Goal: Task Accomplishment & Management: Use online tool/utility

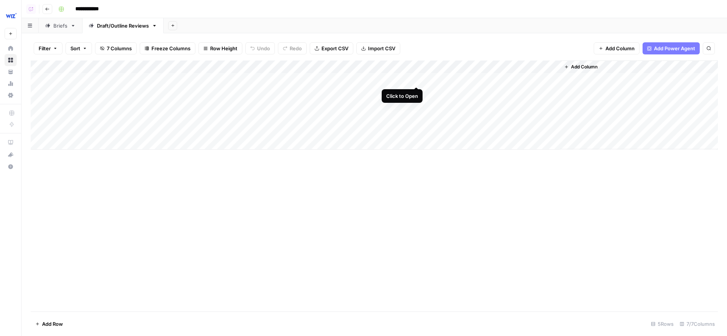
click at [417, 81] on div "Add Column" at bounding box center [374, 105] width 687 height 89
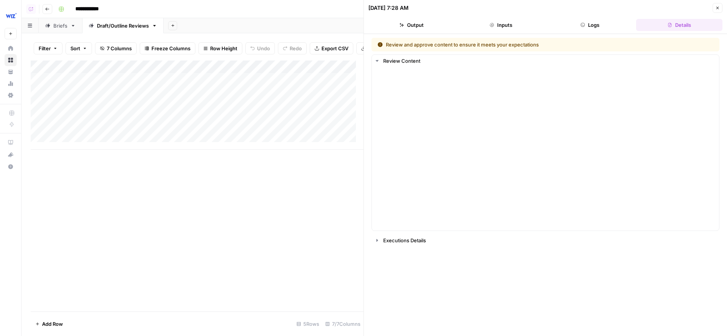
click at [672, 23] on button "Details" at bounding box center [679, 25] width 86 height 12
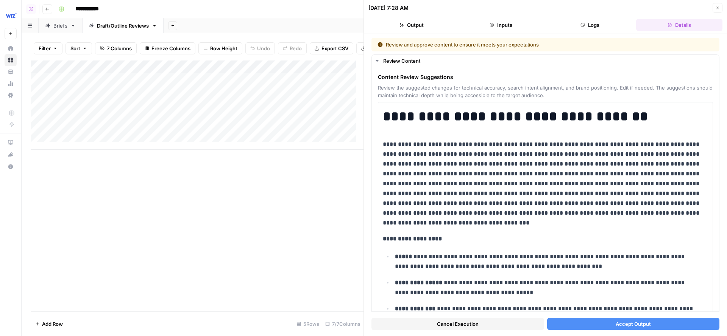
click at [663, 23] on button "Details" at bounding box center [679, 25] width 86 height 12
click at [586, 20] on button "Logs" at bounding box center [590, 25] width 86 height 12
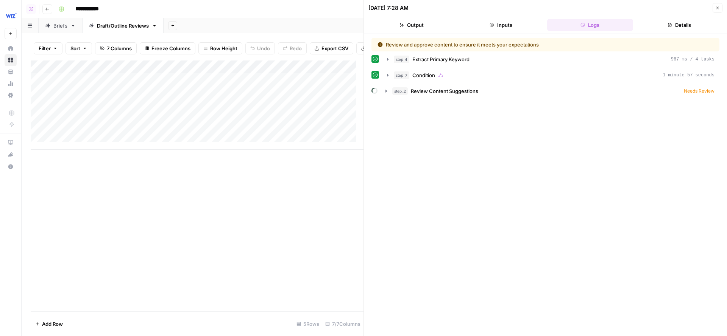
click at [651, 22] on button "Details" at bounding box center [679, 25] width 86 height 12
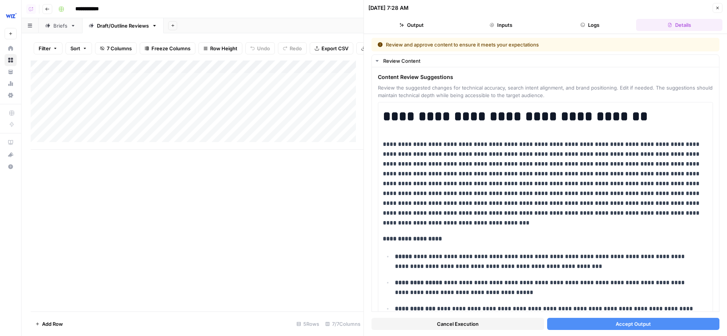
click at [424, 20] on button "Output" at bounding box center [411, 25] width 86 height 12
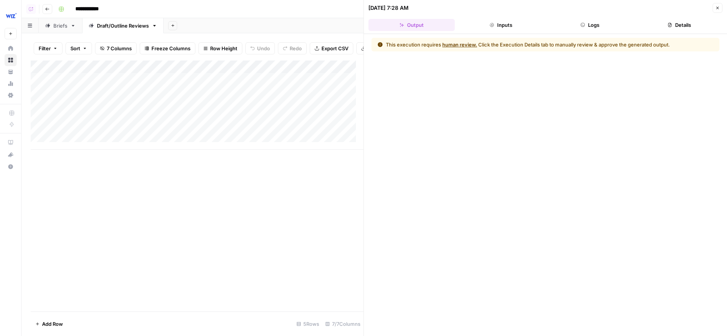
click at [489, 23] on icon "button" at bounding box center [491, 25] width 5 height 5
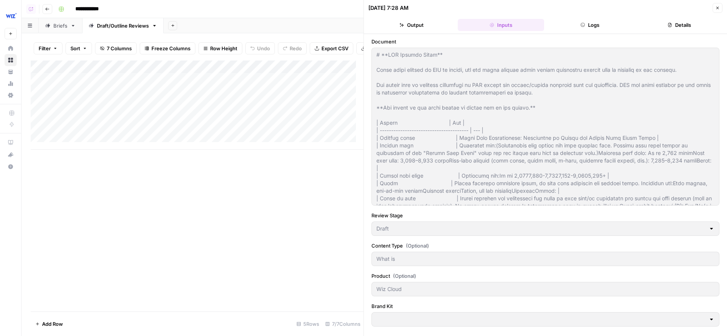
type input "Wiz"
click at [670, 26] on icon "button" at bounding box center [669, 25] width 3 height 4
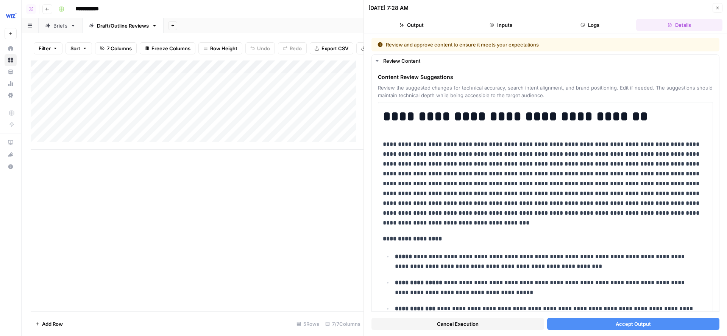
click at [714, 8] on button "Close" at bounding box center [717, 8] width 10 height 10
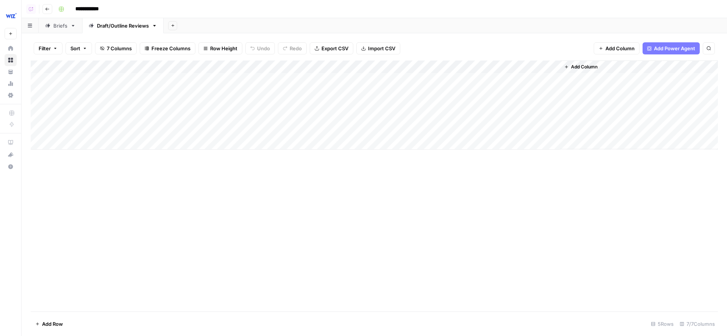
click at [380, 67] on div "Add Column" at bounding box center [374, 105] width 687 height 89
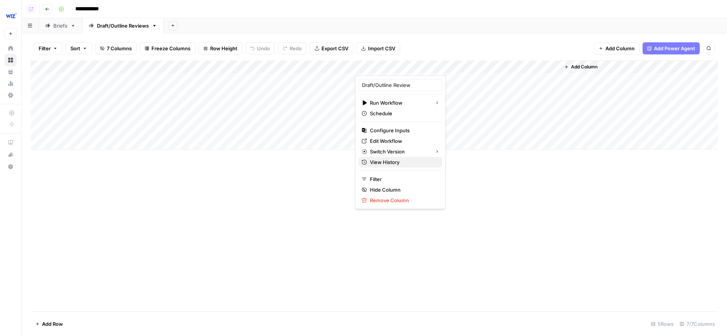
click at [373, 162] on span "View History" at bounding box center [403, 163] width 66 height 8
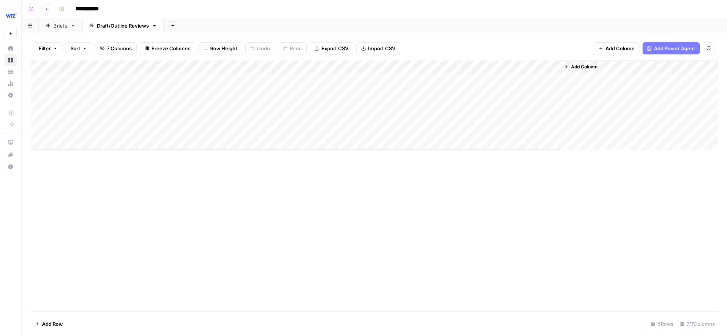
click at [469, 6] on div "**********" at bounding box center [387, 9] width 664 height 12
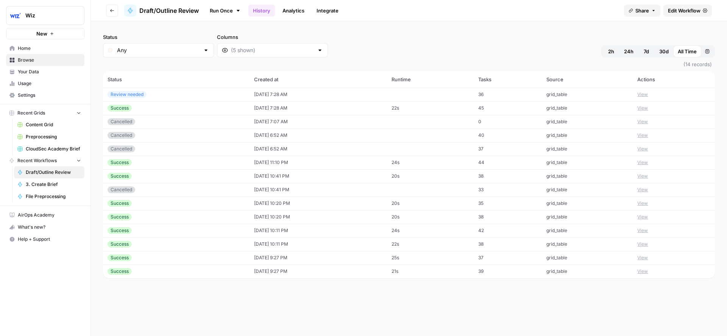
click at [643, 94] on button "View" at bounding box center [642, 94] width 11 height 7
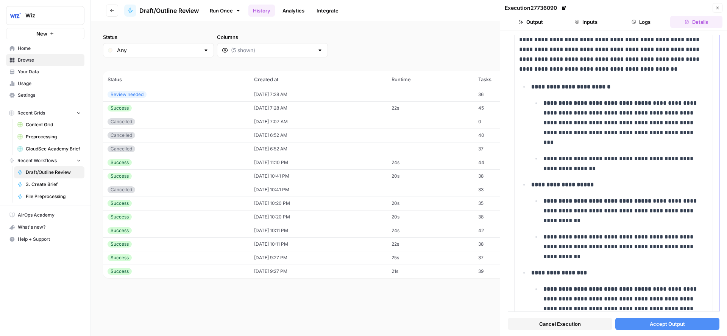
scroll to position [1955, 0]
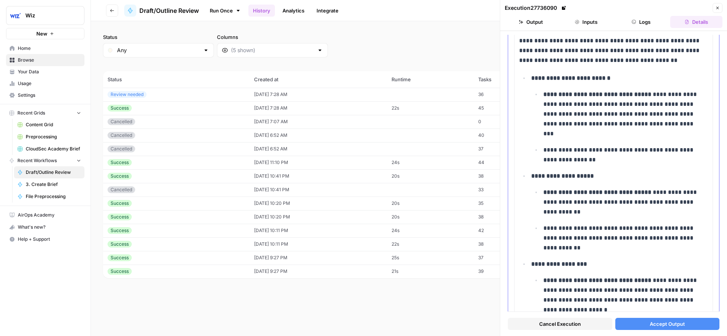
click at [648, 24] on button "Logs" at bounding box center [641, 22] width 52 height 12
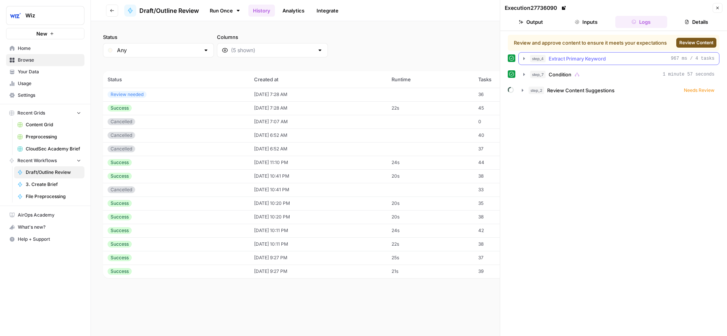
click at [652, 62] on button "step_4 Extract Primary Keyword 967 ms / 4 tasks" at bounding box center [618, 59] width 200 height 12
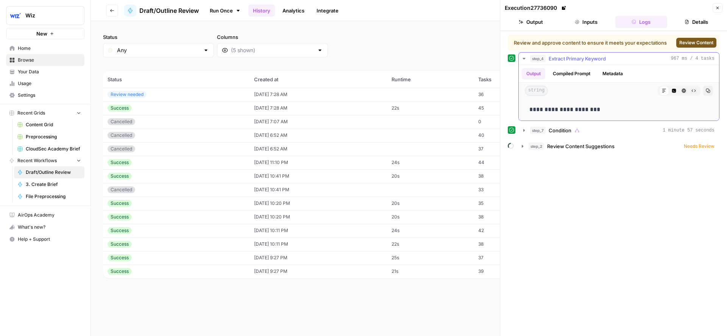
click at [620, 71] on button "Metadata" at bounding box center [613, 73] width 30 height 11
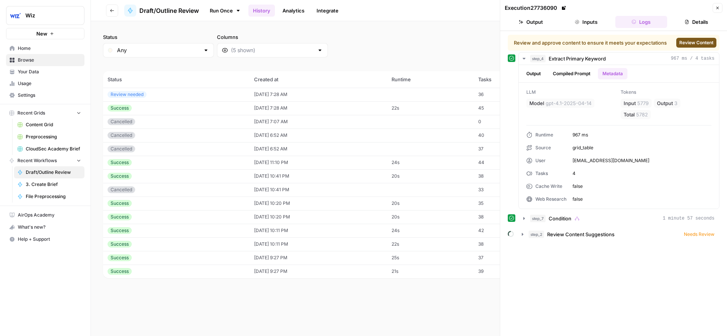
click at [717, 6] on icon "button" at bounding box center [717, 8] width 5 height 5
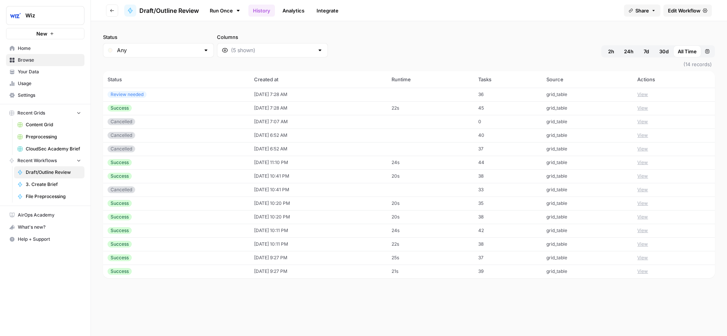
click at [646, 107] on button "View" at bounding box center [642, 108] width 11 height 7
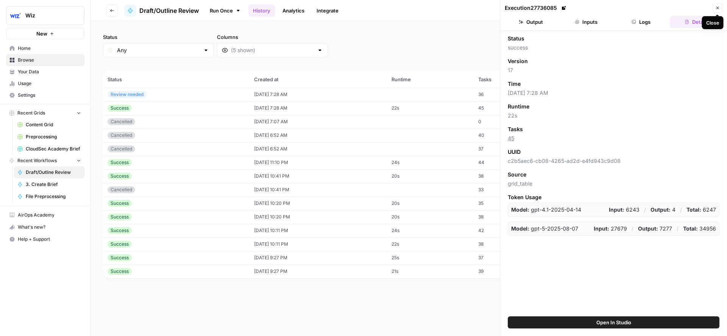
click at [715, 7] on icon "button" at bounding box center [717, 8] width 5 height 5
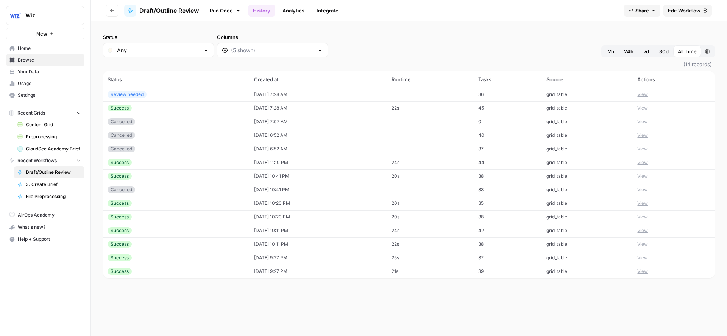
click at [419, 31] on div "Status Any Columns 2h 24h 7d 30d All Time Custom range (14 records) Status Crea…" at bounding box center [409, 178] width 636 height 315
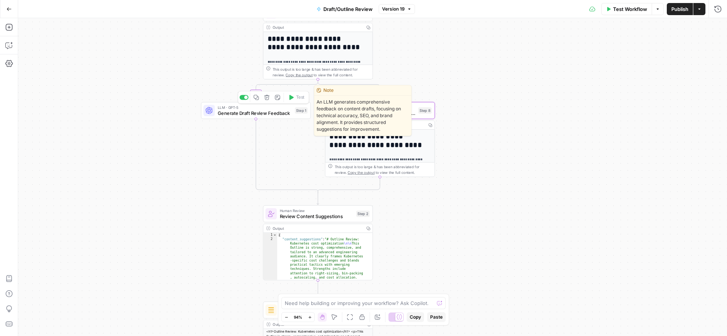
click at [222, 108] on span "LLM · GPT-5" at bounding box center [255, 107] width 75 height 6
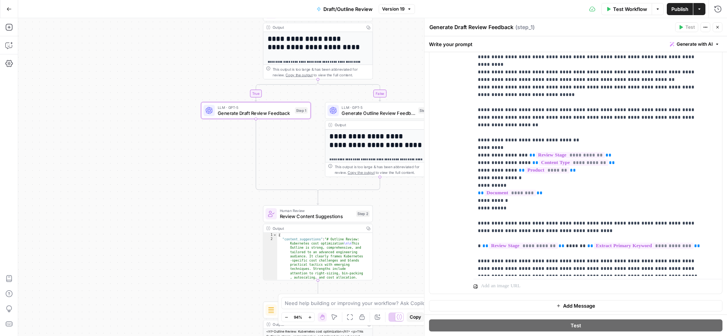
scroll to position [361, 0]
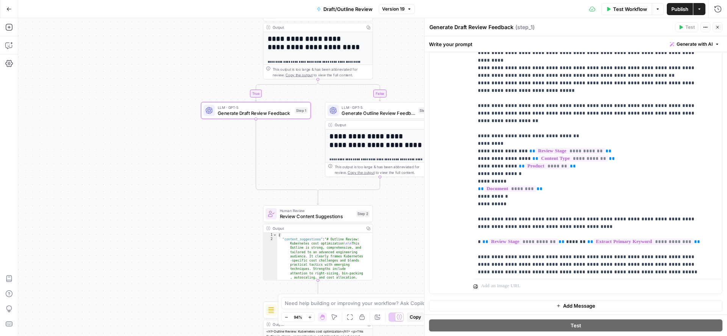
click at [718, 28] on icon "button" at bounding box center [717, 27] width 5 height 5
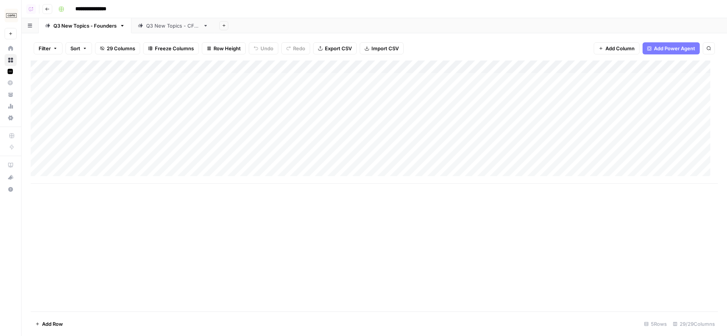
click at [332, 22] on div "Add Sheet" at bounding box center [471, 25] width 512 height 15
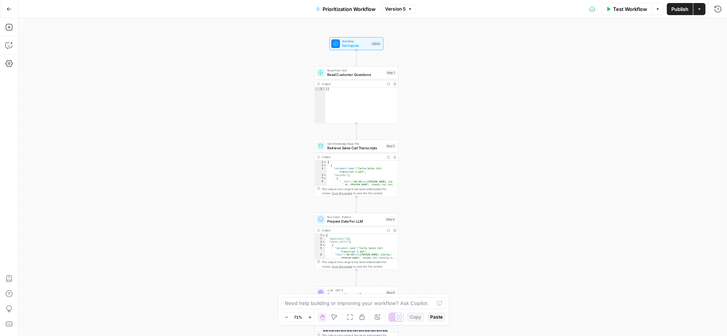
scroll to position [61, 0]
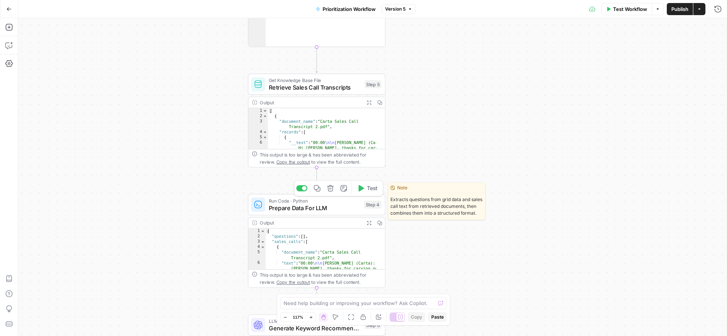
click at [284, 207] on span "Prepare Data For LLM" at bounding box center [315, 208] width 92 height 9
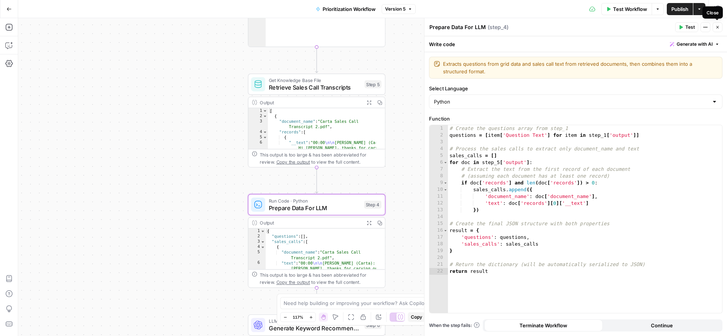
click at [714, 28] on button "Close" at bounding box center [717, 27] width 10 height 10
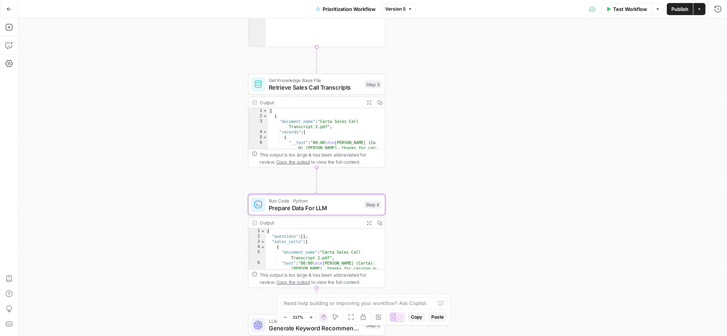
click at [370, 104] on icon "button" at bounding box center [369, 103] width 4 height 4
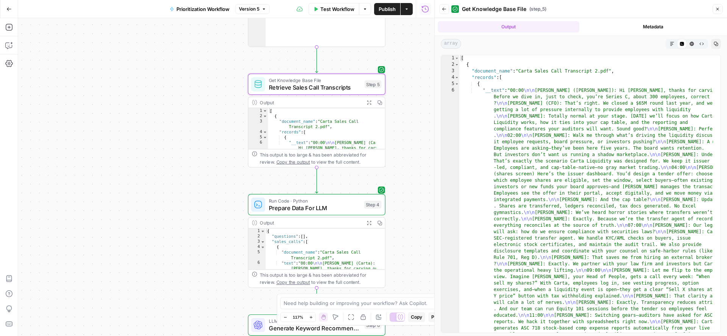
type textarea "**********"
drag, startPoint x: 486, startPoint y: 70, endPoint x: 590, endPoint y: 70, distance: 104.1
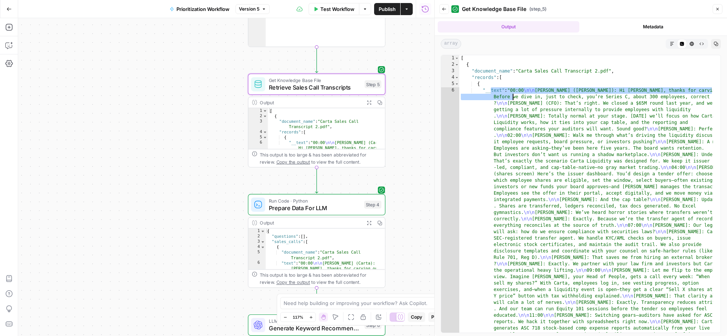
drag, startPoint x: 491, startPoint y: 90, endPoint x: 575, endPoint y: 165, distance: 113.1
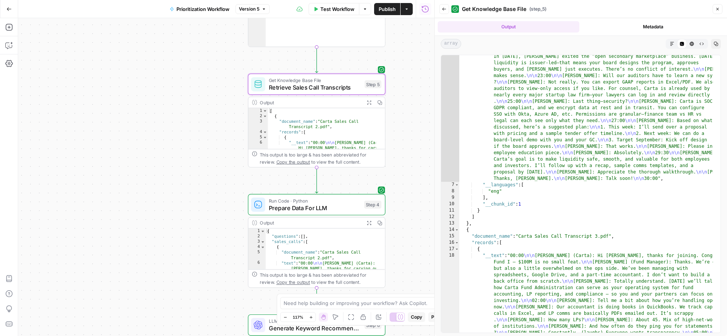
scroll to position [472, 0]
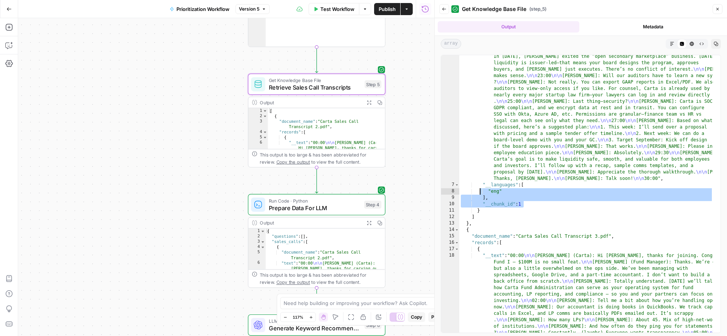
drag, startPoint x: 532, startPoint y: 202, endPoint x: 478, endPoint y: 188, distance: 56.2
click at [478, 188] on div ""__text" : "00:00 \n\n Alex (Carta): Hi James, thanks for carving out the time …" at bounding box center [586, 298] width 254 height 1365
type textarea "**********"
click at [718, 9] on icon "button" at bounding box center [717, 9] width 5 height 5
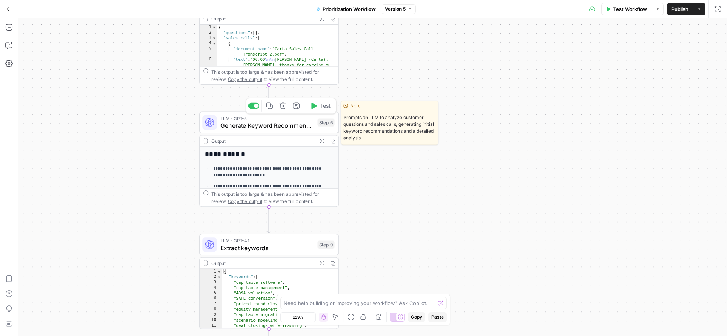
click at [257, 127] on span "Generate Keyword Recommendations" at bounding box center [266, 125] width 93 height 9
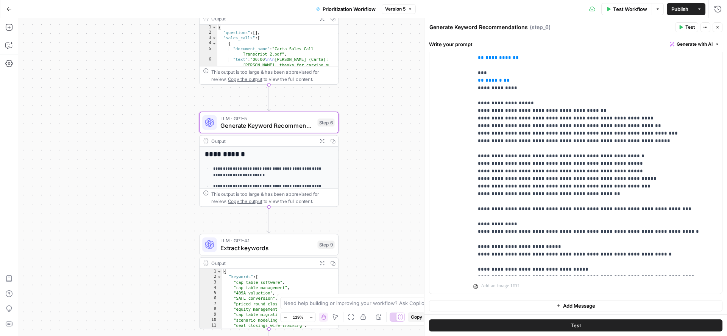
scroll to position [169, 0]
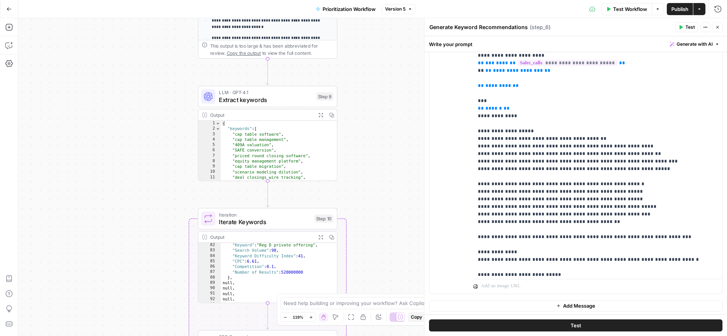
click at [167, 140] on div "Workflow Set Inputs Inputs Read from Grid Read Customer Questions Step 1 Output…" at bounding box center [372, 177] width 708 height 318
click at [719, 30] on button "Close" at bounding box center [717, 27] width 10 height 10
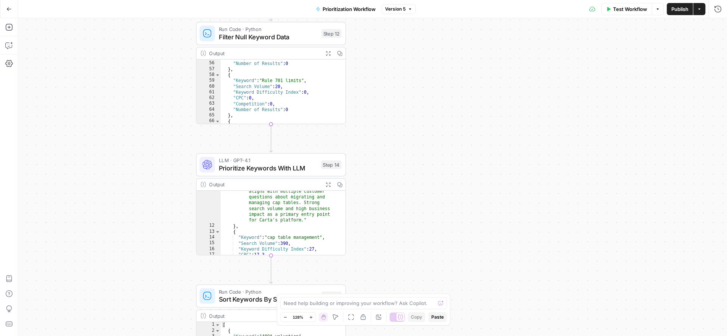
scroll to position [256, 0]
click at [261, 98] on div ""Competition" : 0.02 , "Number of Results" : 0 } , { "Keyword" : "Rule 701 limi…" at bounding box center [278, 95] width 115 height 76
type textarea "**********"
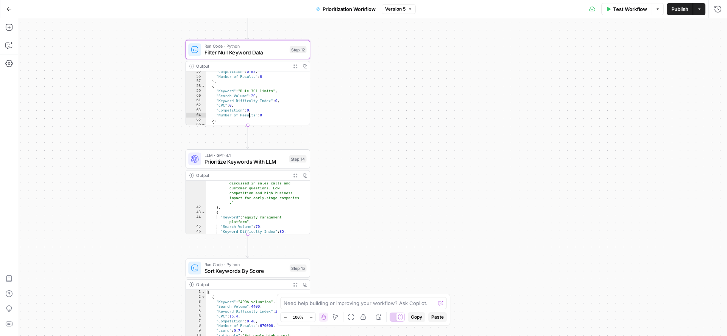
scroll to position [301, 0]
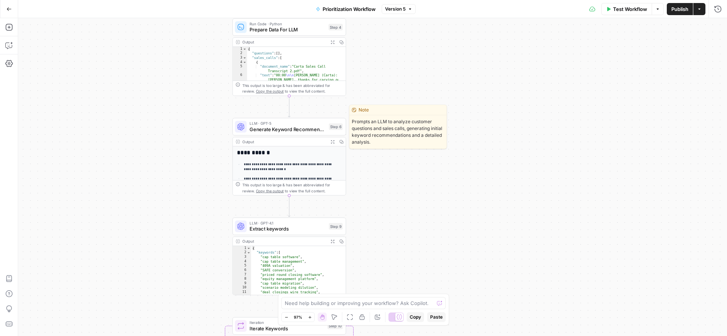
click at [269, 128] on span "Generate Keyword Recommendations" at bounding box center [287, 129] width 76 height 7
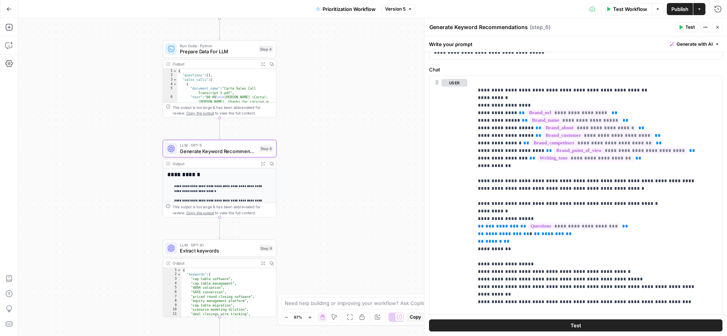
scroll to position [93, 0]
click at [718, 28] on icon "button" at bounding box center [717, 27] width 5 height 5
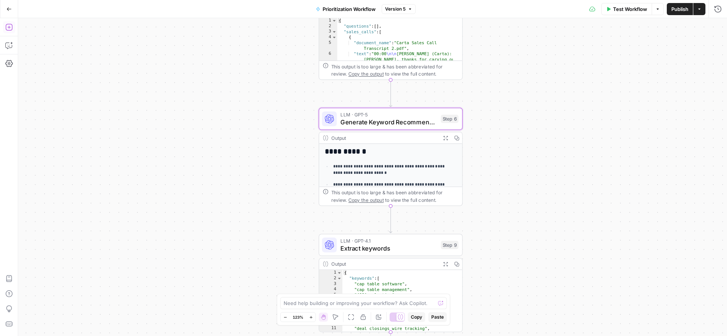
click at [8, 27] on icon "button" at bounding box center [9, 27] width 8 height 8
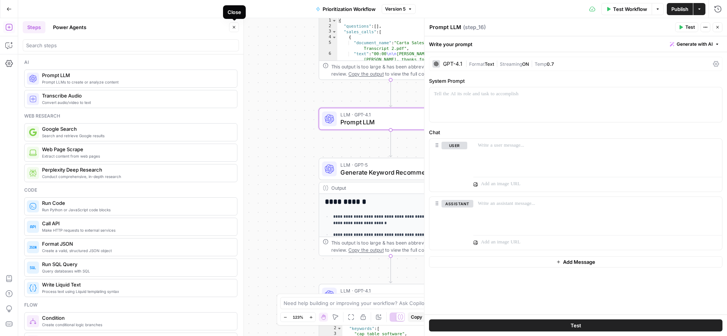
click at [235, 27] on icon "button" at bounding box center [234, 27] width 5 height 5
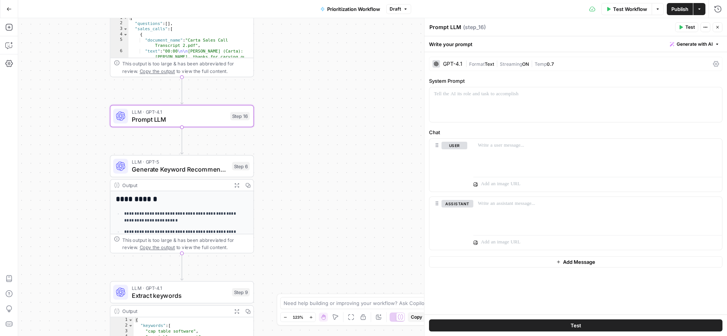
click at [697, 46] on span "Generate with AI" at bounding box center [694, 44] width 36 height 7
click at [682, 61] on span "Generate" at bounding box center [684, 61] width 55 height 8
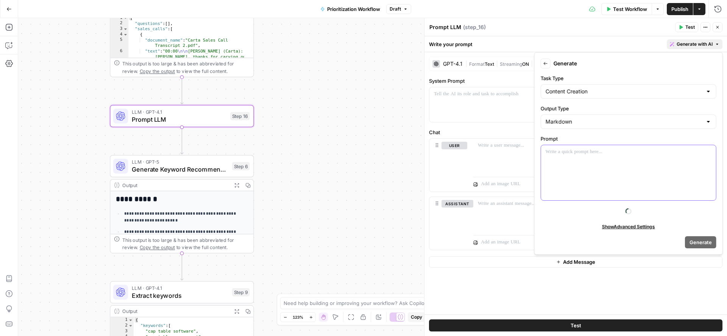
click at [599, 174] on div at bounding box center [628, 172] width 175 height 55
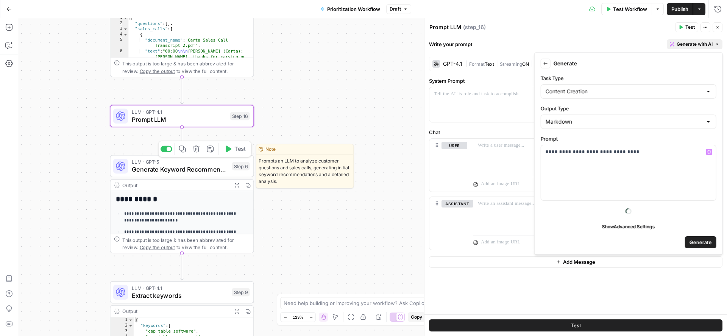
click at [207, 172] on span "Generate Keyword Recommendations" at bounding box center [180, 169] width 97 height 9
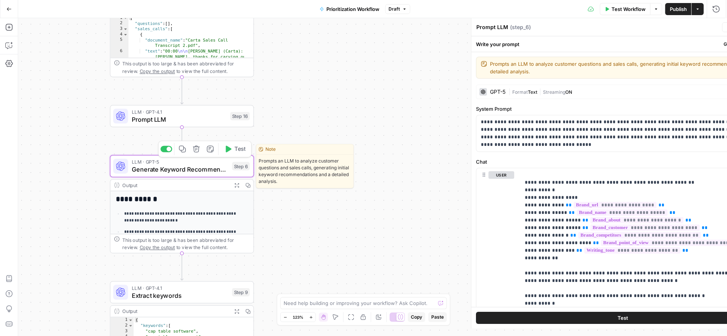
type textarea "Generate Keyword Recommendations"
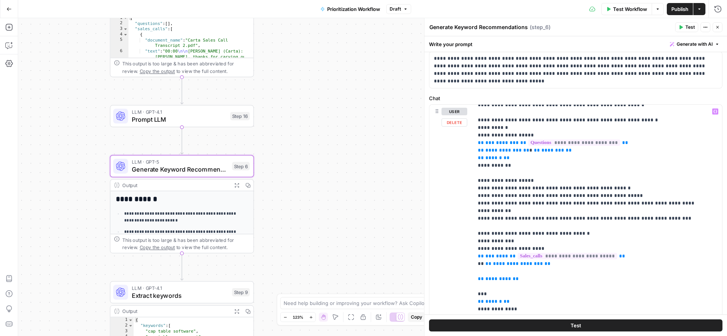
scroll to position [114, 0]
drag, startPoint x: 515, startPoint y: 297, endPoint x: 477, endPoint y: 230, distance: 78.0
click at [477, 230] on div "**********" at bounding box center [593, 259] width 241 height 308
copy p "**********"
click at [191, 116] on span "Prompt LLM" at bounding box center [179, 119] width 95 height 9
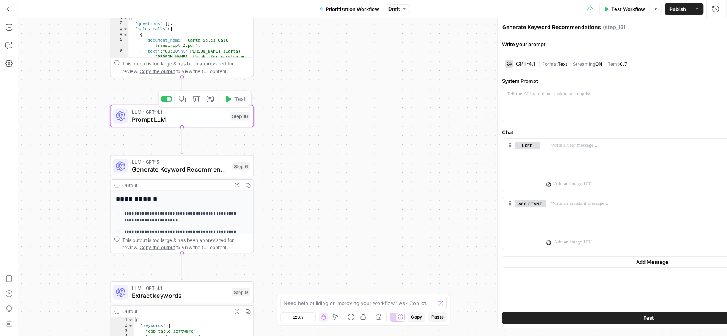
type textarea "Prompt LLM"
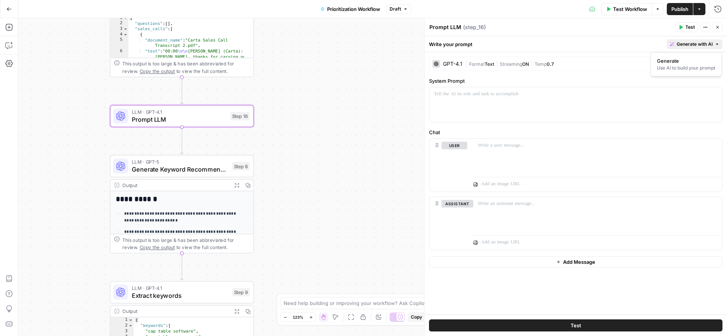
click at [686, 41] on span "Generate with AI" at bounding box center [694, 44] width 36 height 7
click at [677, 70] on div "Use AI to build your prompt" at bounding box center [686, 68] width 58 height 7
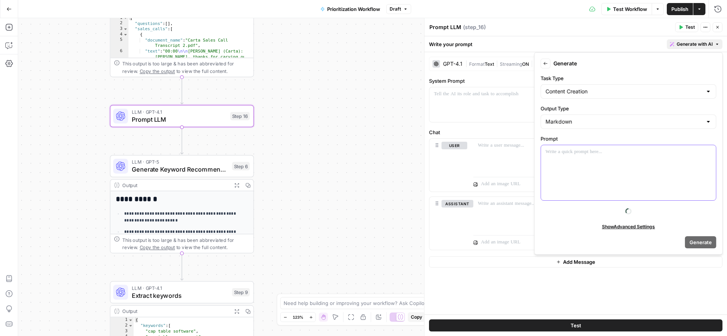
click at [623, 154] on p at bounding box center [628, 152] width 166 height 8
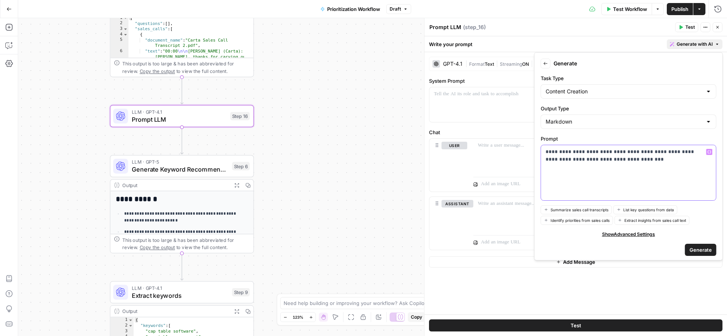
click at [604, 161] on p "**********" at bounding box center [624, 155] width 159 height 15
click at [675, 157] on p "**********" at bounding box center [624, 155] width 159 height 15
drag, startPoint x: 679, startPoint y: 160, endPoint x: 698, endPoint y: 160, distance: 18.5
click at [698, 160] on p "**********" at bounding box center [624, 155] width 159 height 15
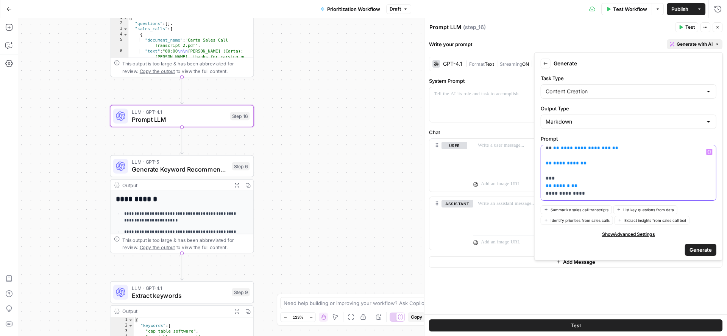
scroll to position [70, 0]
click at [619, 123] on input "Output Type" at bounding box center [623, 122] width 157 height 8
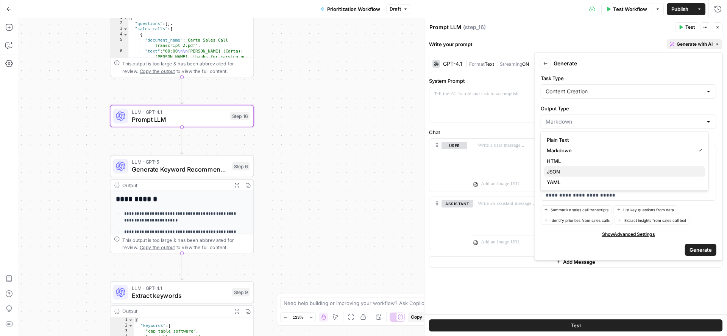
click at [568, 169] on span "JSON" at bounding box center [622, 172] width 152 height 8
type input "JSON"
click at [627, 198] on p "**********" at bounding box center [620, 138] width 151 height 121
click at [700, 247] on span "Generate" at bounding box center [700, 250] width 22 height 8
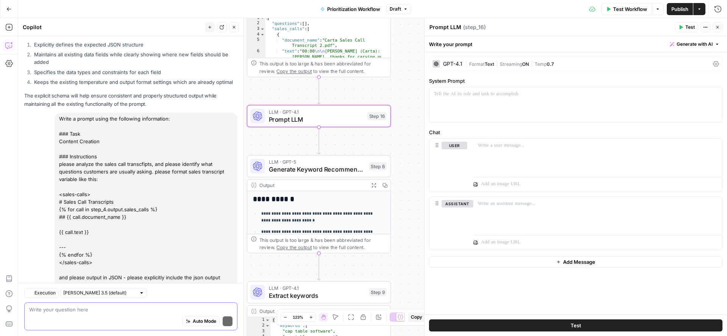
scroll to position [1088, 0]
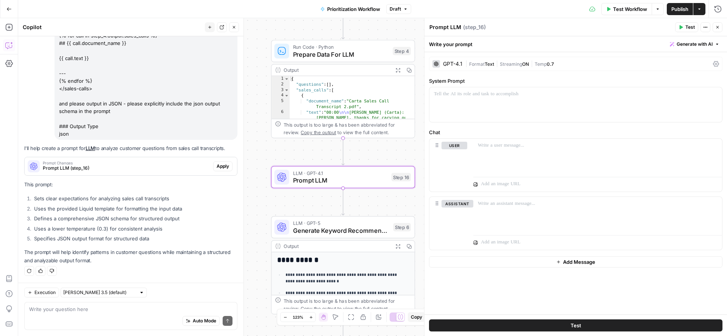
click at [222, 166] on button "Apply" at bounding box center [222, 167] width 19 height 10
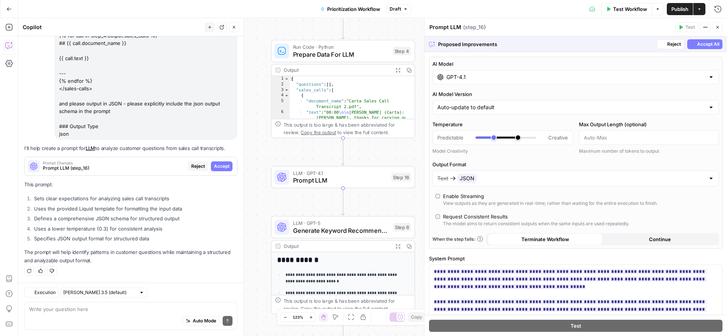
scroll to position [1028, 0]
click at [214, 167] on span "Accept" at bounding box center [222, 166] width 16 height 7
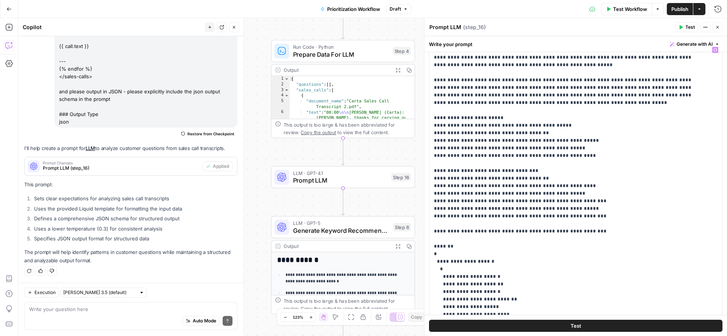
scroll to position [0, 0]
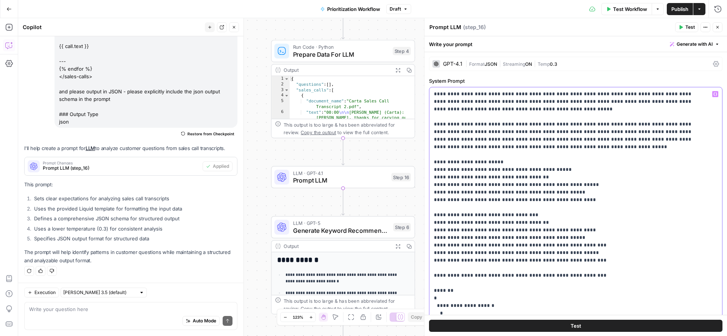
click at [436, 117] on p "**********" at bounding box center [568, 328] width 269 height 477
click at [434, 127] on p "**********" at bounding box center [568, 328] width 269 height 477
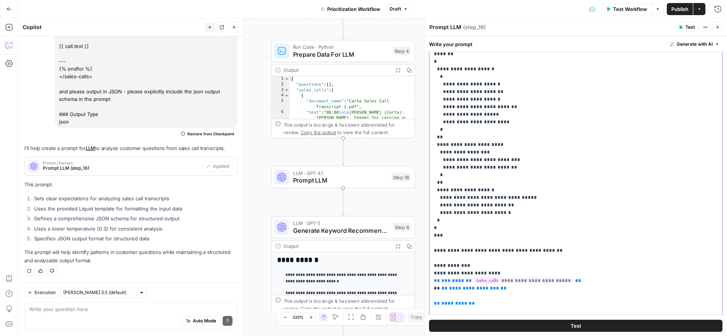
scroll to position [129, 0]
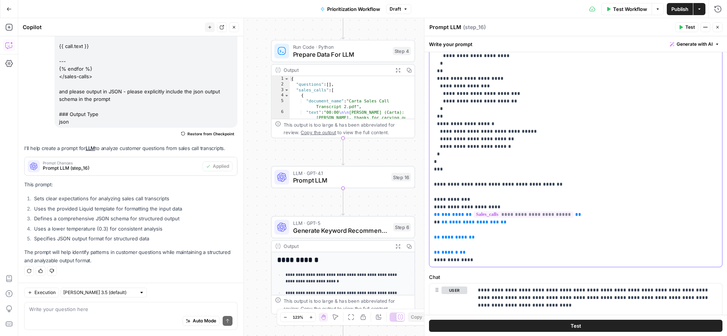
click at [477, 259] on p "**********" at bounding box center [568, 25] width 269 height 477
copy p "**********"
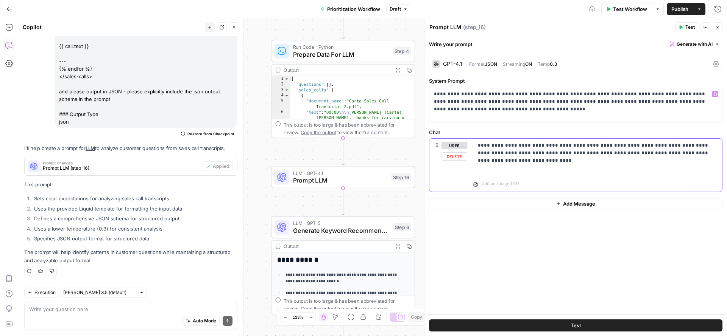
click at [532, 162] on p "**********" at bounding box center [598, 153] width 240 height 23
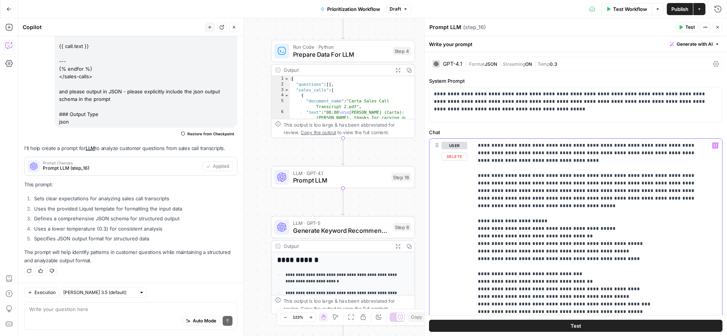
drag, startPoint x: 685, startPoint y: 199, endPoint x: 477, endPoint y: 174, distance: 209.2
copy p "**********"
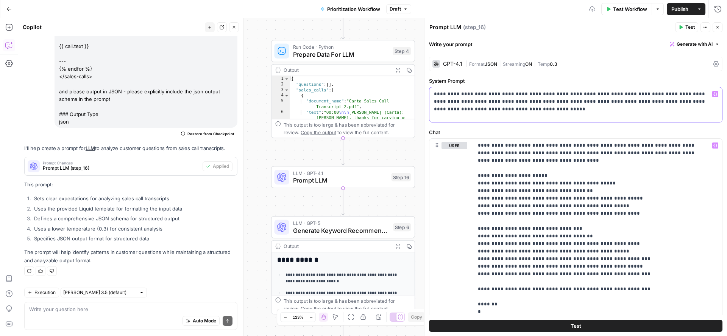
click at [486, 109] on p "**********" at bounding box center [572, 101] width 276 height 23
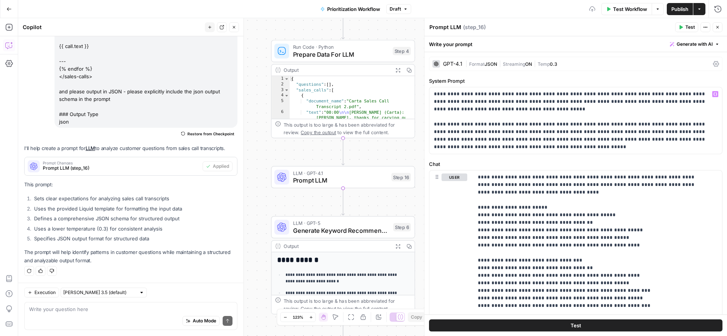
click at [716, 28] on icon "button" at bounding box center [717, 27] width 5 height 5
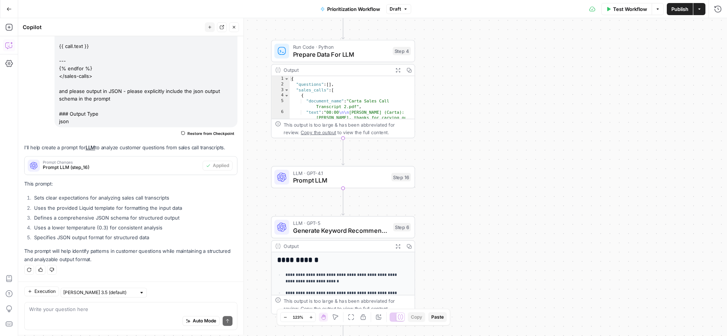
scroll to position [1100, 0]
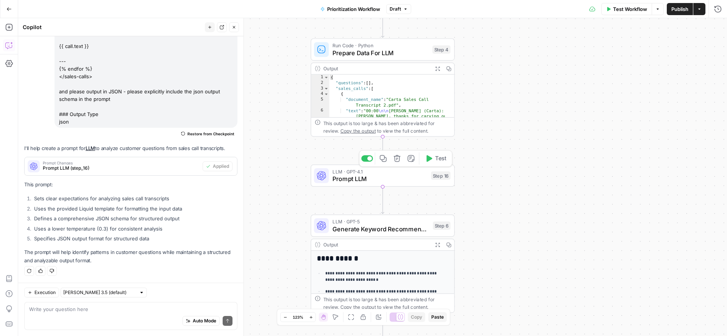
click at [436, 162] on span "Test" at bounding box center [440, 158] width 11 height 8
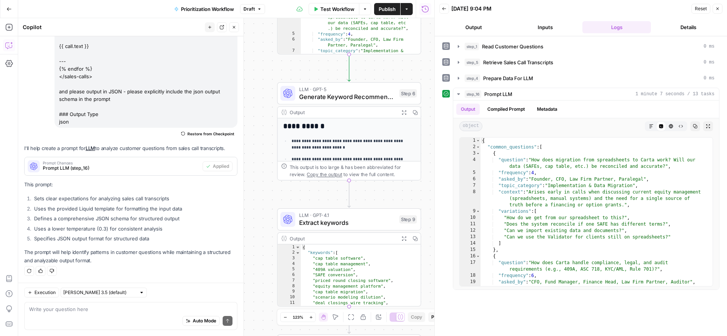
click at [231, 25] on button "Close" at bounding box center [234, 27] width 10 height 10
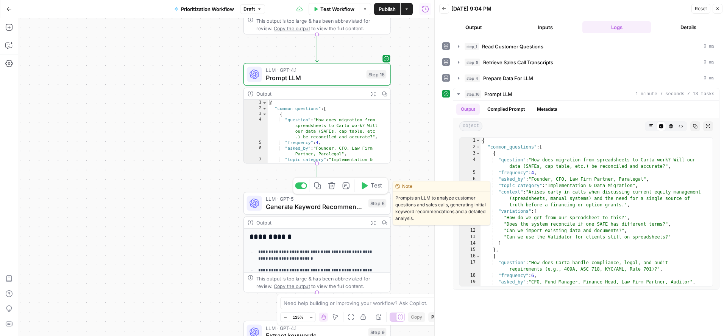
click at [314, 209] on span "Generate Keyword Recommendations" at bounding box center [315, 206] width 99 height 9
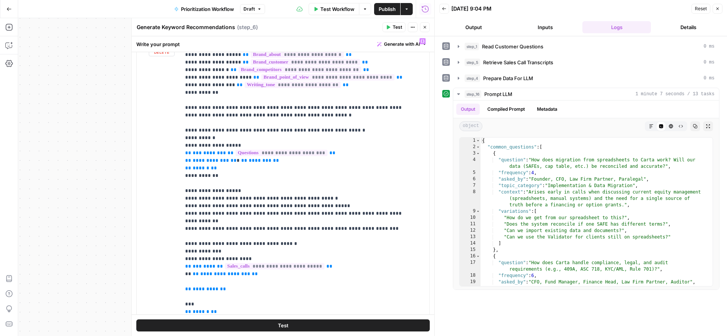
scroll to position [38, 0]
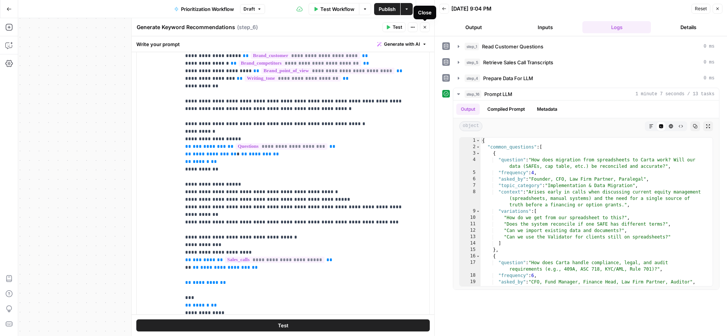
click at [426, 29] on icon "button" at bounding box center [424, 27] width 5 height 5
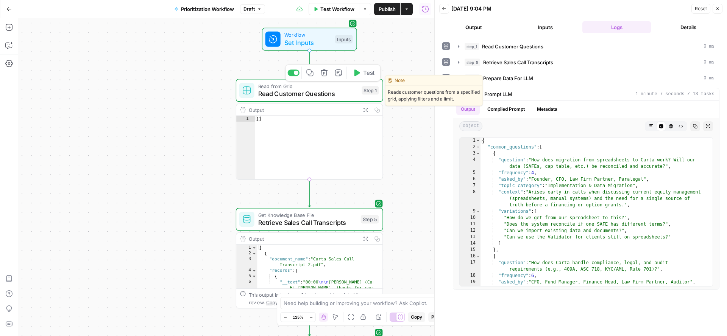
click at [364, 73] on span "Test" at bounding box center [368, 72] width 11 height 9
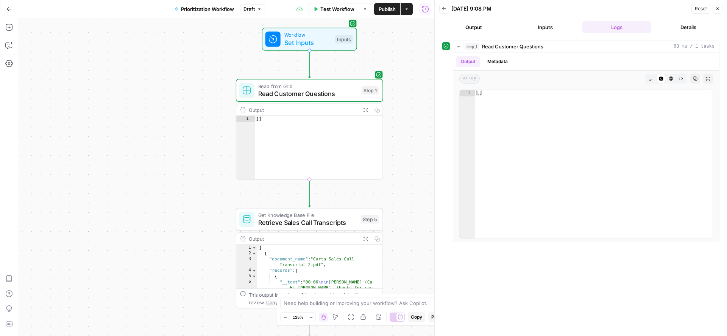
click at [318, 92] on span "Read Customer Questions" at bounding box center [308, 93] width 100 height 9
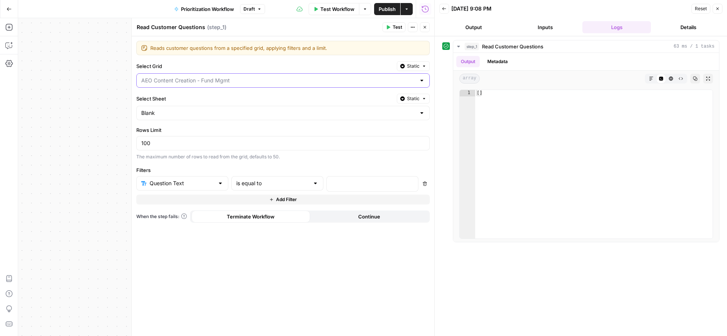
click at [173, 79] on input "Select Grid" at bounding box center [278, 81] width 274 height 8
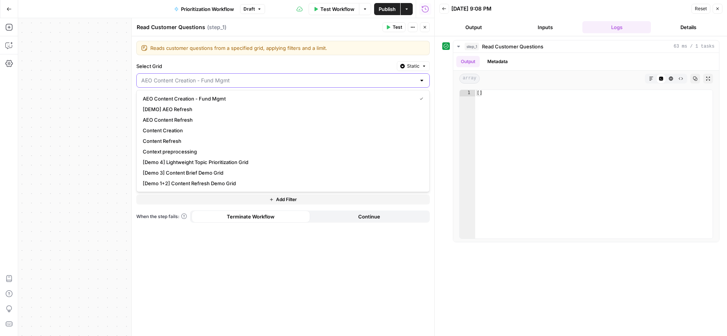
click at [173, 79] on input "Select Grid" at bounding box center [278, 81] width 274 height 8
click at [176, 95] on button "AEO Content Creation - Fund Mgmt" at bounding box center [283, 98] width 286 height 11
type input "AEO Content Creation - Fund Mgmt"
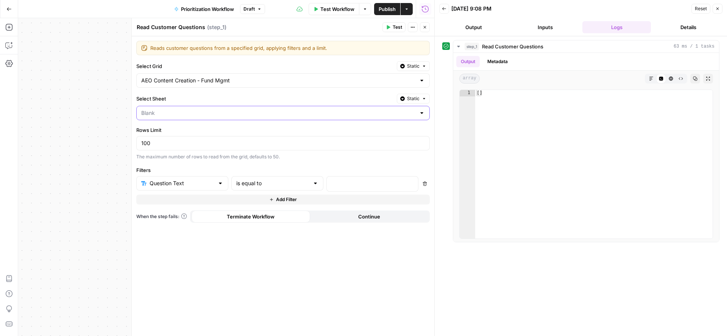
click at [176, 115] on input "Select Sheet" at bounding box center [278, 113] width 274 height 8
type input "Blank"
click at [251, 97] on label "Select Sheet" at bounding box center [264, 99] width 257 height 8
click at [251, 109] on input "Blank" at bounding box center [278, 113] width 274 height 8
type input "Blank"
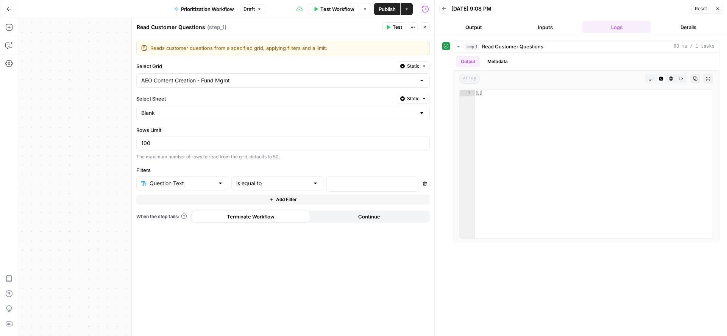
click at [427, 27] on button "Close" at bounding box center [425, 27] width 10 height 10
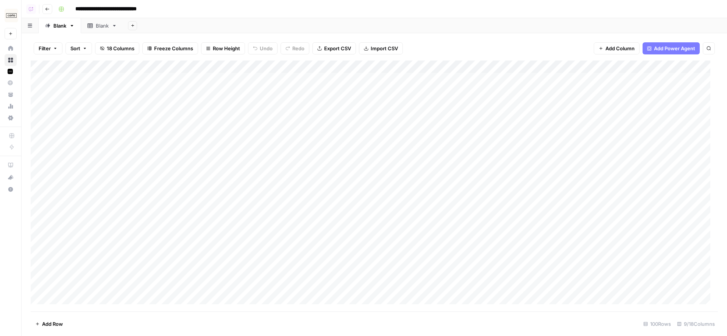
click at [59, 25] on div "Blank" at bounding box center [59, 26] width 13 height 8
click at [59, 25] on input "*****" at bounding box center [60, 26] width 14 height 10
type input "**********"
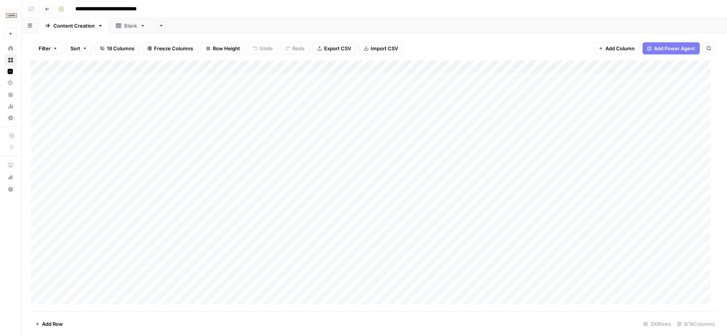
click at [300, 12] on div "**********" at bounding box center [387, 9] width 664 height 12
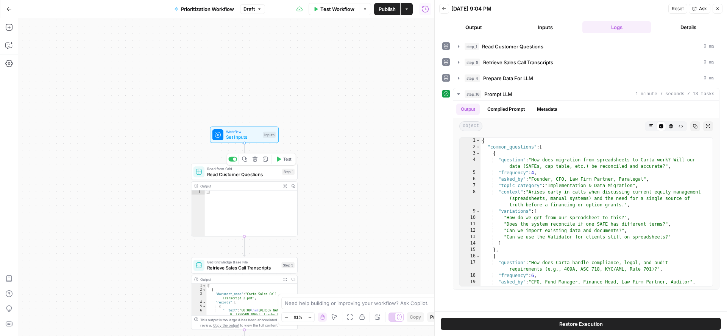
click at [249, 174] on span "Read Customer Questions" at bounding box center [243, 174] width 72 height 7
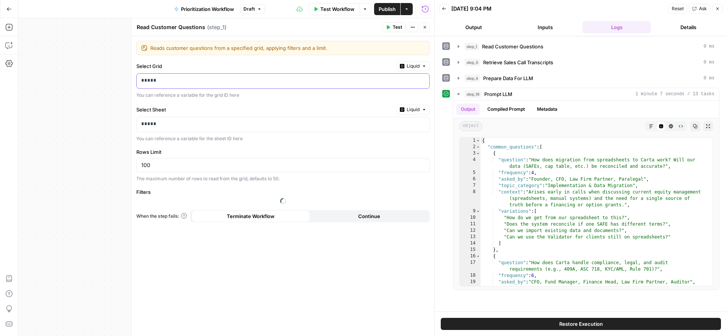
click at [196, 84] on p "*****" at bounding box center [283, 81] width 284 height 8
click at [412, 65] on span "Liquid" at bounding box center [412, 66] width 13 height 7
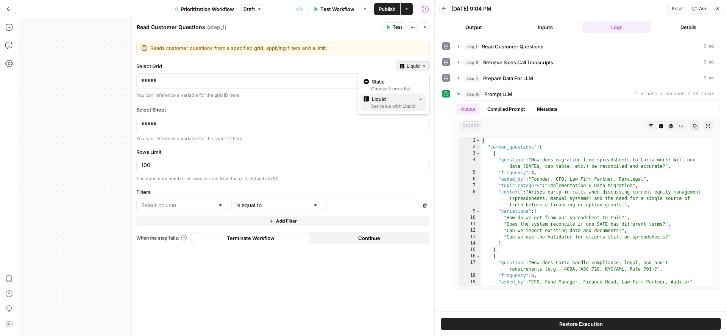
type input "Question Text"
click at [394, 84] on span "Static" at bounding box center [396, 82] width 48 height 8
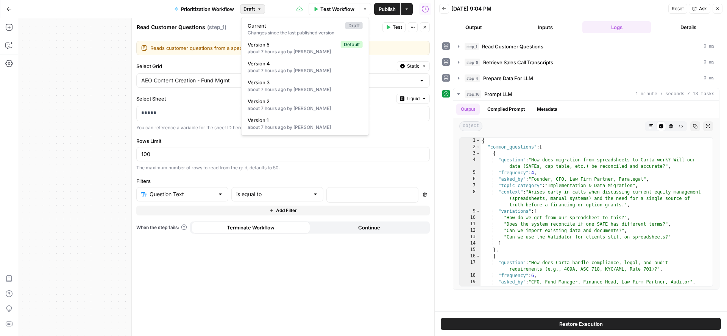
click at [257, 9] on span "button" at bounding box center [259, 9] width 5 height 5
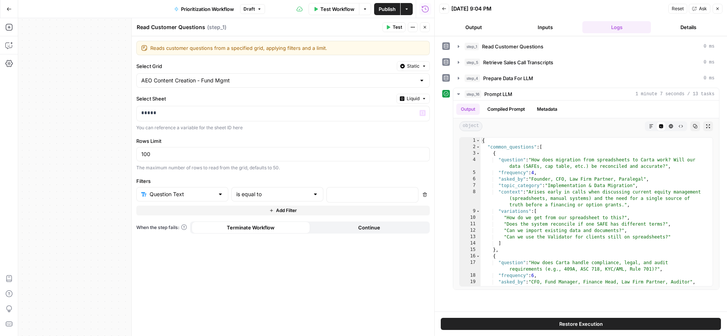
click at [416, 95] on span "Liquid" at bounding box center [412, 98] width 13 height 7
click at [391, 116] on span "Static" at bounding box center [396, 114] width 48 height 8
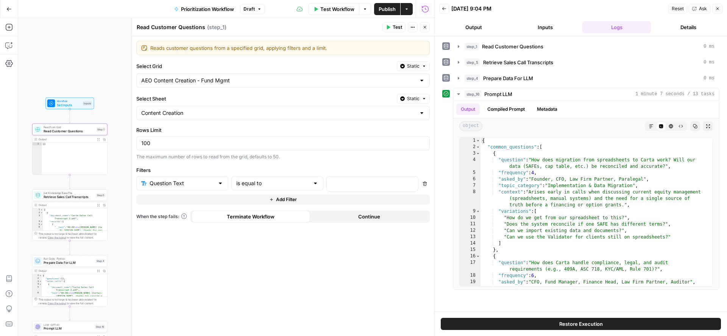
click at [68, 103] on span "Set Inputs" at bounding box center [69, 105] width 24 height 5
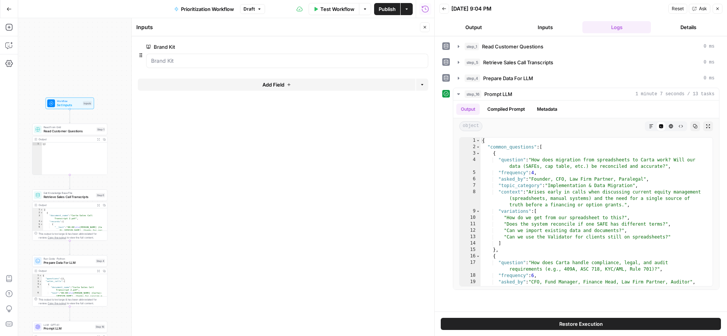
click at [283, 85] on span "Add Field" at bounding box center [273, 85] width 22 height 8
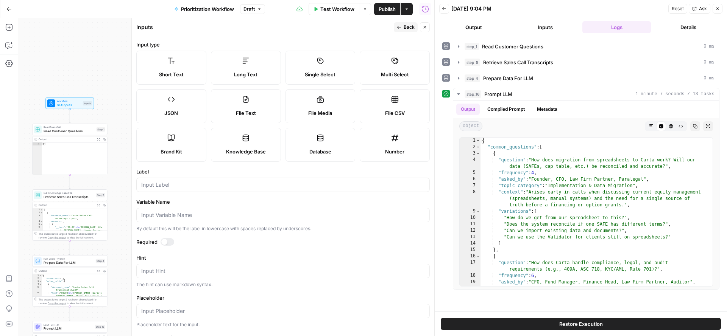
click at [258, 141] on label "Knowledge Base" at bounding box center [246, 145] width 70 height 34
click at [251, 190] on div at bounding box center [282, 185] width 293 height 14
type input "Sales Call"
click at [428, 26] on button "Close" at bounding box center [425, 27] width 10 height 10
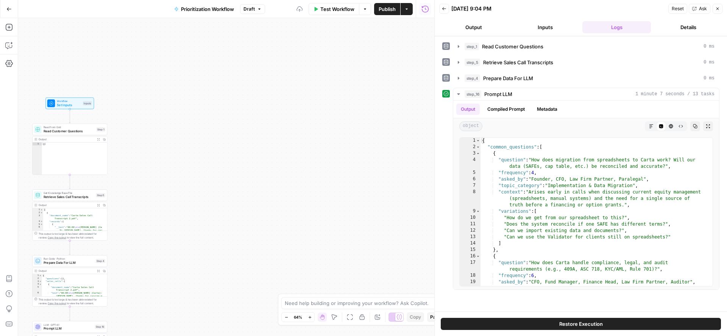
click at [86, 104] on div "Inputs" at bounding box center [87, 103] width 9 height 5
click at [422, 75] on icon "button" at bounding box center [424, 77] width 4 height 4
click at [424, 27] on icon "button" at bounding box center [424, 27] width 5 height 5
click at [48, 130] on span "Read Customer Questions" at bounding box center [69, 131] width 51 height 5
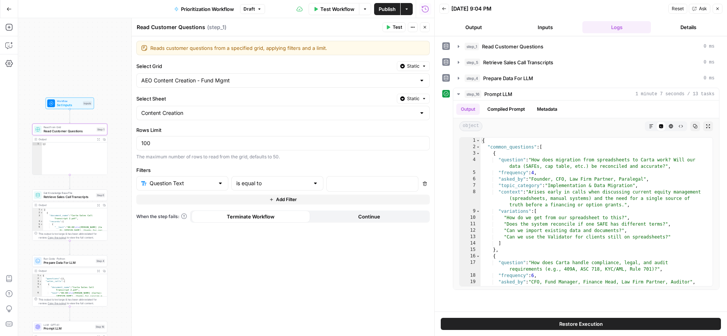
click at [229, 73] on div "AEO Content Creation - Fund Mgmt" at bounding box center [282, 80] width 293 height 14
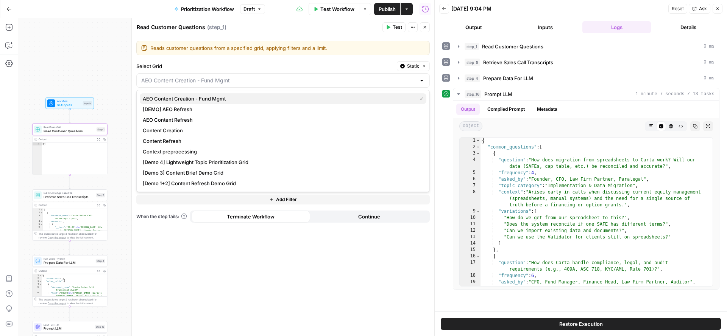
click at [212, 98] on span "AEO Content Creation - Fund Mgmt" at bounding box center [278, 99] width 271 height 8
type input "AEO Content Creation - Fund Mgmt"
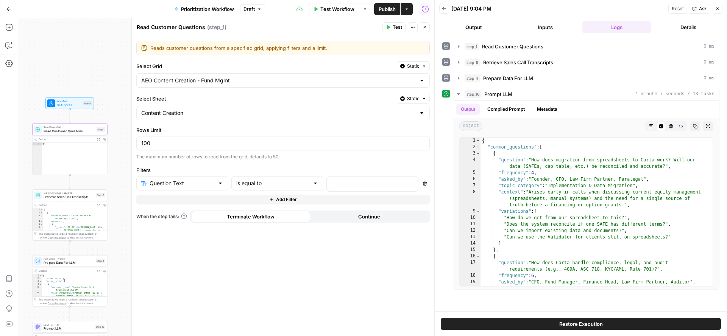
click at [424, 28] on icon "button" at bounding box center [424, 27] width 5 height 5
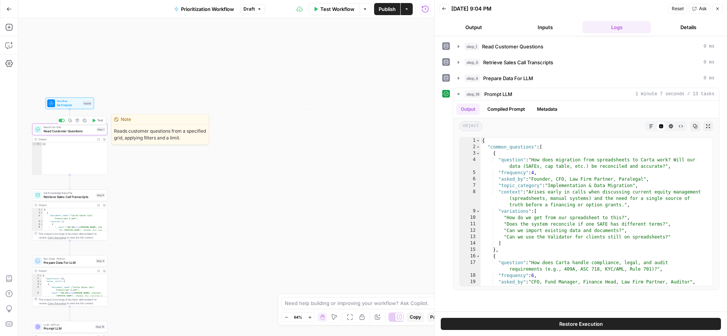
click at [98, 120] on span "Test" at bounding box center [100, 120] width 6 height 5
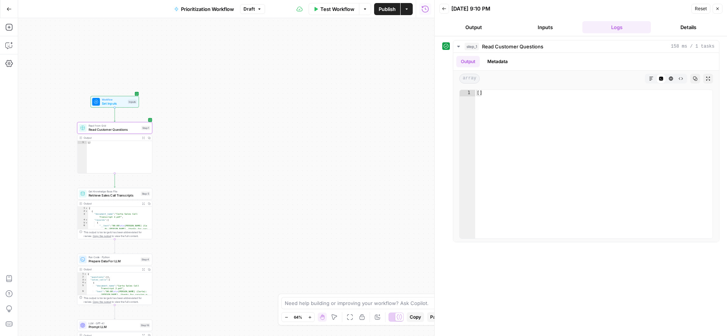
click at [126, 128] on span "Read Customer Questions" at bounding box center [114, 129] width 51 height 5
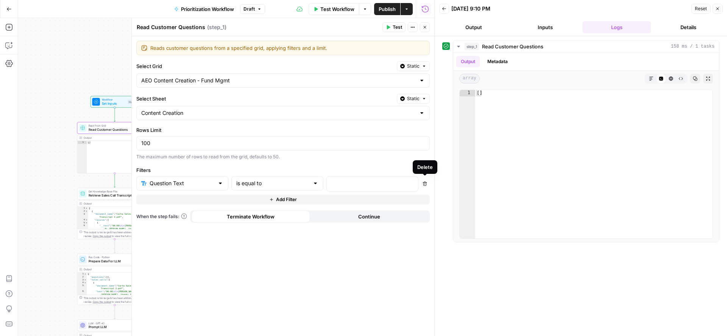
click at [424, 182] on icon "button" at bounding box center [424, 184] width 5 height 5
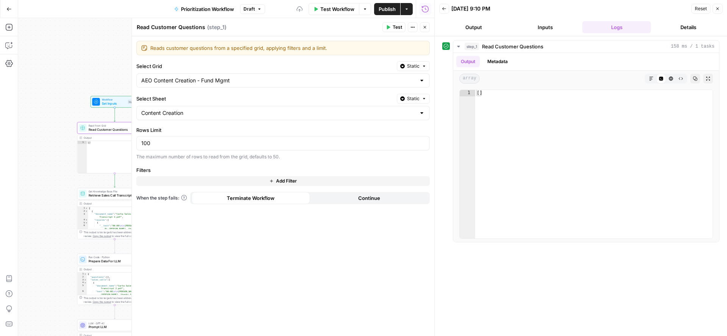
click at [394, 27] on span "Test" at bounding box center [396, 27] width 9 height 7
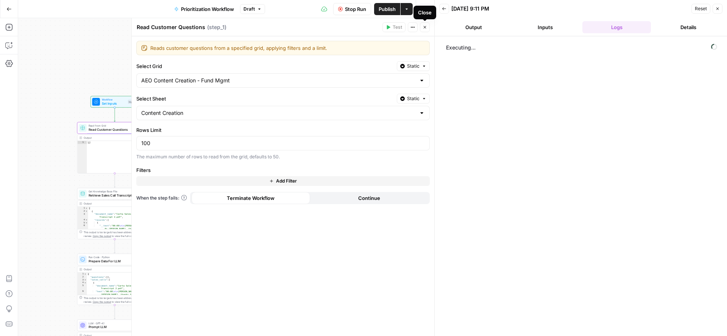
click at [426, 28] on icon "button" at bounding box center [424, 27] width 5 height 5
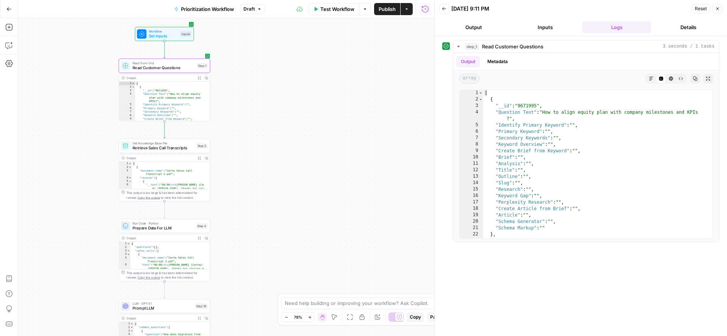
click at [381, 6] on span "Publish" at bounding box center [386, 9] width 17 height 8
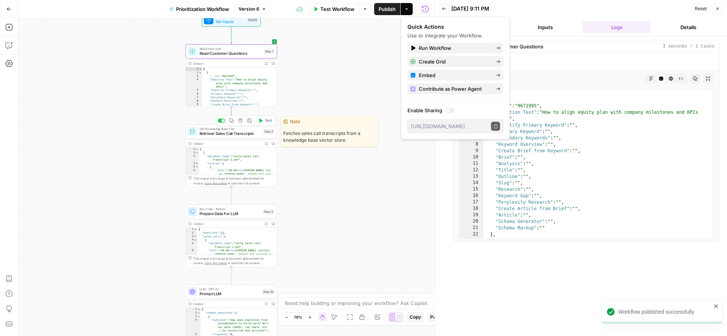
click at [265, 118] on span "Test" at bounding box center [268, 120] width 7 height 5
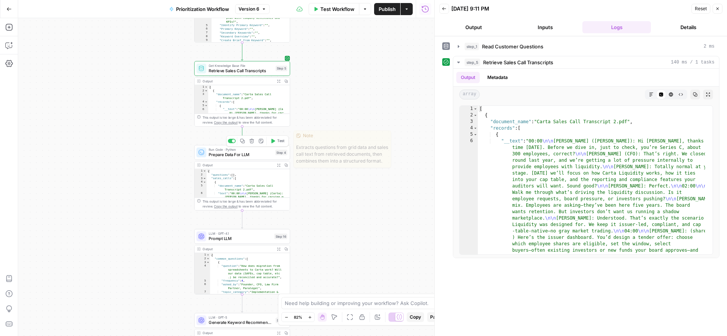
click at [279, 143] on span "Test" at bounding box center [281, 142] width 8 height 6
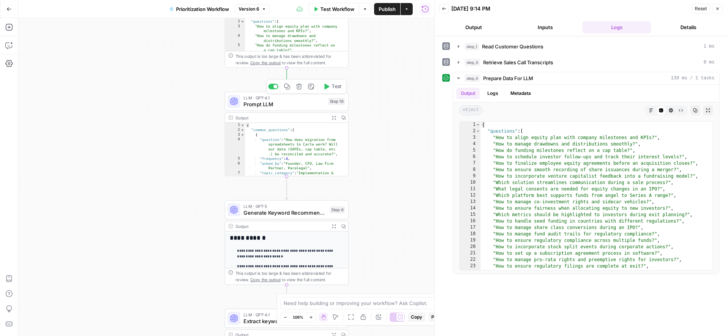
click at [327, 84] on icon "button" at bounding box center [326, 87] width 6 height 6
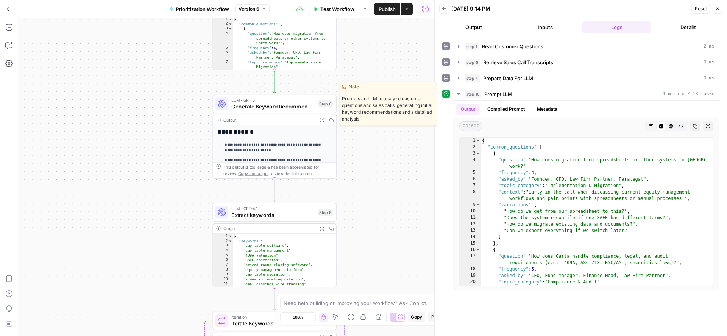
click at [303, 108] on span "Generate Keyword Recommendations" at bounding box center [272, 107] width 83 height 8
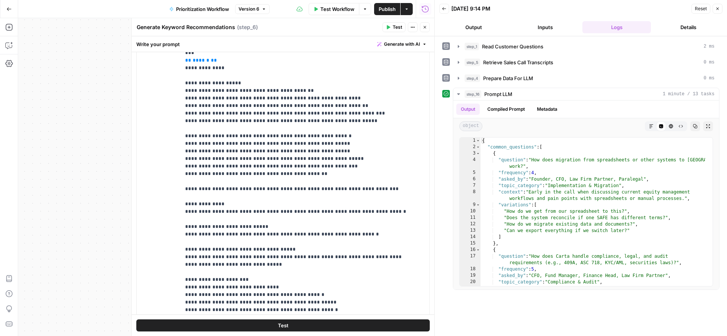
scroll to position [288, 0]
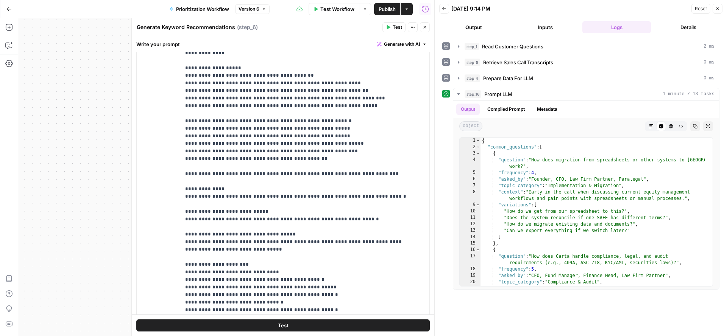
click at [394, 49] on button "Generate with AI" at bounding box center [402, 44] width 56 height 10
click at [379, 78] on span "Refine" at bounding box center [382, 79] width 60 height 8
click at [422, 28] on button "Close" at bounding box center [425, 27] width 10 height 10
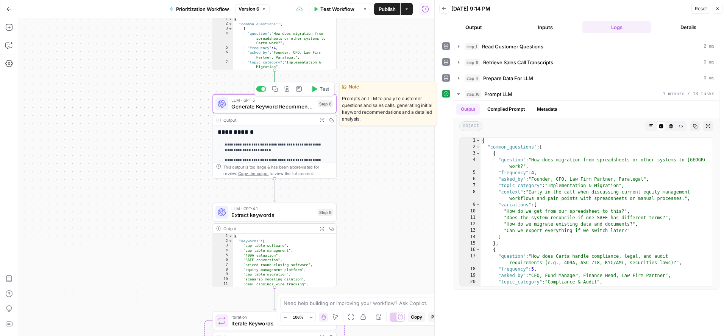
click at [276, 90] on icon "button" at bounding box center [275, 89] width 6 height 6
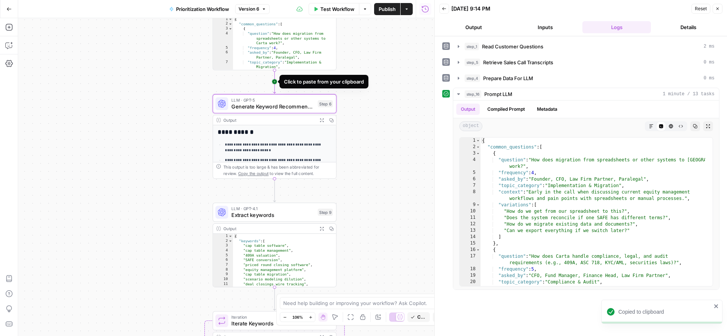
click at [275, 82] on icon "Edge from step_16 to step_6" at bounding box center [274, 81] width 2 height 23
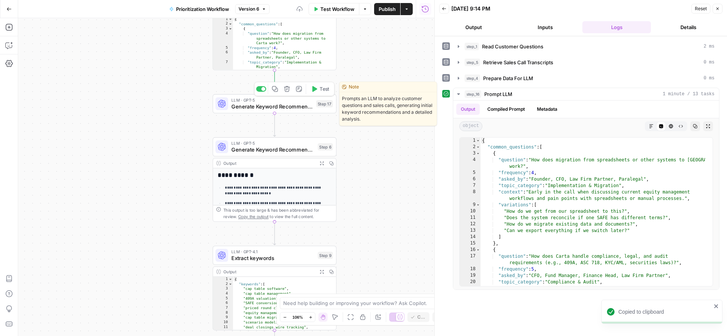
click at [283, 104] on span "Generate Keyword Recommendations" at bounding box center [271, 107] width 81 height 8
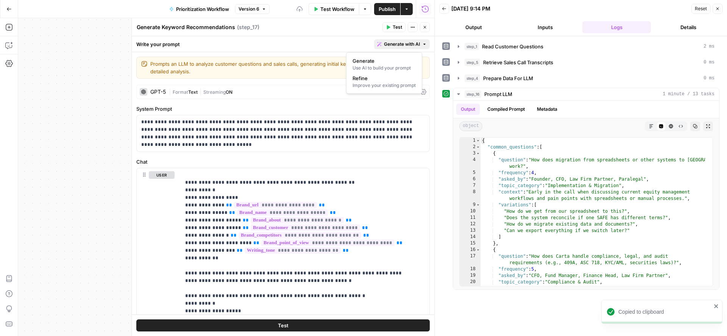
click at [399, 49] on button "Generate with AI" at bounding box center [402, 44] width 56 height 10
click at [378, 84] on div "Improve your existing prompt" at bounding box center [383, 85] width 63 height 7
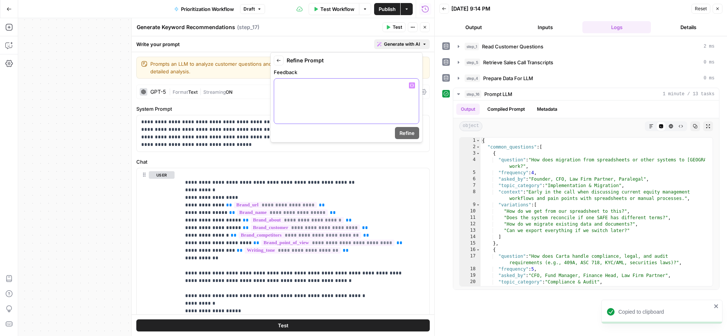
click at [314, 111] on div at bounding box center [346, 101] width 145 height 45
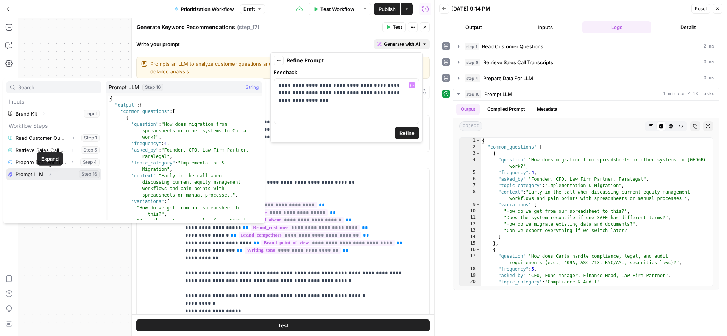
click at [51, 173] on icon "button" at bounding box center [50, 174] width 5 height 5
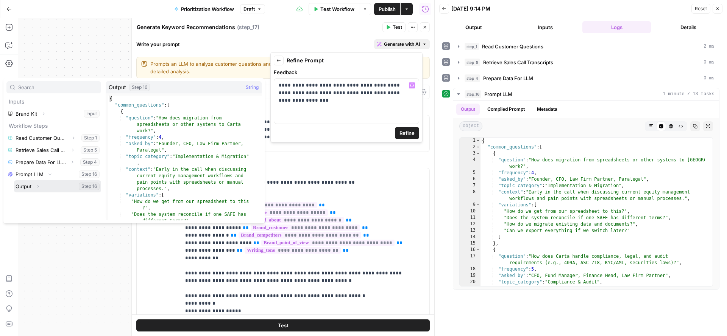
click at [38, 185] on icon "button" at bounding box center [38, 186] width 2 height 3
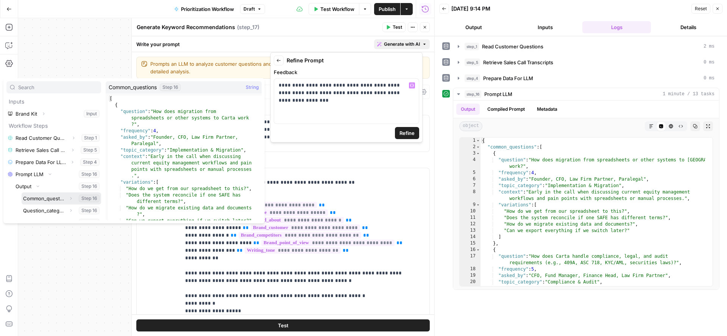
click at [40, 197] on button "Select variable Common_questions" at bounding box center [61, 199] width 79 height 12
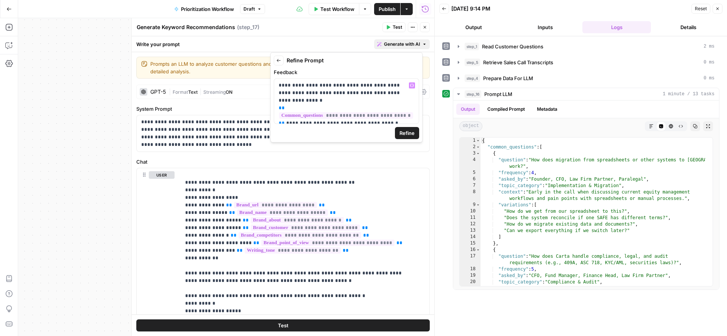
click at [403, 135] on span "Refine" at bounding box center [406, 133] width 15 height 8
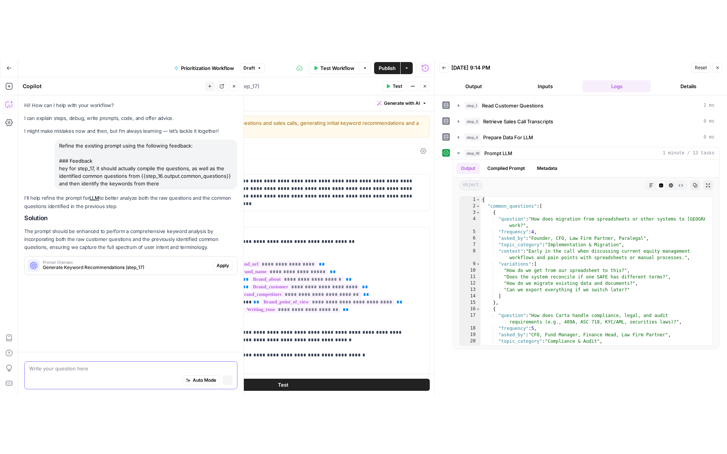
scroll to position [0, 0]
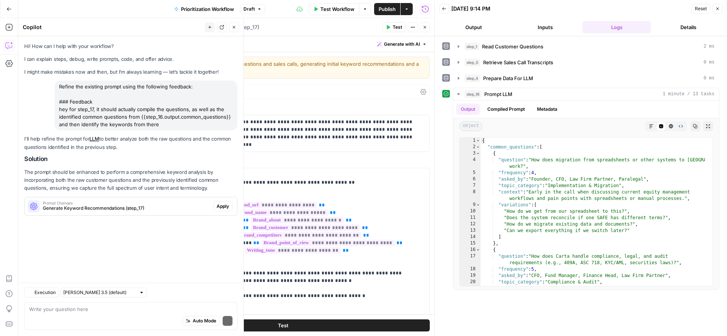
click at [219, 207] on span "Apply" at bounding box center [222, 206] width 12 height 7
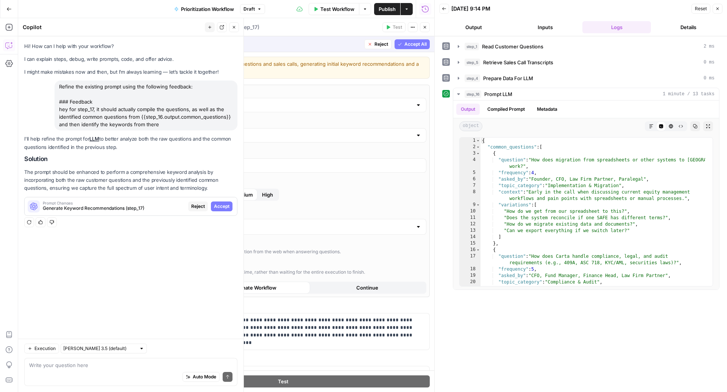
click at [417, 44] on span "Accept All" at bounding box center [415, 44] width 22 height 7
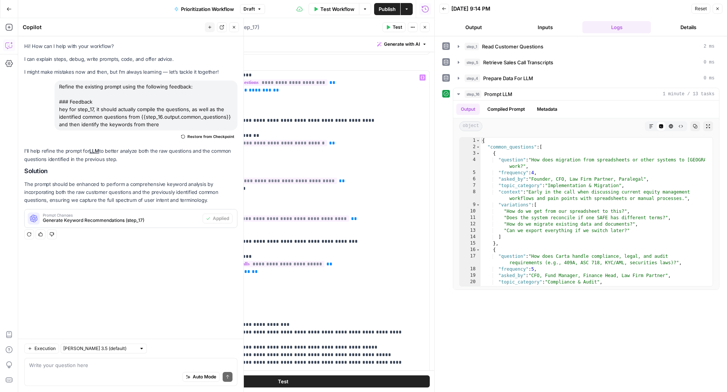
scroll to position [185, 0]
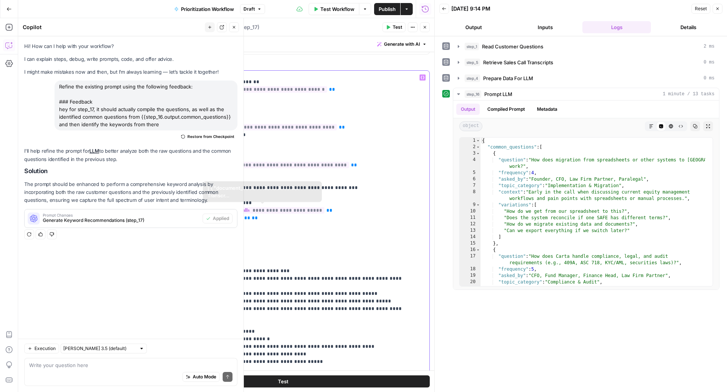
click at [246, 234] on p "**********" at bounding box center [297, 256] width 225 height 734
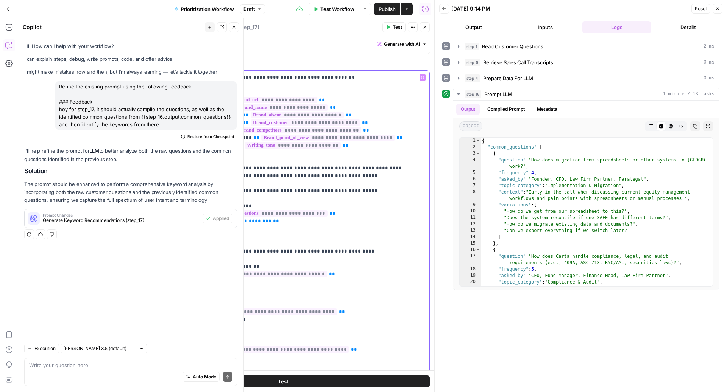
scroll to position [0, 0]
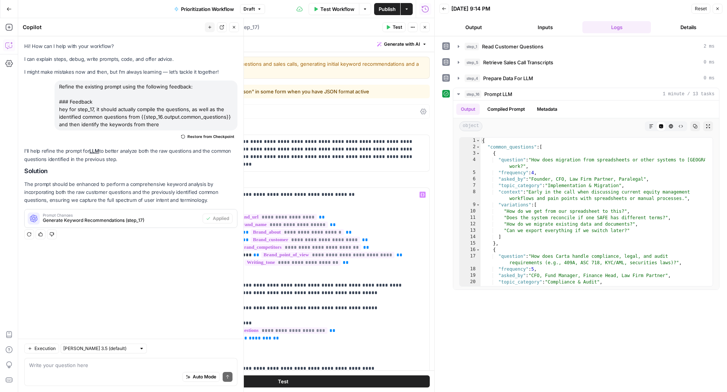
click at [206, 134] on span "Restore from Checkpoint" at bounding box center [210, 137] width 47 height 6
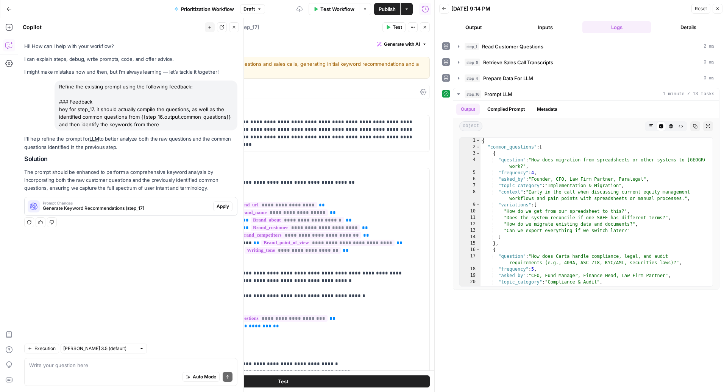
click at [222, 208] on span "Apply" at bounding box center [222, 206] width 12 height 7
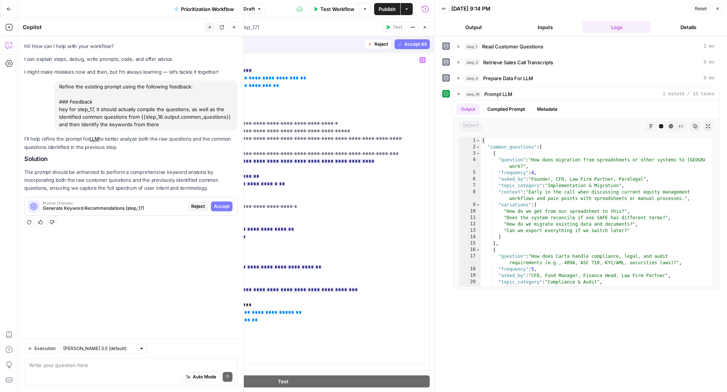
scroll to position [168, 0]
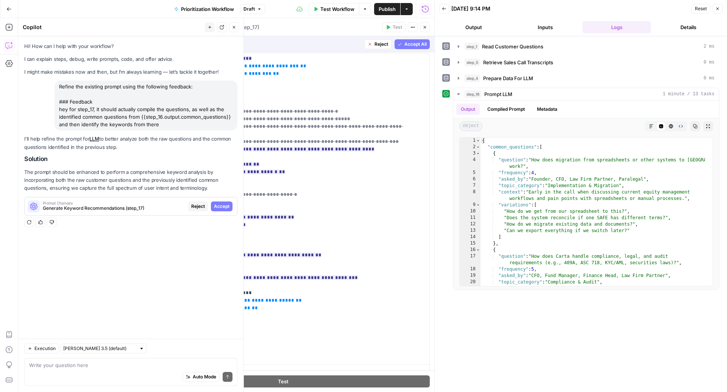
click at [394, 40] on button "Accept All" at bounding box center [411, 44] width 35 height 10
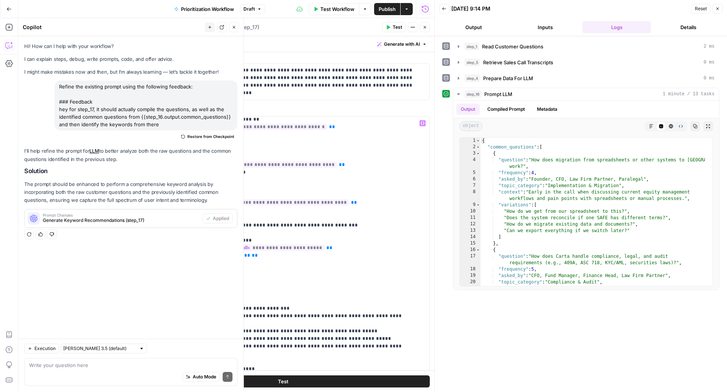
scroll to position [196, 0]
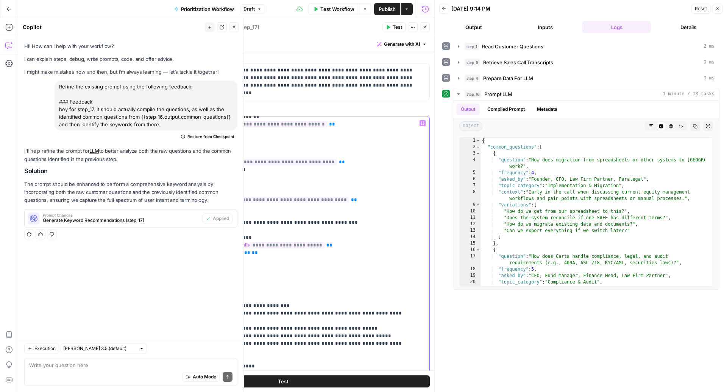
drag, startPoint x: 226, startPoint y: 290, endPoint x: 183, endPoint y: 221, distance: 81.6
click at [183, 221] on div "**********" at bounding box center [301, 271] width 241 height 308
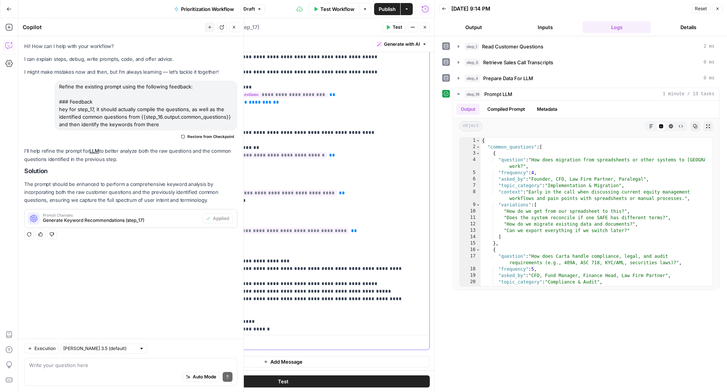
scroll to position [71, 0]
drag, startPoint x: 218, startPoint y: 111, endPoint x: 182, endPoint y: 95, distance: 39.0
click at [182, 95] on div "**********" at bounding box center [301, 178] width 241 height 308
copy p "**********"
click at [269, 147] on p "**********" at bounding box center [297, 285] width 225 height 658
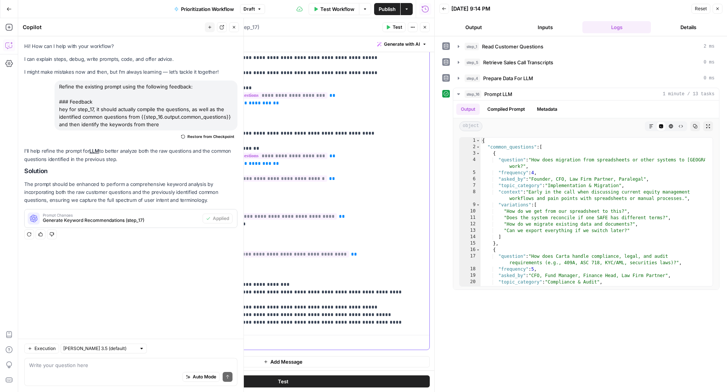
drag, startPoint x: 345, startPoint y: 181, endPoint x: 166, endPoint y: 181, distance: 179.0
click at [166, 181] on div "**********" at bounding box center [283, 187] width 293 height 326
copy p "**********"
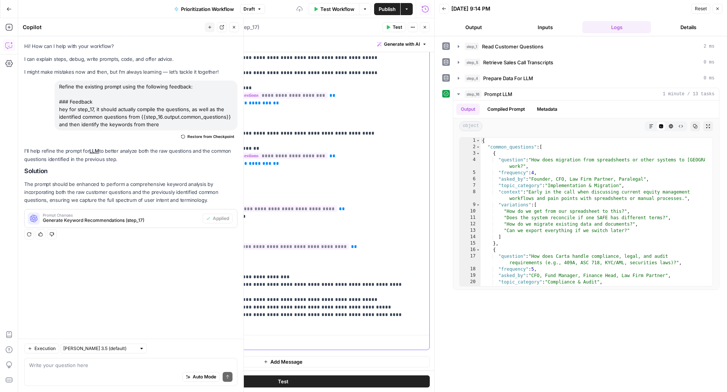
click at [317, 155] on p "**********" at bounding box center [297, 293] width 225 height 674
click at [256, 157] on span "**********" at bounding box center [278, 156] width 87 height 6
click at [233, 155] on p "**********" at bounding box center [297, 293] width 225 height 674
click at [269, 181] on p "**********" at bounding box center [297, 293] width 225 height 674
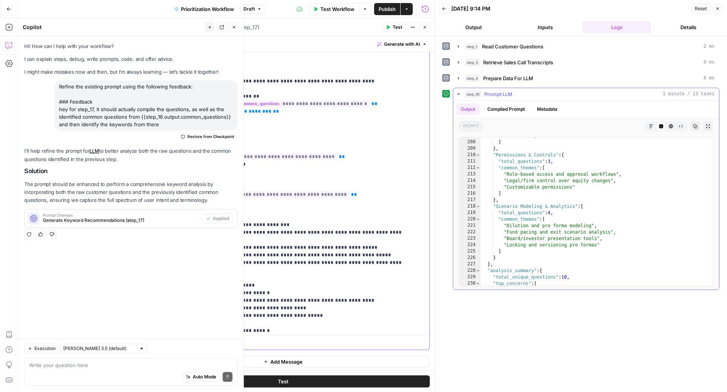
scroll to position [1522, 0]
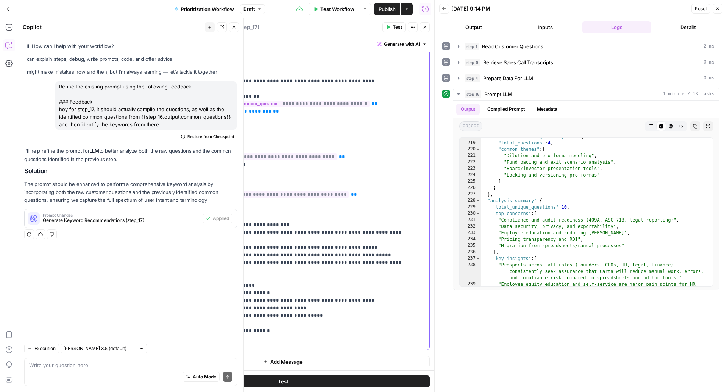
drag, startPoint x: 222, startPoint y: 201, endPoint x: 180, endPoint y: 142, distance: 72.1
click at [180, 142] on body "Carta New Home Browse Your Data Usage Settings Recent Grids AEO Content Creatio…" at bounding box center [363, 196] width 727 height 392
click at [391, 118] on p "**********" at bounding box center [297, 240] width 225 height 674
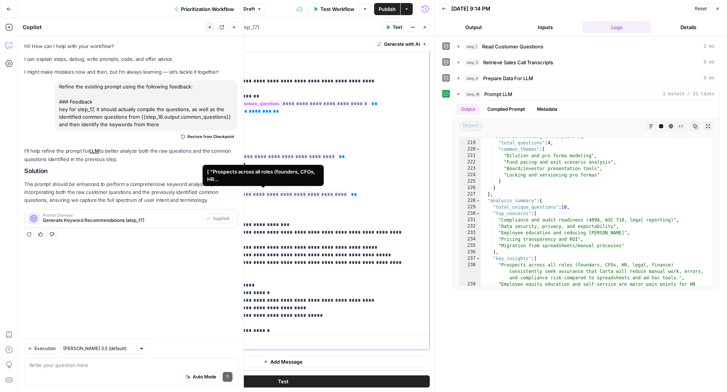
drag, startPoint x: 184, startPoint y: 137, endPoint x: 252, endPoint y: 200, distance: 92.4
click at [252, 200] on div "**********" at bounding box center [301, 178] width 241 height 308
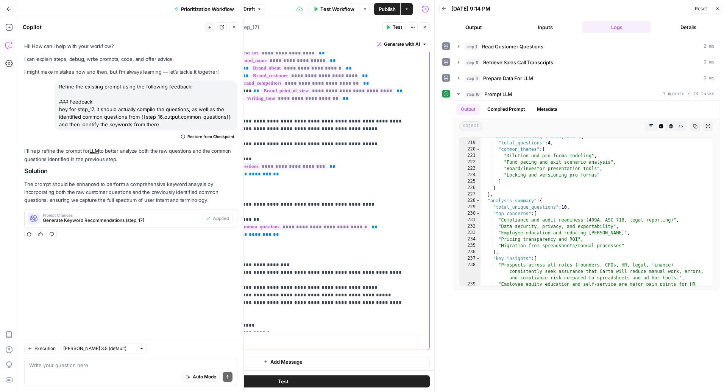
scroll to position [0, 0]
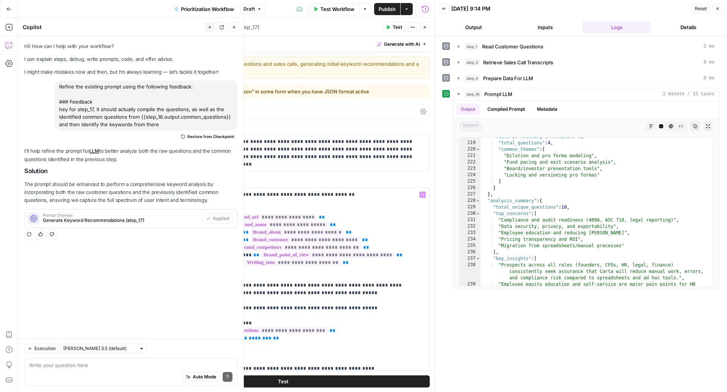
drag, startPoint x: 392, startPoint y: 26, endPoint x: 392, endPoint y: 19, distance: 7.2
click at [392, 26] on button "Test" at bounding box center [393, 27] width 23 height 10
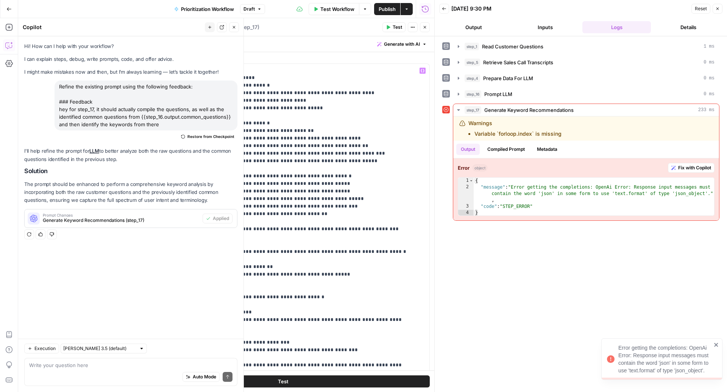
scroll to position [164, 0]
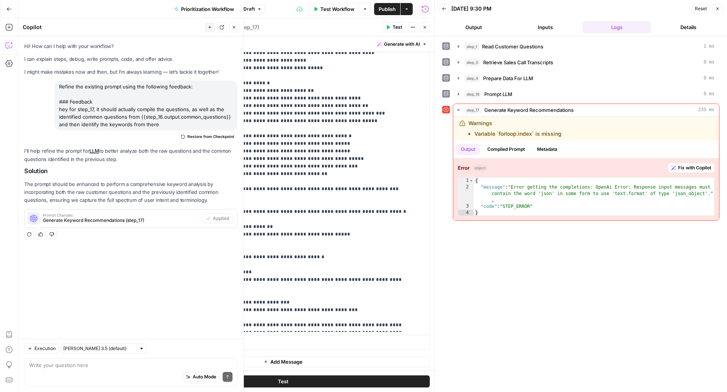
click at [98, 336] on div "Auto Mode Send" at bounding box center [130, 377] width 203 height 17
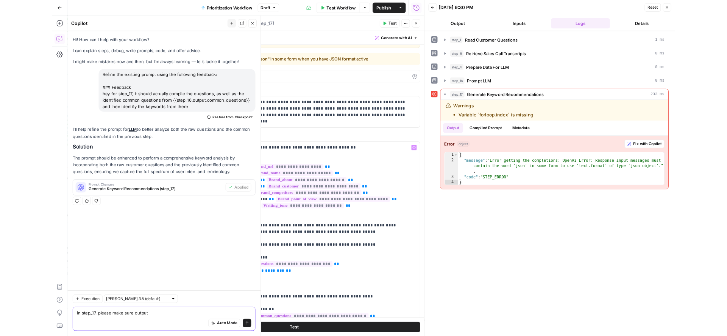
scroll to position [0, 0]
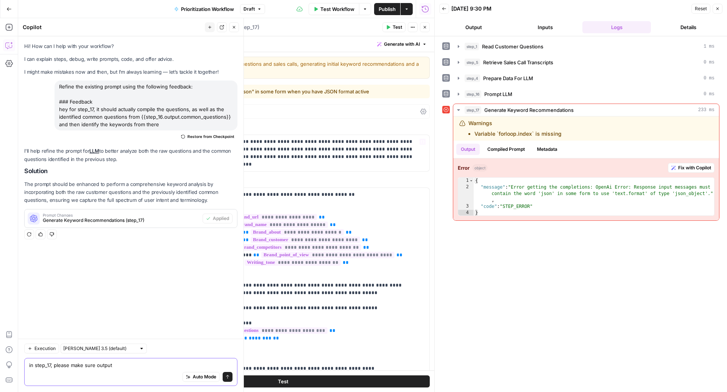
type textarea "in step_17, please make sure output"
click at [309, 112] on div "| Format JSON | Streaming ON" at bounding box center [293, 111] width 248 height 7
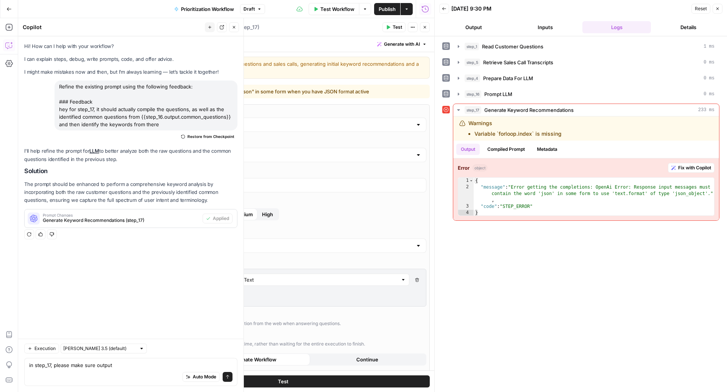
click at [168, 239] on div "JSON" at bounding box center [283, 246] width 286 height 14
click at [163, 261] on span "Text" at bounding box center [277, 264] width 263 height 8
type input "Text"
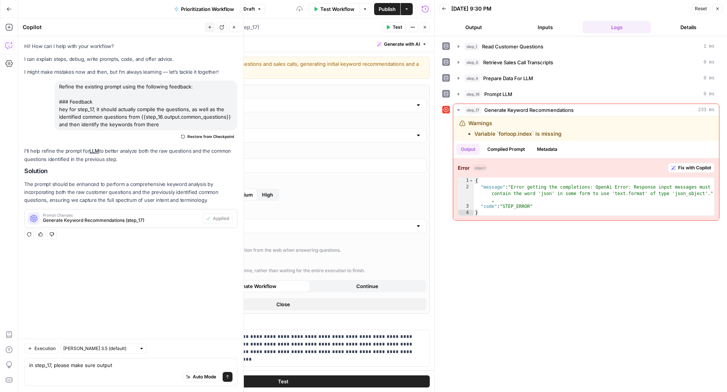
click at [424, 27] on icon "button" at bounding box center [424, 27] width 5 height 5
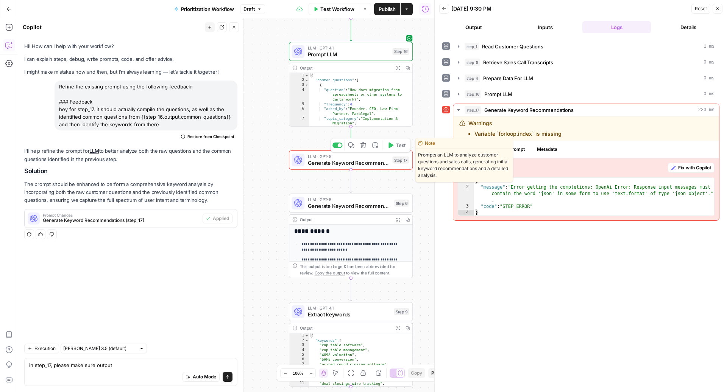
click at [393, 148] on icon "button" at bounding box center [390, 145] width 6 height 6
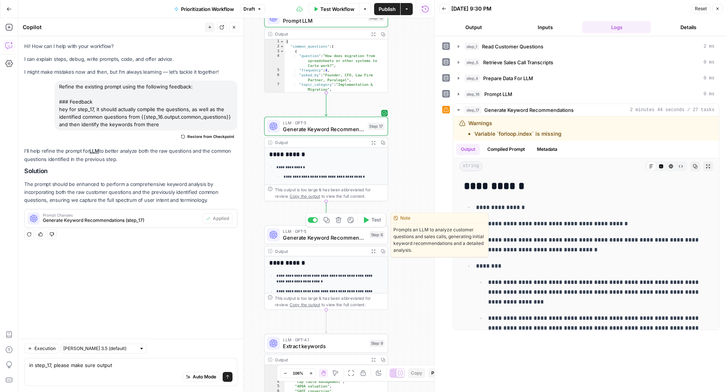
click at [375, 219] on span "Test" at bounding box center [375, 220] width 9 height 7
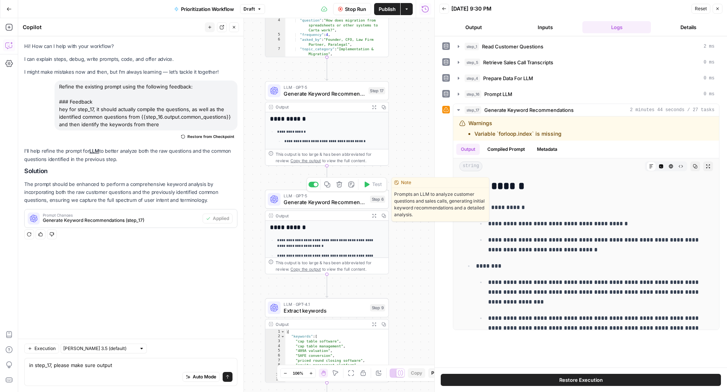
click at [314, 184] on div at bounding box center [316, 185] width 4 height 4
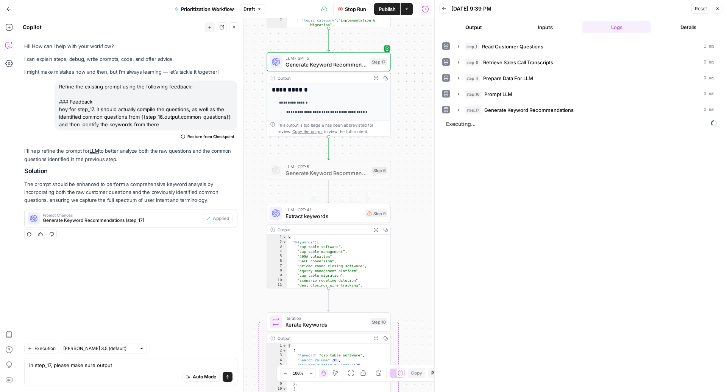
click at [351, 219] on span "Extract keywords" at bounding box center [323, 216] width 77 height 8
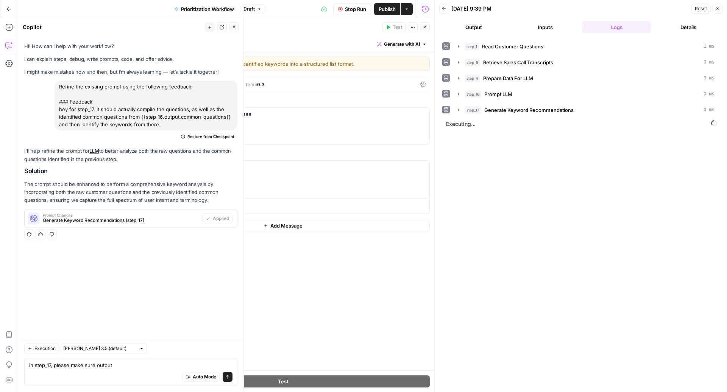
click at [355, 12] on span "Stop Run" at bounding box center [355, 9] width 21 height 8
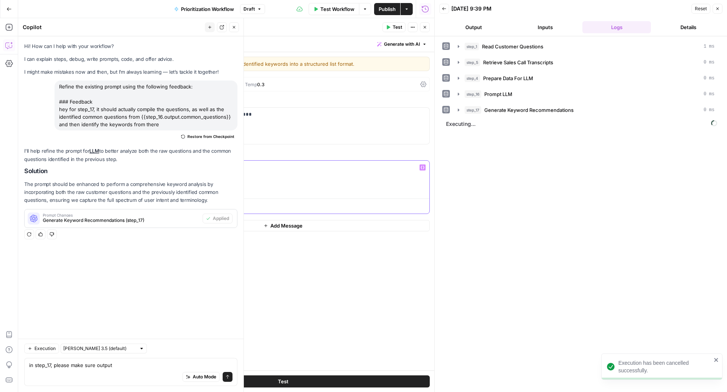
click at [203, 170] on span "**********" at bounding box center [209, 167] width 36 height 5
click at [429, 27] on button "Close" at bounding box center [425, 27] width 10 height 10
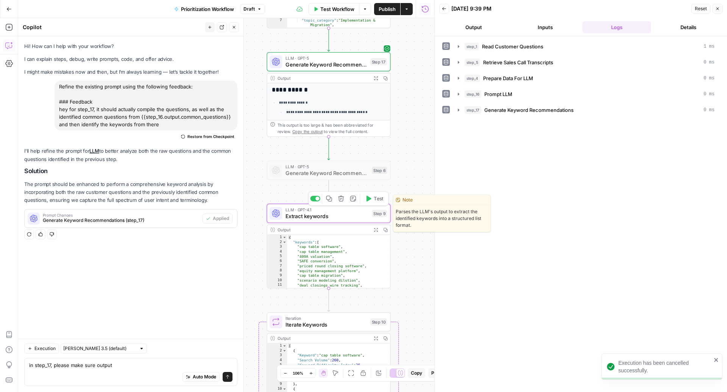
click at [372, 201] on button "Test" at bounding box center [374, 199] width 25 height 10
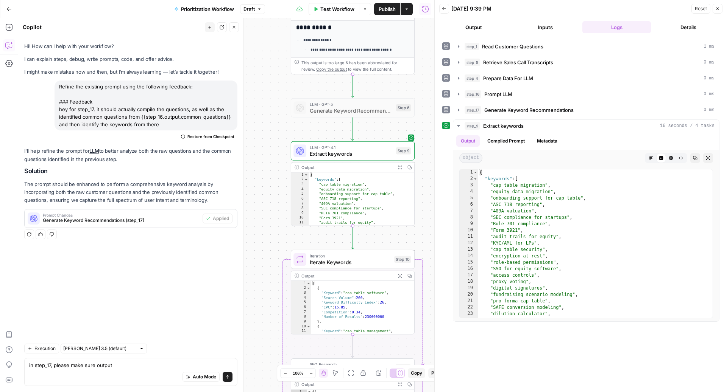
click at [385, 12] on span "Publish" at bounding box center [386, 9] width 17 height 8
click at [233, 23] on button "Close" at bounding box center [234, 27] width 10 height 10
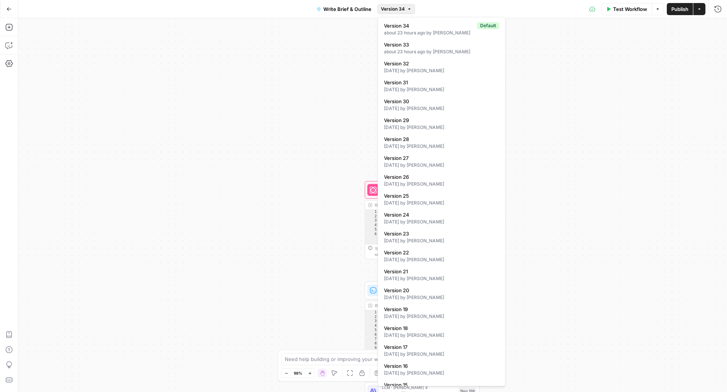
click at [384, 9] on span "Version 34" at bounding box center [393, 9] width 24 height 7
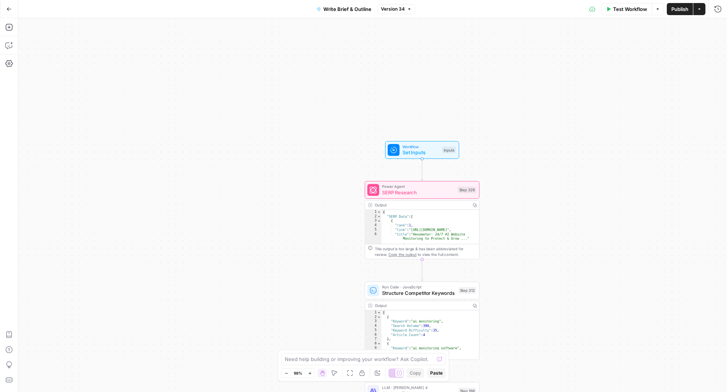
click at [698, 10] on icon "button" at bounding box center [699, 9] width 5 height 5
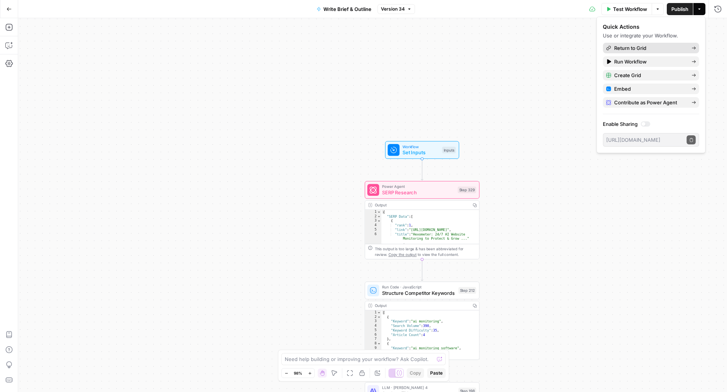
click at [640, 49] on span "Return to Grid" at bounding box center [649, 48] width 71 height 8
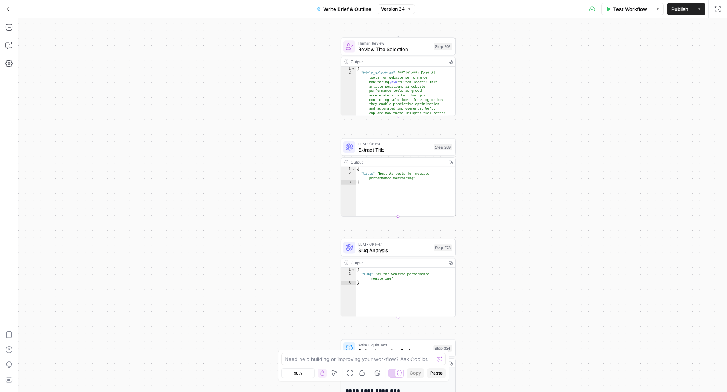
click at [629, 6] on span "Test Workflow" at bounding box center [630, 9] width 34 height 8
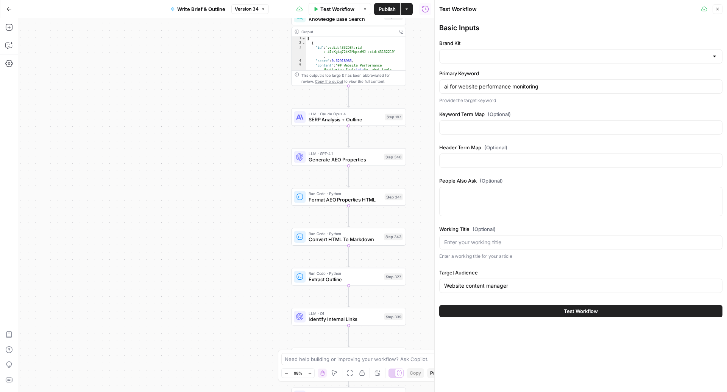
type input "HubSpot"
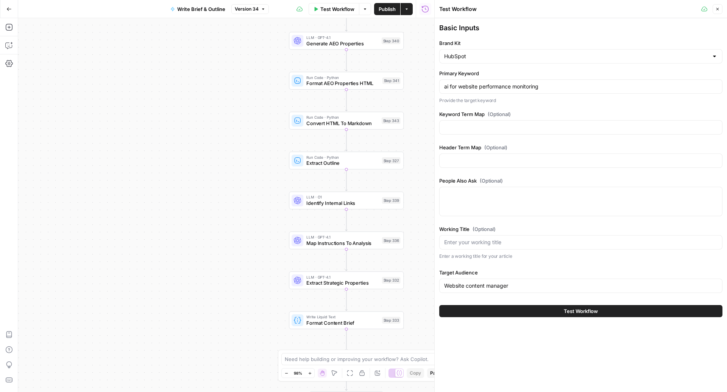
click at [518, 313] on button "Test Workflow" at bounding box center [580, 311] width 283 height 12
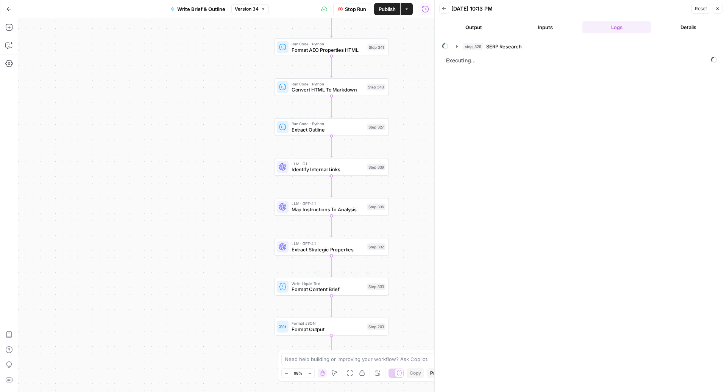
click at [305, 292] on span "Format Content Brief" at bounding box center [327, 290] width 73 height 8
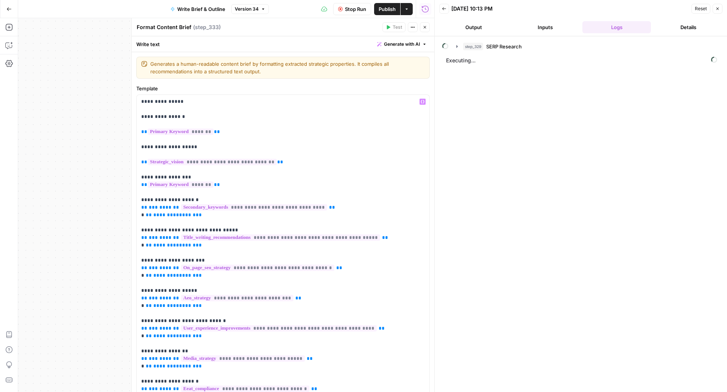
scroll to position [125, 0]
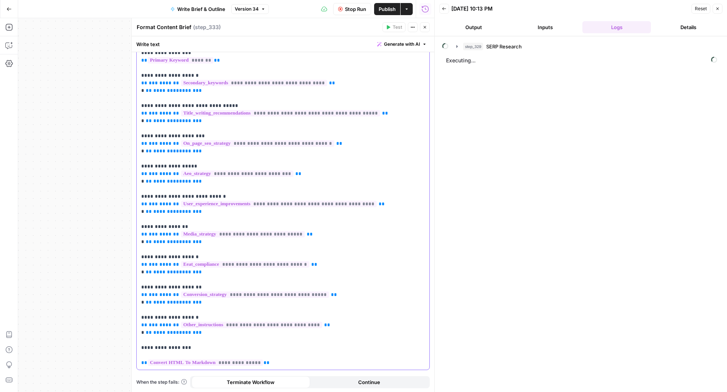
click at [292, 361] on p "**********" at bounding box center [279, 171] width 276 height 394
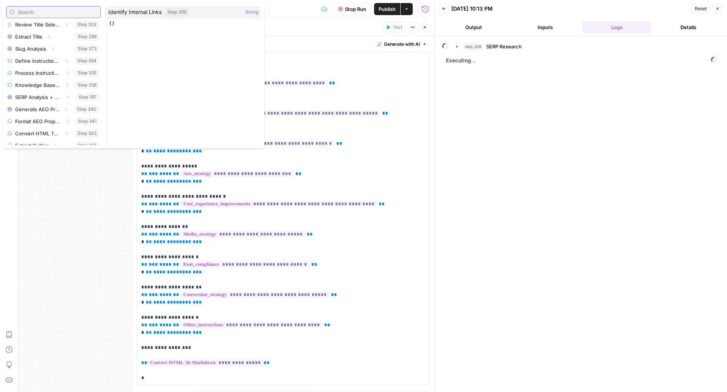
scroll to position [214, 0]
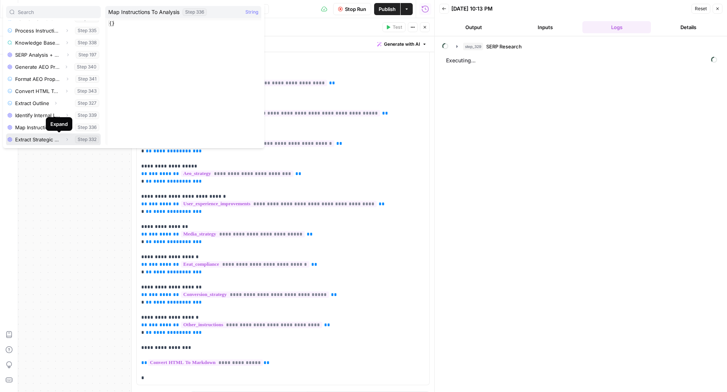
click at [62, 137] on button "Expand" at bounding box center [67, 140] width 10 height 10
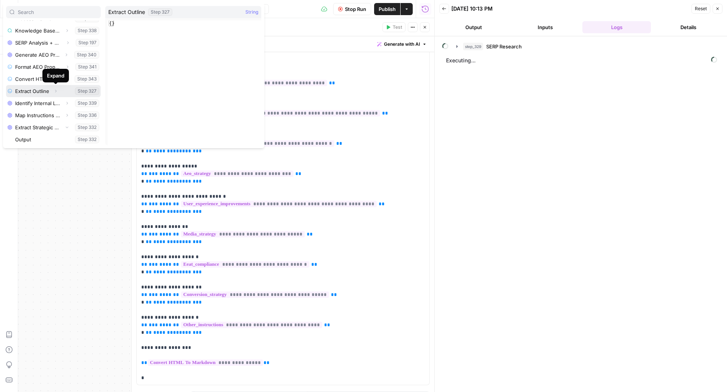
click at [56, 91] on icon "button" at bounding box center [56, 91] width 2 height 3
click at [46, 104] on button "Select variable Output" at bounding box center [57, 103] width 87 height 12
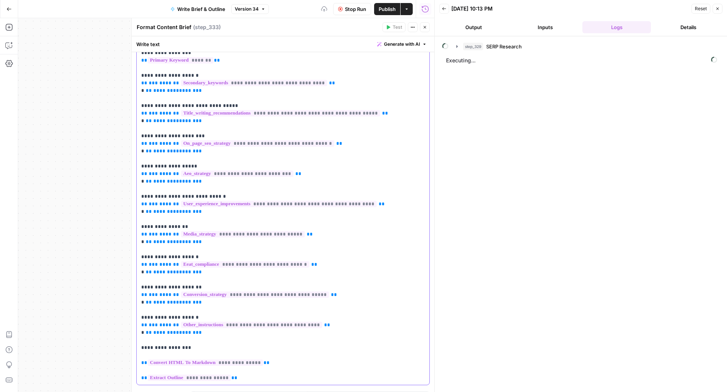
click at [246, 370] on p "**********" at bounding box center [279, 178] width 276 height 409
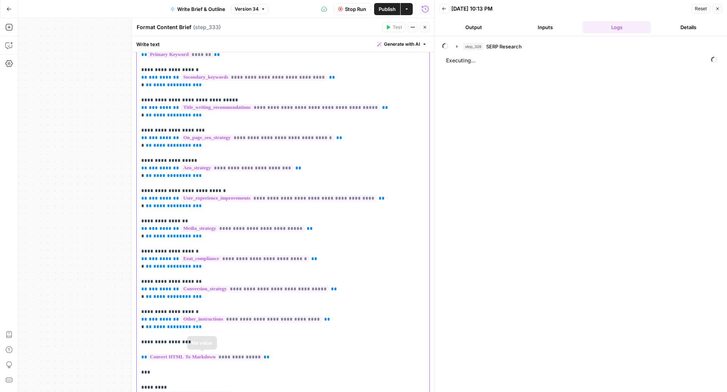
scroll to position [162, 0]
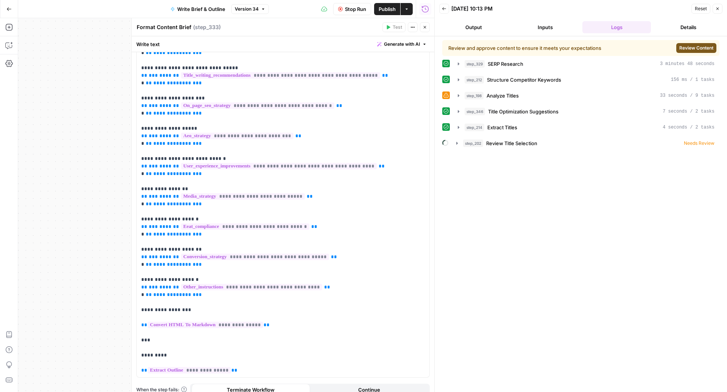
click at [682, 48] on span "Review Content" at bounding box center [696, 48] width 34 height 7
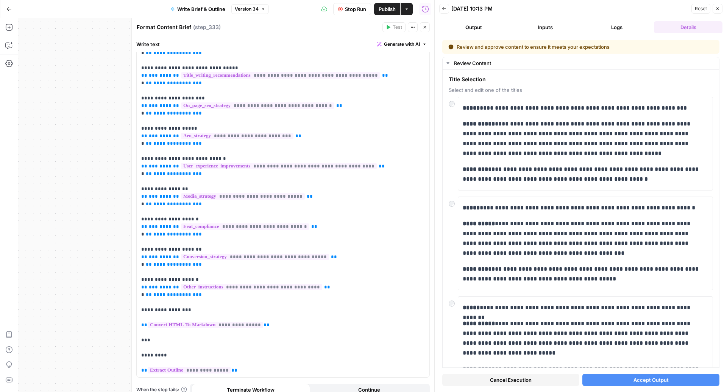
click at [646, 381] on span "Accept Output" at bounding box center [650, 381] width 35 height 8
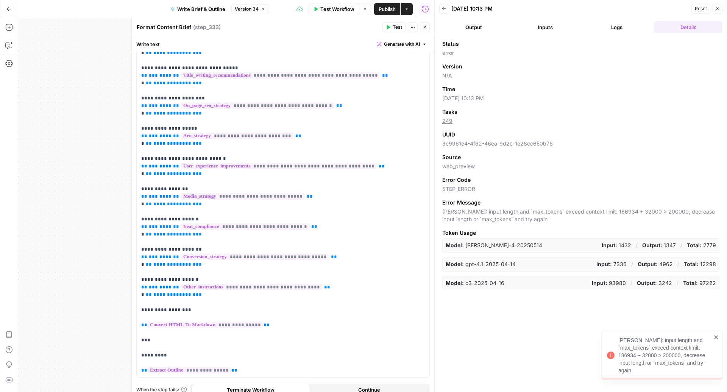
click at [621, 27] on button "Logs" at bounding box center [616, 27] width 68 height 12
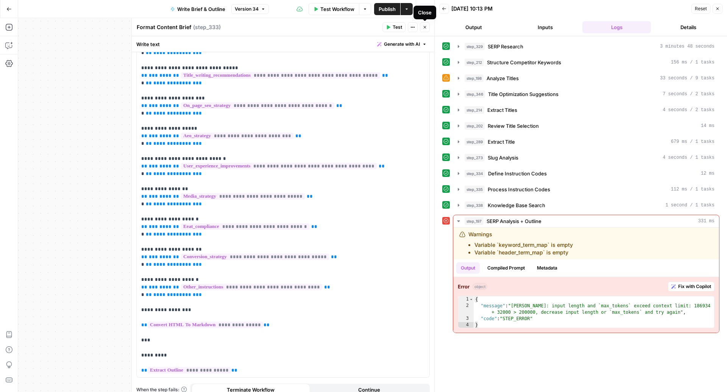
click at [428, 24] on button "Close" at bounding box center [425, 27] width 10 height 10
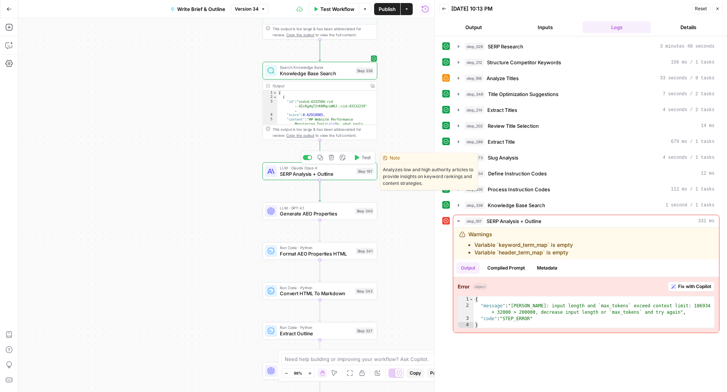
click at [322, 172] on span "SERP Analysis + Outline" at bounding box center [316, 174] width 73 height 8
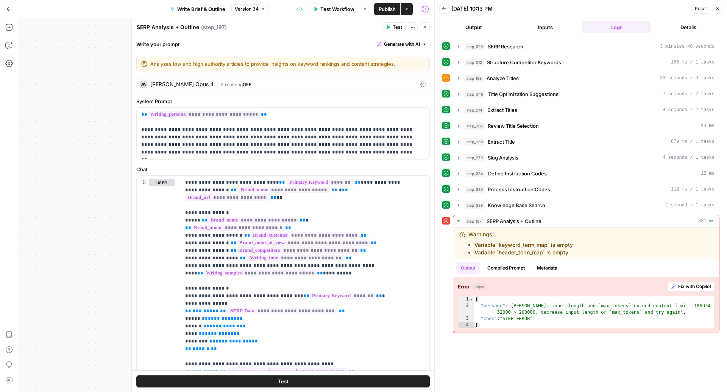
click at [369, 87] on div "| Streaming OFF" at bounding box center [316, 84] width 201 height 7
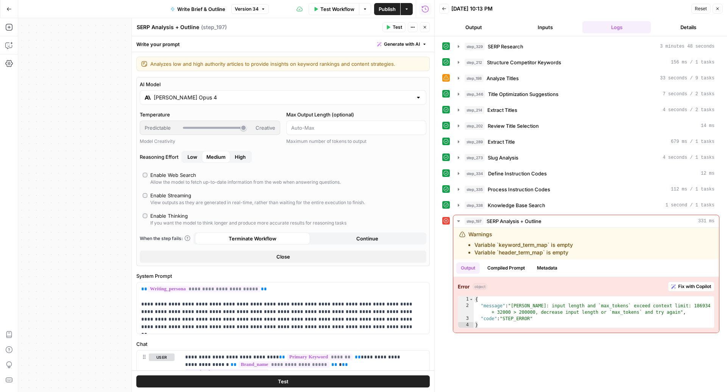
click at [310, 258] on button "Close" at bounding box center [283, 257] width 286 height 12
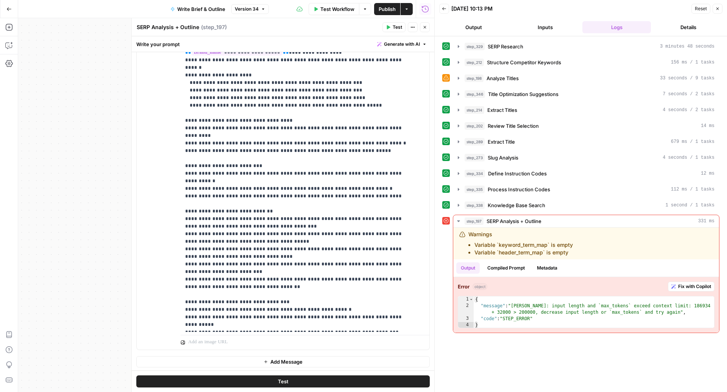
scroll to position [725, 0]
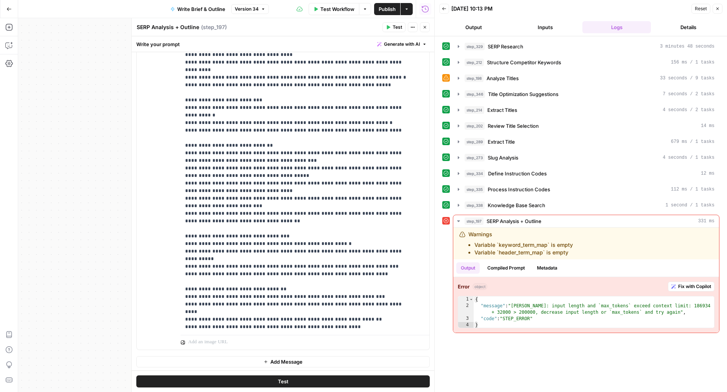
click at [394, 27] on span "Test" at bounding box center [396, 27] width 9 height 7
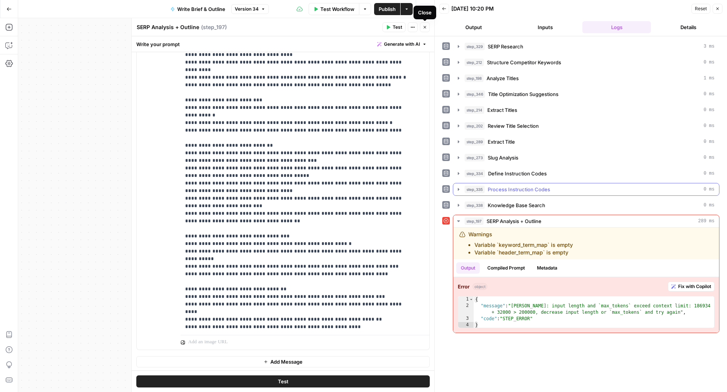
click at [520, 186] on span "Process Instruction Codes" at bounding box center [518, 190] width 62 height 8
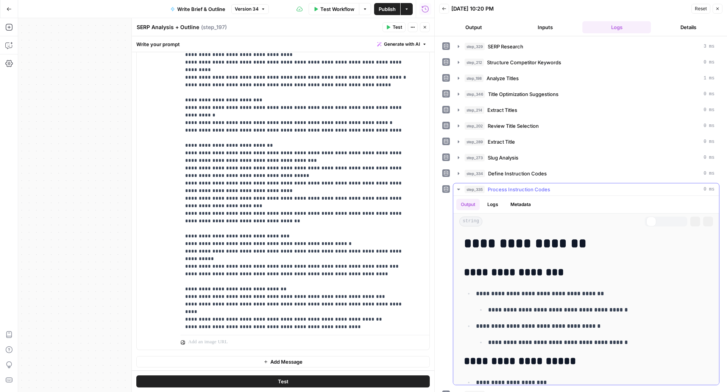
scroll to position [130, 0]
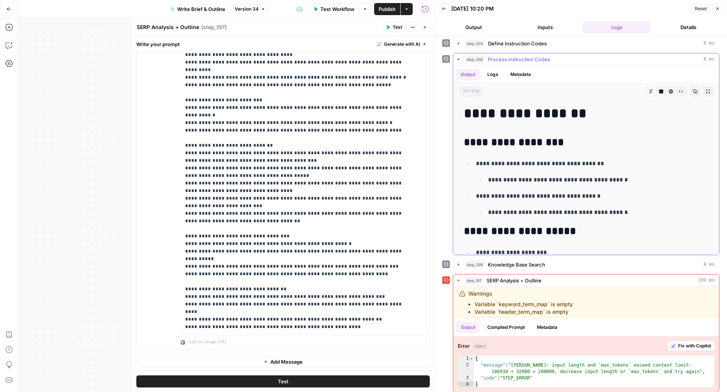
click at [584, 199] on li "**********" at bounding box center [590, 204] width 235 height 26
click at [659, 90] on icon "button" at bounding box center [661, 92] width 4 height 4
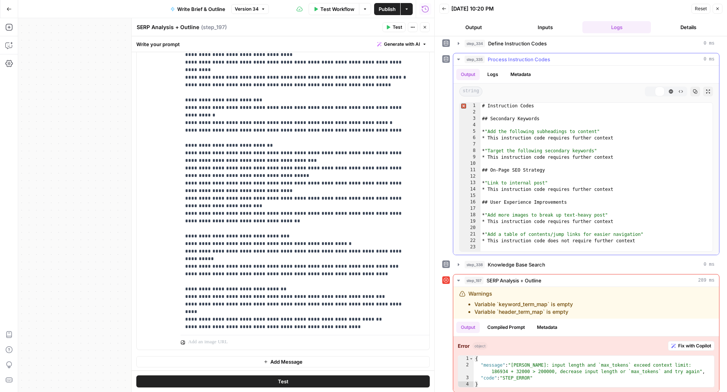
type textarea "**********"
click at [571, 135] on div "# Instruction Codes ## Secondary Keywords * "Add the following subheadings to c…" at bounding box center [592, 184] width 224 height 162
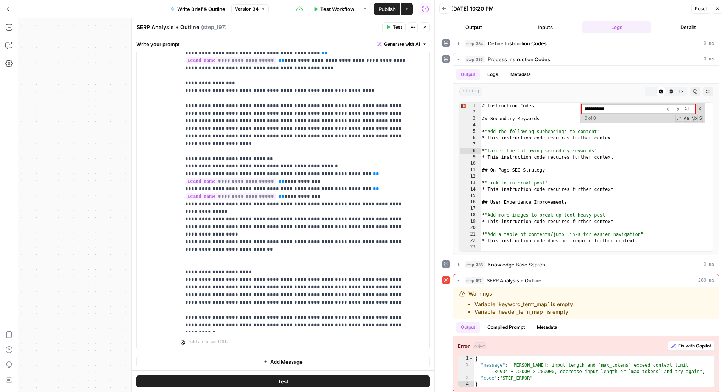
scroll to position [1255, 0]
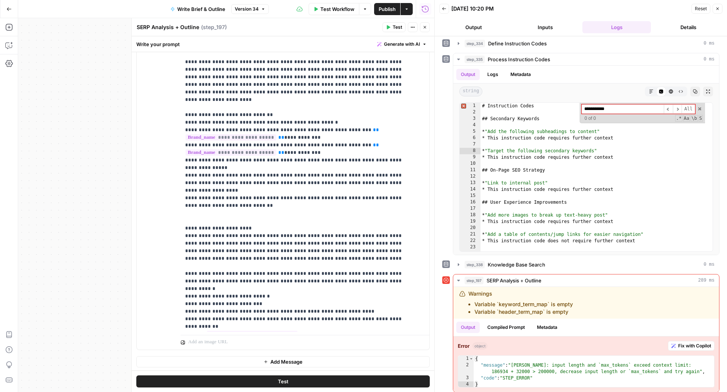
type input "**********"
click at [426, 27] on icon "button" at bounding box center [424, 27] width 5 height 5
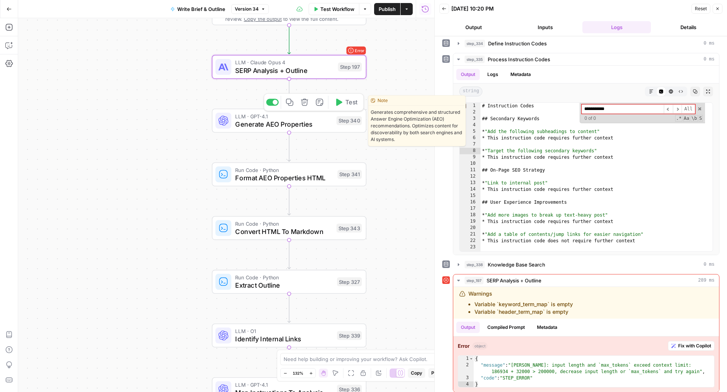
click at [232, 121] on div "LLM · GPT-4.1 Generate AEO Properties Step 340 Copy step Delete step Edit Note …" at bounding box center [288, 120] width 146 height 17
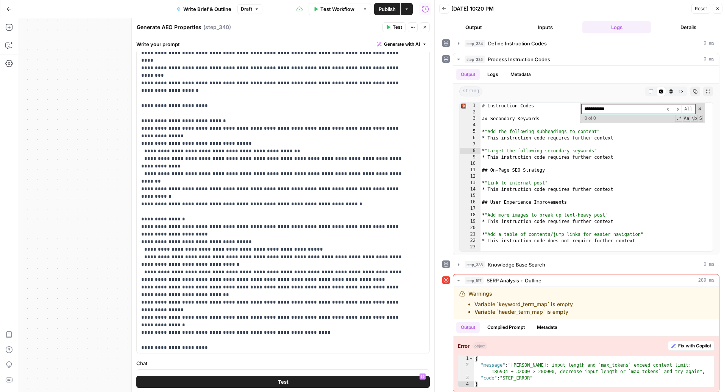
scroll to position [65, 0]
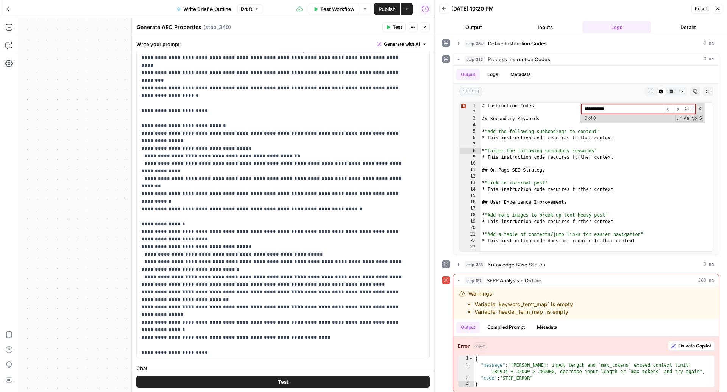
click at [427, 27] on button "Close" at bounding box center [425, 27] width 10 height 10
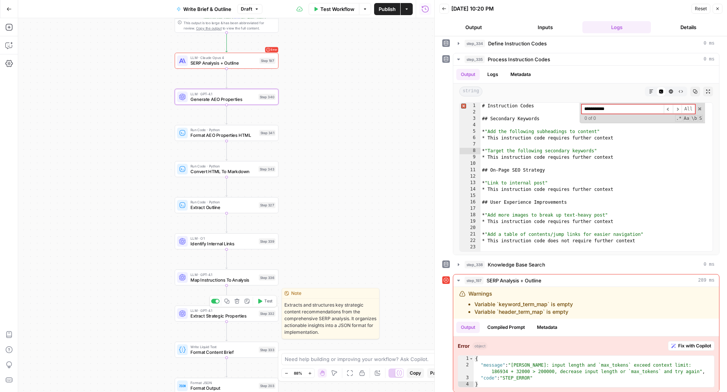
click at [195, 313] on span "Extract Strategic Properties" at bounding box center [222, 316] width 65 height 7
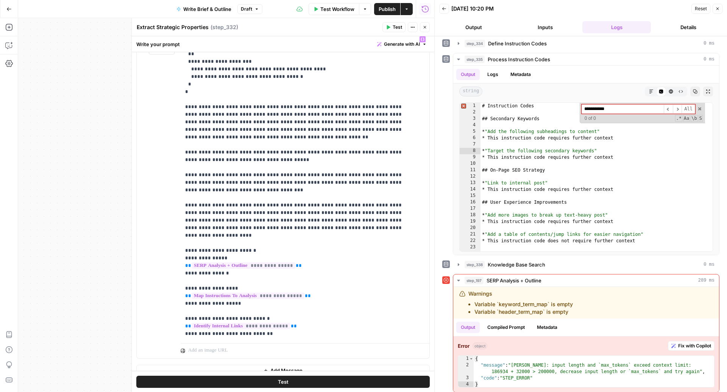
scroll to position [417, 0]
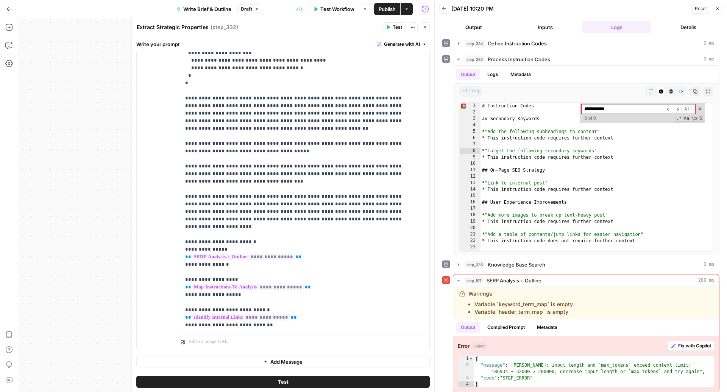
click at [422, 30] on button "Close" at bounding box center [425, 27] width 10 height 10
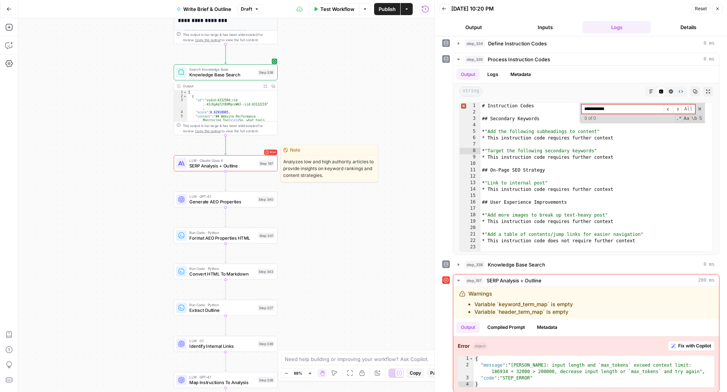
click at [248, 163] on span "SERP Analysis + Outline" at bounding box center [222, 165] width 66 height 7
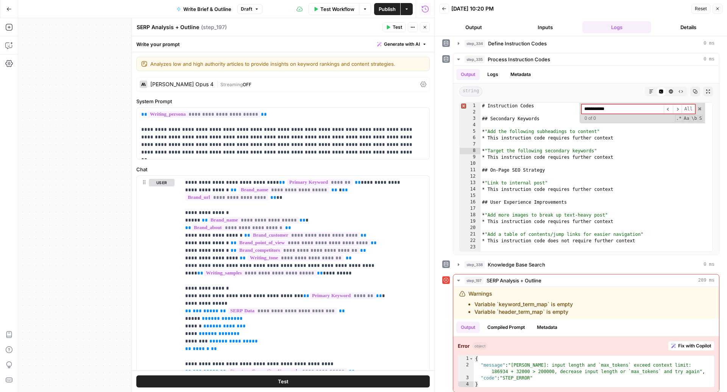
click at [397, 86] on div "| Streaming OFF" at bounding box center [316, 84] width 201 height 7
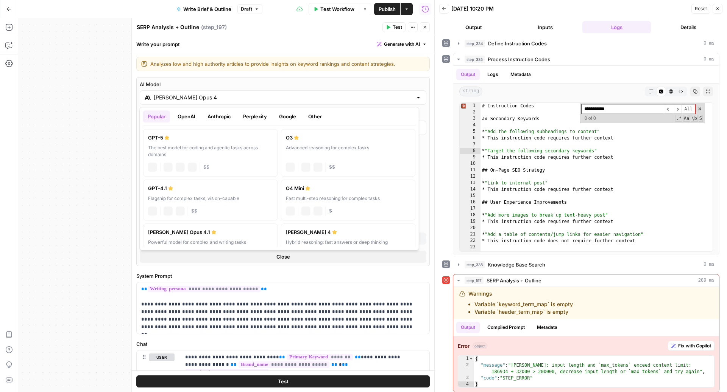
click at [221, 102] on div "Claude Opus 4" at bounding box center [283, 97] width 286 height 14
click at [210, 140] on div "GPT-5" at bounding box center [210, 138] width 125 height 8
type input "GPT-5"
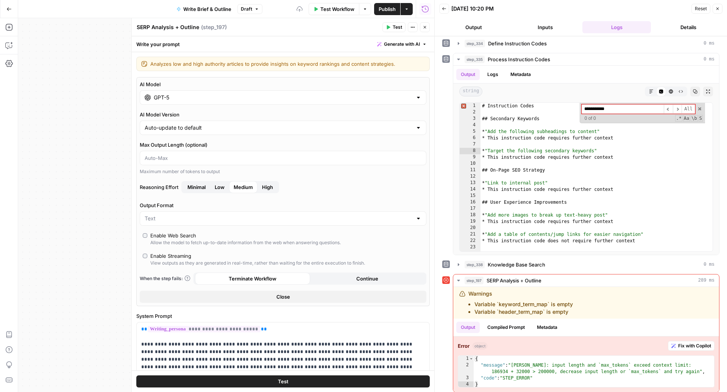
scroll to position [44, 0]
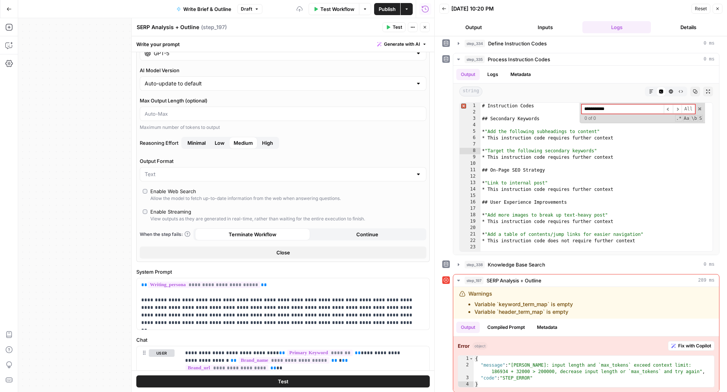
click at [299, 253] on button "Close" at bounding box center [283, 253] width 286 height 12
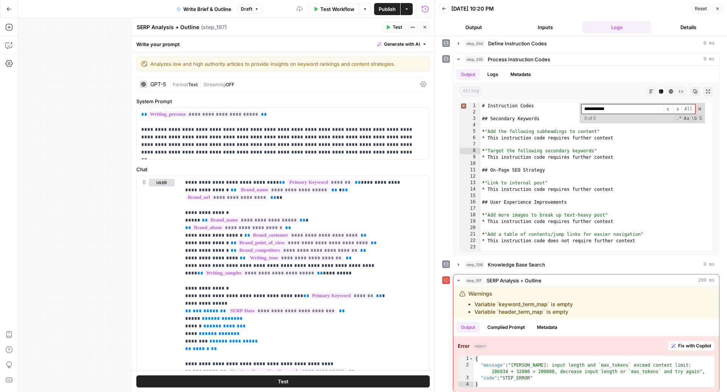
scroll to position [152, 0]
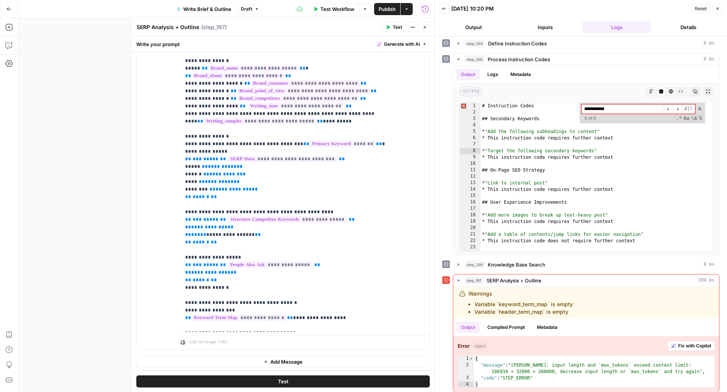
click at [395, 26] on span "Test" at bounding box center [396, 27] width 9 height 7
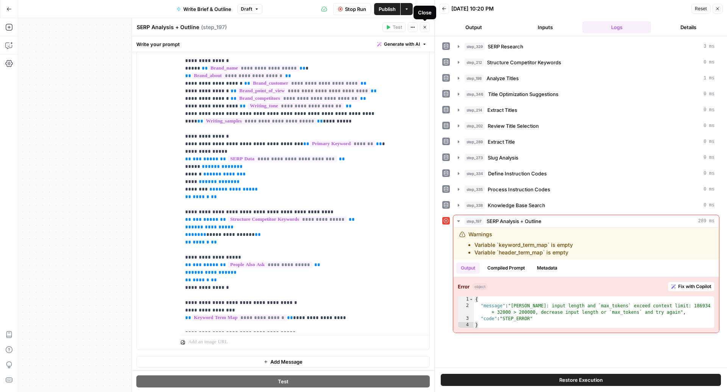
click at [429, 30] on button "Close" at bounding box center [425, 27] width 10 height 10
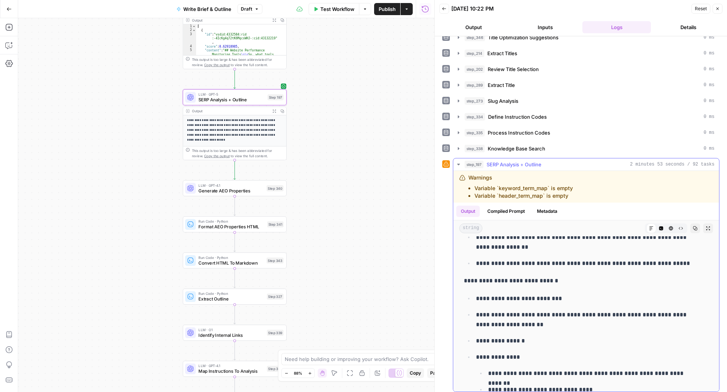
scroll to position [2174, 0]
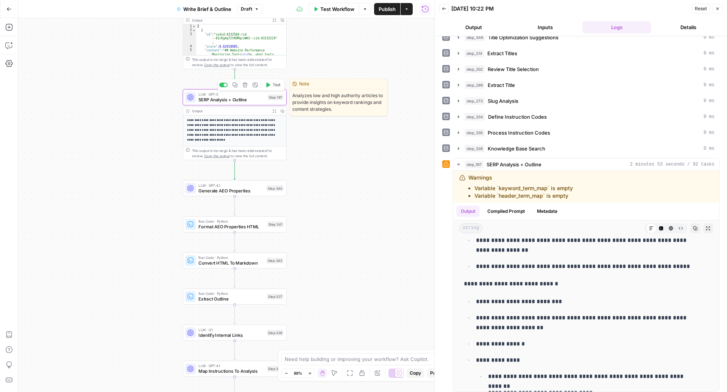
click at [212, 101] on span "SERP Analysis + Outline" at bounding box center [231, 100] width 66 height 7
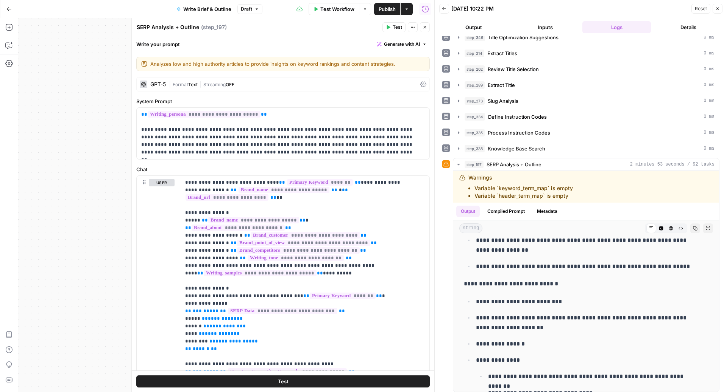
click at [426, 30] on button "Close" at bounding box center [425, 27] width 10 height 10
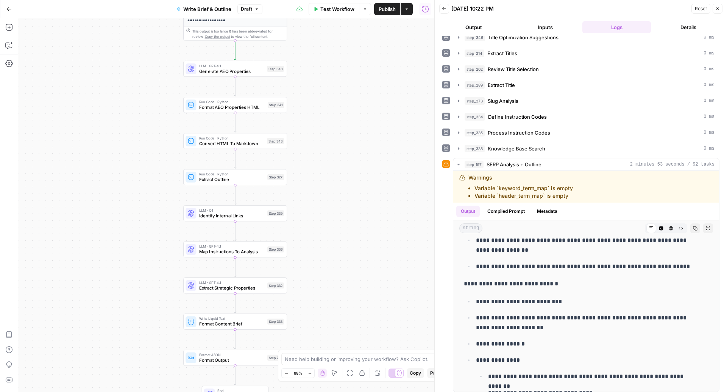
click at [330, 7] on span "Test Workflow" at bounding box center [337, 9] width 34 height 8
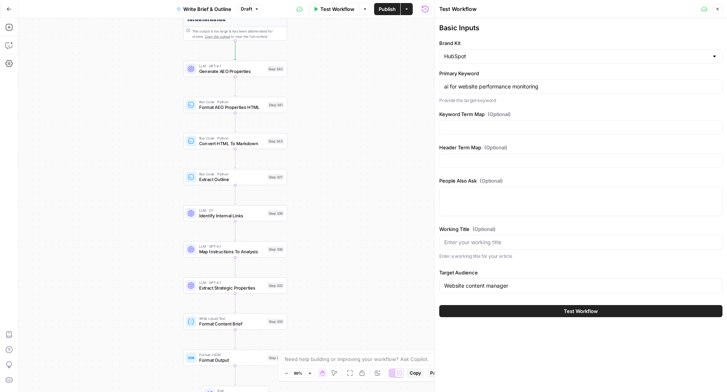
click at [463, 308] on button "Test Workflow" at bounding box center [580, 311] width 283 height 12
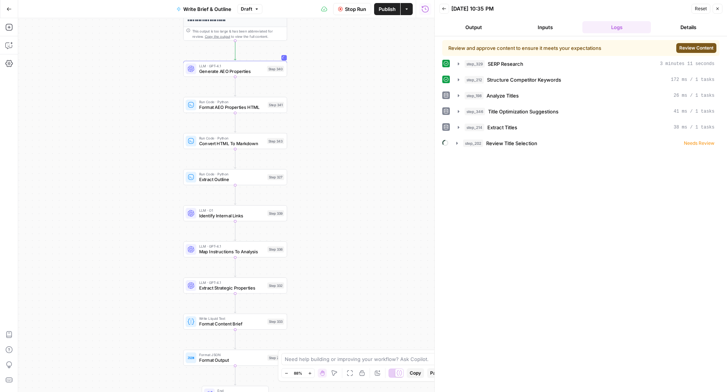
click at [704, 47] on span "Review Content" at bounding box center [696, 48] width 34 height 7
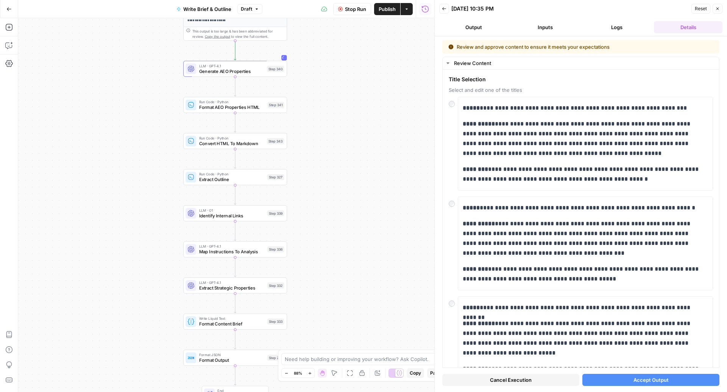
click at [621, 381] on button "Accept Output" at bounding box center [650, 380] width 137 height 12
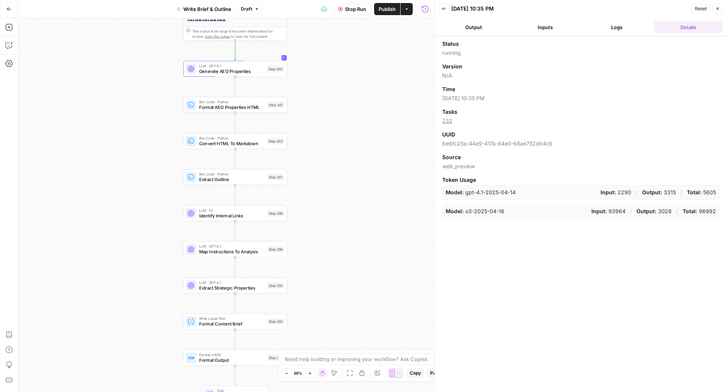
click at [606, 21] on button "Logs" at bounding box center [616, 27] width 68 height 12
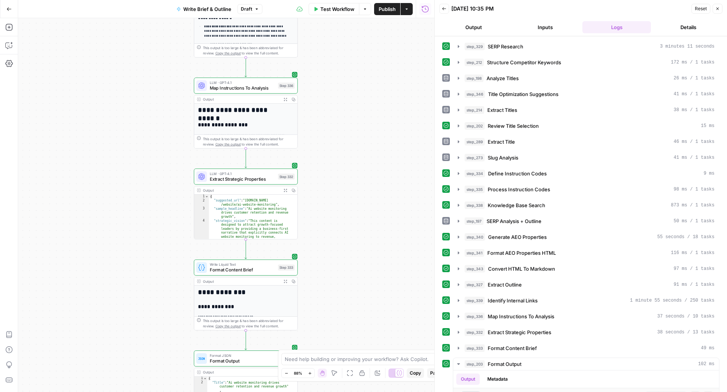
click at [232, 181] on span "Extract Strategic Properties" at bounding box center [242, 179] width 65 height 7
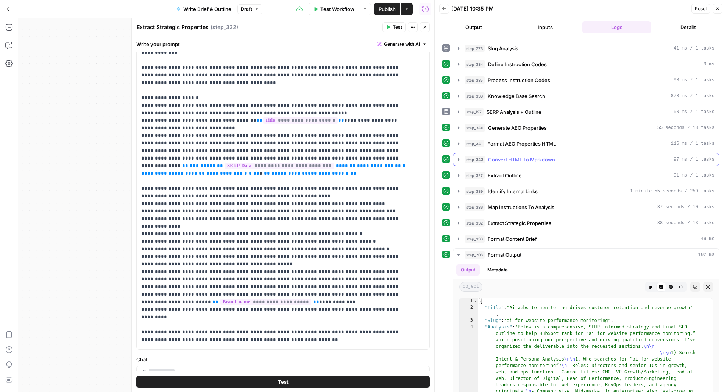
scroll to position [166, 0]
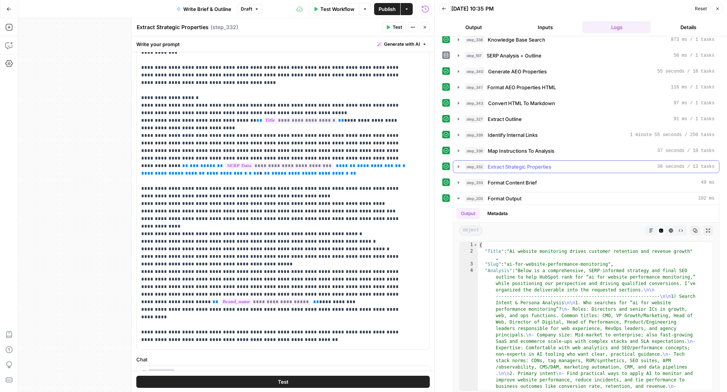
click at [535, 163] on span "Extract Strategic Properties" at bounding box center [519, 167] width 64 height 8
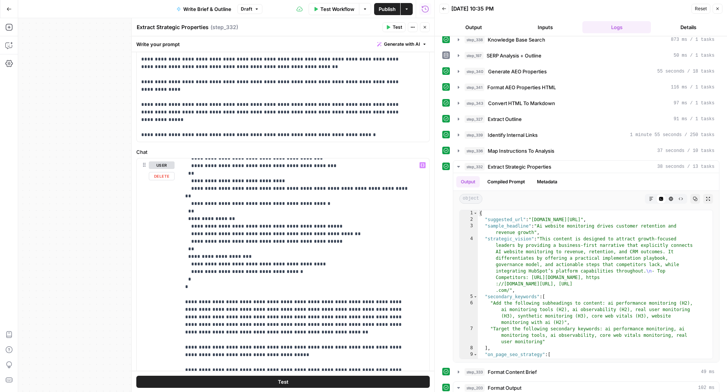
scroll to position [394, 0]
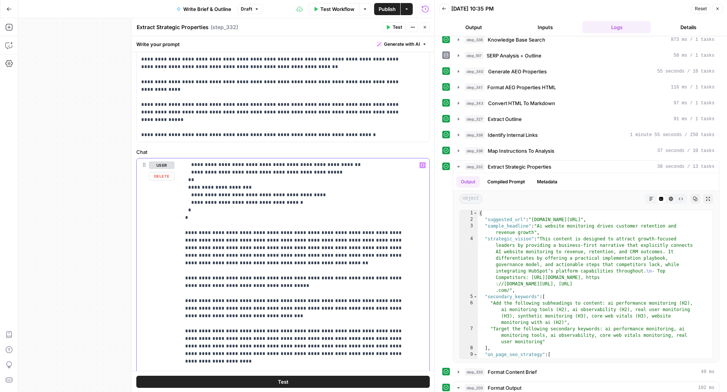
click at [234, 247] on p "**********" at bounding box center [297, 116] width 225 height 696
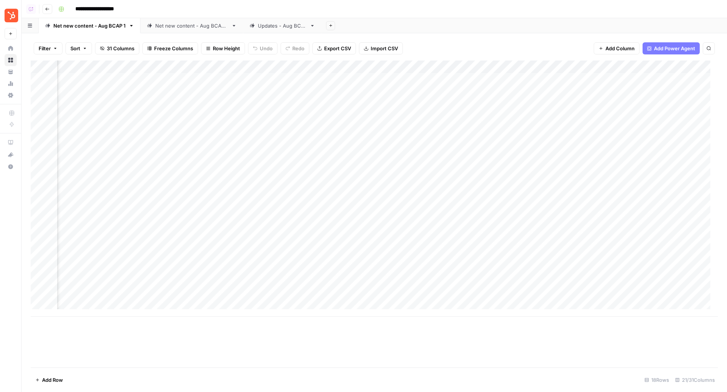
scroll to position [0, 689]
click at [205, 23] on div "Net new content - Aug BCAP 2" at bounding box center [191, 26] width 73 height 8
click at [270, 24] on div "Updates - Aug BCAP" at bounding box center [282, 26] width 49 height 8
click at [288, 67] on div "Add Column" at bounding box center [374, 150] width 687 height 179
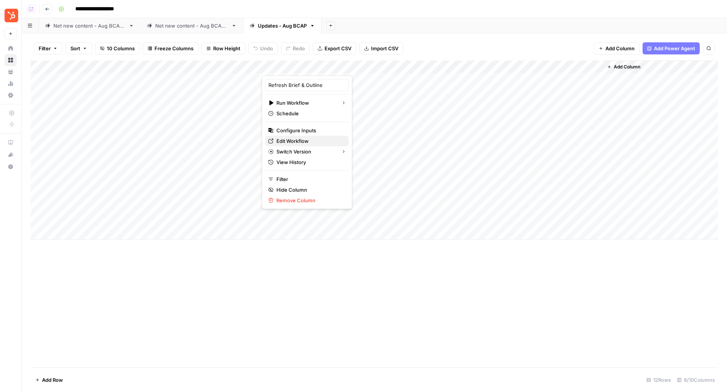
click at [283, 143] on span "Edit Workflow" at bounding box center [309, 141] width 66 height 8
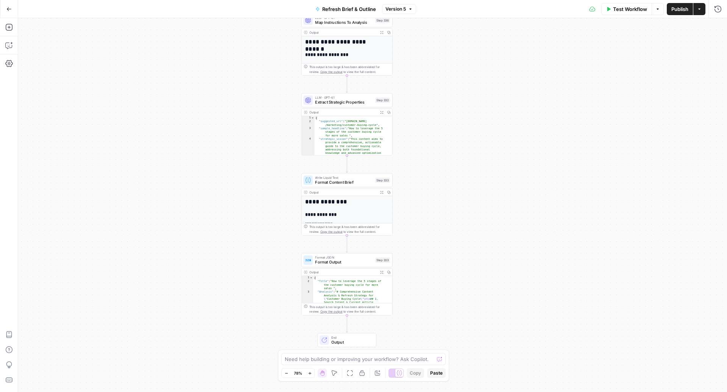
click at [331, 181] on span "Format Content Brief" at bounding box center [344, 182] width 58 height 6
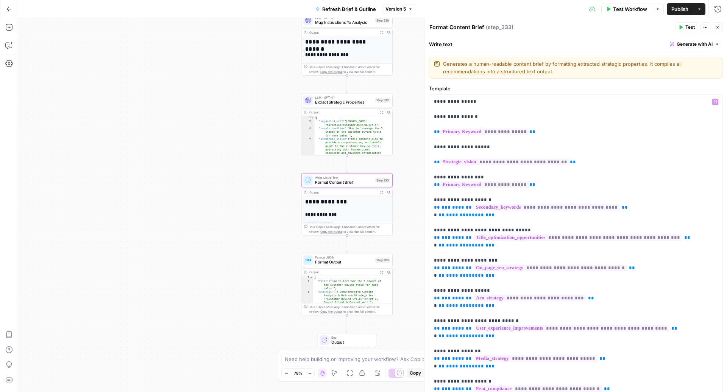
scroll to position [170, 0]
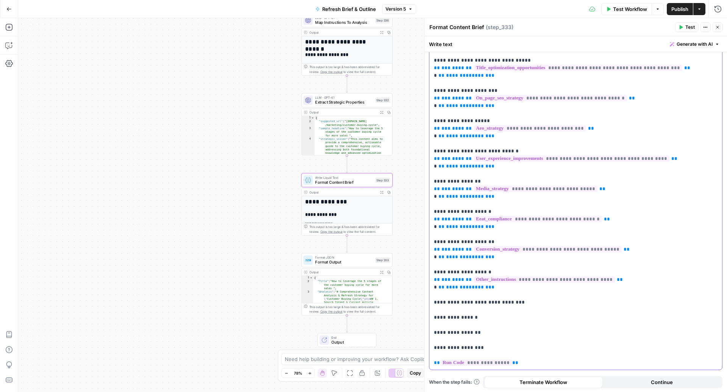
click at [536, 363] on p "**********" at bounding box center [572, 147] width 276 height 439
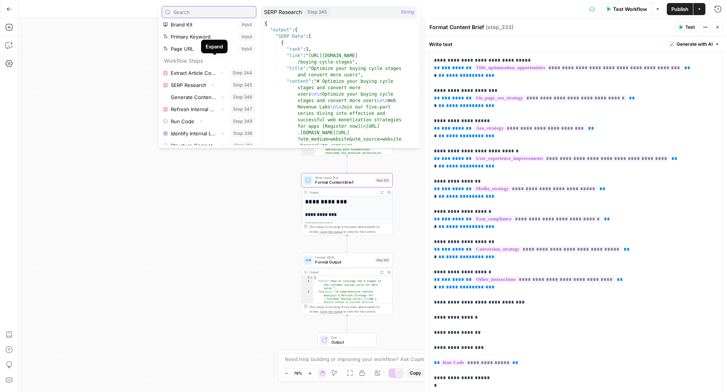
scroll to position [40, 0]
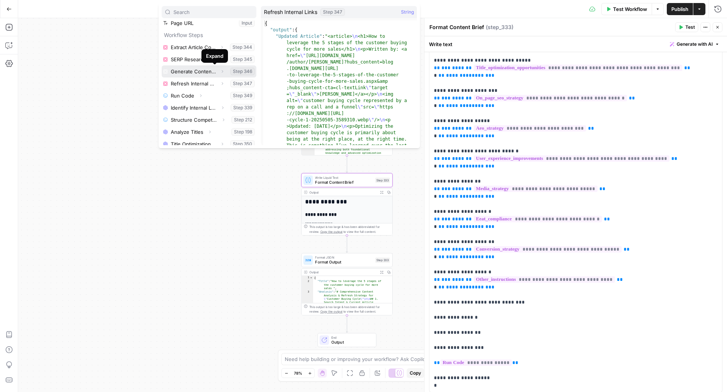
click at [220, 70] on icon "button" at bounding box center [222, 71] width 5 height 5
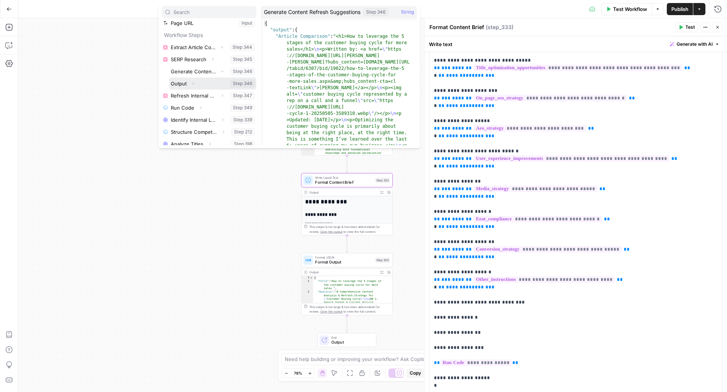
click at [193, 82] on icon "button" at bounding box center [193, 83] width 5 height 5
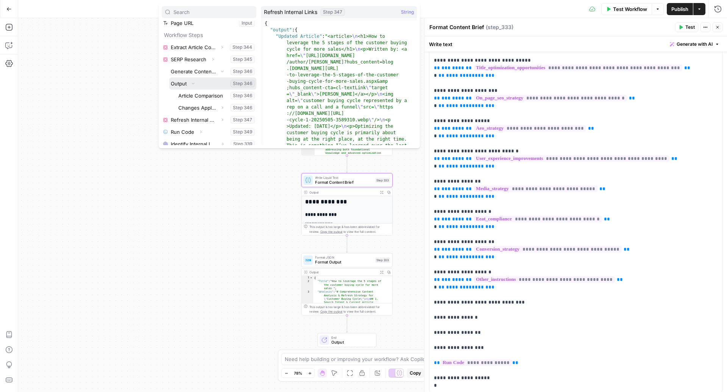
scroll to position [79, 0]
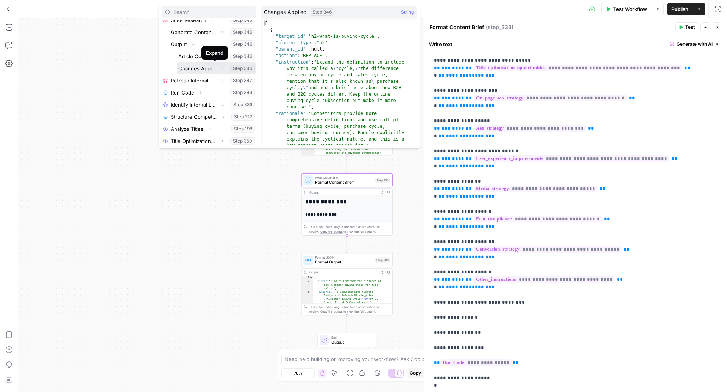
click at [220, 69] on icon "button" at bounding box center [222, 68] width 5 height 5
click at [197, 68] on button "Select variable Changes Applied" at bounding box center [216, 68] width 79 height 12
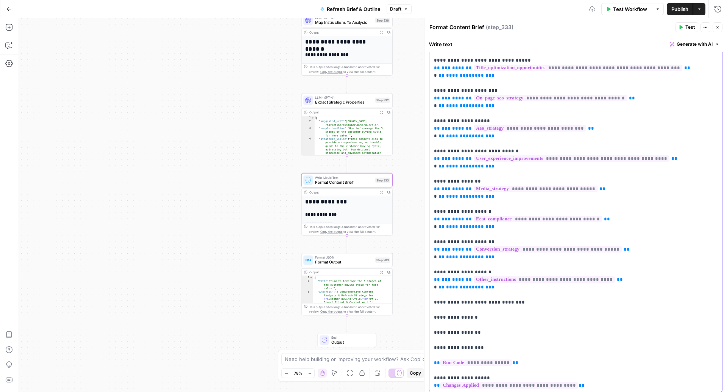
scroll to position [193, 0]
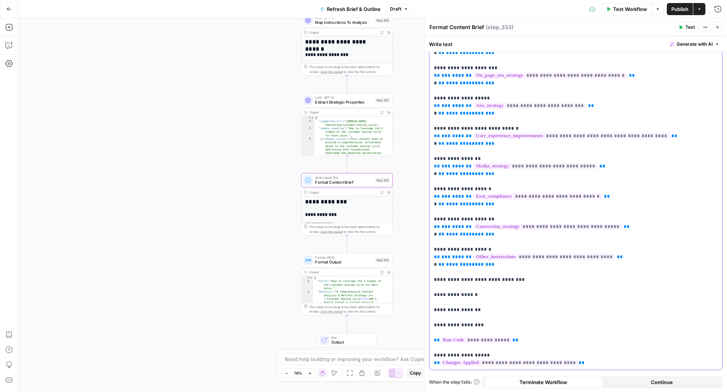
drag, startPoint x: 606, startPoint y: 363, endPoint x: 541, endPoint y: 363, distance: 65.1
click at [556, 363] on p "**********" at bounding box center [572, 136] width 276 height 462
click at [442, 363] on span "**********" at bounding box center [509, 363] width 138 height 6
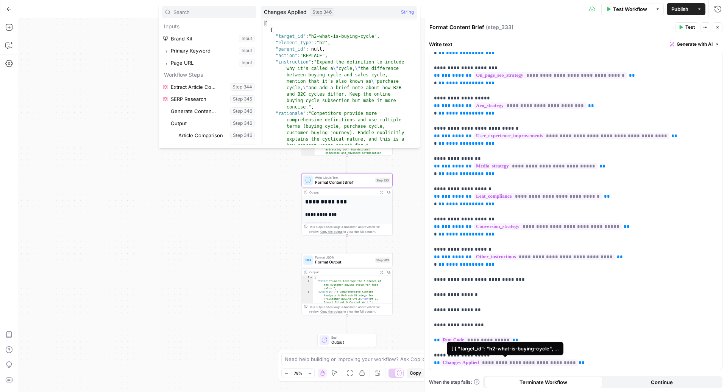
scroll to position [8, 0]
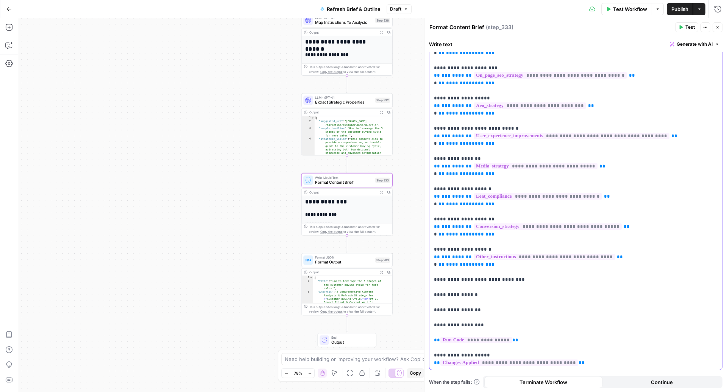
drag, startPoint x: 597, startPoint y: 364, endPoint x: 433, endPoint y: 362, distance: 164.3
click at [433, 362] on div "**********" at bounding box center [575, 136] width 293 height 468
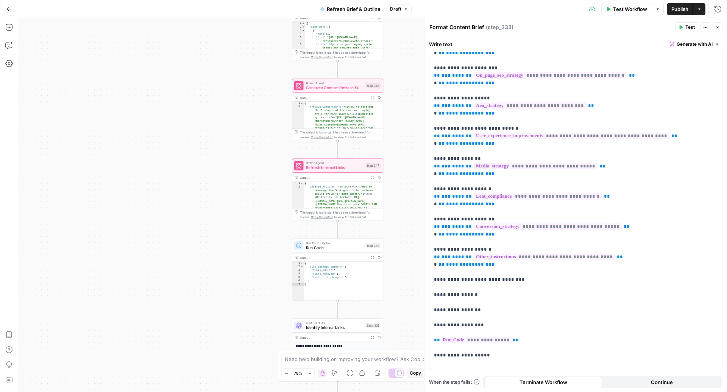
click at [626, 9] on span "Test Workflow" at bounding box center [630, 9] width 34 height 8
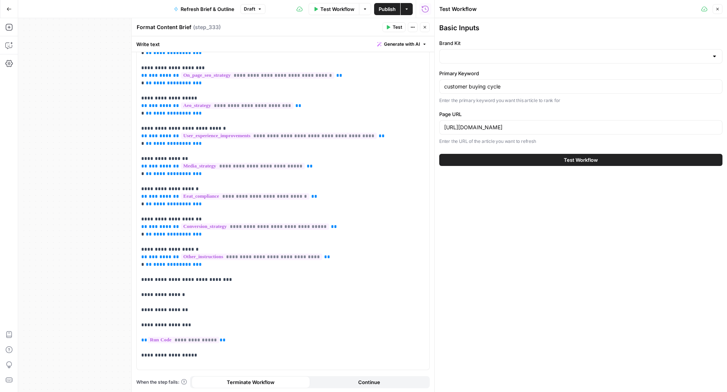
type input "HubSpot"
click at [523, 158] on button "Test Workflow" at bounding box center [580, 160] width 283 height 12
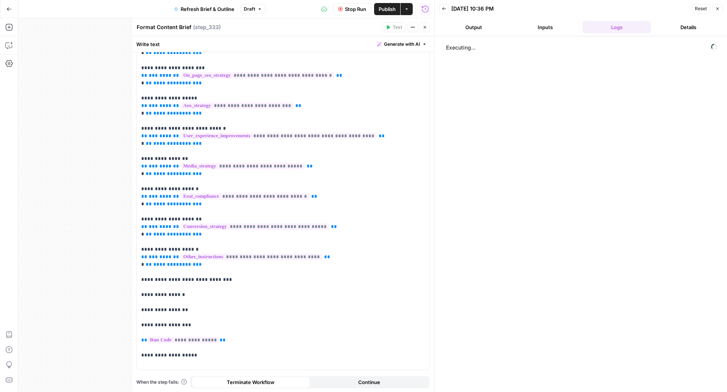
click at [426, 26] on icon "button" at bounding box center [424, 27] width 5 height 5
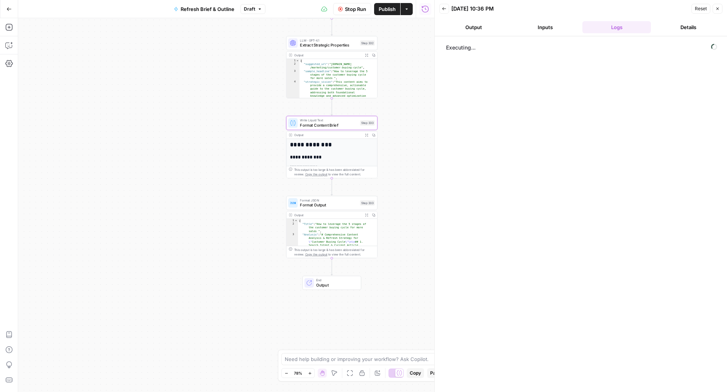
click at [310, 125] on span "Format Content Brief" at bounding box center [329, 125] width 58 height 6
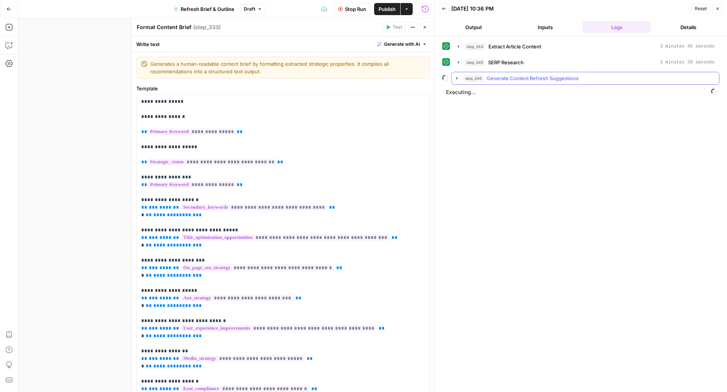
click at [599, 75] on div "step_346 Generate Content Refresh Suggestions" at bounding box center [588, 79] width 251 height 8
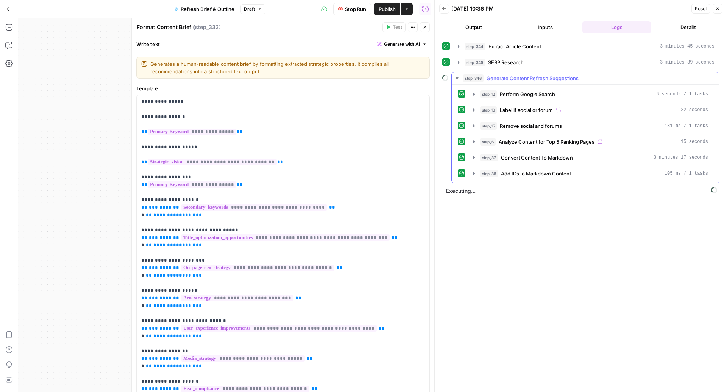
click at [599, 75] on div "step_346 Generate Content Refresh Suggestions" at bounding box center [588, 79] width 251 height 8
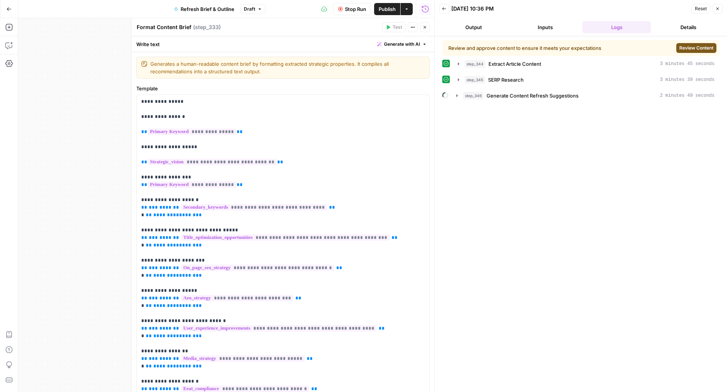
click at [705, 49] on span "Review Content" at bounding box center [696, 48] width 34 height 7
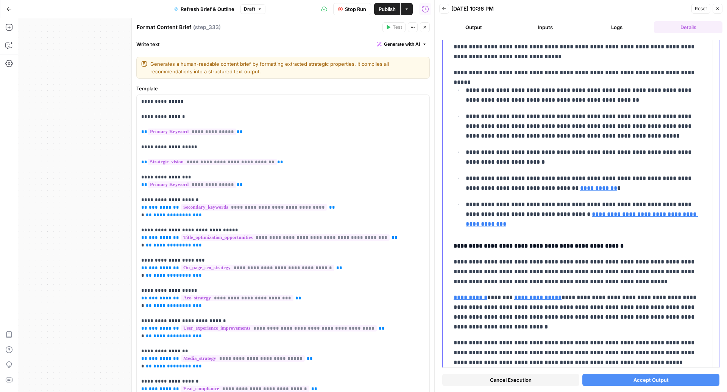
scroll to position [3343, 0]
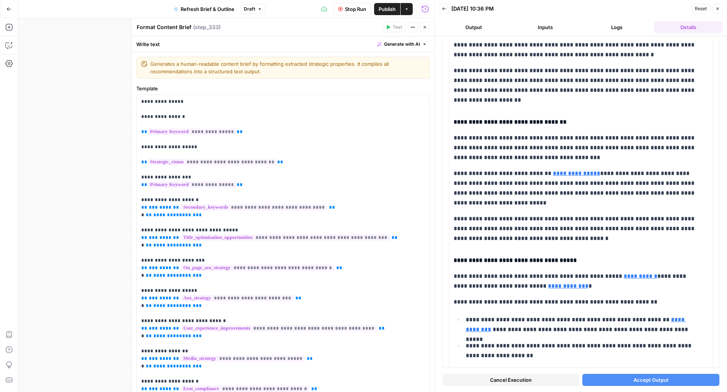
click at [428, 26] on button "Close" at bounding box center [425, 27] width 10 height 10
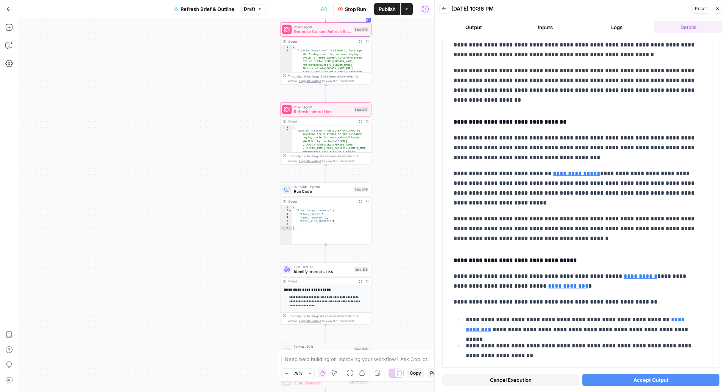
click at [241, 129] on div "Workflow Set Inputs Inputs Power Agent Extract Article Content Step 344 Output …" at bounding box center [226, 205] width 416 height 374
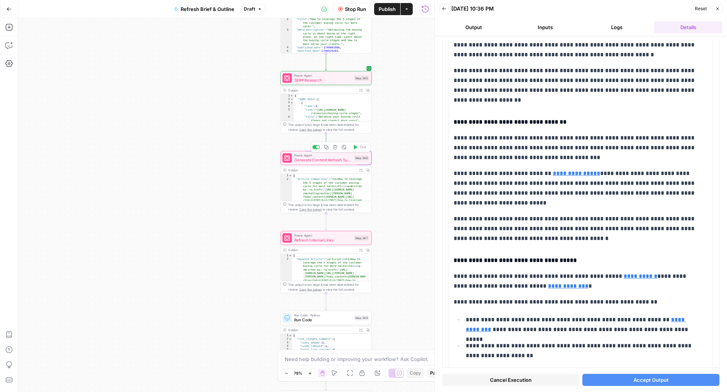
click at [294, 160] on span "Generate Content Refresh Suggestions" at bounding box center [323, 160] width 58 height 6
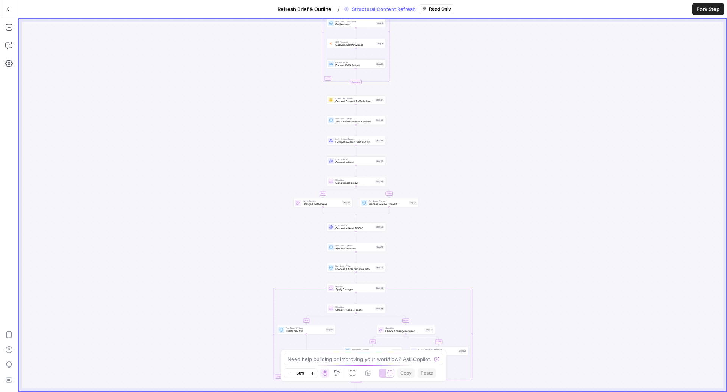
click at [697, 12] on span "Fork Step" at bounding box center [707, 9] width 23 height 8
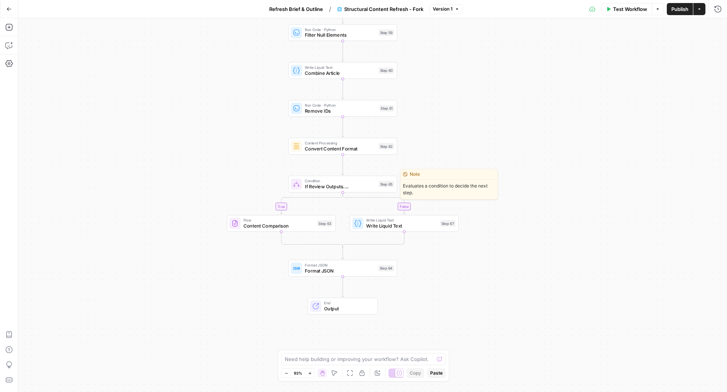
click at [319, 186] on span "If Review Outputs...." at bounding box center [340, 186] width 71 height 7
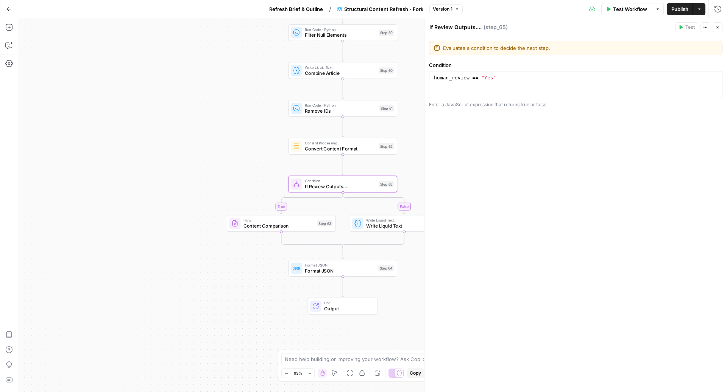
click at [715, 27] on icon "button" at bounding box center [717, 27] width 5 height 5
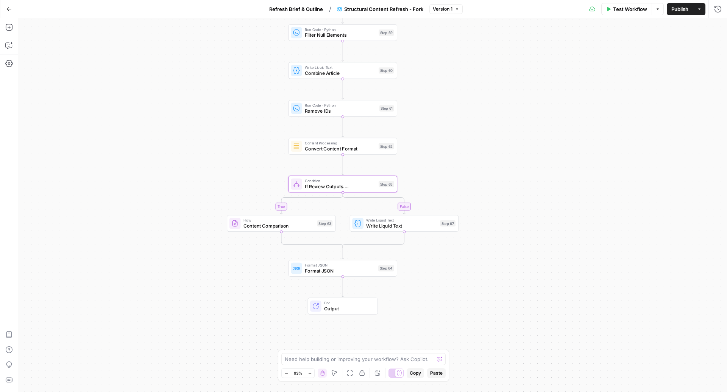
click at [254, 226] on span "Content Comparison" at bounding box center [278, 226] width 71 height 7
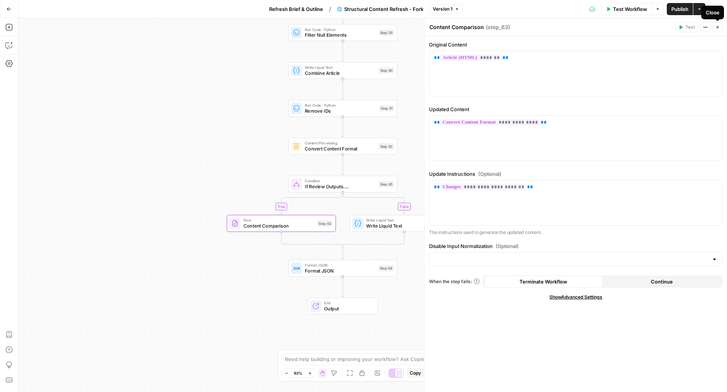
click at [717, 28] on icon "button" at bounding box center [717, 27] width 3 height 3
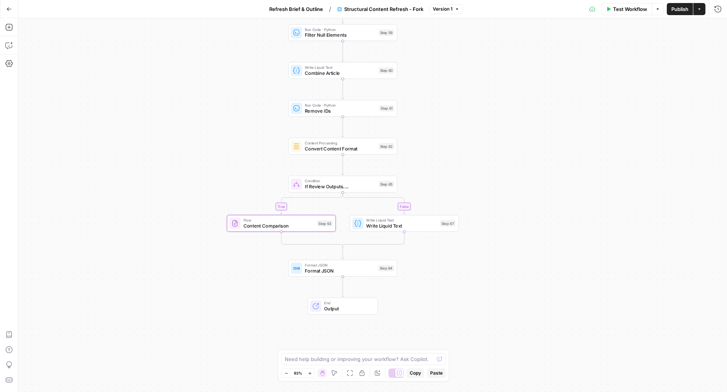
click at [292, 10] on span "Refresh Brief & Outline" at bounding box center [296, 9] width 54 height 8
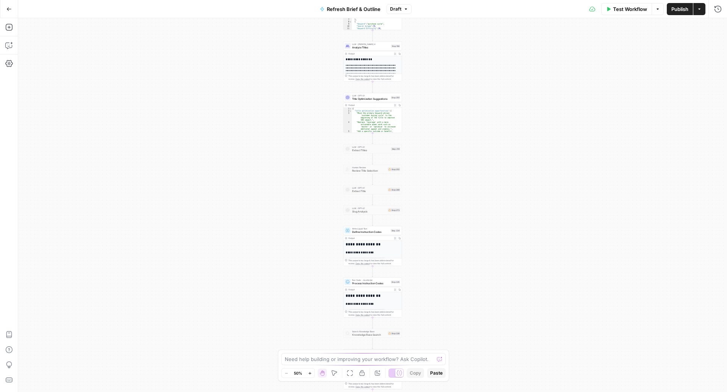
click at [718, 9] on icon "button" at bounding box center [718, 9] width 8 height 8
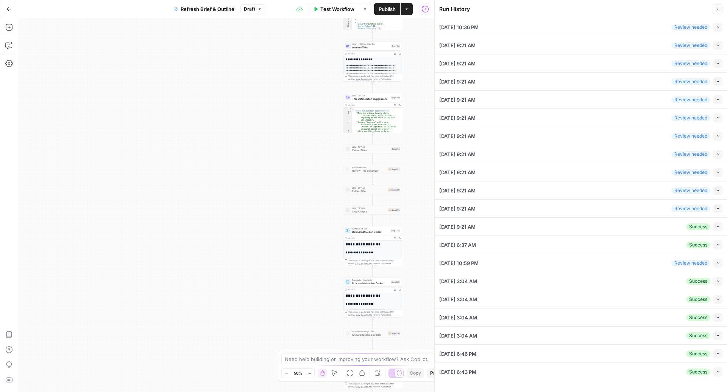
click at [721, 27] on button "Collapse" at bounding box center [717, 27] width 9 height 9
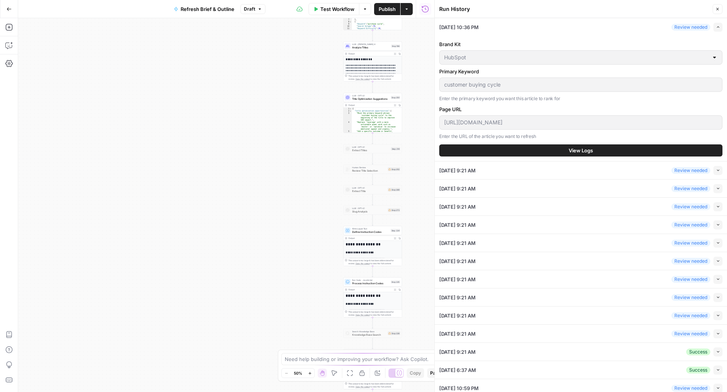
click at [607, 148] on button "View Logs" at bounding box center [580, 151] width 283 height 12
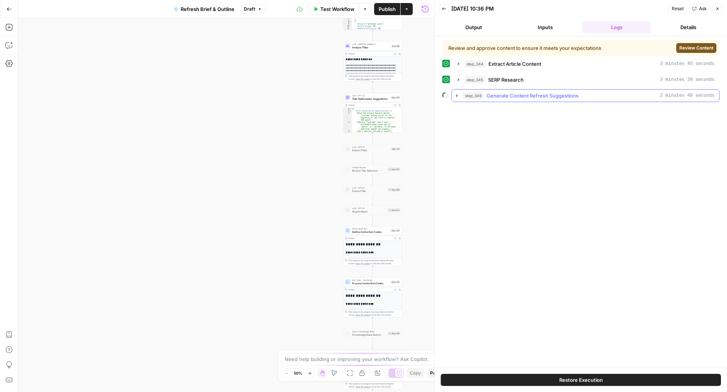
click at [626, 92] on div "step_346 Generate Content Refresh Suggestions 2 minutes 49 seconds" at bounding box center [588, 96] width 251 height 8
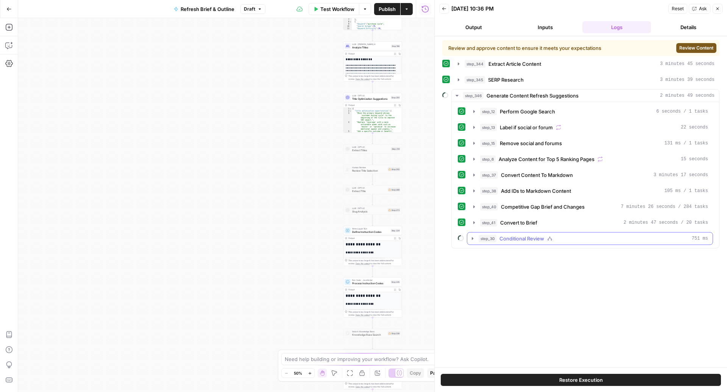
click at [526, 235] on span "Conditional Review" at bounding box center [521, 239] width 45 height 8
click at [526, 251] on span "Change Brief Review" at bounding box center [539, 255] width 49 height 8
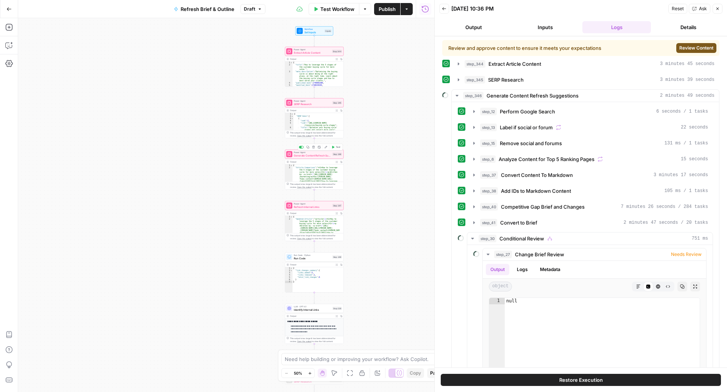
click at [305, 156] on span "Generate Content Refresh Suggestions" at bounding box center [312, 156] width 37 height 4
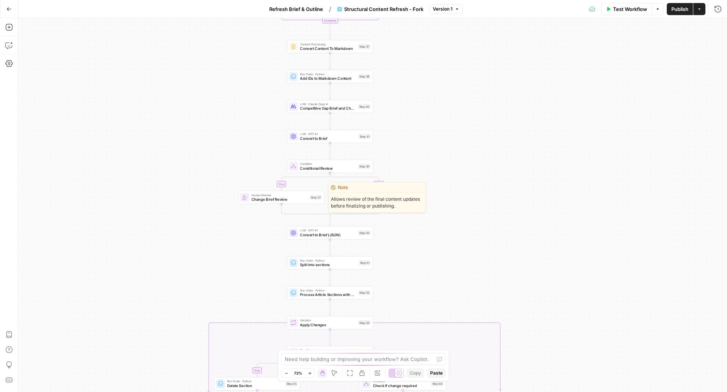
click at [291, 199] on span "Change Brief Review" at bounding box center [279, 200] width 56 height 6
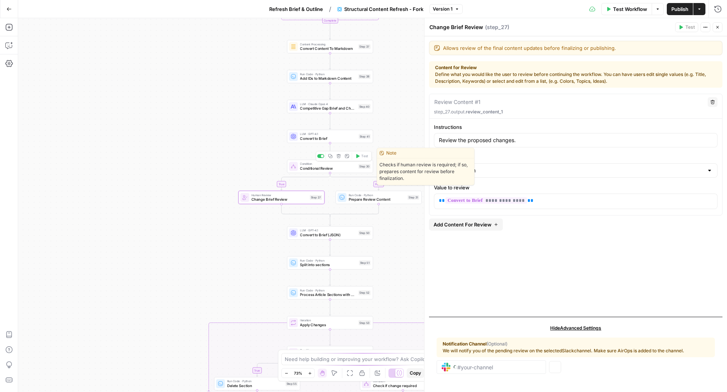
click at [303, 167] on span "Conditional Review" at bounding box center [328, 169] width 56 height 6
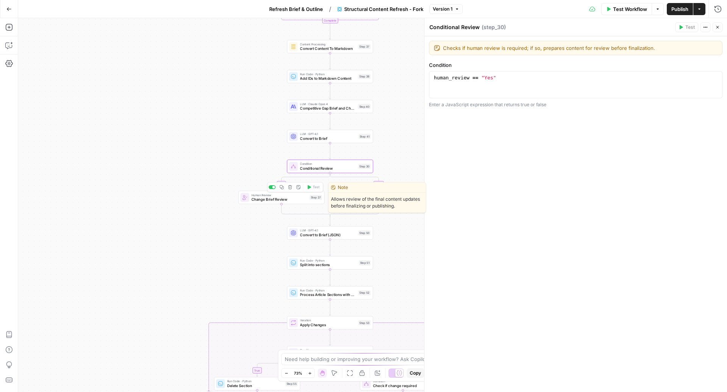
click at [264, 201] on span "Change Brief Review" at bounding box center [279, 200] width 56 height 6
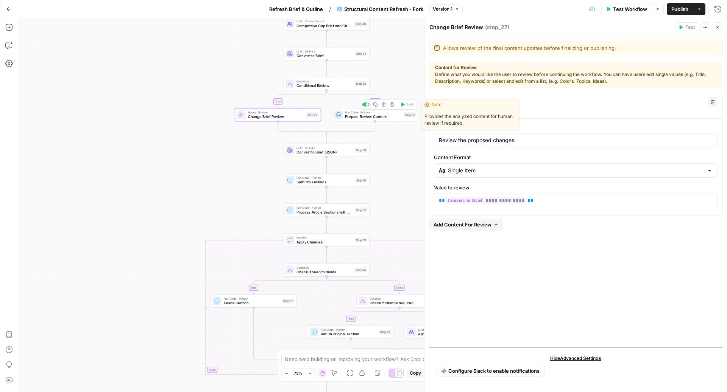
click at [354, 114] on span "Prepare Review Content" at bounding box center [373, 117] width 57 height 6
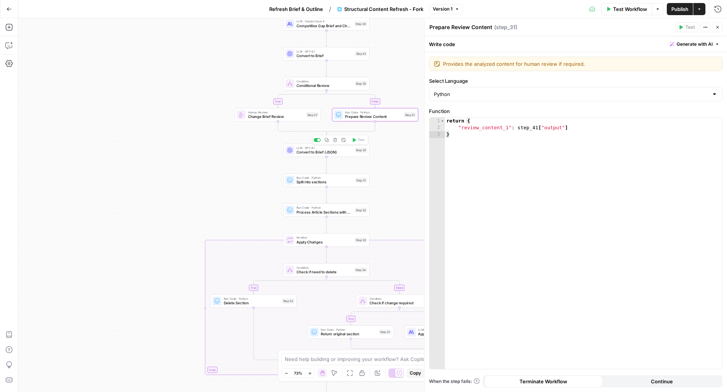
click at [310, 151] on span "Convert to Brief (JSON)" at bounding box center [324, 152] width 56 height 6
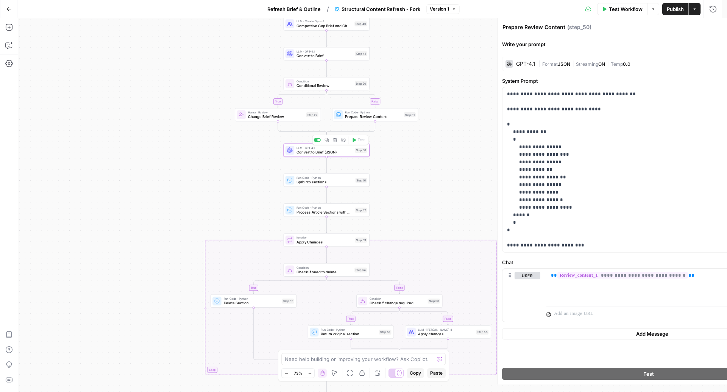
type textarea "Convert to Brief (JSON)"
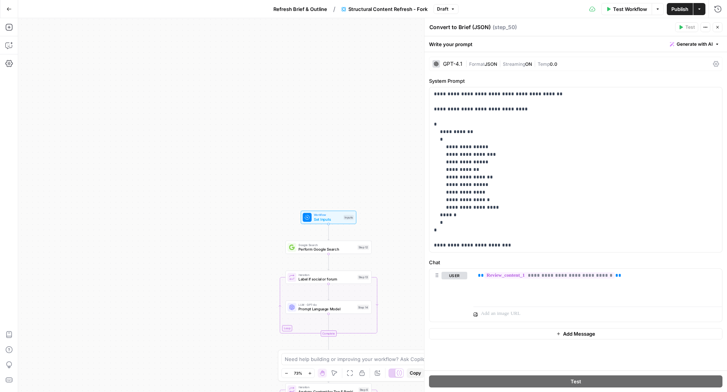
click at [320, 223] on div "Workflow Set Inputs Inputs Test Step" at bounding box center [328, 217] width 56 height 13
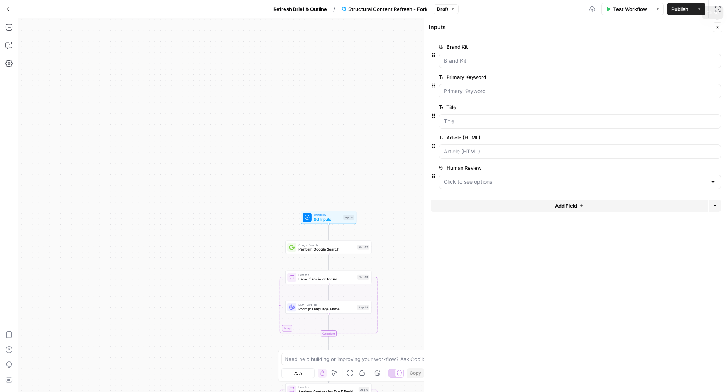
click at [720, 25] on button "Close" at bounding box center [717, 27] width 10 height 10
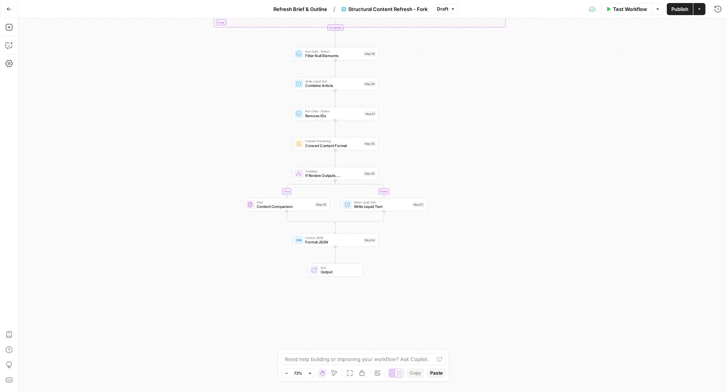
click at [334, 246] on div "Format JSON Format JSON Step 64 Copy step Delete step Add Note Test" at bounding box center [335, 240] width 86 height 13
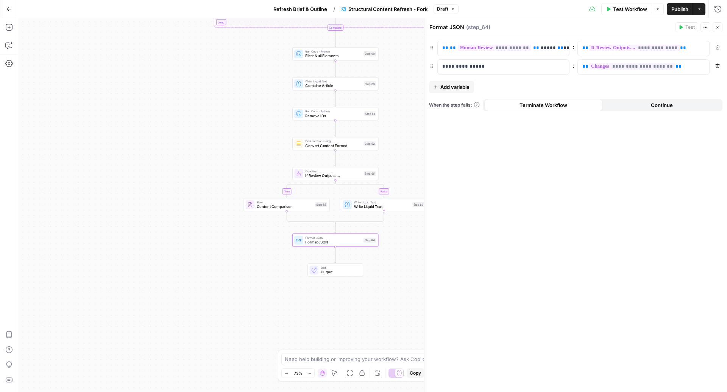
click at [455, 82] on button "Add variable" at bounding box center [451, 87] width 45 height 12
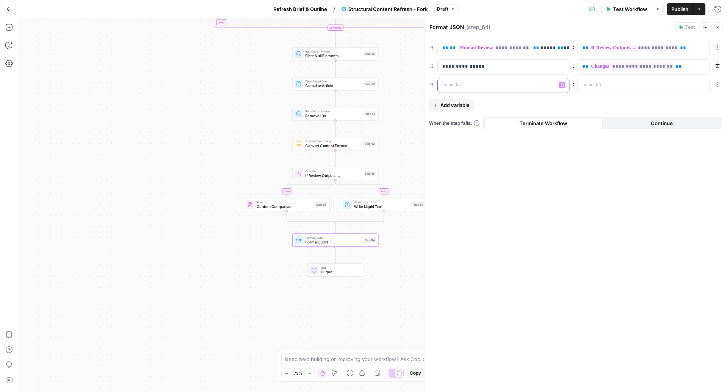
click at [474, 87] on p at bounding box center [497, 85] width 110 height 8
click at [593, 68] on span "**********" at bounding box center [631, 66] width 86 height 6
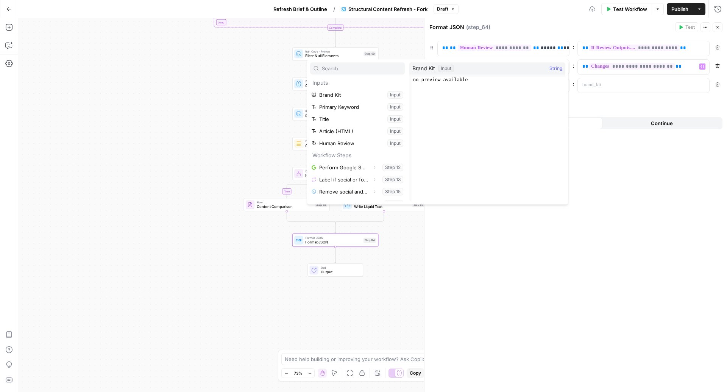
click at [173, 174] on div "true false true false true false true false Workflow Set Inputs Inputs Google S…" at bounding box center [372, 205] width 708 height 374
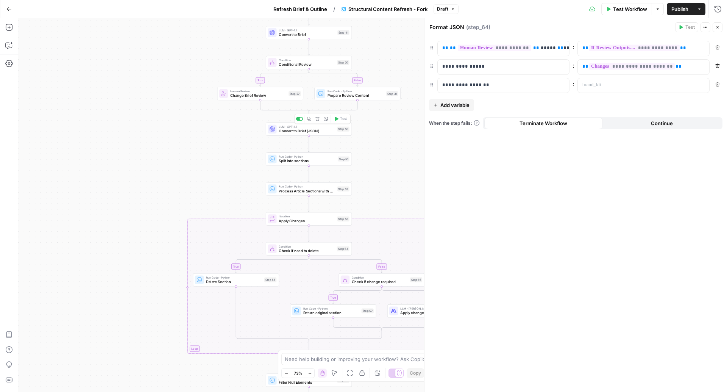
click at [282, 133] on span "Convert to Brief (JSON)" at bounding box center [307, 131] width 56 height 6
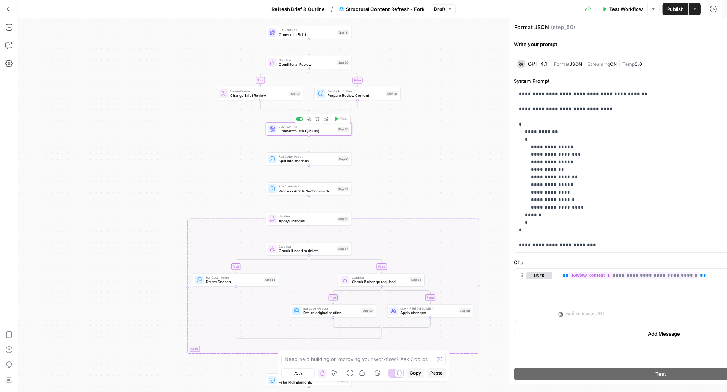
type textarea "Convert to Brief (JSON)"
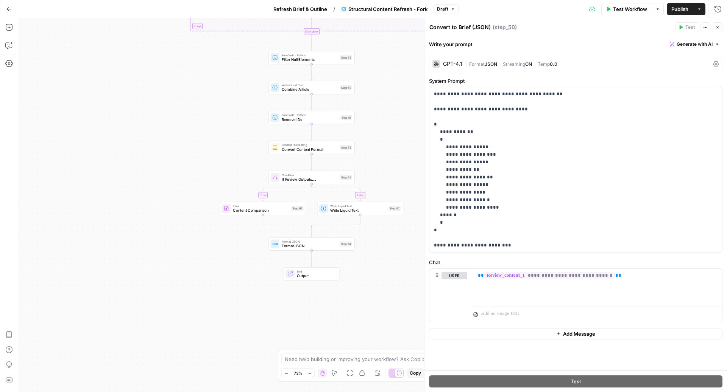
click at [294, 247] on span "Format JSON" at bounding box center [310, 246] width 56 height 6
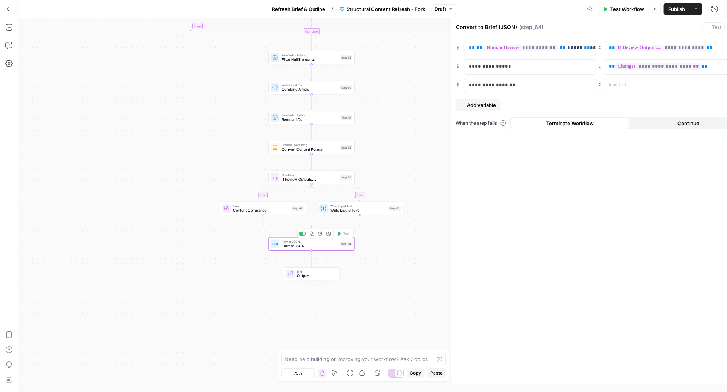
type textarea "Format JSON"
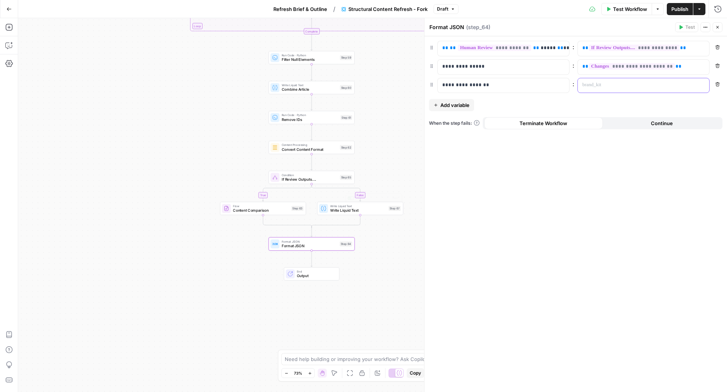
click at [630, 86] on p at bounding box center [637, 85] width 110 height 8
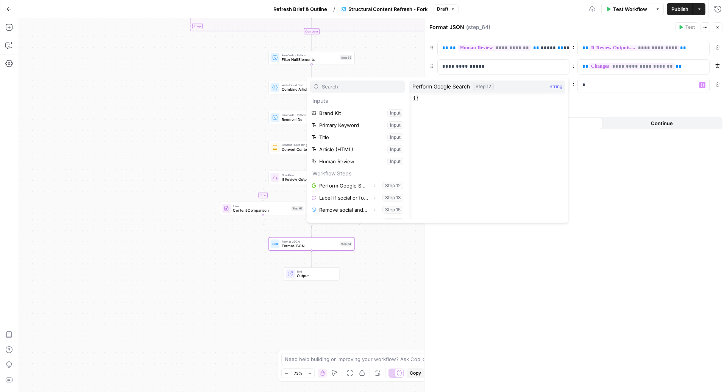
scroll to position [107, 0]
click at [368, 174] on icon "button" at bounding box center [370, 175] width 5 height 5
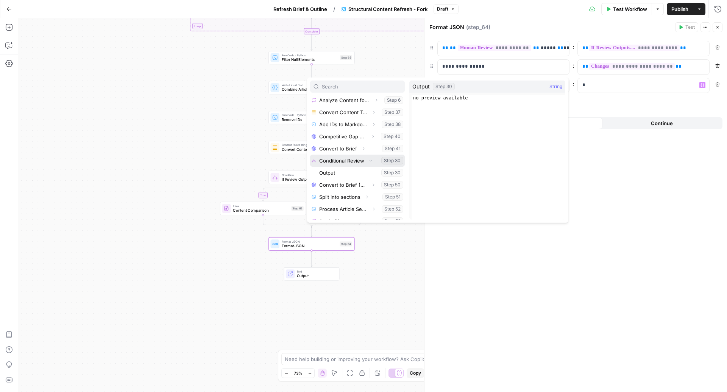
scroll to position [124, 0]
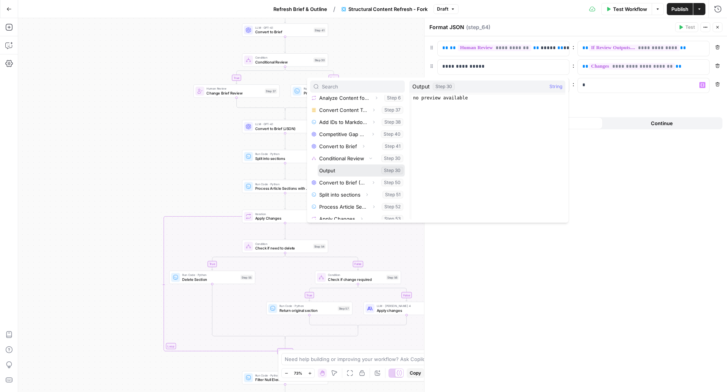
click at [347, 171] on button "Select variable Output" at bounding box center [361, 171] width 87 height 12
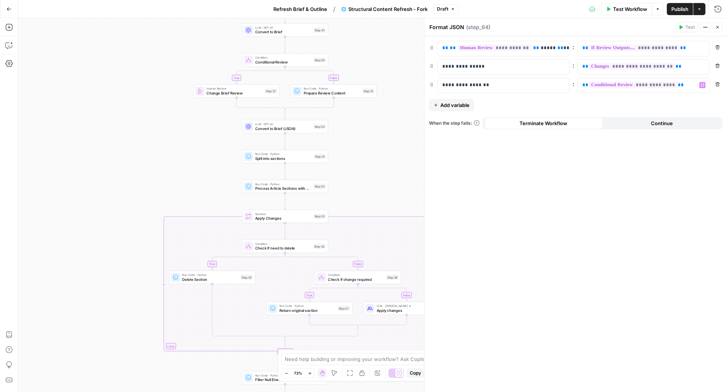
click at [718, 25] on icon "button" at bounding box center [717, 27] width 5 height 5
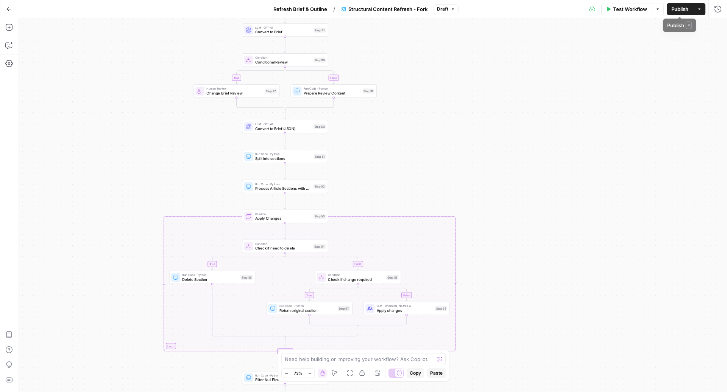
click at [669, 7] on button "Publish" at bounding box center [679, 9] width 26 height 12
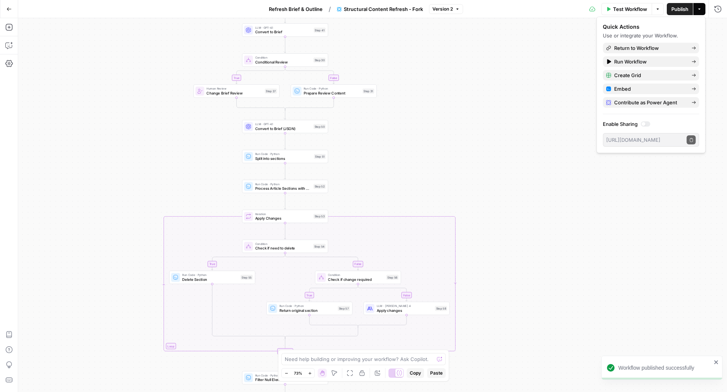
click at [282, 10] on span "Refresh Brief & Outline" at bounding box center [296, 9] width 54 height 8
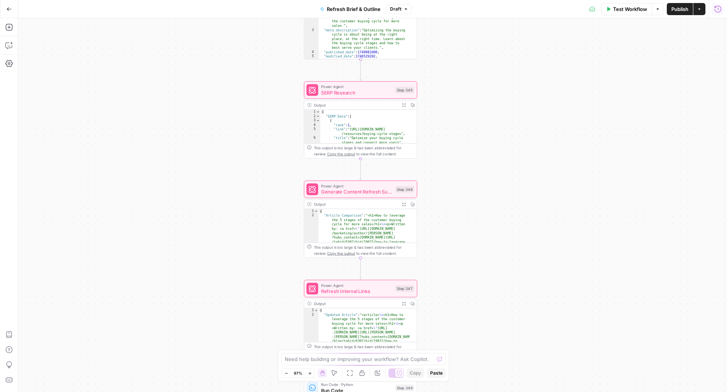
click at [712, 7] on button "Run History" at bounding box center [717, 9] width 12 height 12
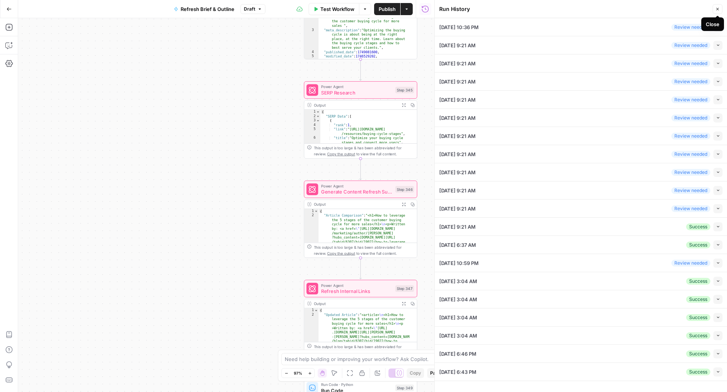
click at [719, 7] on button "Close" at bounding box center [717, 9] width 10 height 10
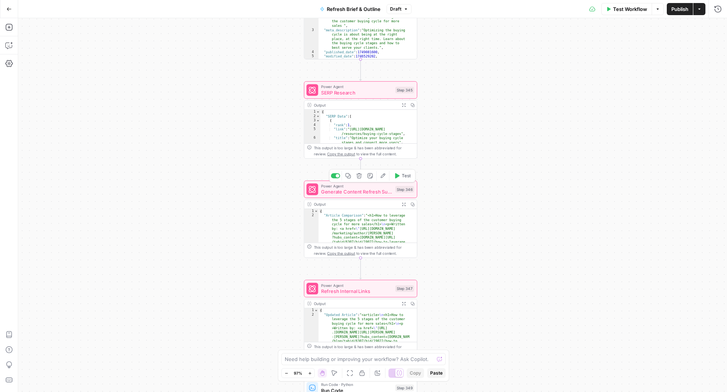
click at [377, 193] on span "Generate Content Refresh Suggestions" at bounding box center [356, 191] width 71 height 7
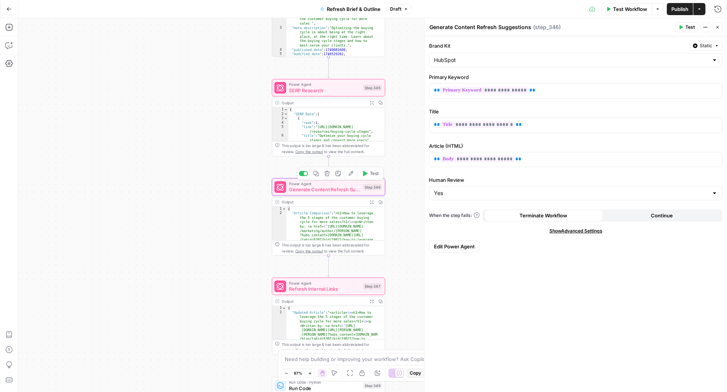
click at [370, 172] on span "Test" at bounding box center [374, 173] width 9 height 6
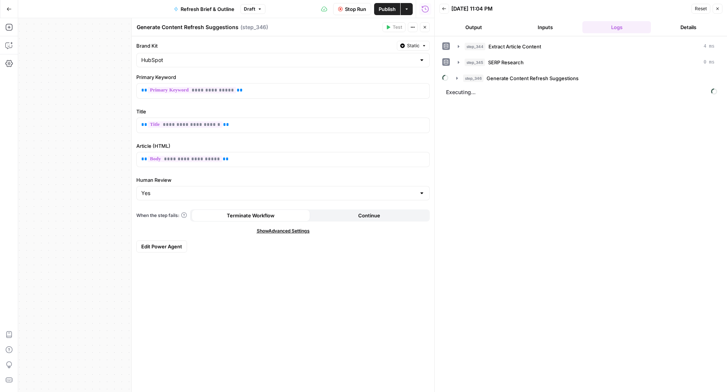
click at [159, 246] on span "Edit Power Agent" at bounding box center [161, 247] width 41 height 8
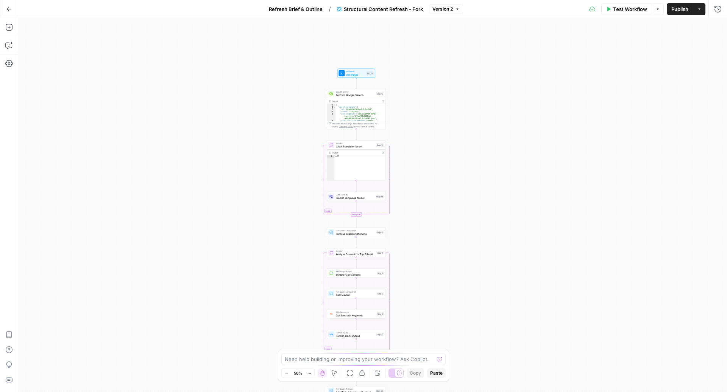
click at [623, 12] on span "Test Workflow" at bounding box center [630, 9] width 34 height 8
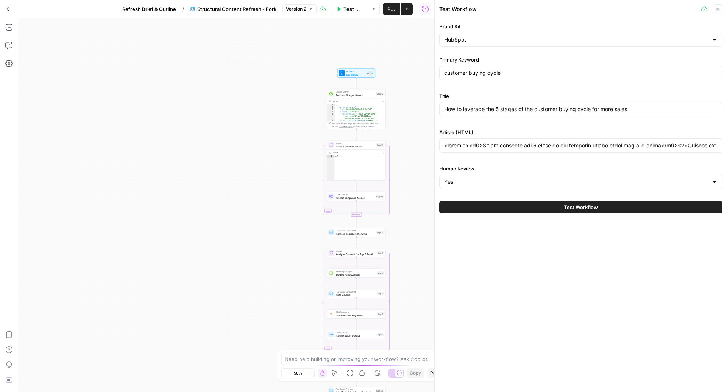
click at [519, 211] on button "Test Workflow" at bounding box center [580, 207] width 283 height 12
type input "<article><h1>How to leverage the 5 stages of the customer buying cycle for more…"
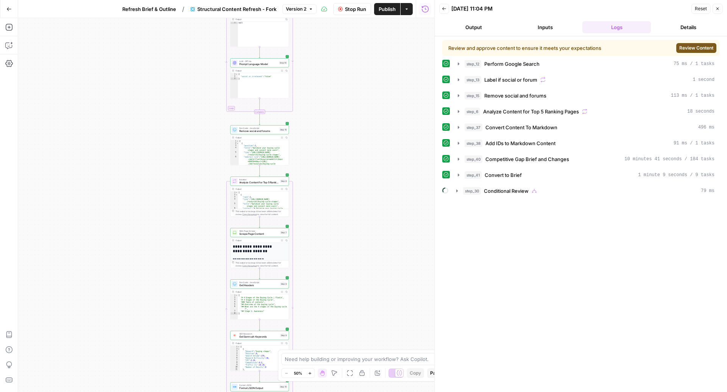
click at [694, 48] on span "Review Content" at bounding box center [696, 48] width 34 height 7
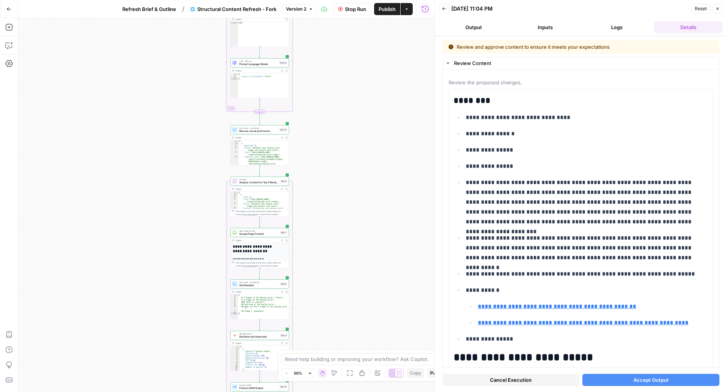
click at [605, 381] on button "Accept Output" at bounding box center [650, 380] width 137 height 12
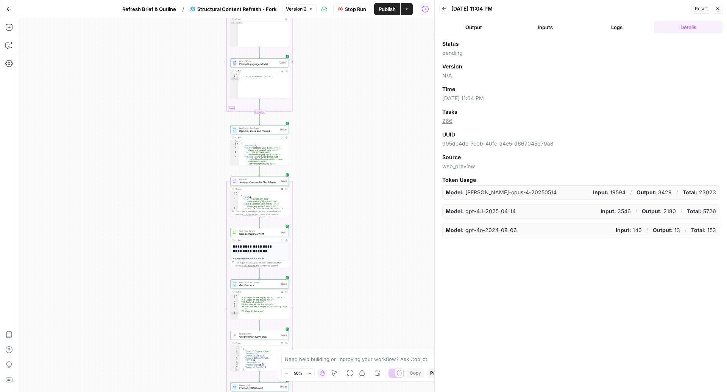
click at [622, 25] on button "Logs" at bounding box center [616, 27] width 68 height 12
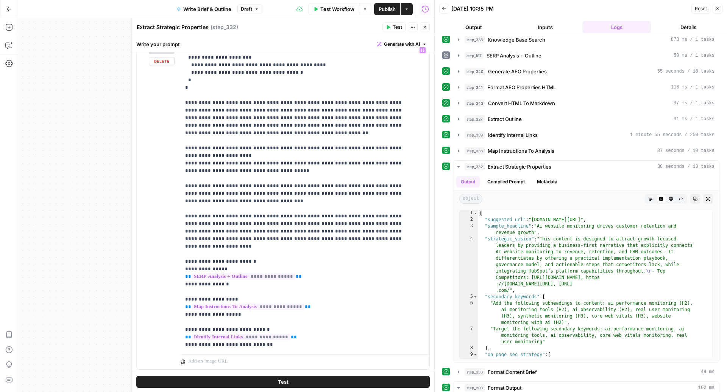
scroll to position [398, 0]
drag, startPoint x: 228, startPoint y: 236, endPoint x: 183, endPoint y: 236, distance: 45.0
click at [183, 236] on div "**********" at bounding box center [301, 196] width 241 height 308
copy p "**********"
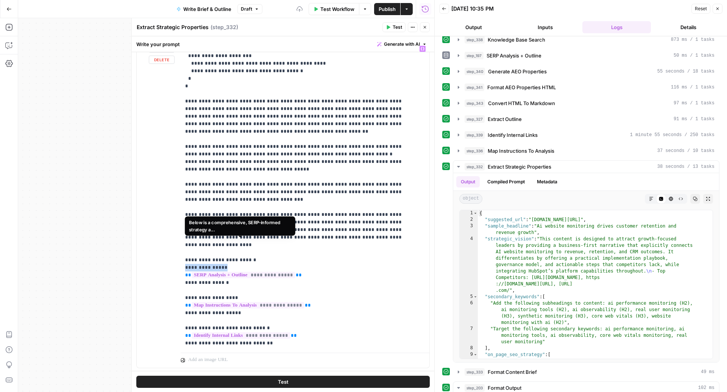
click at [205, 272] on span "**********" at bounding box center [243, 275] width 104 height 6
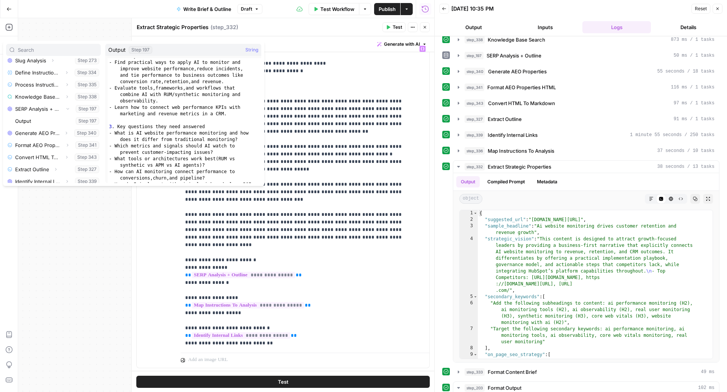
scroll to position [372, 0]
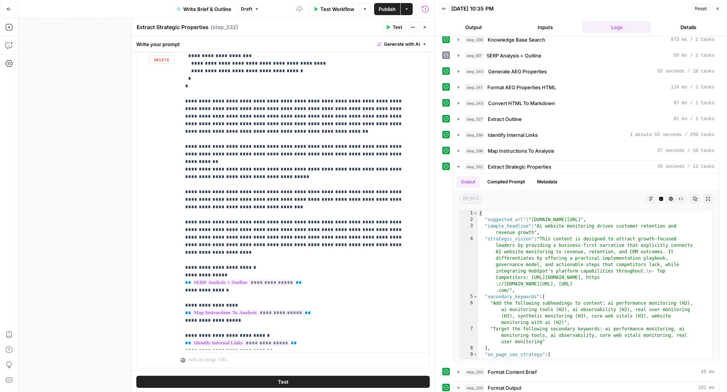
click at [179, 137] on div "**********" at bounding box center [283, 205] width 293 height 326
click at [184, 140] on div "**********" at bounding box center [301, 196] width 241 height 308
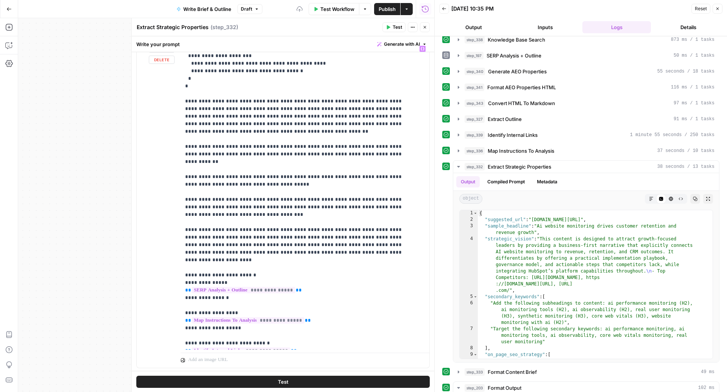
click at [424, 30] on button "Close" at bounding box center [425, 27] width 10 height 10
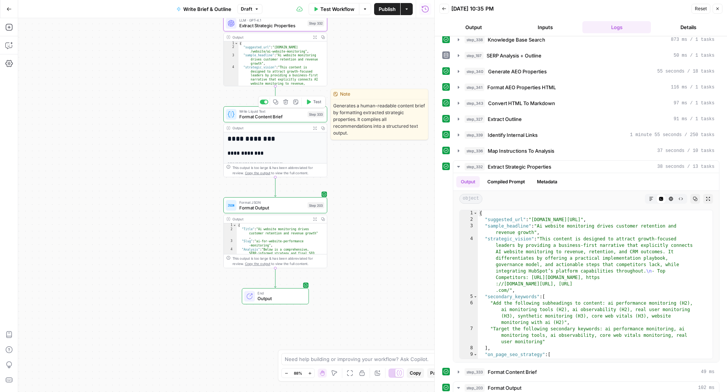
click at [272, 116] on span "Format Content Brief" at bounding box center [271, 117] width 65 height 7
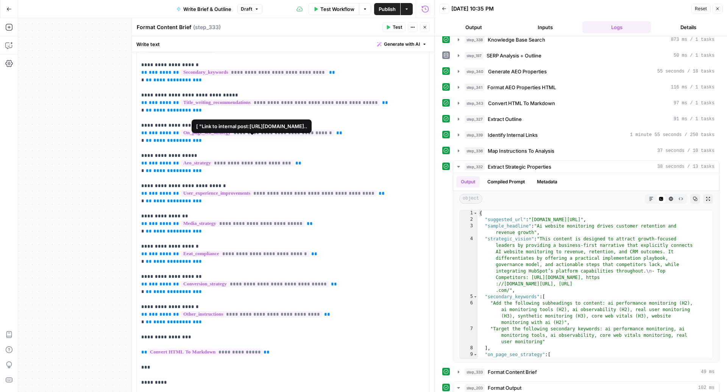
scroll to position [141, 0]
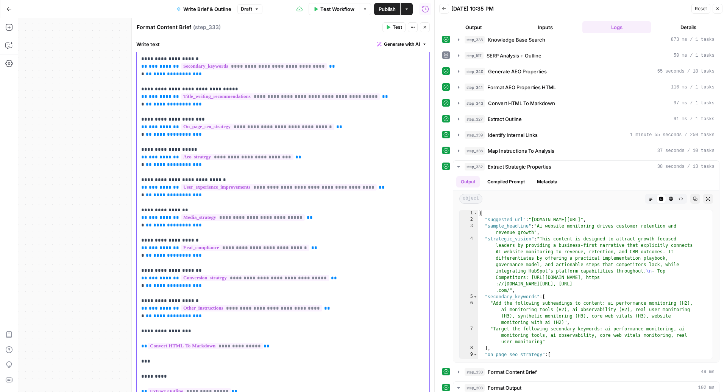
drag, startPoint x: 205, startPoint y: 165, endPoint x: 140, endPoint y: 151, distance: 66.2
click at [141, 151] on p "**********" at bounding box center [279, 176] width 276 height 439
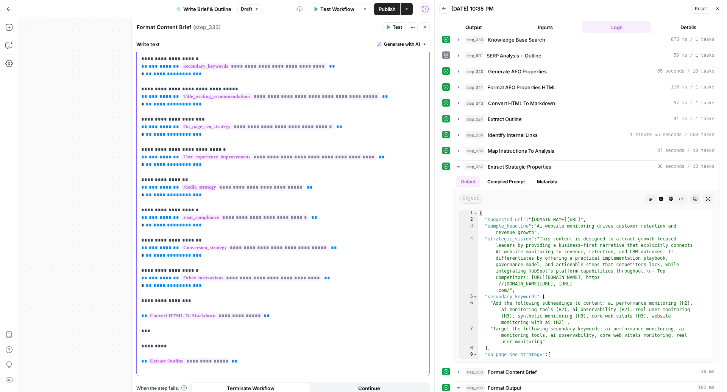
scroll to position [140, 0]
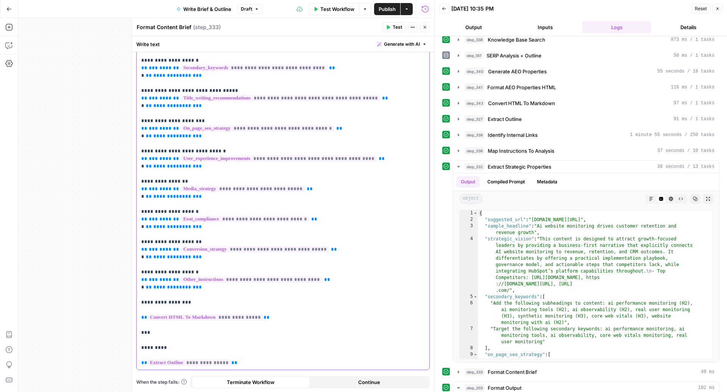
click at [173, 300] on p "**********" at bounding box center [279, 162] width 276 height 409
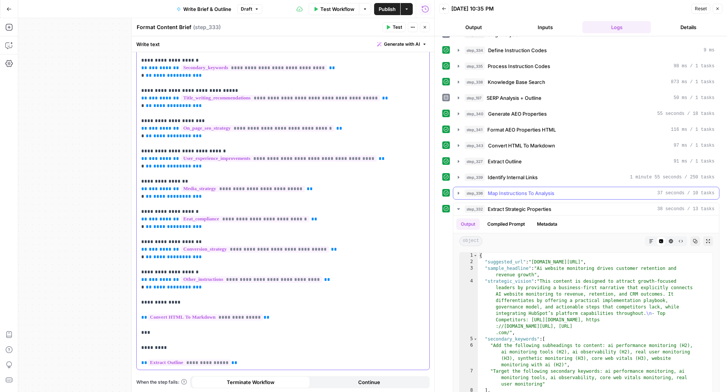
scroll to position [117, 0]
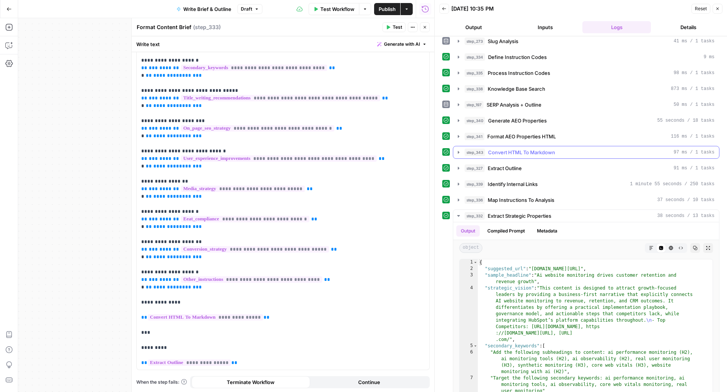
click at [518, 149] on span "Convert HTML To Markdown" at bounding box center [521, 153] width 67 height 8
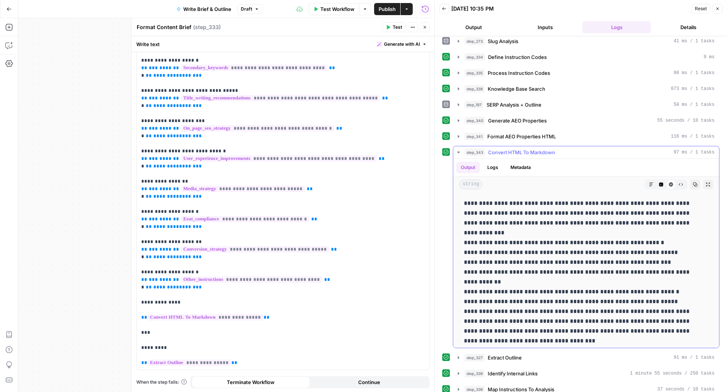
click at [656, 181] on button "Code Editor" at bounding box center [661, 185] width 10 height 10
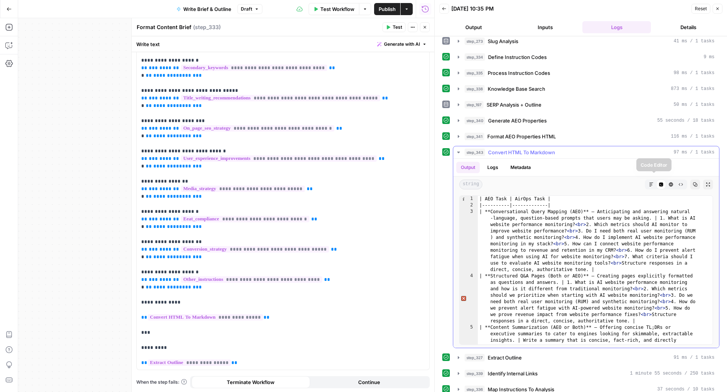
click at [647, 180] on button "Markdown" at bounding box center [651, 185] width 10 height 10
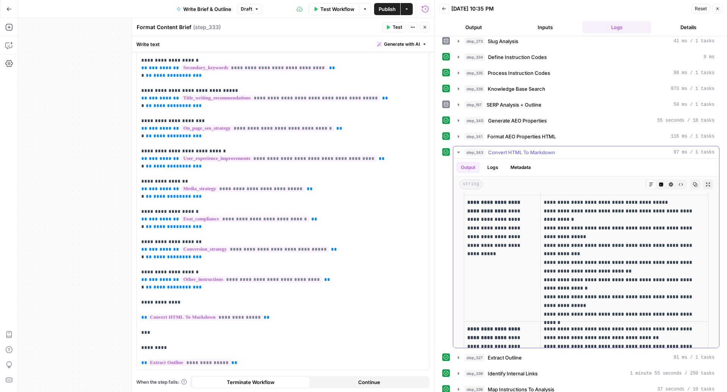
scroll to position [0, 0]
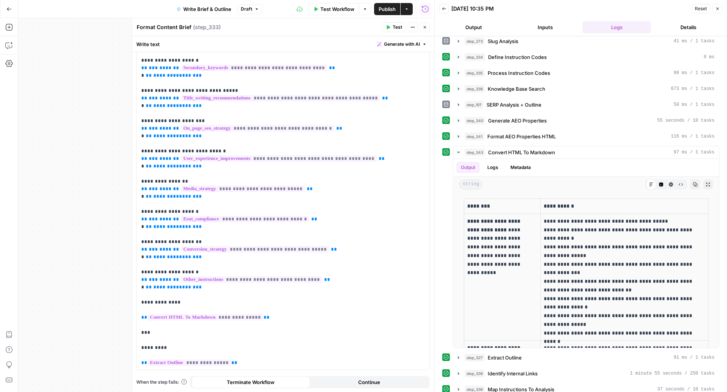
click at [425, 25] on icon "button" at bounding box center [424, 27] width 5 height 5
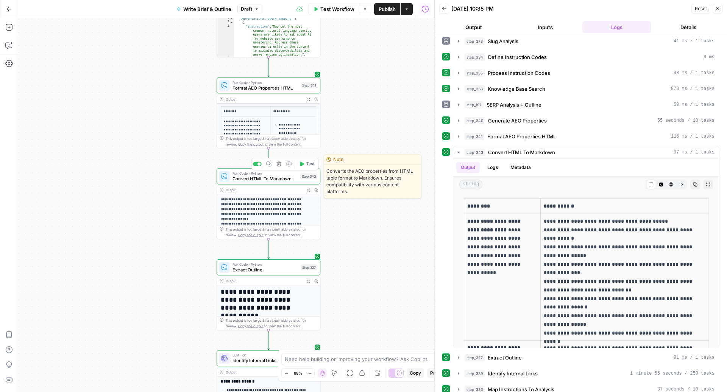
click at [245, 179] on span "Convert HTML To Markdown" at bounding box center [264, 179] width 65 height 7
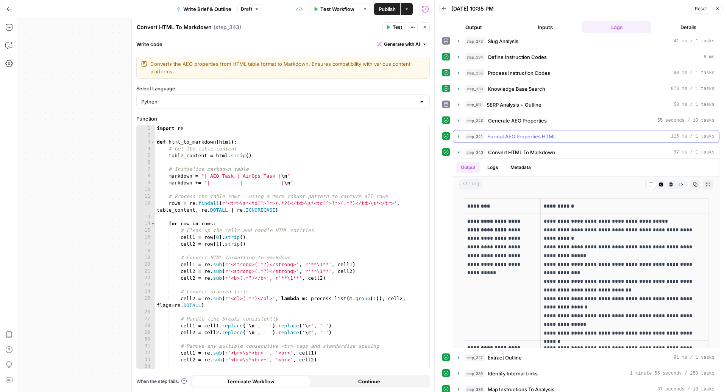
click at [545, 133] on span "Format AEO Properties HTML" at bounding box center [521, 137] width 68 height 8
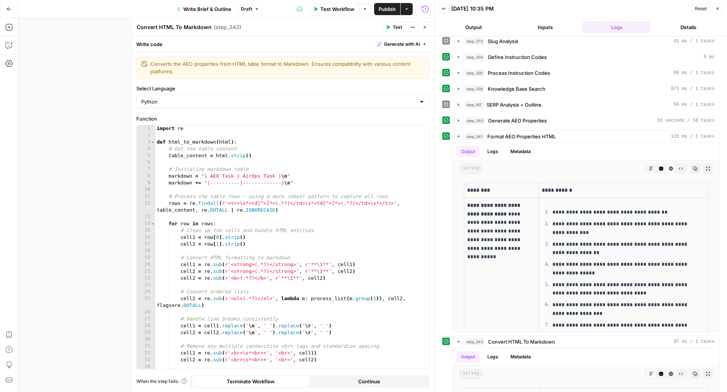
click at [424, 32] on button "Close" at bounding box center [425, 27] width 10 height 10
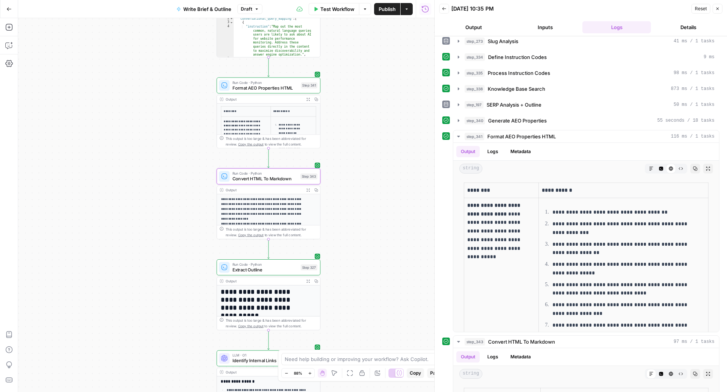
click at [244, 87] on span "Format AEO Properties HTML" at bounding box center [265, 87] width 66 height 7
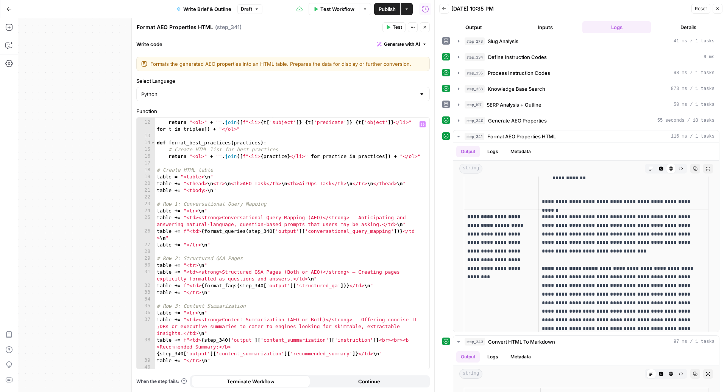
scroll to position [87, 0]
click at [200, 232] on div "# Create HTML list for semantic triples return "<ol>" + "" . join ([ f"<li> { t…" at bounding box center [288, 245] width 267 height 266
paste textarea "**********"
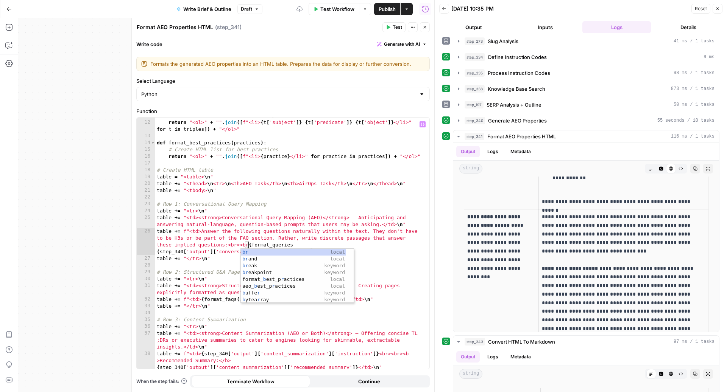
scroll to position [0, 47]
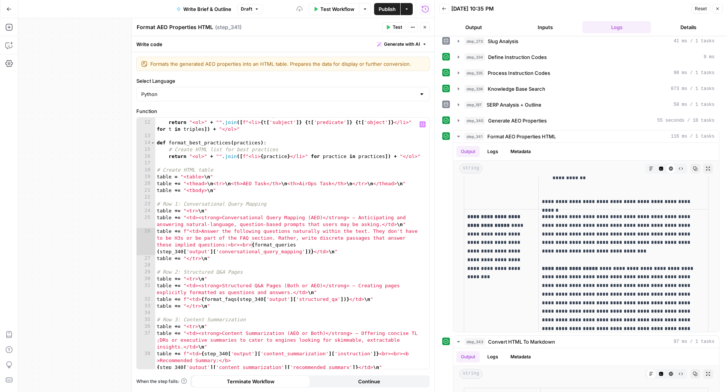
click at [398, 29] on span "Test" at bounding box center [396, 27] width 9 height 7
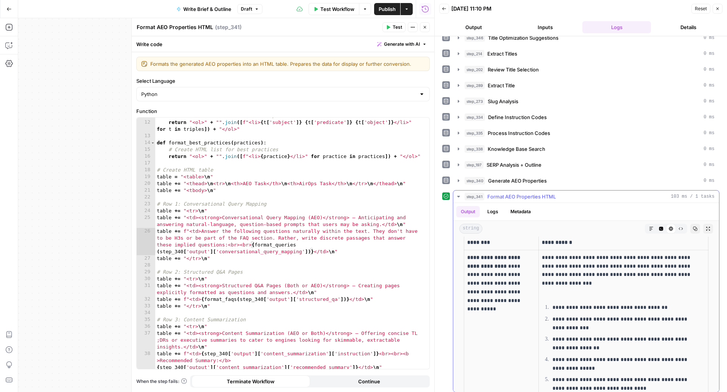
scroll to position [8, 0]
click at [252, 246] on div "# Create HTML list for semantic triples return "<ol>" + "" . join ([ f"<li> { t…" at bounding box center [288, 245] width 267 height 266
click at [389, 25] on icon "button" at bounding box center [388, 27] width 5 height 5
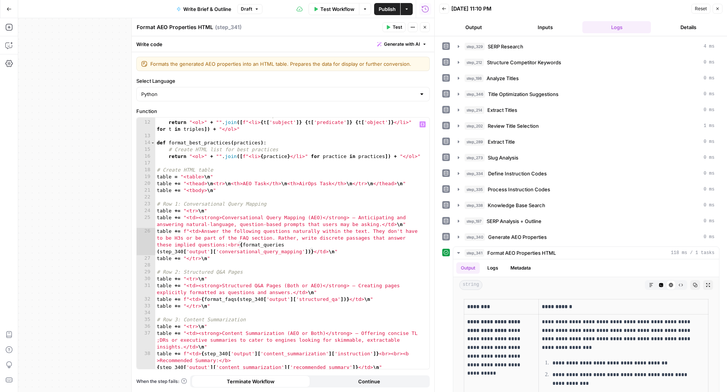
scroll to position [0, 38]
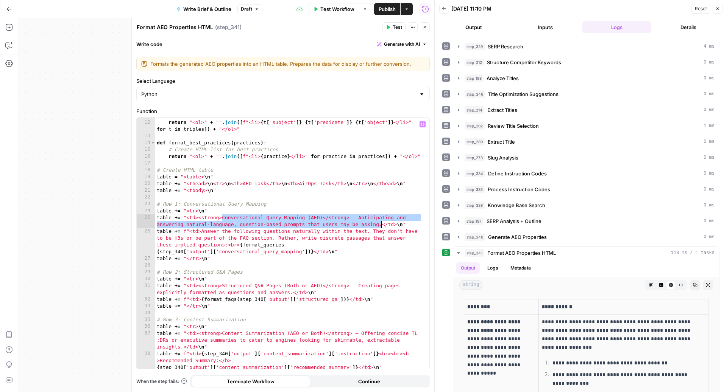
drag, startPoint x: 222, startPoint y: 219, endPoint x: 380, endPoint y: 223, distance: 158.2
click at [380, 223] on div "# Create HTML list for semantic triples return "<ol>" + "" . join ([ f"<li> { t…" at bounding box center [288, 245] width 267 height 266
paste textarea
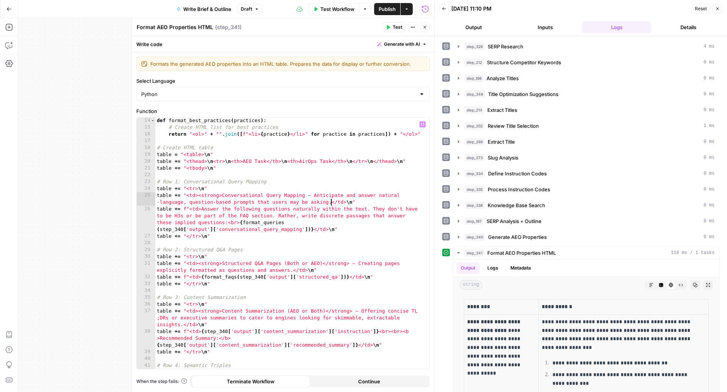
scroll to position [112, 0]
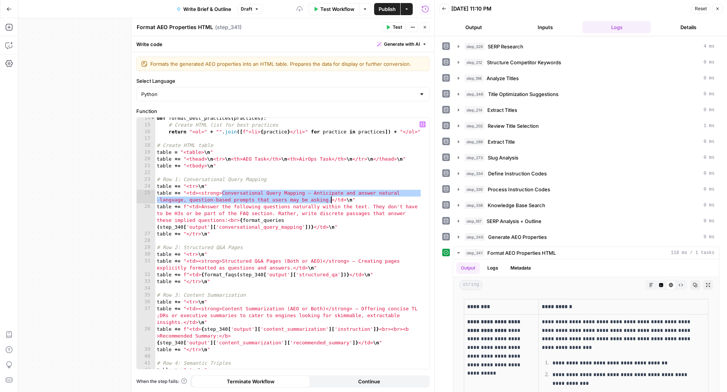
click at [232, 188] on div "def format_best_practices ( practices ) : # Create HTML list for best practices…" at bounding box center [288, 255] width 267 height 280
drag, startPoint x: 221, startPoint y: 192, endPoint x: 199, endPoint y: 191, distance: 22.7
click at [199, 191] on div "def format_best_practices ( practices ) : # Create HTML list for best practices…" at bounding box center [288, 255] width 267 height 280
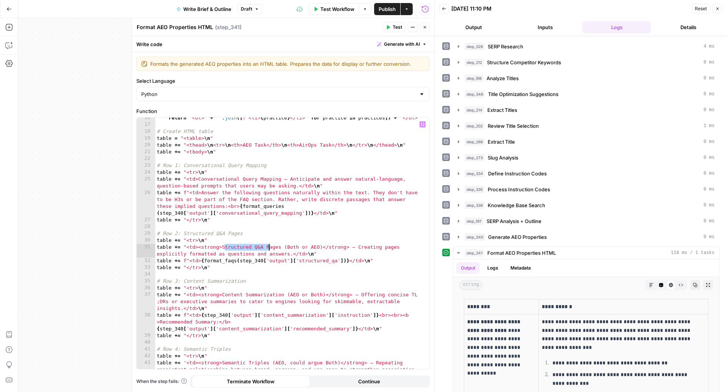
drag, startPoint x: 223, startPoint y: 247, endPoint x: 269, endPoint y: 247, distance: 46.2
click at [269, 247] on div "return "<ol>" + "" . join ([ f"<li> { practice } </li>" for practice in practic…" at bounding box center [288, 255] width 267 height 280
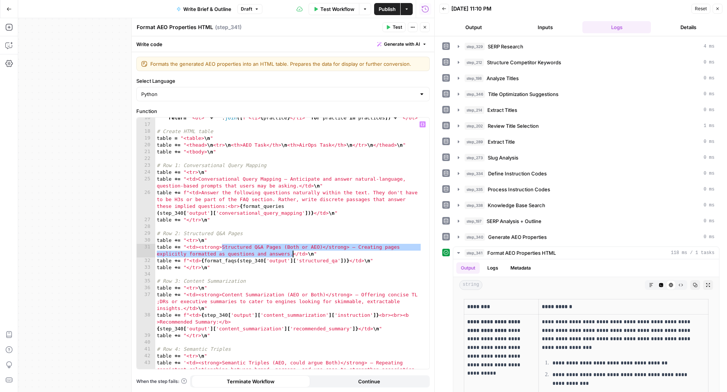
drag, startPoint x: 221, startPoint y: 246, endPoint x: 291, endPoint y: 253, distance: 70.3
click at [291, 253] on div "return "<ol>" + "" . join ([ f"<li> { practice } </li>" for practice in practic…" at bounding box center [288, 255] width 267 height 280
drag, startPoint x: 199, startPoint y: 248, endPoint x: 292, endPoint y: 252, distance: 93.2
click at [292, 252] on div "return "<ol>" + "" . join ([ f"<li> { practice } </li>" for practice in practic…" at bounding box center [288, 255] width 267 height 280
paste textarea
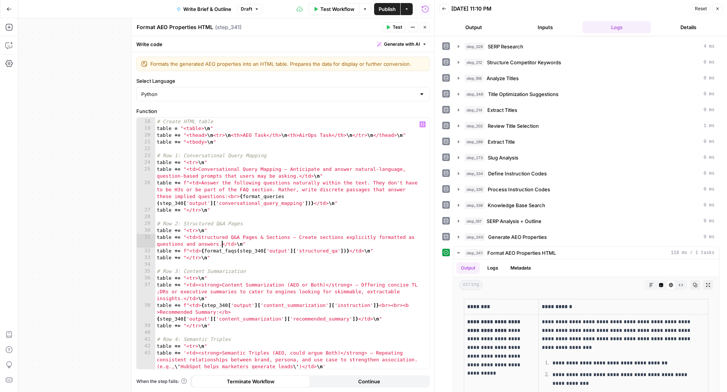
scroll to position [136, 0]
click at [201, 249] on div "# Create HTML table table = "<table> \n " table += "<thead> \n <tr> \n <th>AEO …" at bounding box center [288, 251] width 267 height 266
paste textarea "**********"
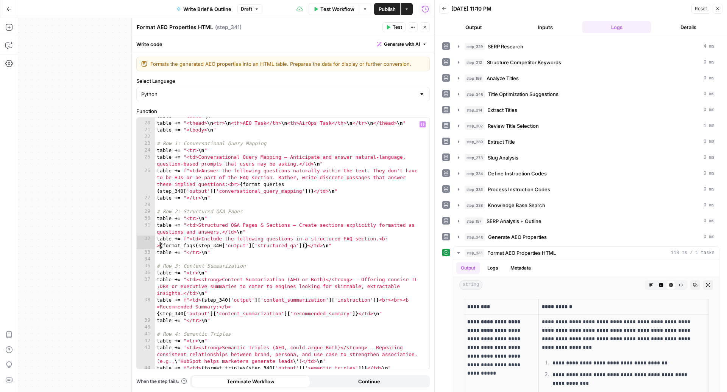
scroll to position [159, 0]
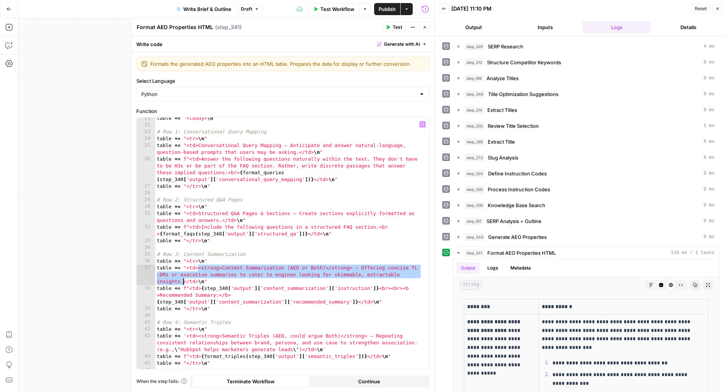
drag, startPoint x: 199, startPoint y: 269, endPoint x: 182, endPoint y: 283, distance: 21.5
click at [182, 283] on div "table += "<tbody> \n " # Row 1: Conversational Query Mapping table += "<tr> \n …" at bounding box center [288, 248] width 267 height 266
paste textarea
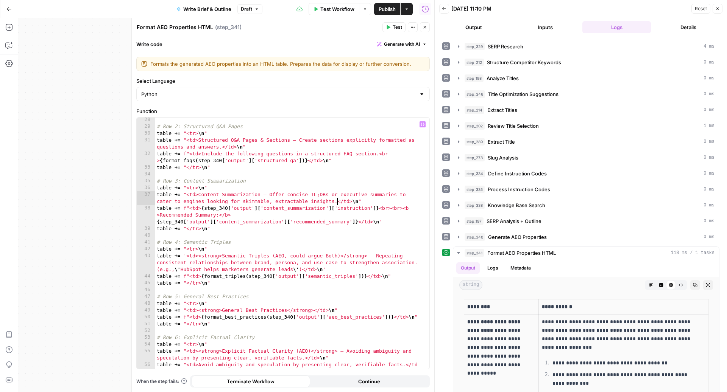
scroll to position [243, 0]
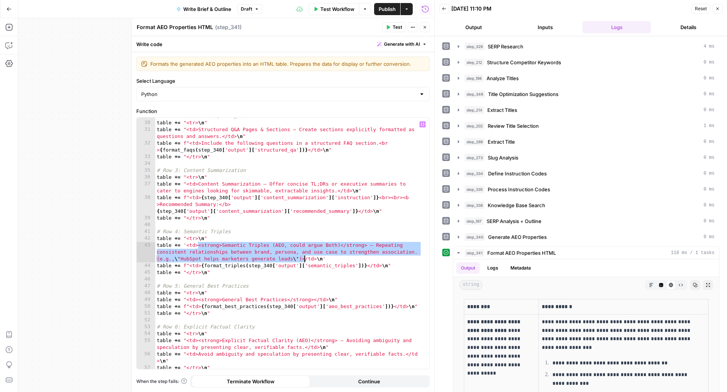
drag, startPoint x: 199, startPoint y: 246, endPoint x: 305, endPoint y: 259, distance: 106.7
click at [305, 259] on div "# Row 2: Structured Q&A Pages table += "<tr> \n " table += "<td>Structured Q&A …" at bounding box center [288, 246] width 267 height 266
paste textarea
click at [283, 257] on div "# Row 2: Structured Q&A Pages table += "<tr> \n " table += "<td>Structured Q&A …" at bounding box center [288, 246] width 267 height 266
drag, startPoint x: 417, startPoint y: 253, endPoint x: 199, endPoint y: 246, distance: 218.1
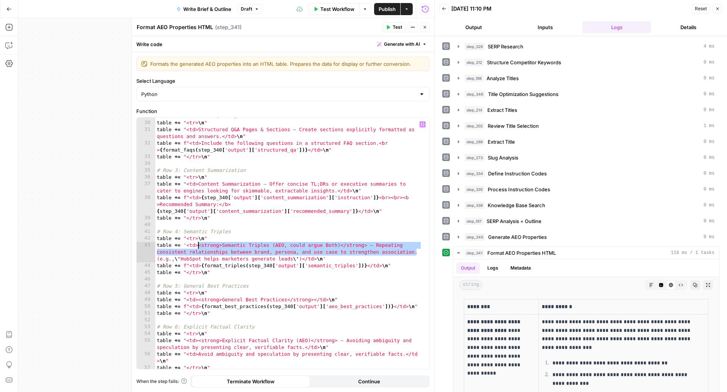
click at [199, 246] on div "# Row 2: Structured Q&A Pages table += "<tr> \n " table += "<td>Structured Q&A …" at bounding box center [288, 246] width 267 height 266
paste textarea "*****"
click at [274, 253] on div "# Row 2: Structured Q&A Pages table += "<tr> \n " table += "<td>Structured Q&A …" at bounding box center [288, 246] width 267 height 266
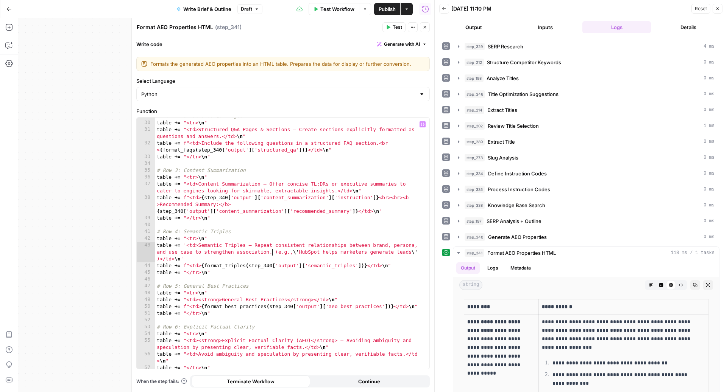
click at [202, 266] on div "# Row 2: Structured Q&A Pages table += "<tr> \n " table += "<td>Structured Q&A …" at bounding box center [288, 246] width 267 height 266
paste textarea "**********"
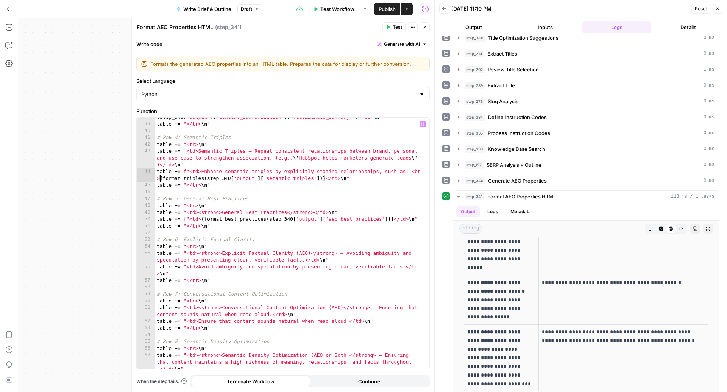
scroll to position [388, 0]
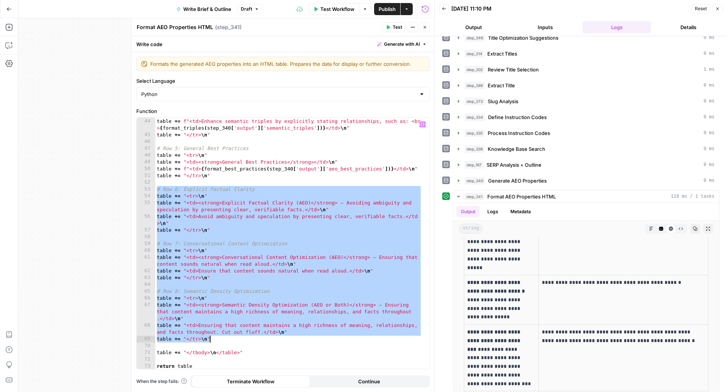
drag, startPoint x: 157, startPoint y: 189, endPoint x: 278, endPoint y: 341, distance: 194.5
click at [278, 341] on div "table += '<td>Semantic Triples – Repeat consistent relationships between brand,…" at bounding box center [288, 238] width 267 height 280
type textarea "**********"
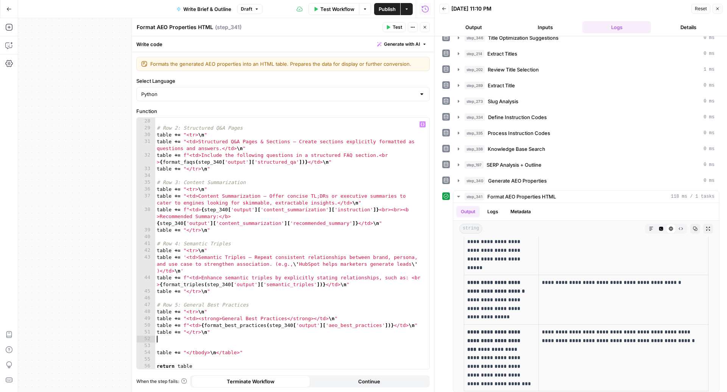
scroll to position [231, 0]
click at [389, 29] on icon "button" at bounding box center [388, 27] width 5 height 5
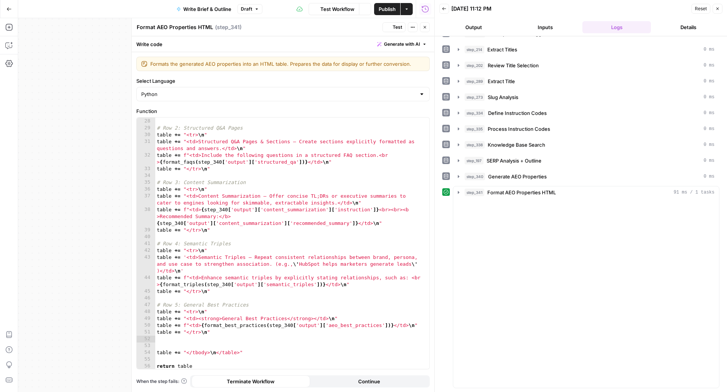
scroll to position [0, 0]
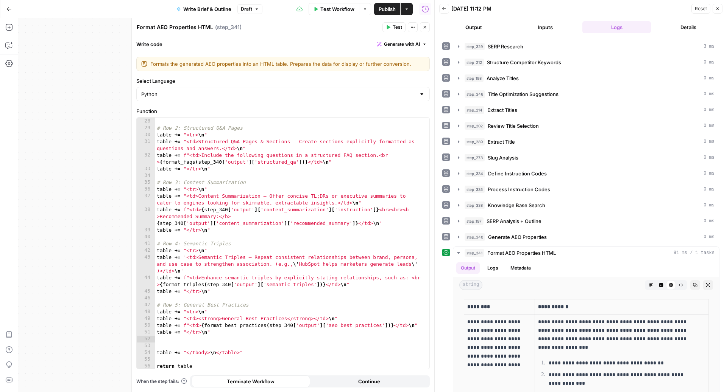
type textarea "**********"
click at [343, 212] on div "table += "</tr> \n " # Row 2: Structured Q&A Pages table += "<tr> \n " table +=…" at bounding box center [288, 244] width 267 height 266
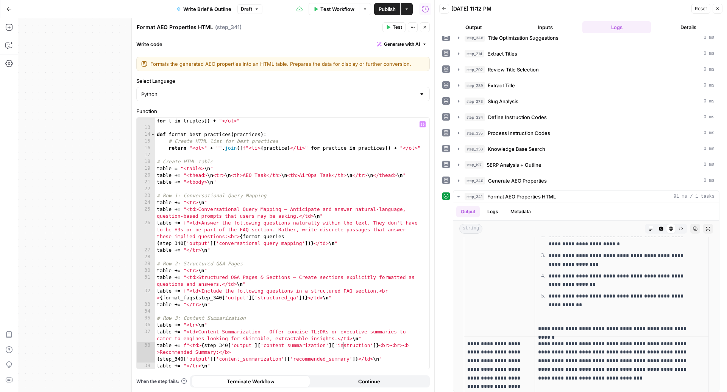
scroll to position [95, 0]
click at [502, 177] on span "Generate AEO Properties" at bounding box center [517, 181] width 59 height 8
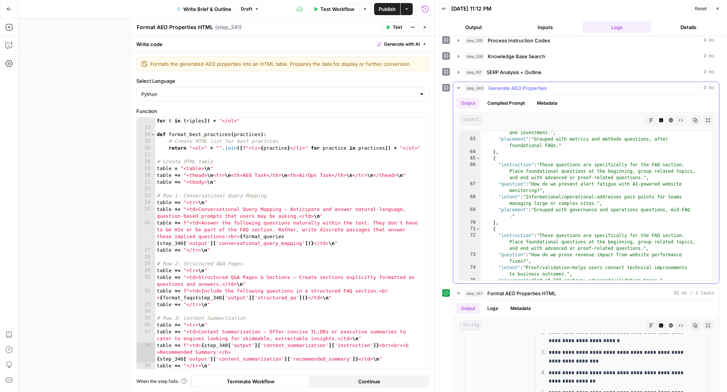
scroll to position [678, 0]
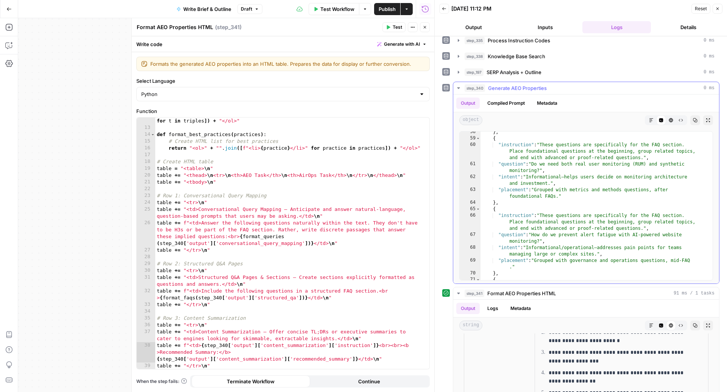
click at [528, 198] on div "} , { "instruction" : "These questions are specifically for the FAQ section. Pl…" at bounding box center [592, 216] width 224 height 175
type textarea "**"
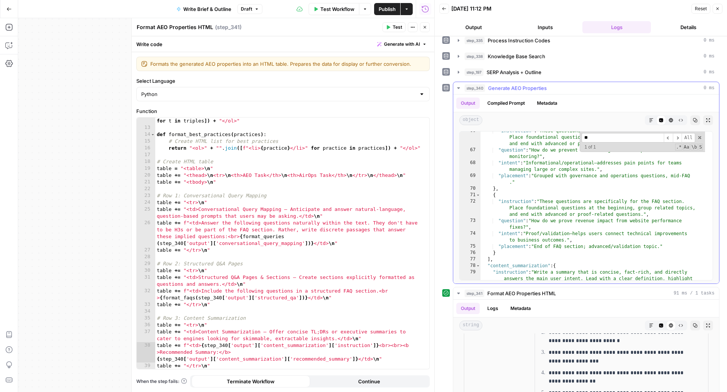
scroll to position [763, 0]
type input "**"
click at [323, 219] on div "return "<ol>" + "" . join ([ f"<li> { t [ 'subject' ]} { t [ 'predicate' ]} { t…" at bounding box center [288, 247] width 267 height 273
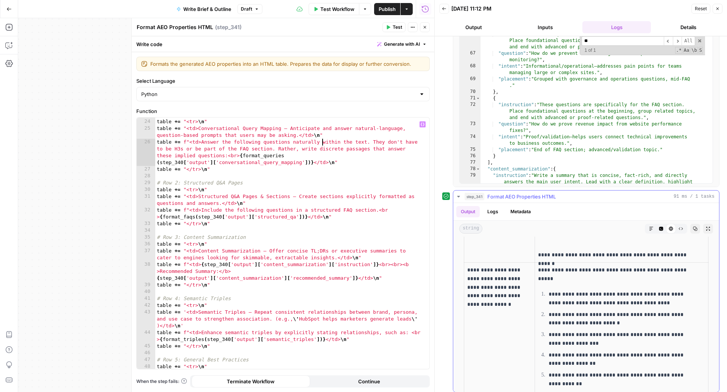
scroll to position [203, 0]
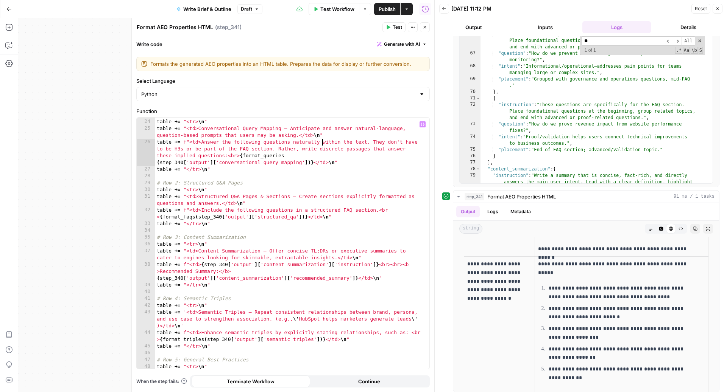
click at [254, 184] on div "# Row 1: Conversational Query Mapping table += "<tr> \n " table += "<td>Convers…" at bounding box center [288, 245] width 267 height 266
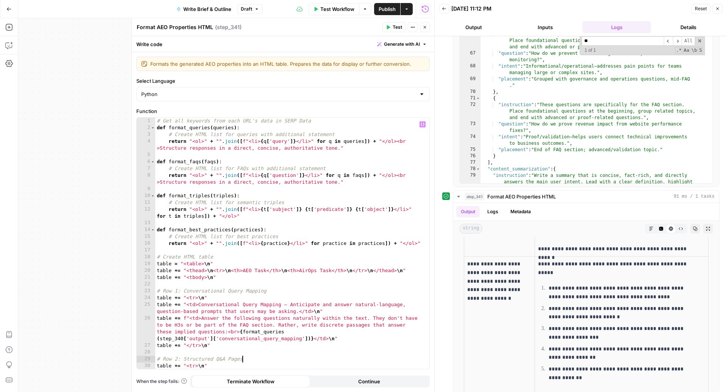
scroll to position [0, 0]
drag, startPoint x: 396, startPoint y: 141, endPoint x: 338, endPoint y: 151, distance: 58.7
click at [338, 151] on div "# Get all keywords from each URL's data in SERP Data def format_queries ( queri…" at bounding box center [288, 254] width 267 height 273
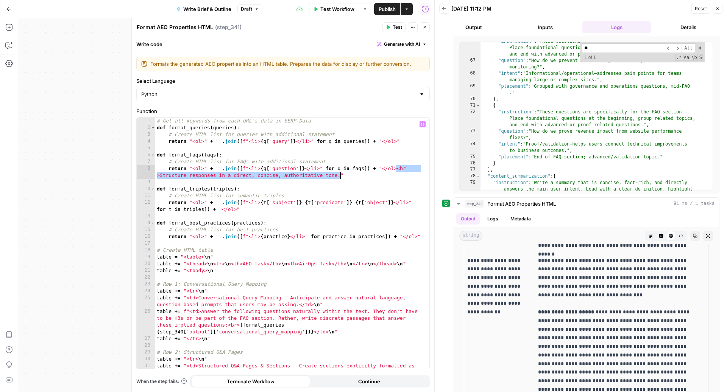
drag, startPoint x: 395, startPoint y: 169, endPoint x: 339, endPoint y: 177, distance: 56.9
click at [339, 177] on div "# Get all keywords from each URL's data in SERP Data def format_queries ( queri…" at bounding box center [288, 254] width 267 height 273
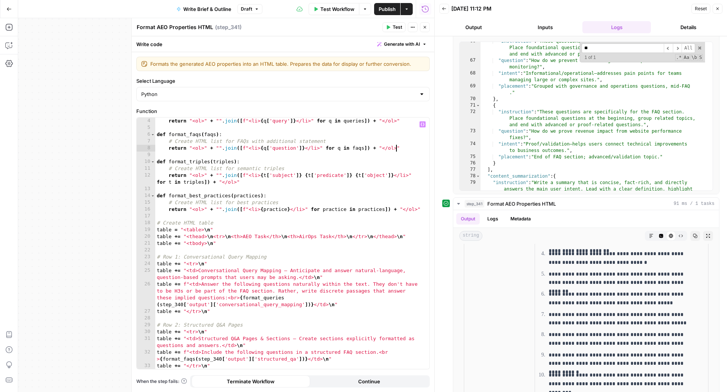
scroll to position [20, 0]
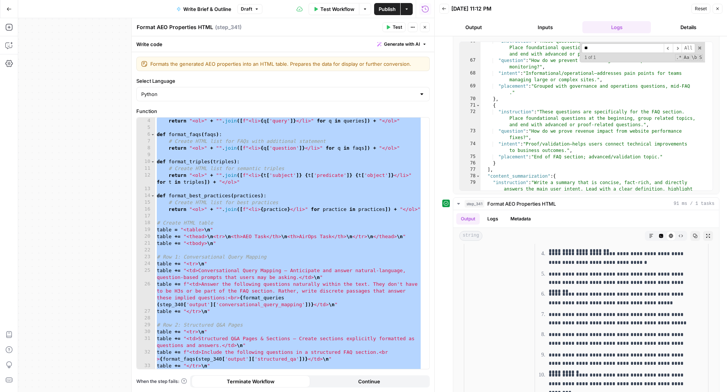
click at [272, 274] on div "return "<ol>" + "" . join ([ f"<li> { q [ 'query' ]} </li>" for q in queries ])…" at bounding box center [288, 251] width 267 height 266
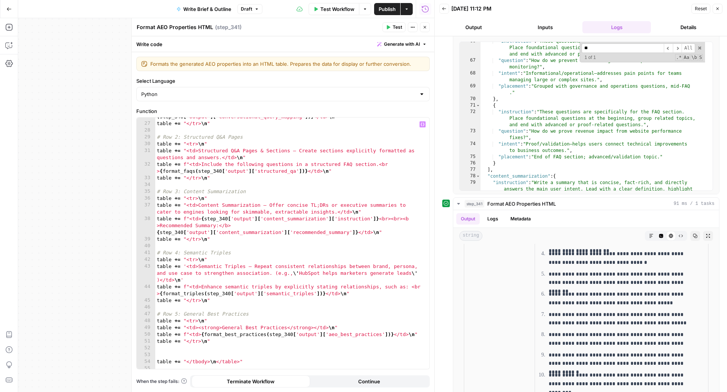
scroll to position [217, 0]
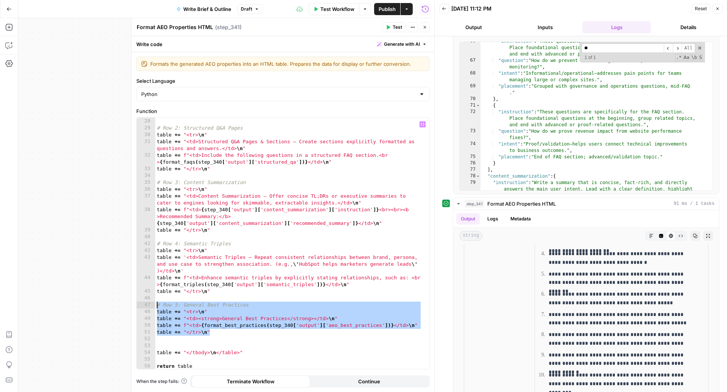
drag, startPoint x: 216, startPoint y: 332, endPoint x: 154, endPoint y: 307, distance: 66.6
click at [154, 307] on div "**********" at bounding box center [283, 244] width 293 height 252
type textarea "**********"
paste textarea
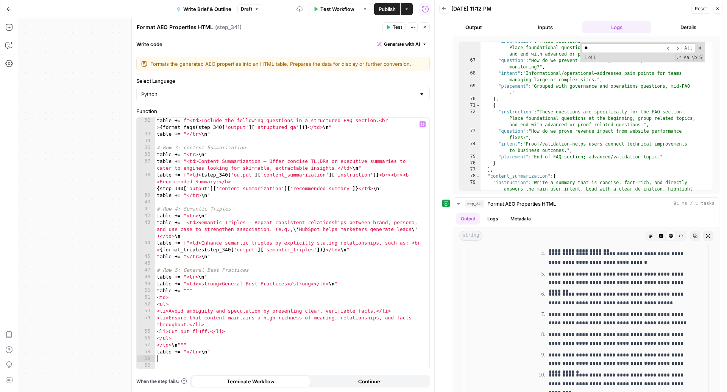
scroll to position [255, 0]
click at [157, 297] on div "table += f"<td>Include the following questions in a structured FAQ section.<br …" at bounding box center [288, 251] width 267 height 273
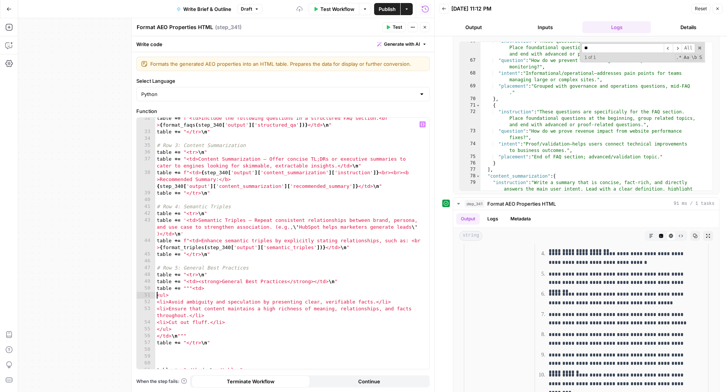
click at [157, 294] on div "table += f"<td>Include the following questions in a structured FAQ section.<br …" at bounding box center [288, 251] width 267 height 273
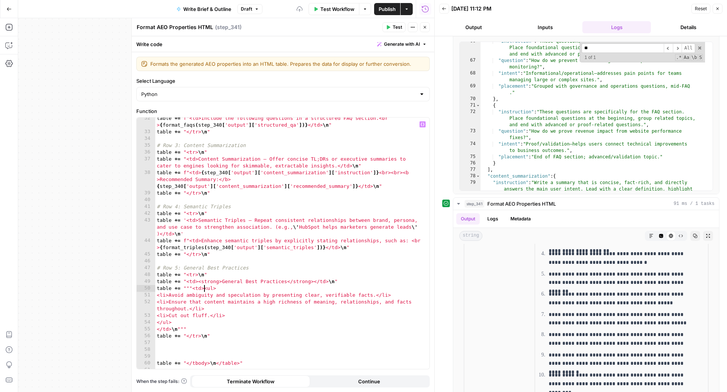
click at [162, 296] on div "table += f"<td>Include the following questions in a structured FAQ section.<br …" at bounding box center [288, 251] width 267 height 273
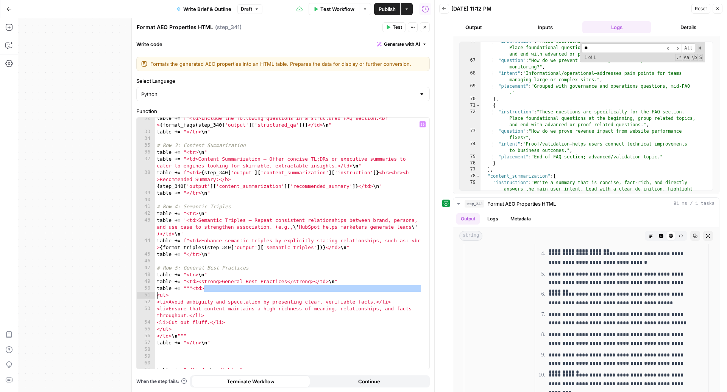
type textarea "**********"
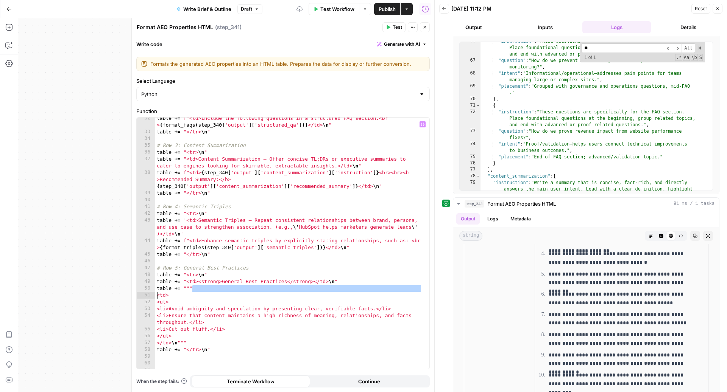
click at [395, 27] on span "Test" at bounding box center [396, 27] width 9 height 7
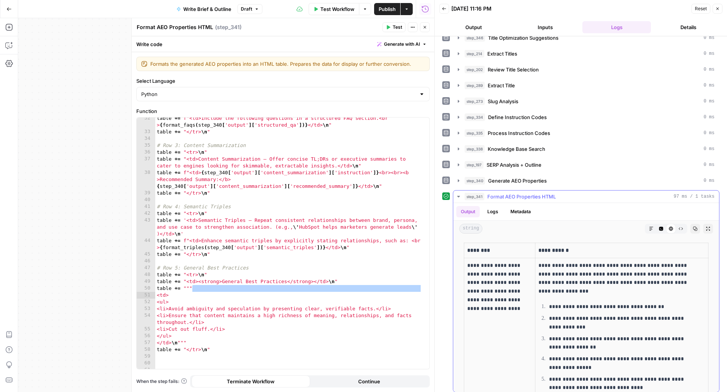
scroll to position [0, 0]
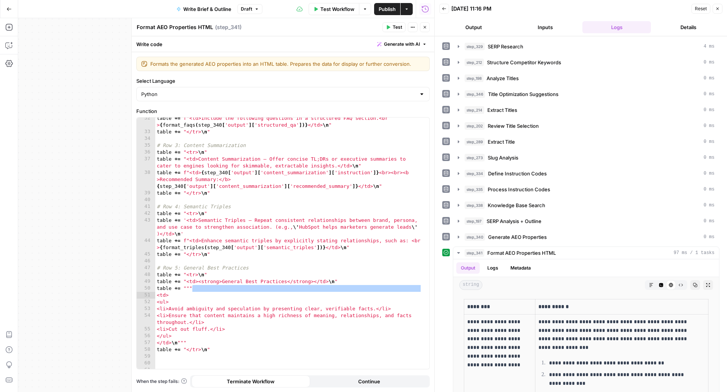
click at [386, 12] on span "Publish" at bounding box center [386, 9] width 17 height 8
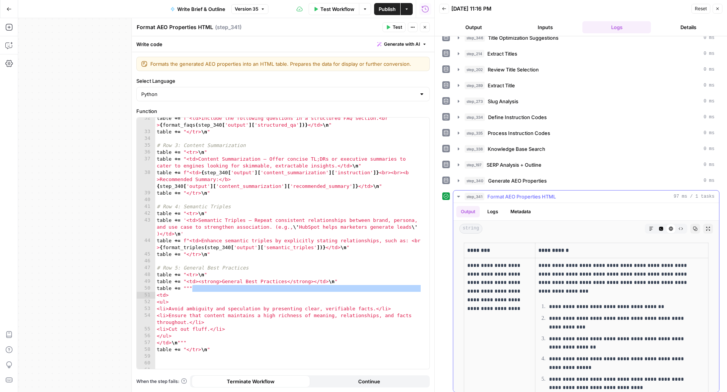
scroll to position [595, 0]
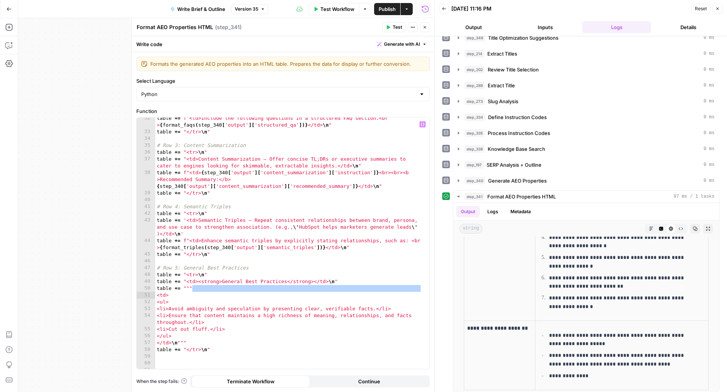
click at [327, 201] on div "table += f"<td>Include the following questions in a structured FAQ section.<br …" at bounding box center [288, 251] width 267 height 273
type textarea "**********"
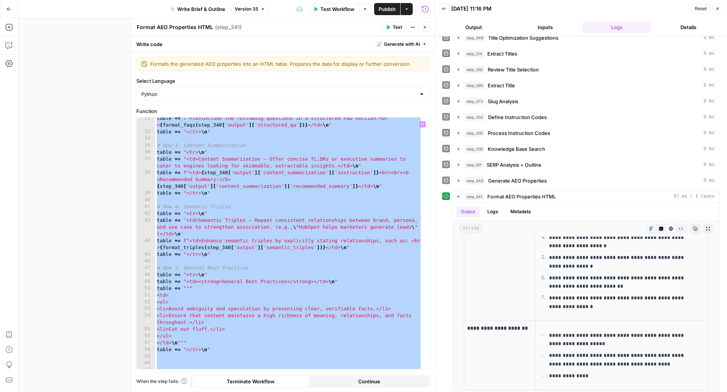
click at [427, 24] on button "Close" at bounding box center [425, 27] width 10 height 10
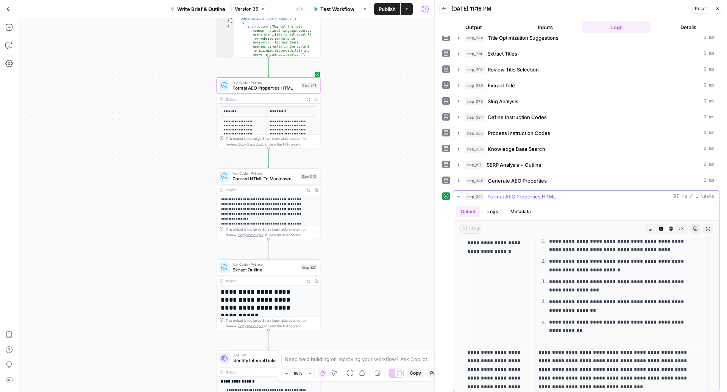
scroll to position [256, 0]
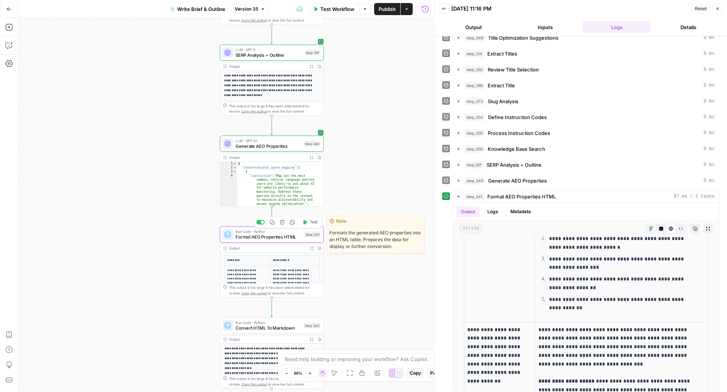
click at [311, 223] on span "Test" at bounding box center [314, 222] width 8 height 6
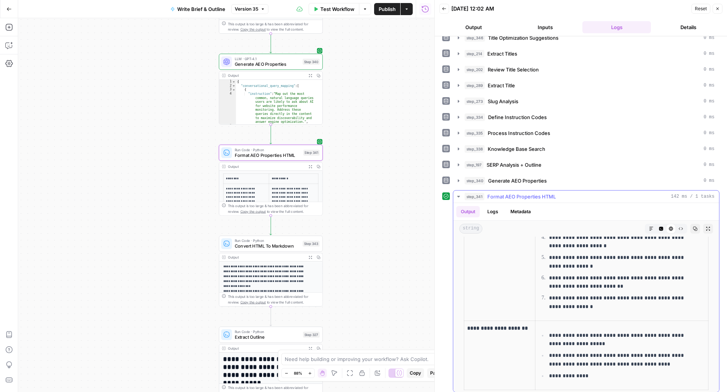
scroll to position [0, 0]
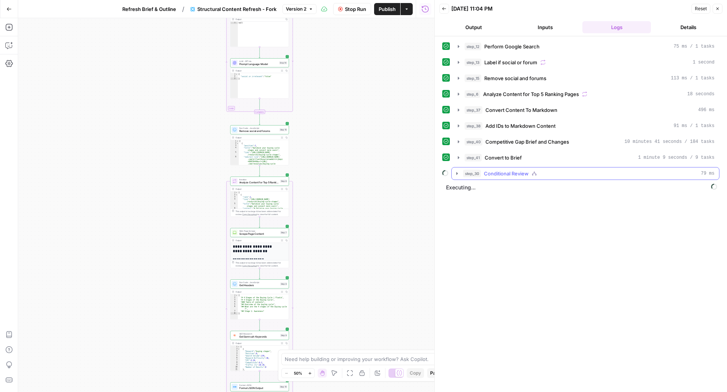
click at [594, 175] on button "step_30 Conditional Review 79 ms" at bounding box center [584, 174] width 267 height 12
click at [575, 192] on button "step_27 Change Brief Review Needs Review" at bounding box center [589, 190] width 245 height 12
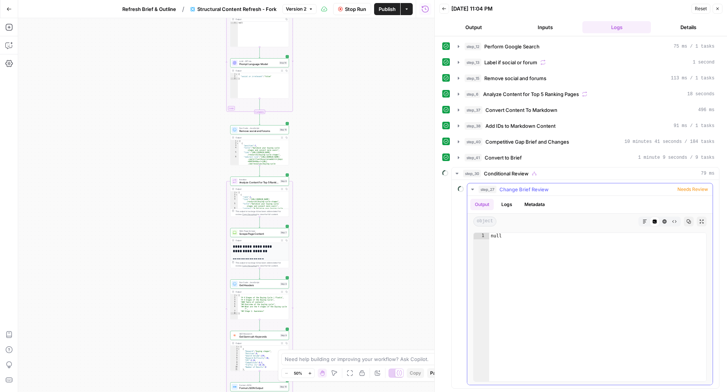
click at [565, 186] on div "step_27 Change Brief Review Needs Review" at bounding box center [592, 190] width 229 height 8
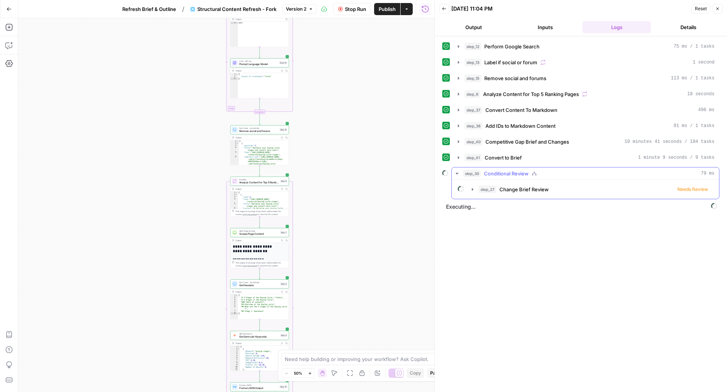
click at [565, 170] on div "step_30 Conditional Review 79 ms" at bounding box center [588, 174] width 251 height 8
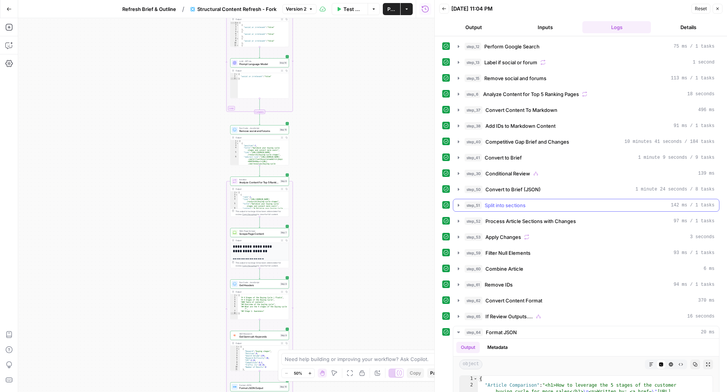
scroll to position [135, 0]
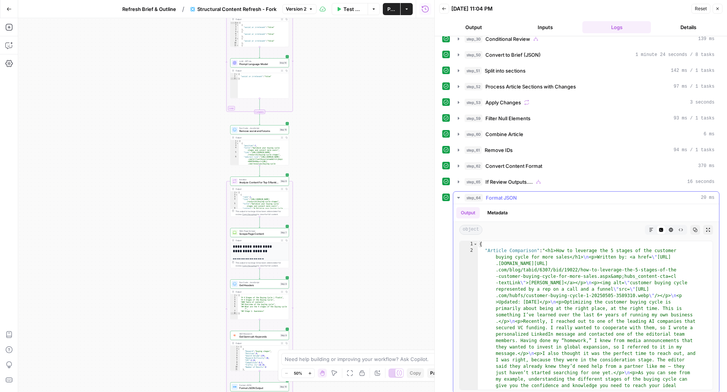
click at [646, 226] on button "Markdown" at bounding box center [651, 230] width 10 height 10
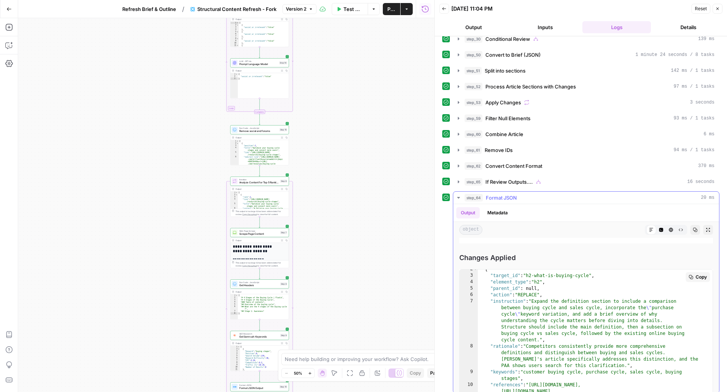
scroll to position [0, 0]
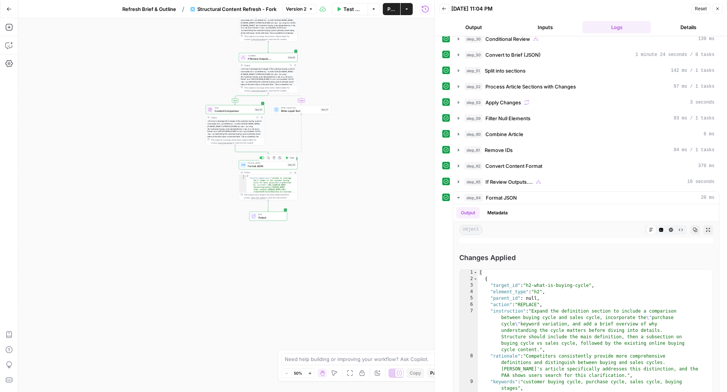
click at [246, 165] on div "Format JSON Format JSON Step 64 Copy step Delete step Add Note Test" at bounding box center [268, 165] width 56 height 6
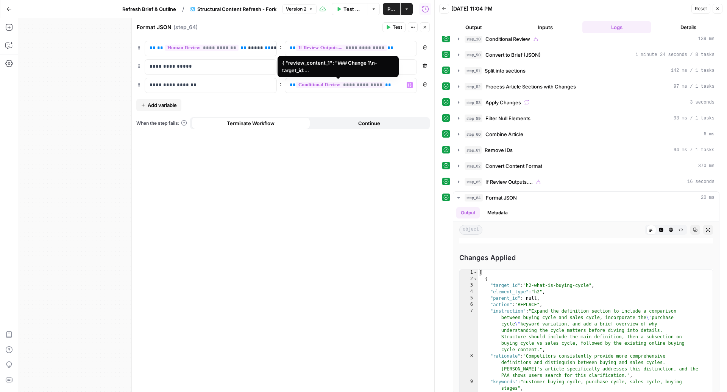
click at [372, 84] on span "**********" at bounding box center [340, 85] width 89 height 6
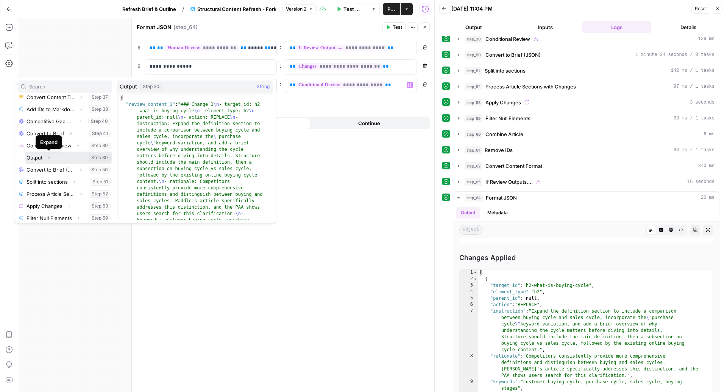
click at [50, 156] on icon "button" at bounding box center [49, 158] width 5 height 5
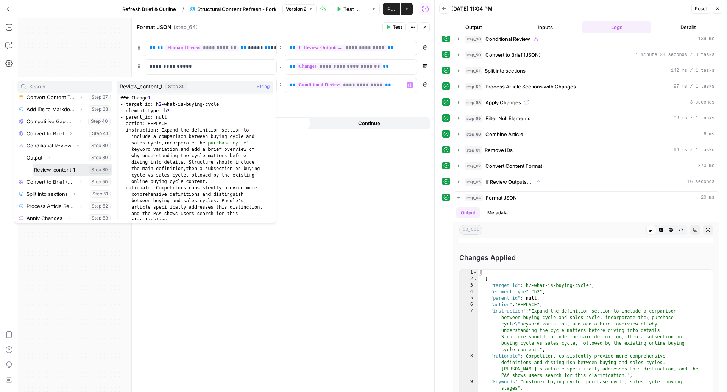
click at [68, 168] on button "Select variable Review_content_1" at bounding box center [72, 170] width 79 height 12
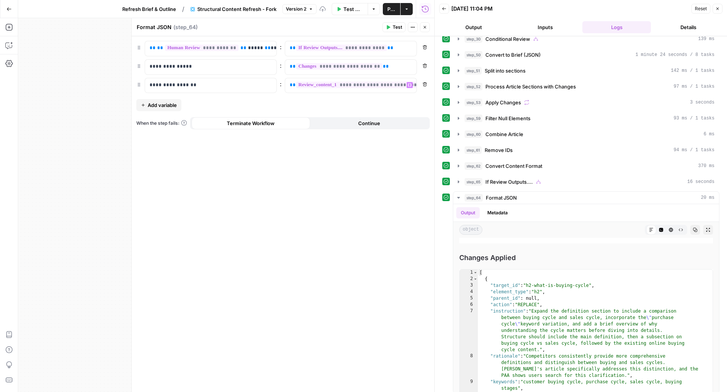
click at [395, 26] on span "Test" at bounding box center [396, 27] width 9 height 7
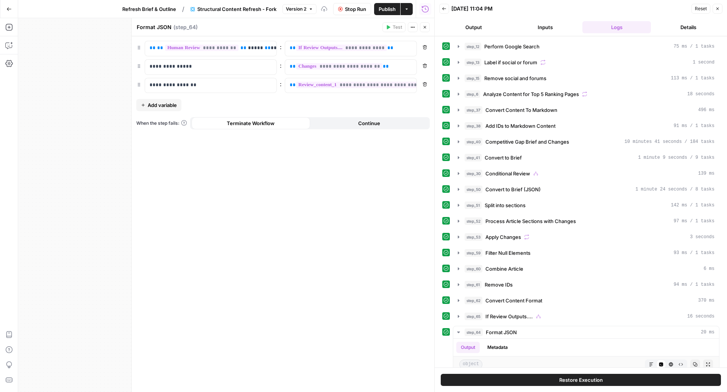
click at [426, 27] on icon "button" at bounding box center [424, 27] width 5 height 5
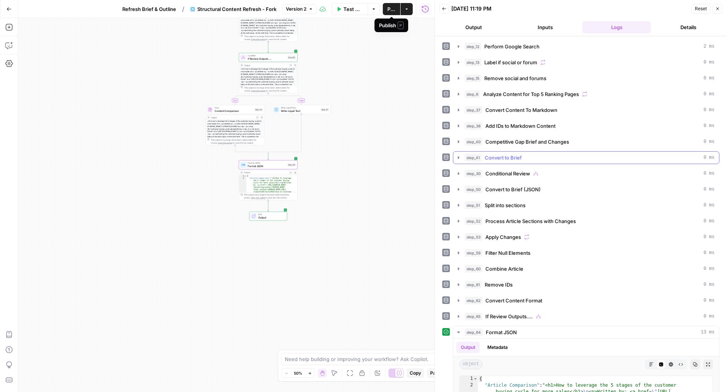
scroll to position [135, 0]
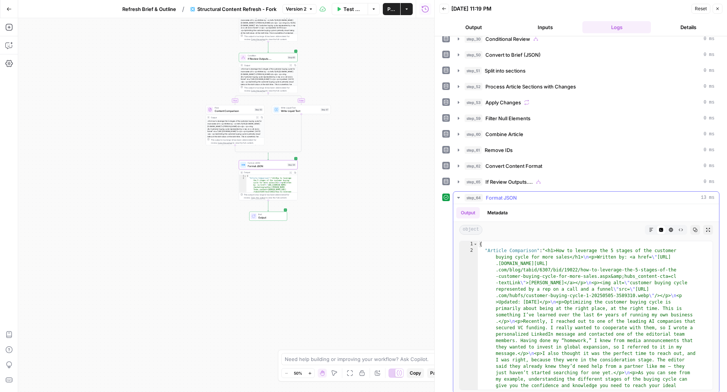
click at [646, 227] on button "Markdown" at bounding box center [651, 230] width 10 height 10
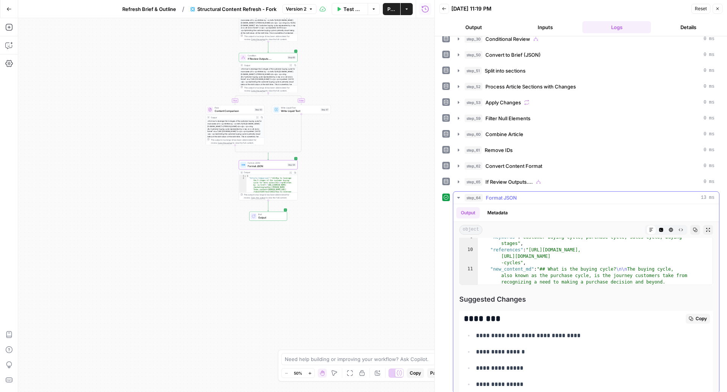
scroll to position [5874, 0]
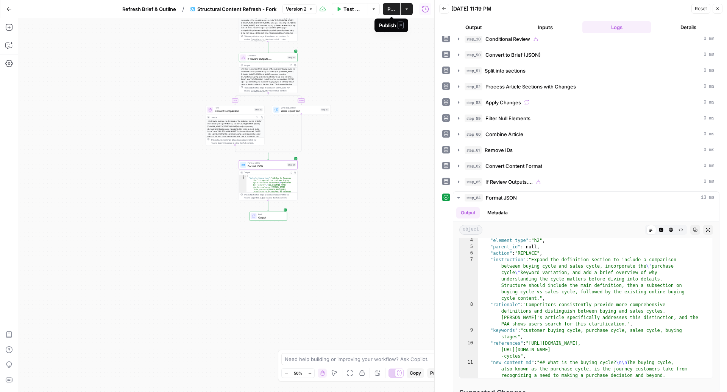
click at [389, 5] on button "Publish" at bounding box center [391, 9] width 17 height 12
click at [714, 11] on button "Close" at bounding box center [717, 9] width 10 height 10
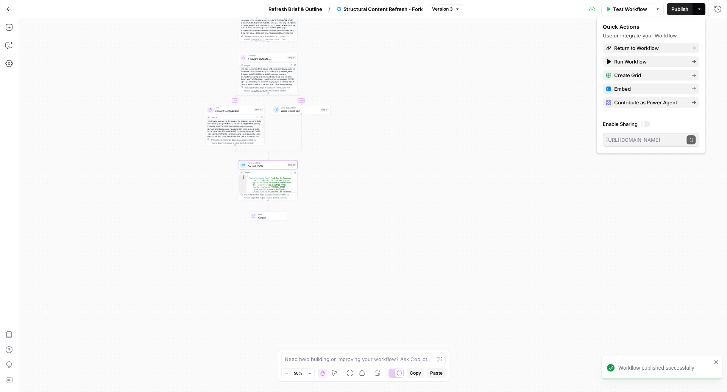
click at [285, 11] on span "Refresh Brief & Outline" at bounding box center [295, 9] width 54 height 8
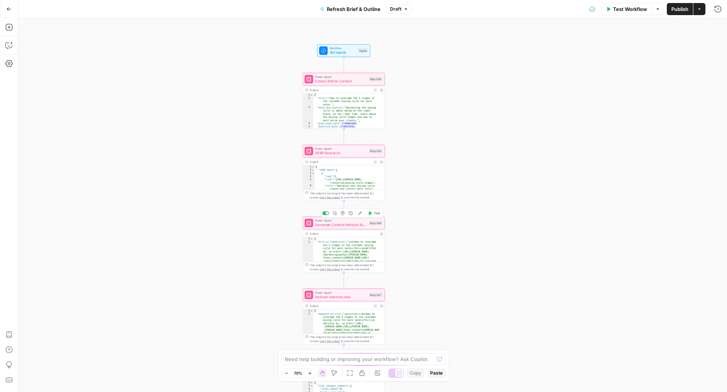
click at [375, 213] on span "Test" at bounding box center [377, 213] width 6 height 5
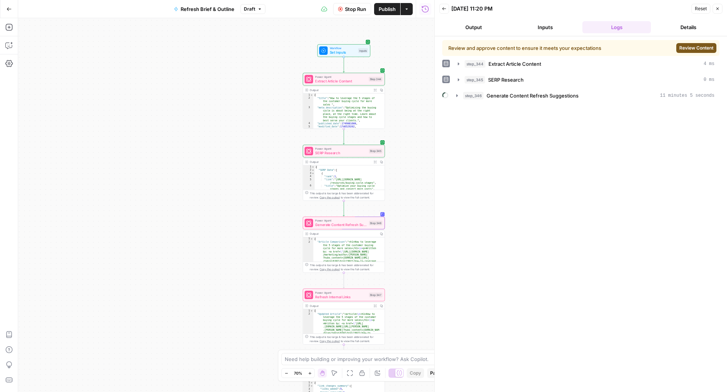
click at [677, 48] on button "Review Content" at bounding box center [696, 48] width 40 height 10
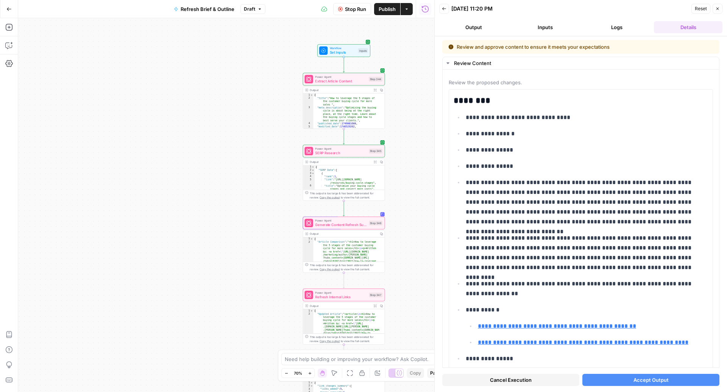
click at [654, 377] on span "Accept Output" at bounding box center [650, 381] width 35 height 8
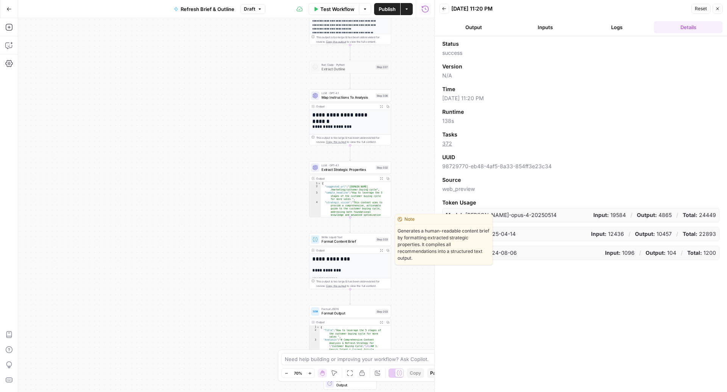
click at [327, 240] on span "Format Content Brief" at bounding box center [347, 241] width 52 height 5
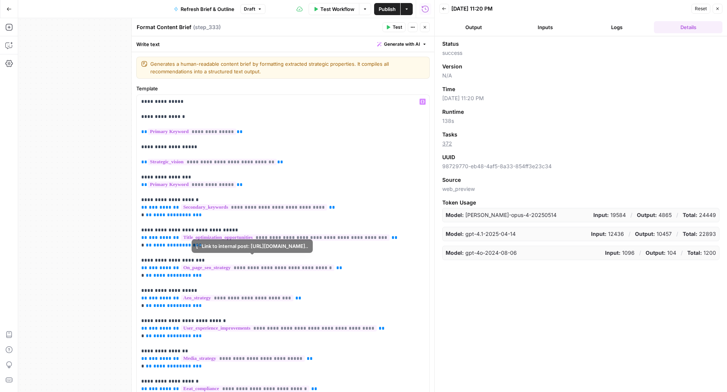
scroll to position [185, 0]
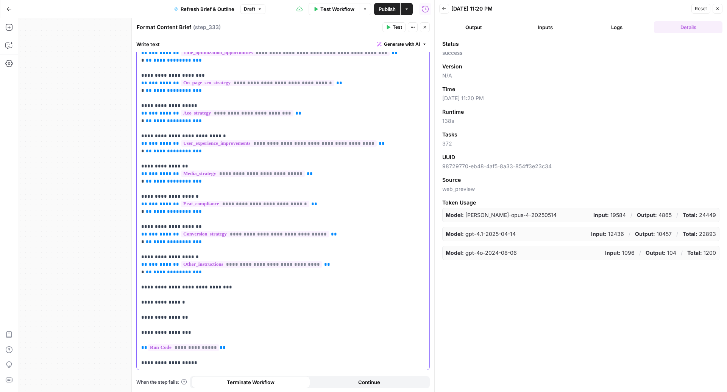
click at [210, 363] on p "**********" at bounding box center [279, 140] width 276 height 454
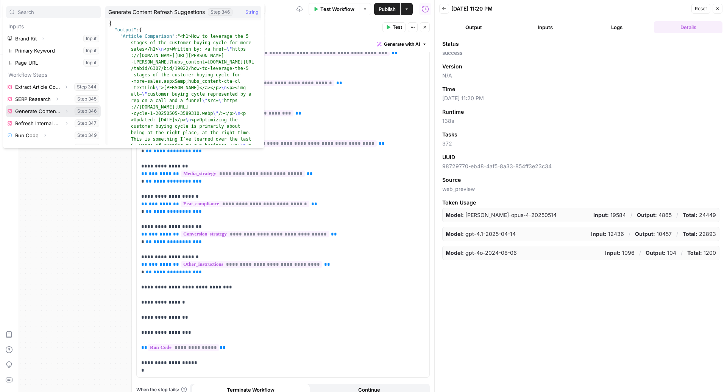
click at [64, 111] on icon "button" at bounding box center [66, 111] width 5 height 5
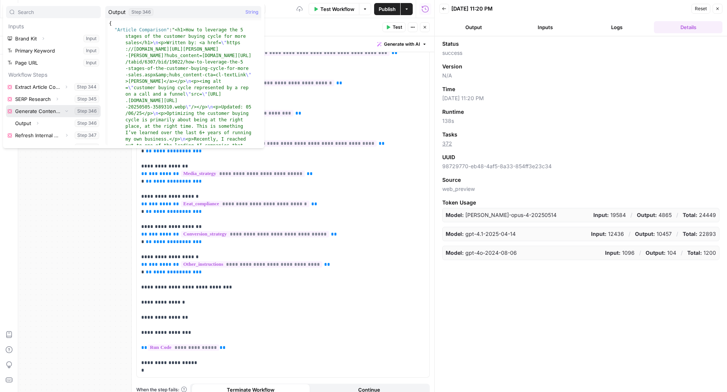
scroll to position [85, 0]
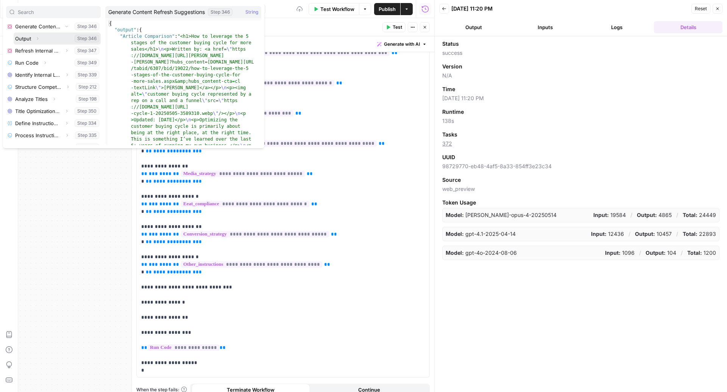
click at [36, 37] on icon "button" at bounding box center [37, 38] width 5 height 5
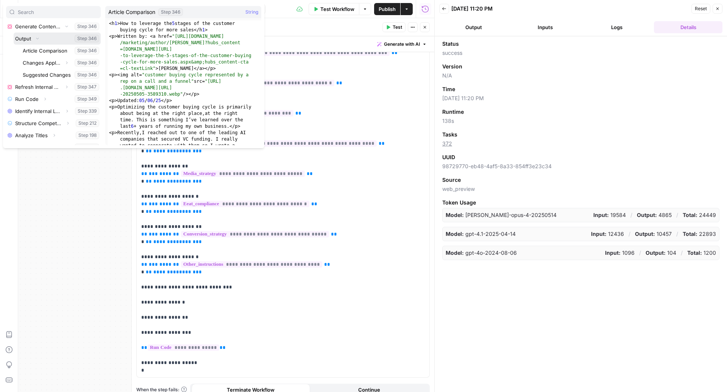
scroll to position [120, 0]
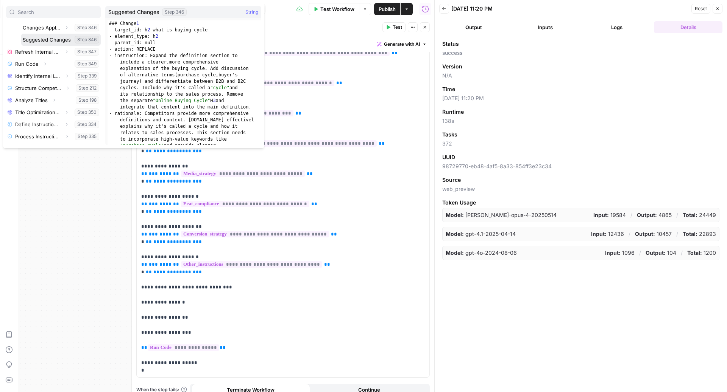
click at [36, 39] on button "Select variable Suggested Changes" at bounding box center [60, 40] width 79 height 12
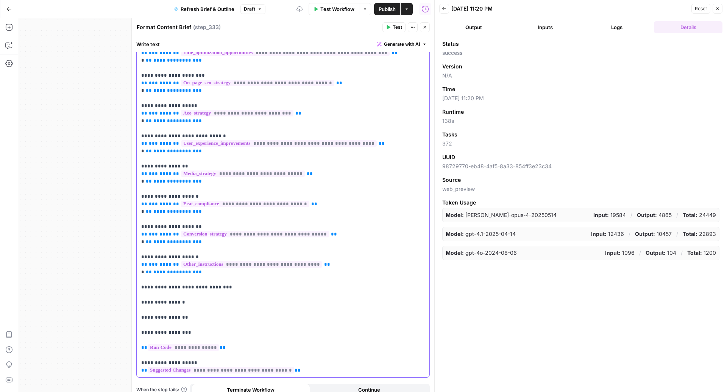
click at [206, 364] on p "**********" at bounding box center [279, 144] width 276 height 462
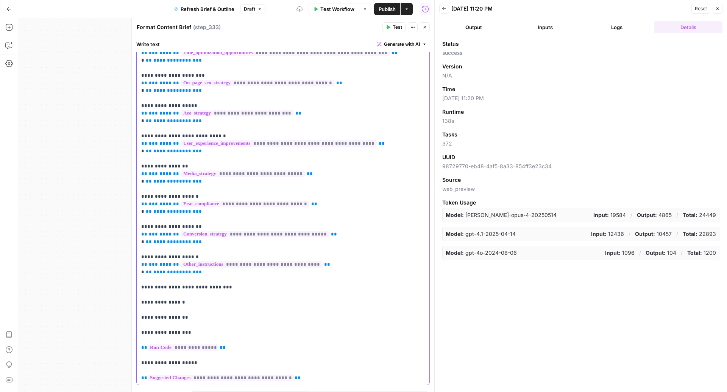
scroll to position [200, 0]
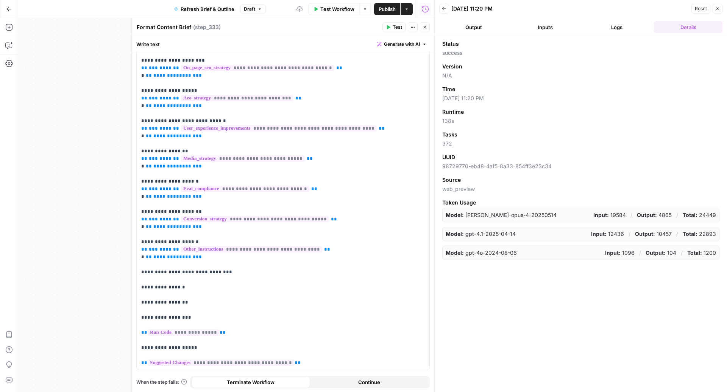
click at [395, 29] on span "Test" at bounding box center [396, 27] width 9 height 7
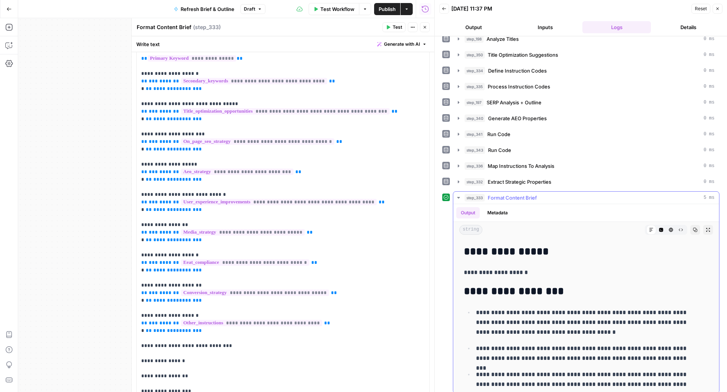
scroll to position [0, 0]
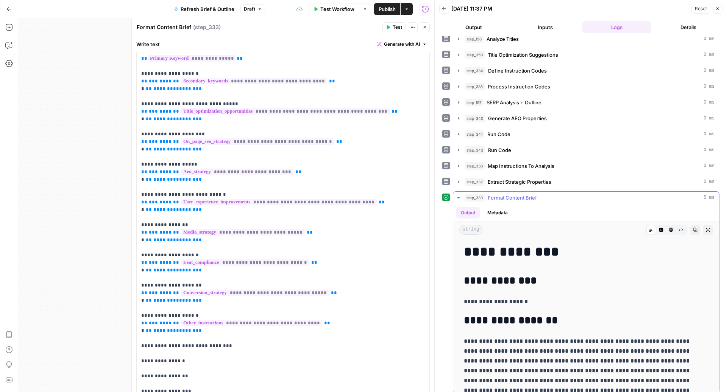
click at [634, 247] on h1 "**********" at bounding box center [579, 252] width 230 height 16
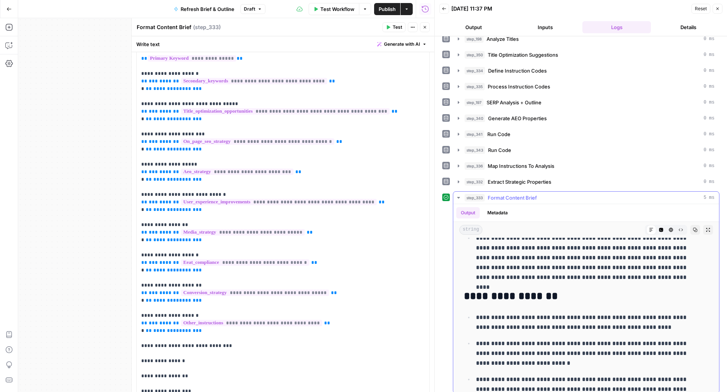
scroll to position [1092, 0]
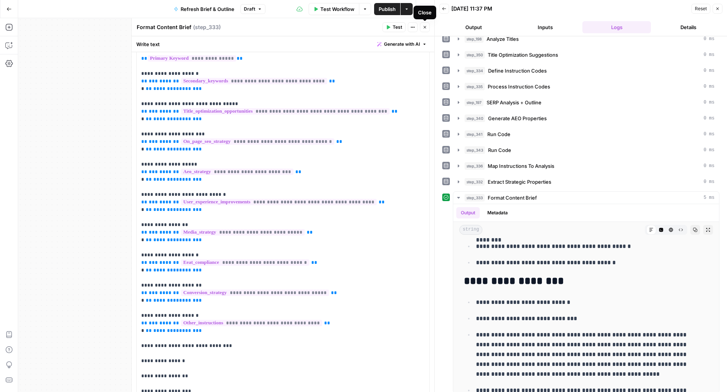
click at [425, 26] on icon "button" at bounding box center [424, 27] width 5 height 5
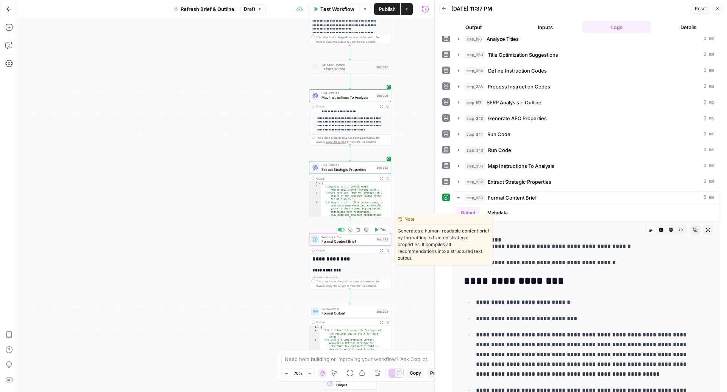
click at [315, 243] on div at bounding box center [315, 239] width 8 height 8
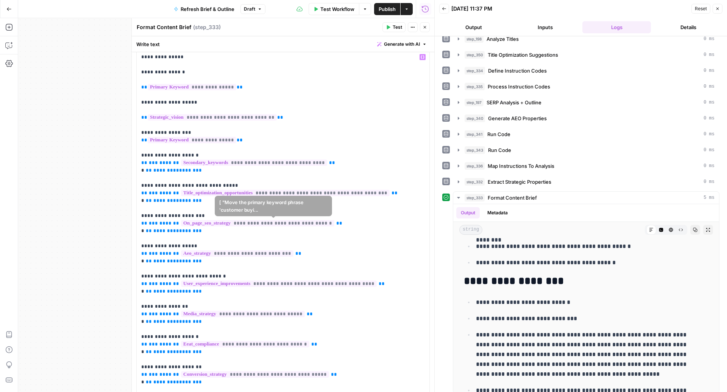
scroll to position [51, 0]
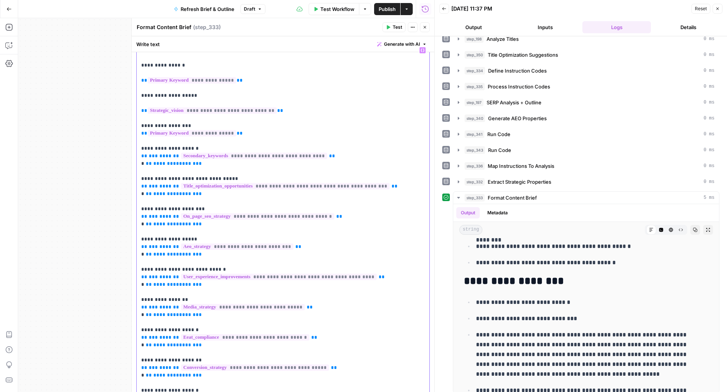
drag, startPoint x: 202, startPoint y: 256, endPoint x: 134, endPoint y: 240, distance: 70.1
click at [134, 240] on div "**********" at bounding box center [282, 205] width 303 height 374
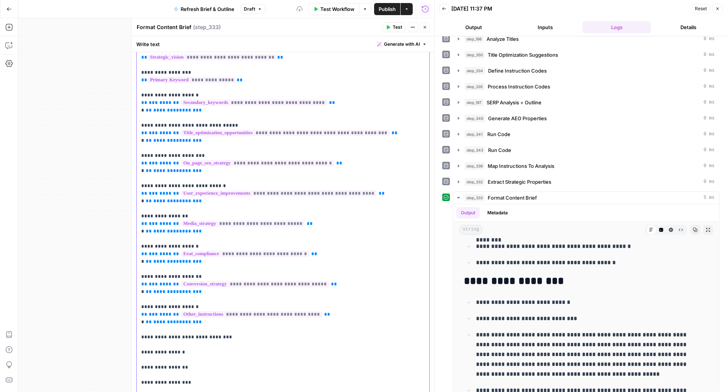
scroll to position [170, 0]
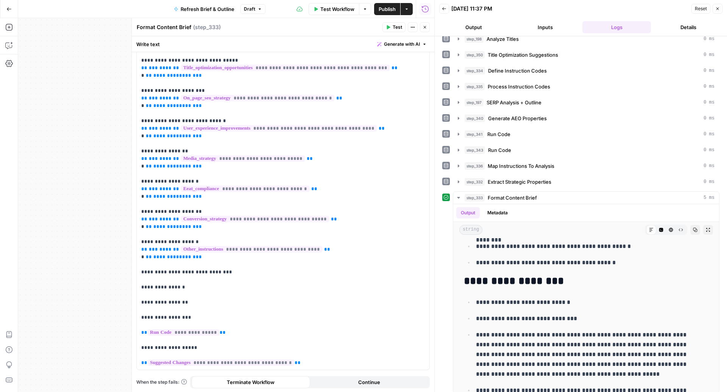
click at [426, 26] on icon "button" at bounding box center [424, 27] width 5 height 5
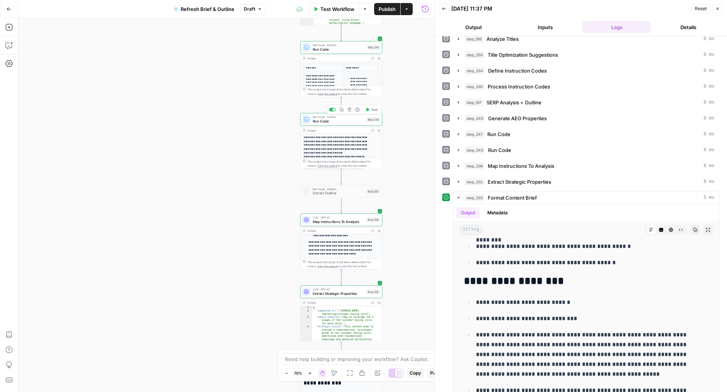
click at [316, 118] on span "Run Code · Python" at bounding box center [338, 117] width 51 height 4
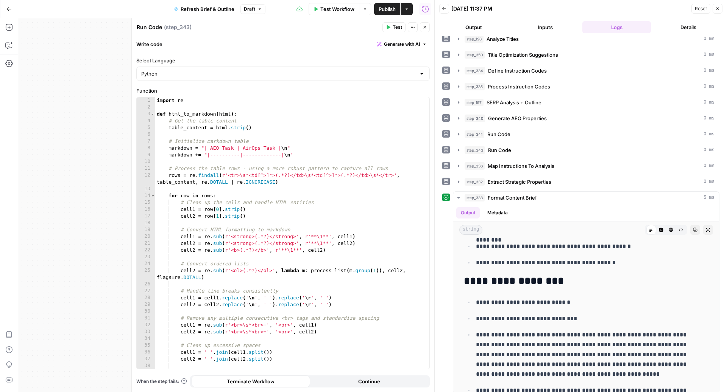
click at [422, 26] on button "Close" at bounding box center [425, 27] width 10 height 10
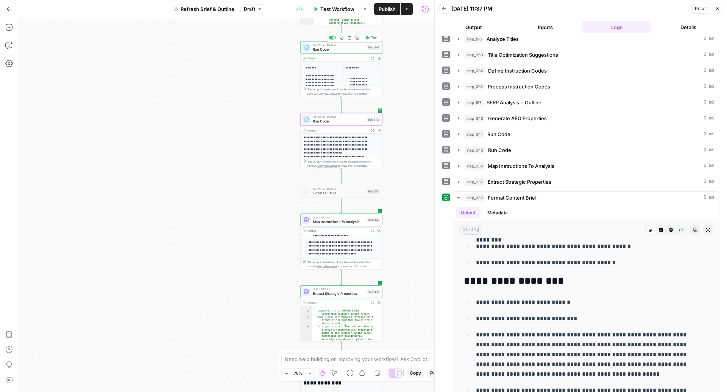
click at [332, 47] on span "Run Code" at bounding box center [339, 49] width 52 height 5
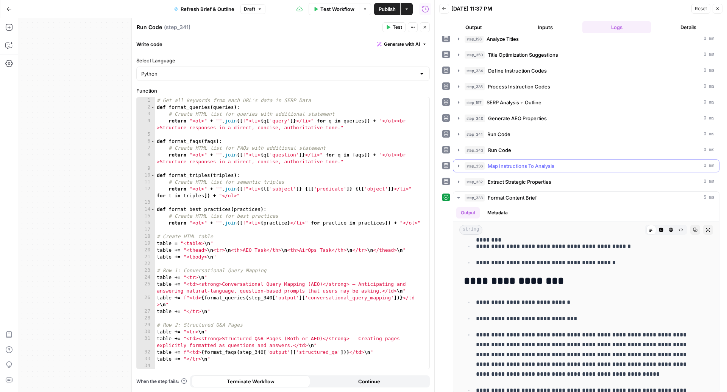
scroll to position [109, 0]
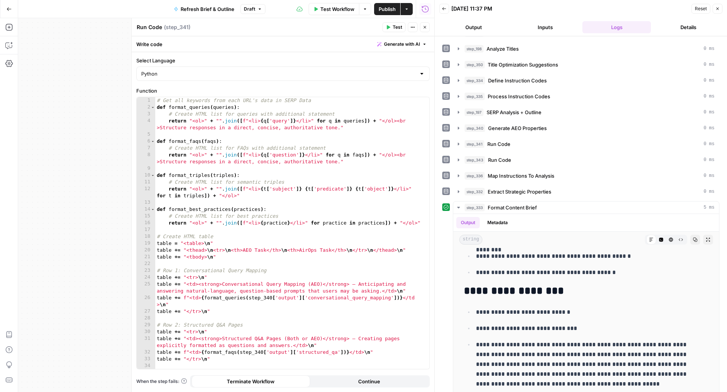
type textarea "**********"
click at [355, 197] on div "# Get all keywords from each URL's data in SERP Data def format_queries ( queri…" at bounding box center [288, 240] width 267 height 286
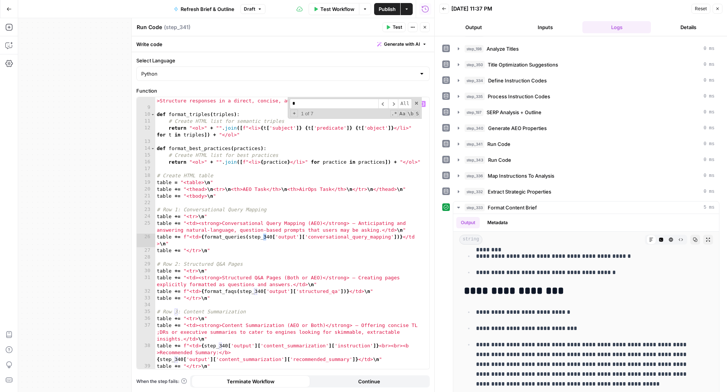
scroll to position [61, 0]
type input "**"
click at [347, 190] on div "return "<ol>" + "" . join ([ f"<li> { q [ 'question' ]} </li>" for q in faqs ])…" at bounding box center [288, 237] width 267 height 293
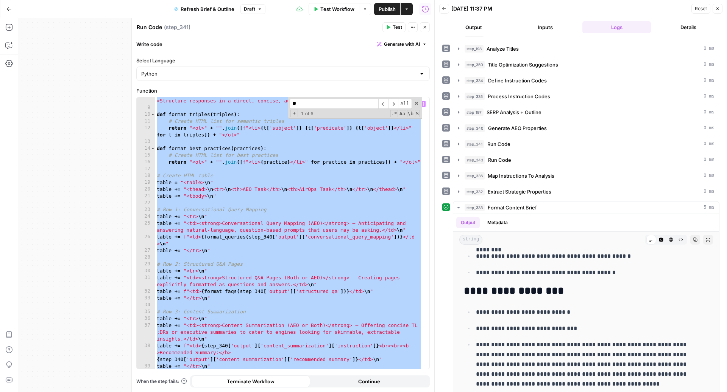
paste textarea
type textarea "**********"
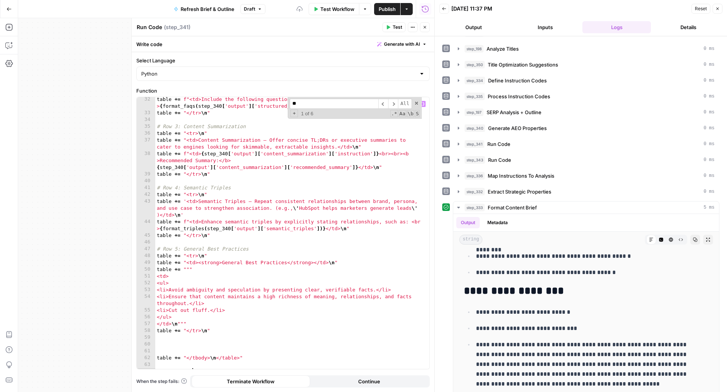
scroll to position [0, 0]
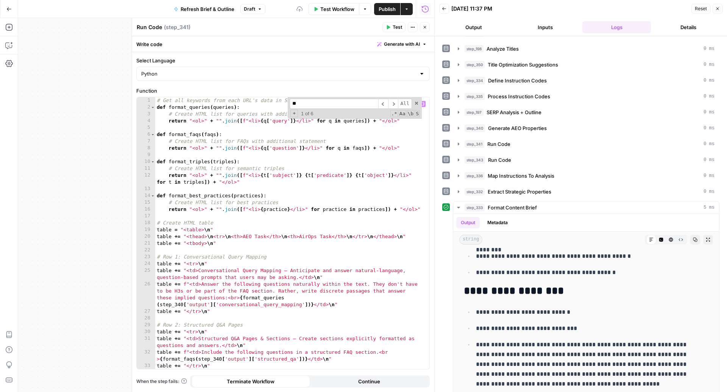
click at [393, 25] on span "Test" at bounding box center [396, 27] width 9 height 7
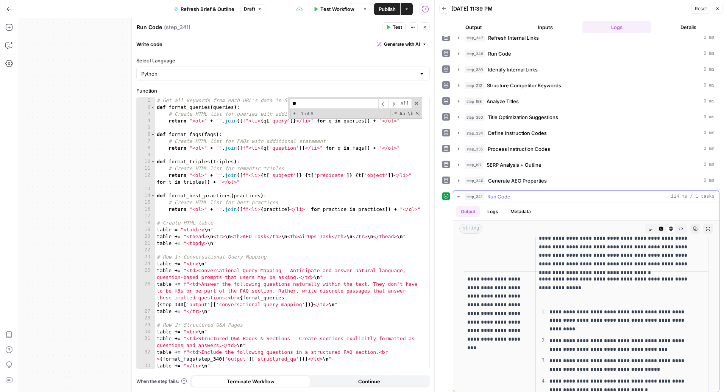
scroll to position [531, 0]
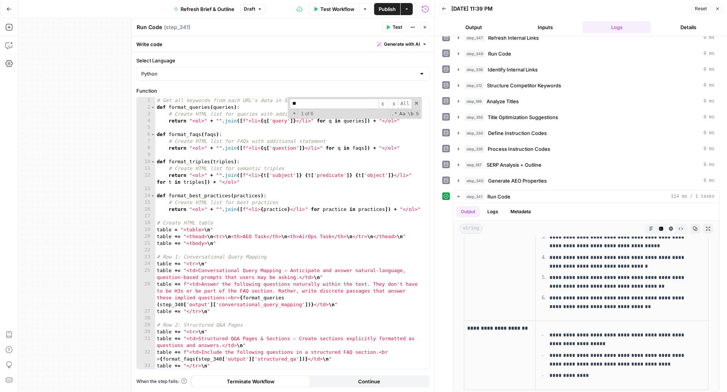
click at [425, 26] on icon "button" at bounding box center [424, 27] width 5 height 5
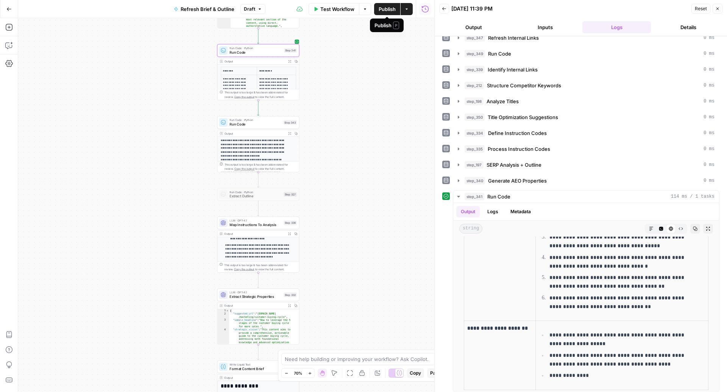
click at [383, 11] on span "Publish" at bounding box center [386, 9] width 17 height 8
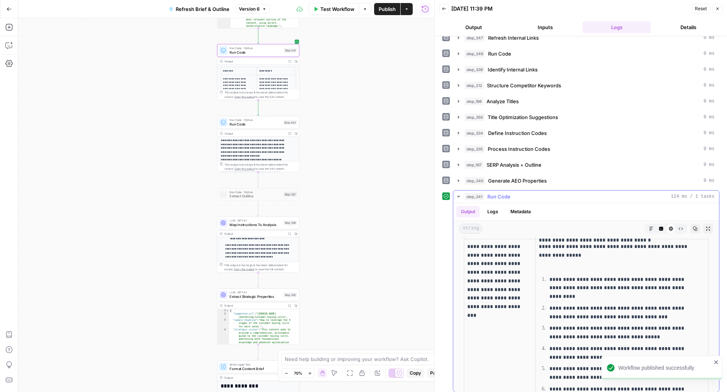
scroll to position [410, 0]
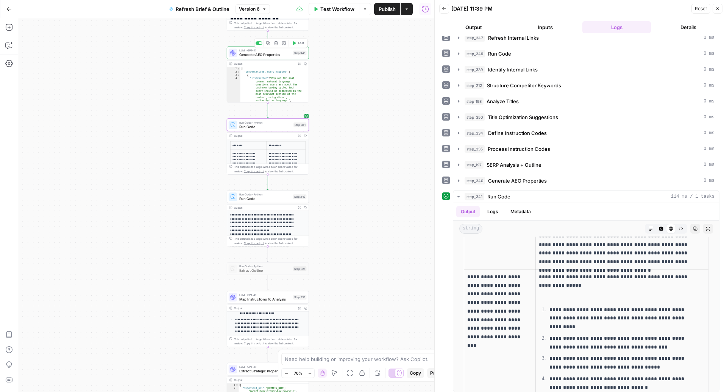
click at [266, 58] on div "LLM · GPT-4.1 Generate AEO Properties Step 340 Copy step Delete step Add Note T…" at bounding box center [268, 53] width 82 height 13
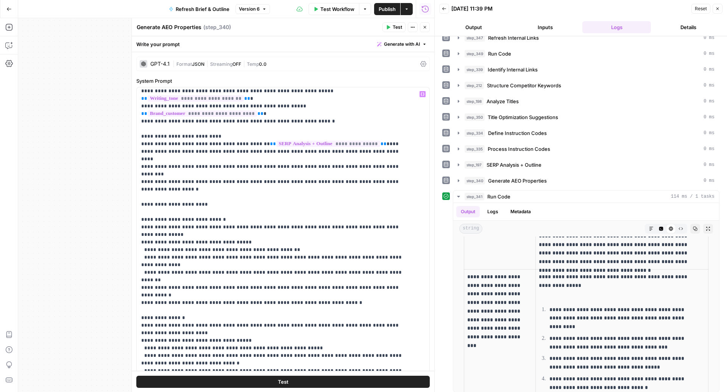
scroll to position [227, 0]
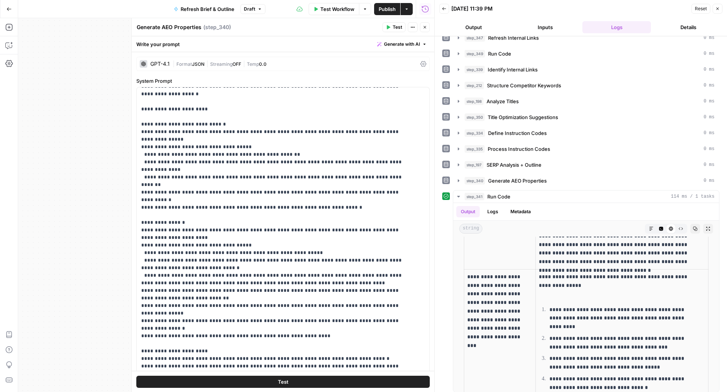
click at [422, 31] on button "Close" at bounding box center [425, 27] width 10 height 10
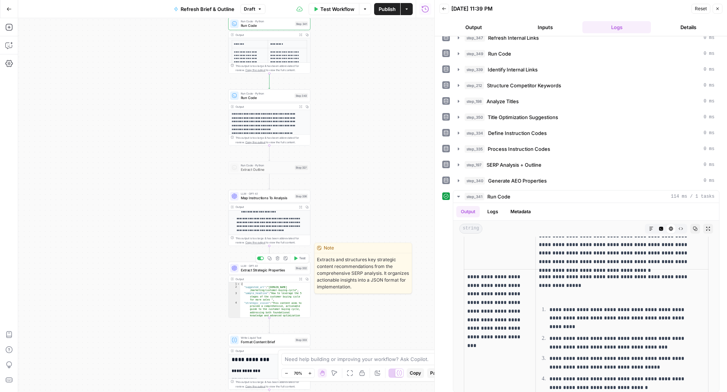
click at [257, 272] on span "Extract Strategic Properties" at bounding box center [267, 270] width 52 height 5
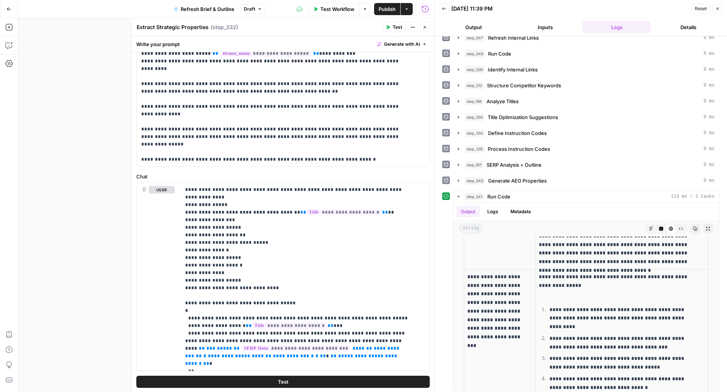
scroll to position [265, 0]
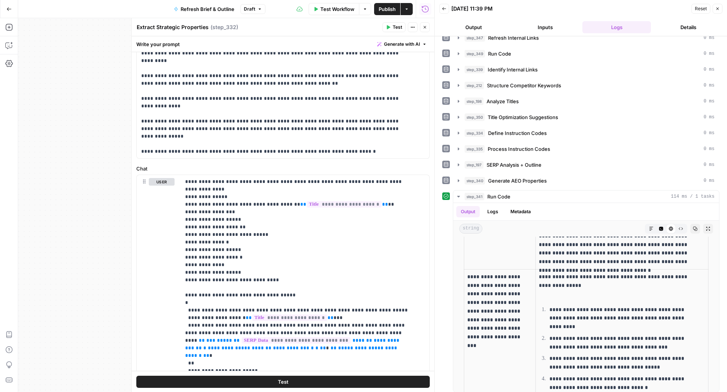
click at [393, 41] on span "Generate with AI" at bounding box center [402, 44] width 36 height 7
click at [391, 87] on div "Improve your existing prompt" at bounding box center [383, 85] width 63 height 7
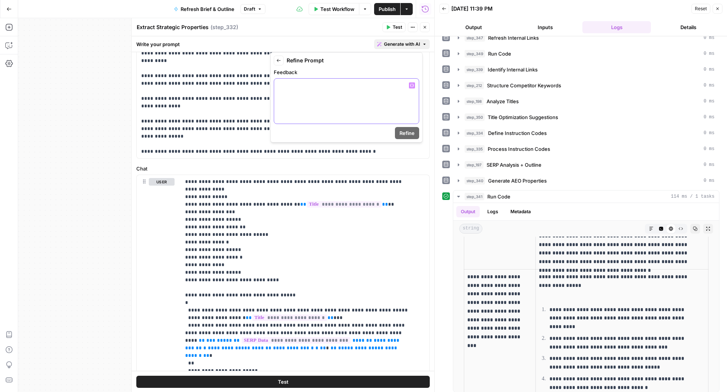
click at [333, 110] on div at bounding box center [346, 101] width 145 height 45
paste div
click at [279, 85] on p "**********" at bounding box center [347, 97] width 136 height 30
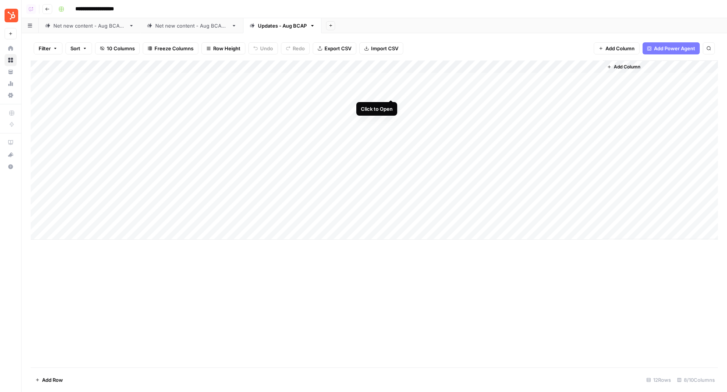
click at [391, 93] on div "Add Column" at bounding box center [374, 150] width 687 height 179
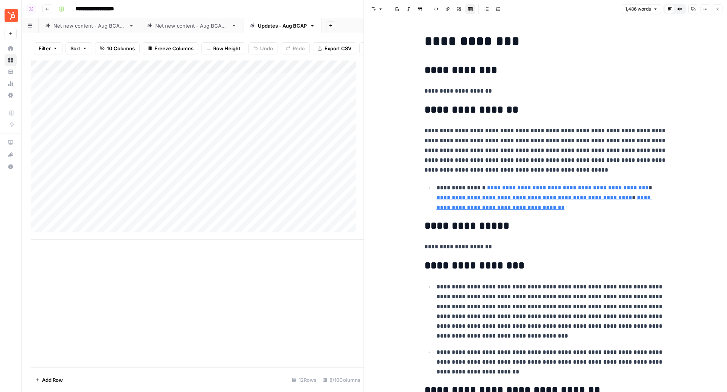
click at [567, 135] on p "**********" at bounding box center [545, 150] width 242 height 49
type input "add"
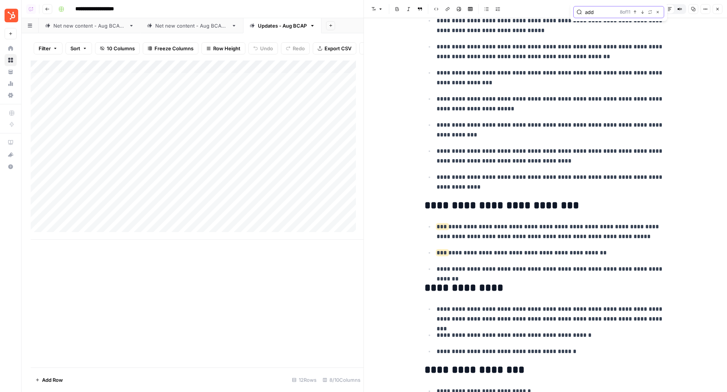
scroll to position [812, 0]
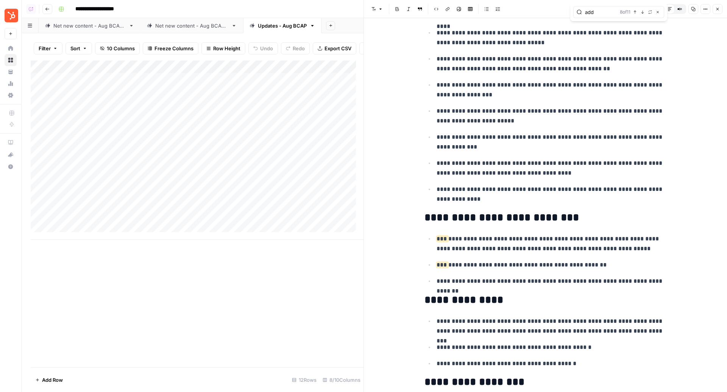
click at [715, 8] on icon "button" at bounding box center [717, 9] width 5 height 5
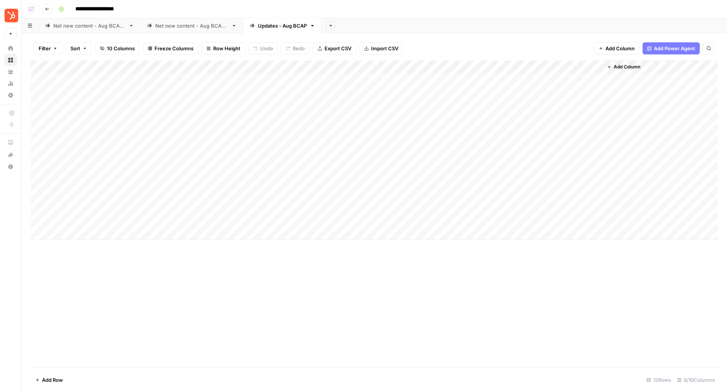
click at [160, 29] on div "Net new content - Aug BCAP 2" at bounding box center [191, 26] width 73 height 8
click at [216, 104] on div "Add Column" at bounding box center [374, 195] width 687 height 269
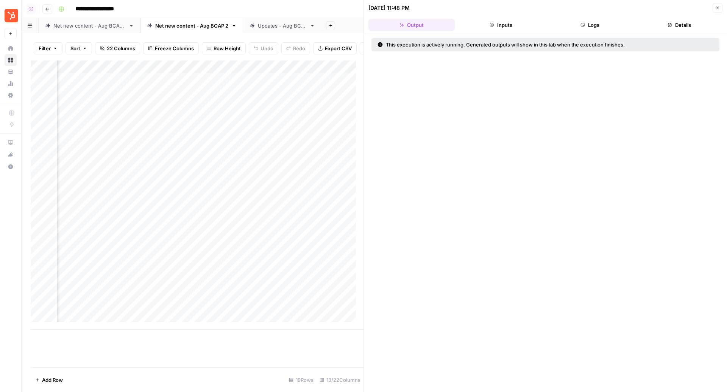
click at [668, 30] on button "Details" at bounding box center [679, 25] width 86 height 12
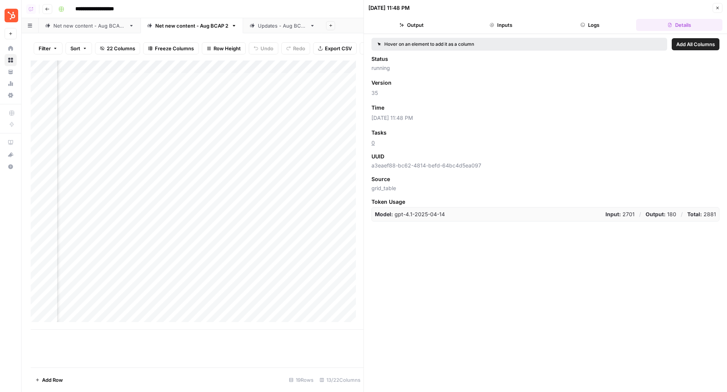
click at [718, 6] on icon "button" at bounding box center [717, 8] width 5 height 5
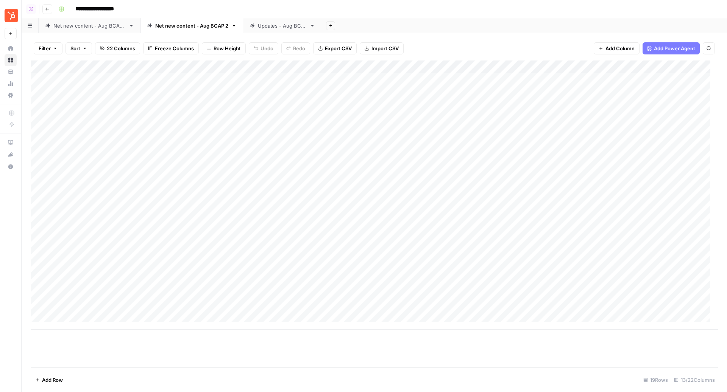
click at [96, 18] on link "Net new content - Aug BCAP 1" at bounding box center [90, 25] width 102 height 15
click at [196, 28] on div "Net new content - Aug BCAP 2" at bounding box center [191, 26] width 73 height 8
click at [425, 118] on div "Add Column" at bounding box center [374, 195] width 687 height 269
click at [283, 26] on div "Updates - Aug BCAP" at bounding box center [282, 26] width 49 height 8
click at [322, 105] on div "Add Column" at bounding box center [374, 150] width 687 height 179
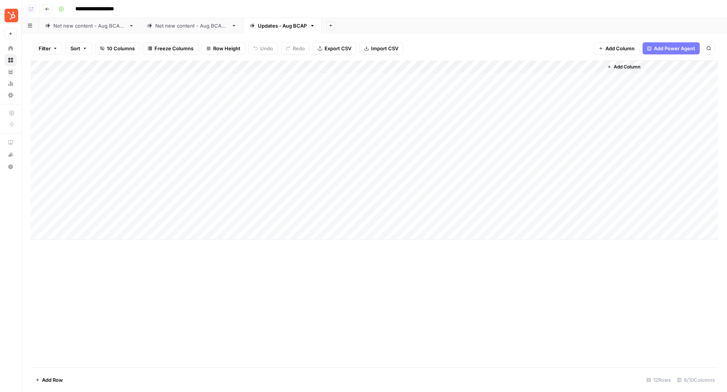
click at [321, 118] on div "Add Column" at bounding box center [374, 150] width 687 height 179
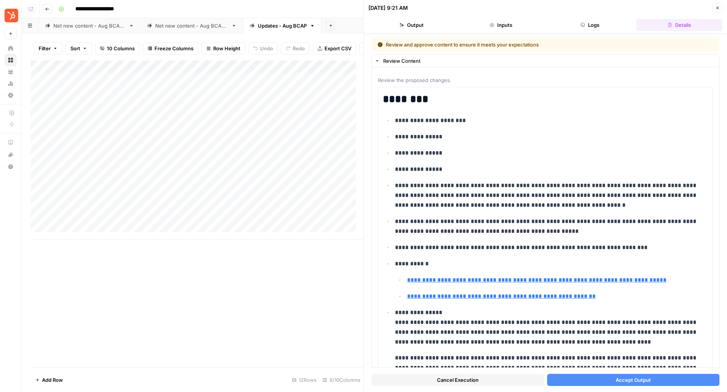
click at [491, 380] on button "Cancel Execution" at bounding box center [457, 380] width 173 height 12
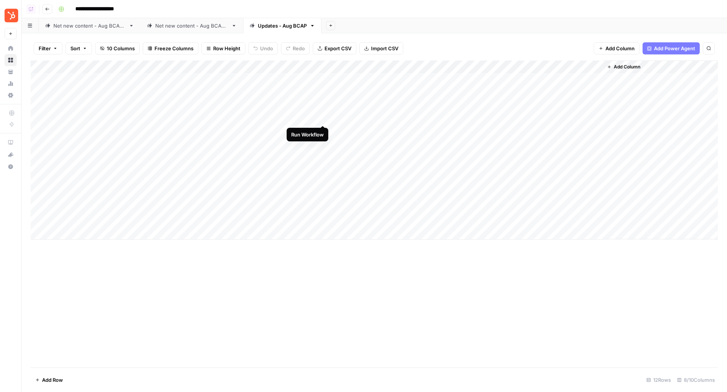
click at [324, 118] on div "Add Column" at bounding box center [374, 150] width 687 height 179
click at [214, 25] on div "Net new content - Aug BCAP 2" at bounding box center [191, 26] width 73 height 8
click at [273, 23] on div "Updates - Aug BCAP" at bounding box center [282, 26] width 49 height 8
click at [574, 68] on div "Add Column" at bounding box center [374, 150] width 687 height 179
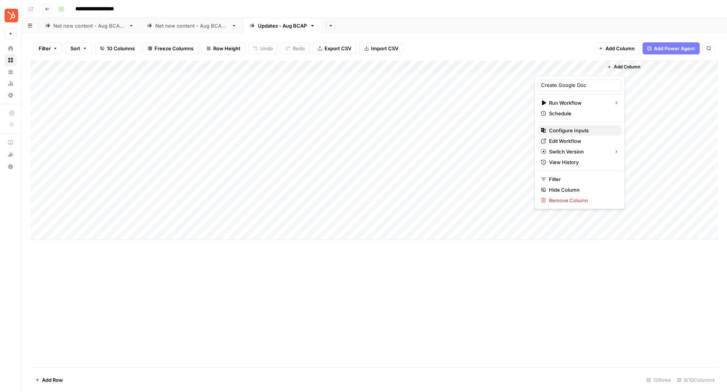
click at [565, 130] on span "Configure Inputs" at bounding box center [582, 131] width 66 height 8
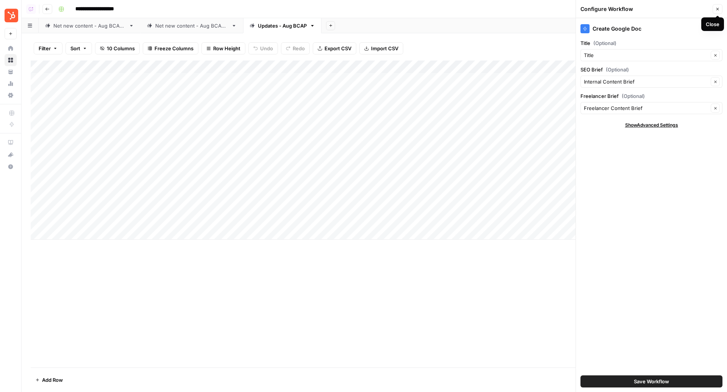
click at [718, 12] on button "Close" at bounding box center [717, 9] width 10 height 10
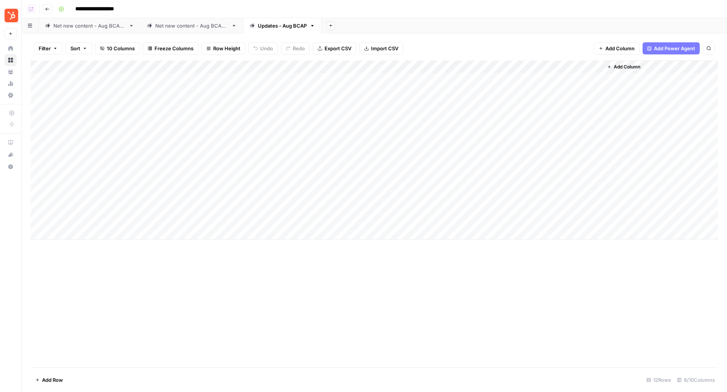
click at [585, 79] on div "Add Column" at bounding box center [374, 150] width 687 height 179
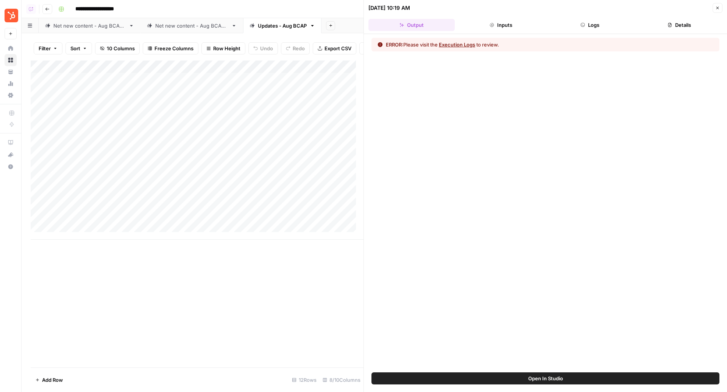
click at [591, 19] on button "Logs" at bounding box center [590, 25] width 86 height 12
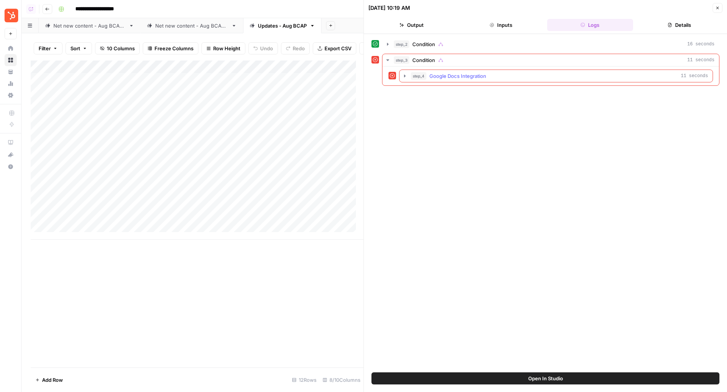
click at [491, 73] on div "step_4 Google Docs Integration 11 seconds" at bounding box center [559, 76] width 297 height 8
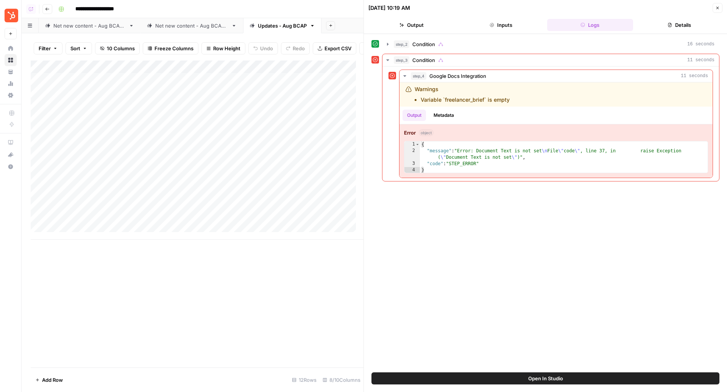
click at [511, 381] on button "Open In Studio" at bounding box center [545, 379] width 348 height 12
click at [661, 25] on button "Details" at bounding box center [679, 25] width 86 height 12
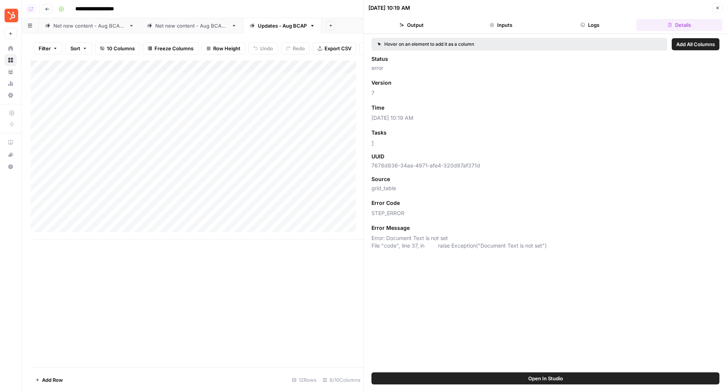
click at [514, 22] on button "Inputs" at bounding box center [501, 25] width 86 height 12
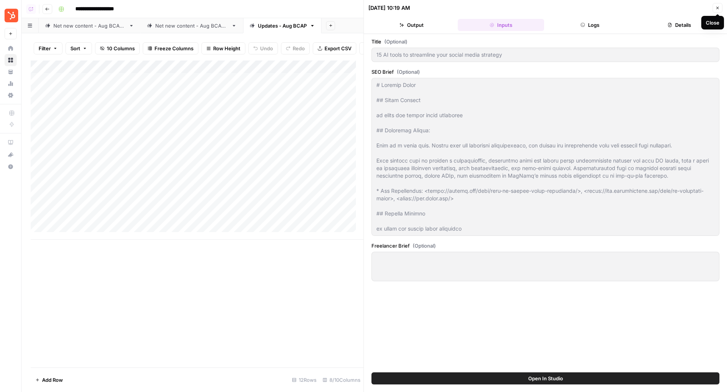
click at [718, 12] on button "Close" at bounding box center [717, 8] width 10 height 10
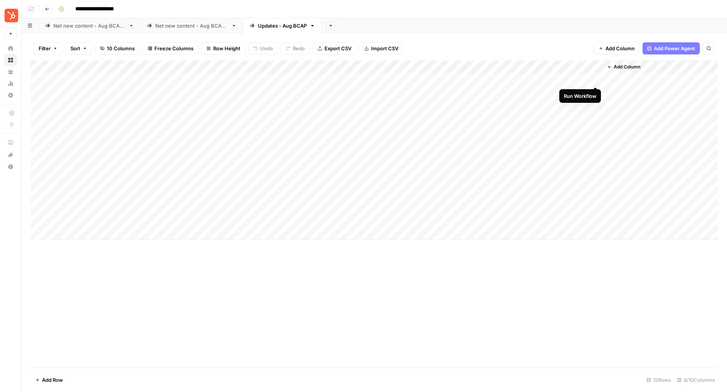
click at [597, 81] on div "Add Column" at bounding box center [374, 150] width 687 height 179
click at [595, 93] on div "Add Column" at bounding box center [374, 150] width 687 height 179
click at [547, 36] on div "Filter Sort 12 Columns Freeze Columns Row Height Undo Redo Export CSV Import CS…" at bounding box center [374, 212] width 705 height 359
click at [451, 41] on div "Filter Sort 12 Columns Freeze Columns Row Height Undo Redo Export CSV Import CS…" at bounding box center [374, 48] width 687 height 24
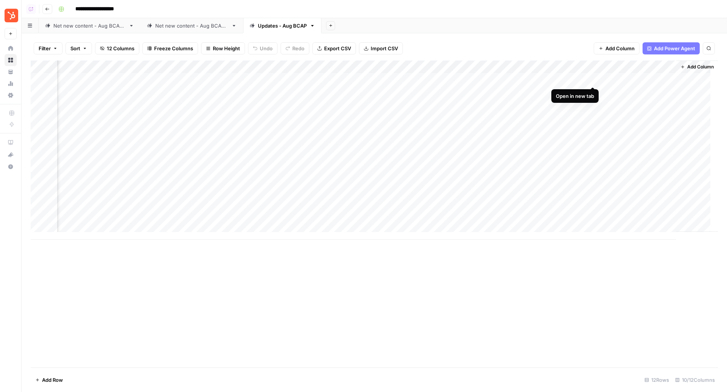
click at [591, 81] on div "Add Column" at bounding box center [374, 150] width 687 height 179
click at [485, 64] on div "Add Column" at bounding box center [374, 150] width 687 height 179
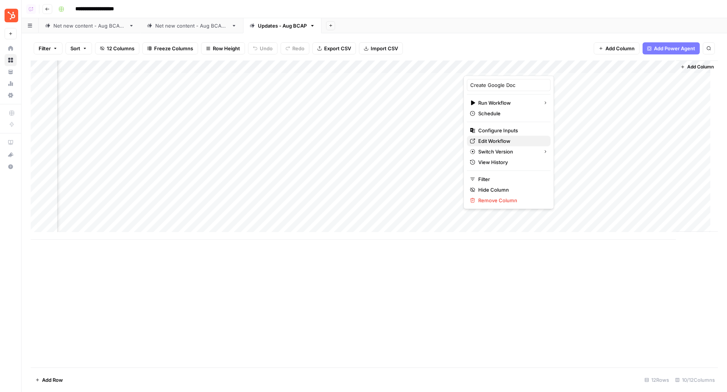
click at [483, 142] on span "Edit Workflow" at bounding box center [511, 141] width 66 height 8
drag, startPoint x: 195, startPoint y: 67, endPoint x: 235, endPoint y: 65, distance: 39.8
click at [235, 65] on div "Add Column" at bounding box center [374, 150] width 687 height 179
click at [211, 29] on div "Net new content - Aug BCAP 2" at bounding box center [191, 26] width 73 height 8
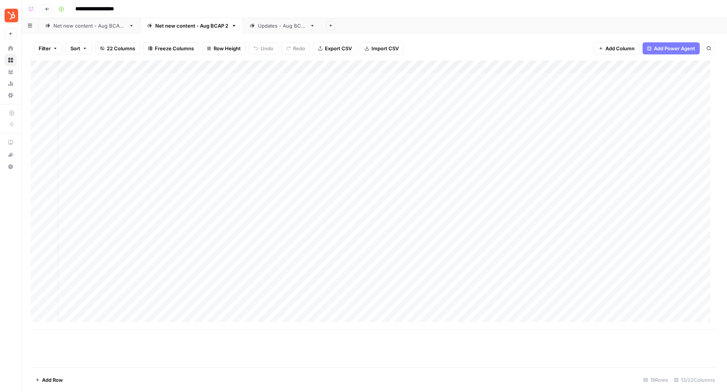
scroll to position [0, 9]
click at [416, 117] on div "Add Column" at bounding box center [374, 195] width 687 height 269
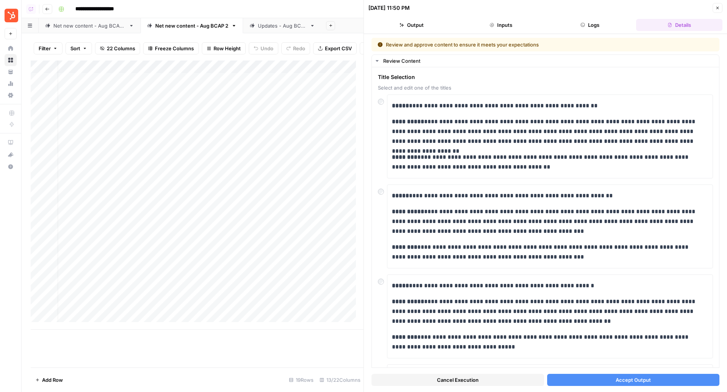
click at [615, 377] on span "Accept Output" at bounding box center [632, 381] width 35 height 8
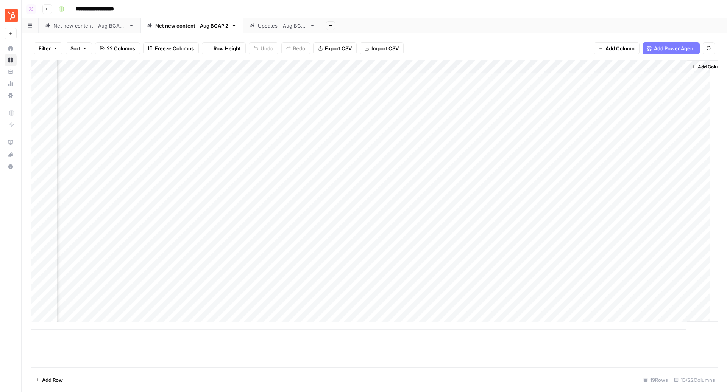
scroll to position [0, 474]
click at [556, 69] on div "Add Column" at bounding box center [374, 195] width 687 height 269
click at [532, 139] on span "Edit Workflow" at bounding box center [546, 141] width 66 height 8
click at [591, 79] on div "Add Column" at bounding box center [374, 195] width 687 height 269
click at [593, 92] on div "Add Column" at bounding box center [374, 195] width 687 height 269
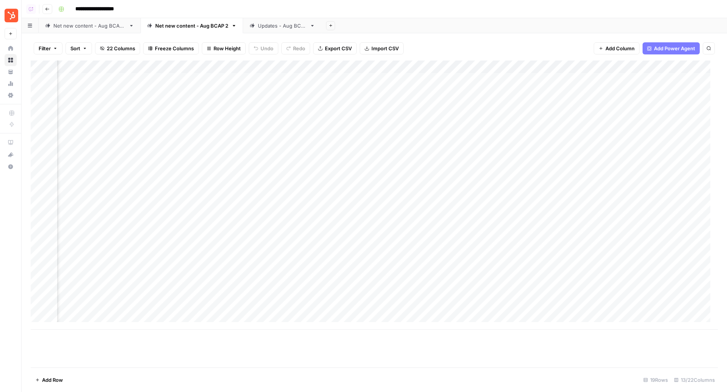
scroll to position [0, 338]
click at [384, 79] on div "Add Column" at bounding box center [374, 195] width 687 height 269
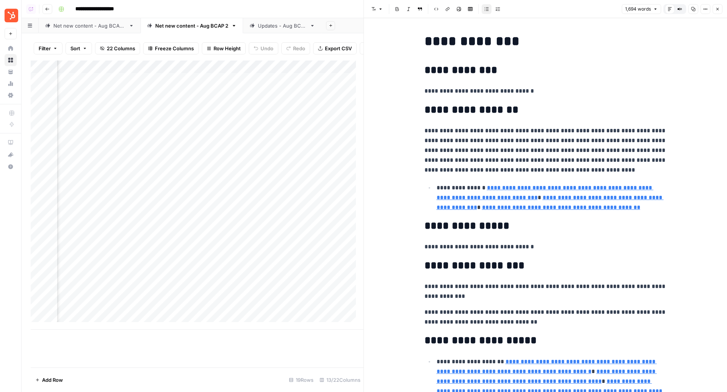
click at [714, 10] on button "Close" at bounding box center [717, 9] width 10 height 10
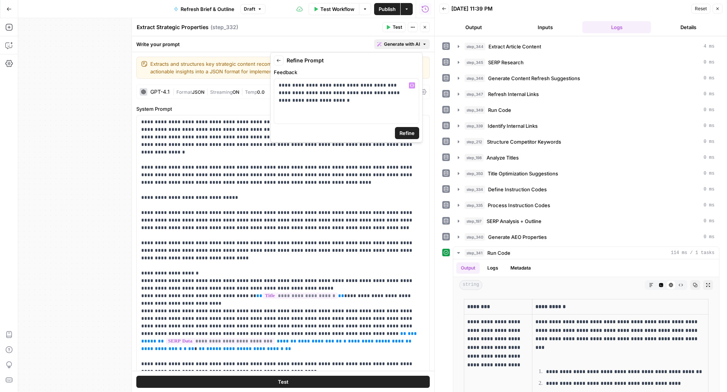
click at [319, 86] on p "**********" at bounding box center [346, 97] width 135 height 30
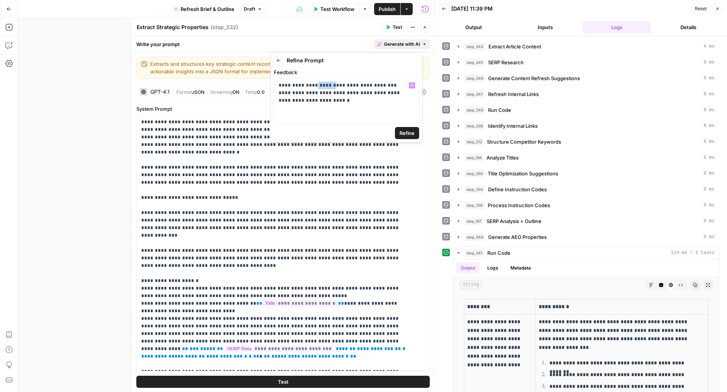
scroll to position [174, 0]
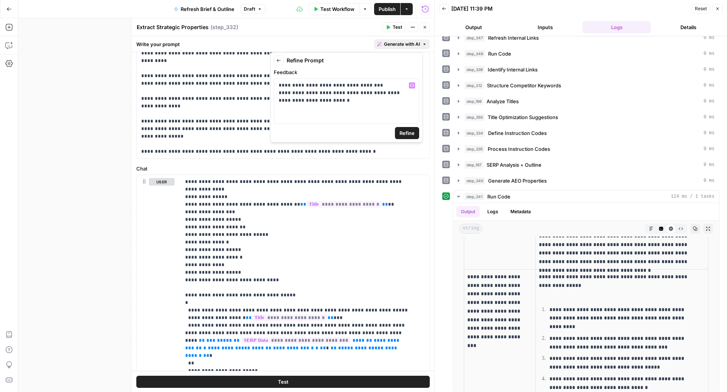
click at [381, 86] on p "**********" at bounding box center [347, 97] width 136 height 30
click at [411, 132] on span "Refine" at bounding box center [406, 133] width 15 height 8
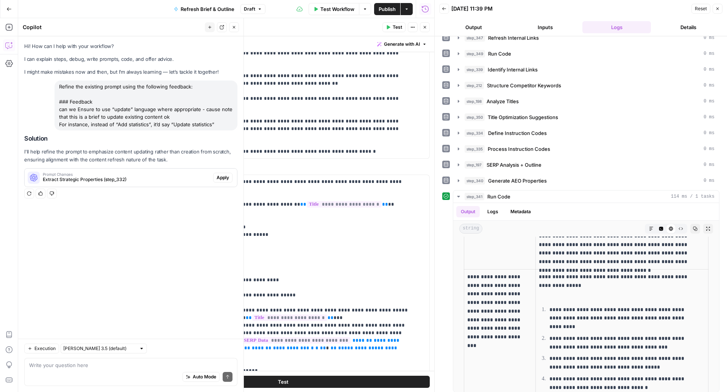
click at [222, 178] on span "Apply" at bounding box center [222, 177] width 12 height 7
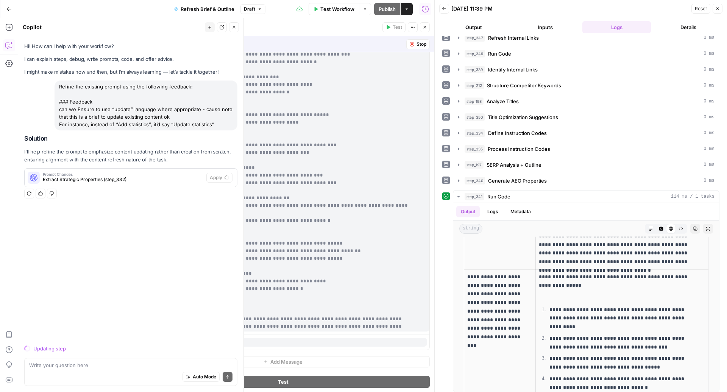
scroll to position [454, 0]
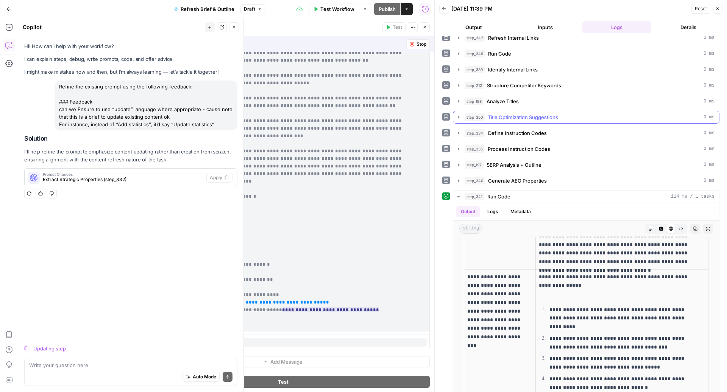
click at [537, 118] on span "Title Optimization Suggestions" at bounding box center [522, 118] width 70 height 8
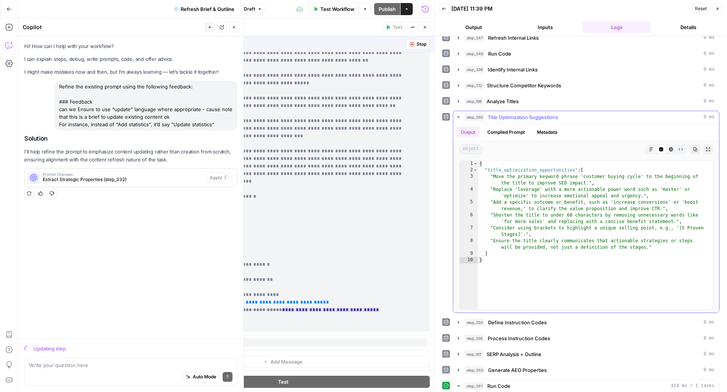
click at [537, 118] on span "Title Optimization Suggestions" at bounding box center [522, 118] width 70 height 8
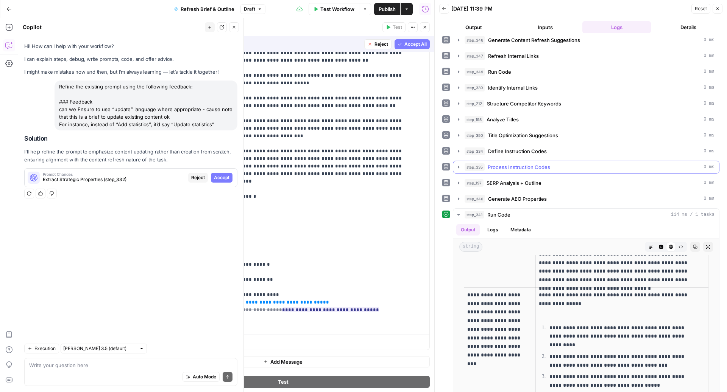
scroll to position [0, 0]
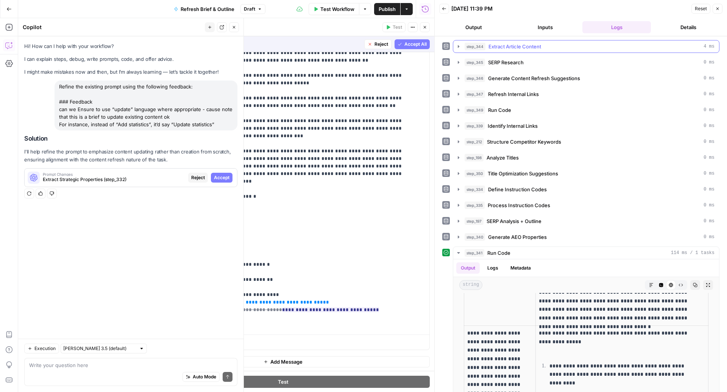
click at [510, 49] on span "Extract Article Content" at bounding box center [514, 47] width 53 height 8
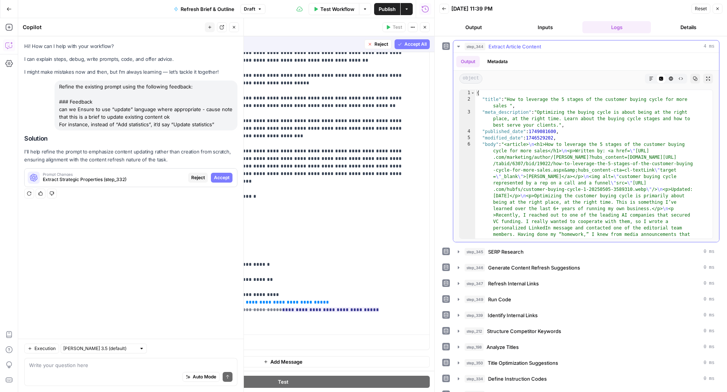
click at [510, 49] on span "Extract Article Content" at bounding box center [514, 47] width 53 height 8
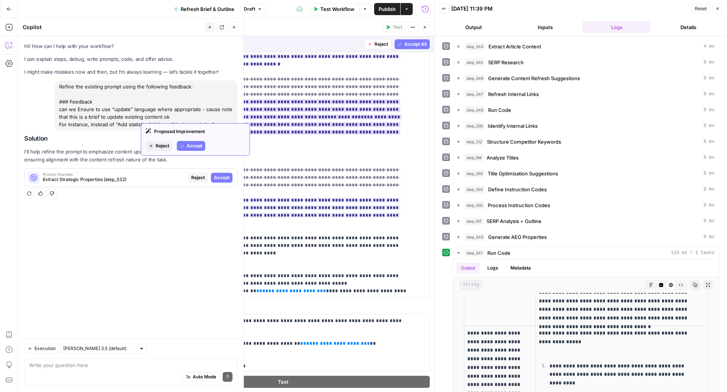
click at [196, 143] on span "Accept" at bounding box center [195, 146] width 16 height 7
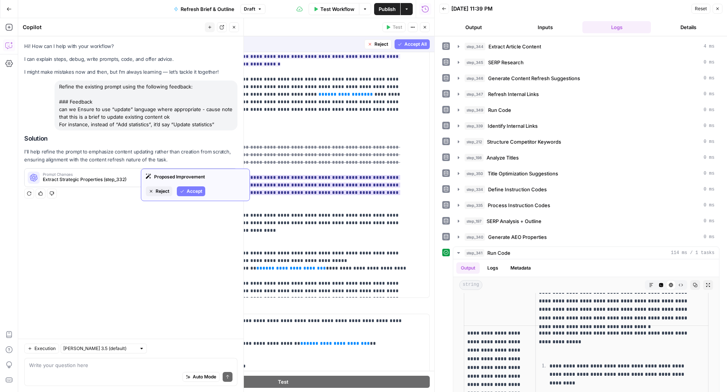
click at [188, 190] on span "Accept" at bounding box center [195, 191] width 16 height 7
click at [197, 191] on span "Accept" at bounding box center [195, 191] width 16 height 7
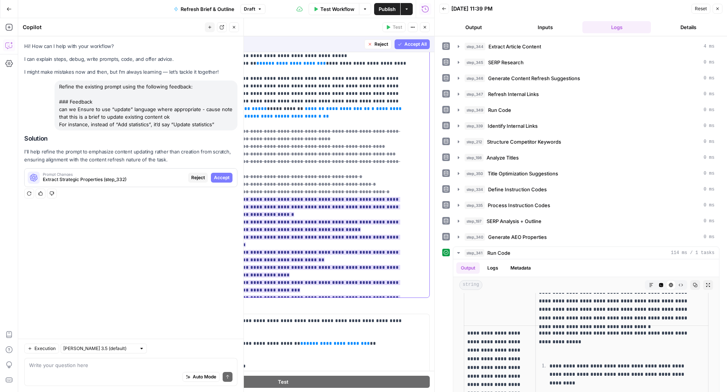
scroll to position [176, 0]
click at [199, 283] on button "Accept" at bounding box center [191, 288] width 28 height 10
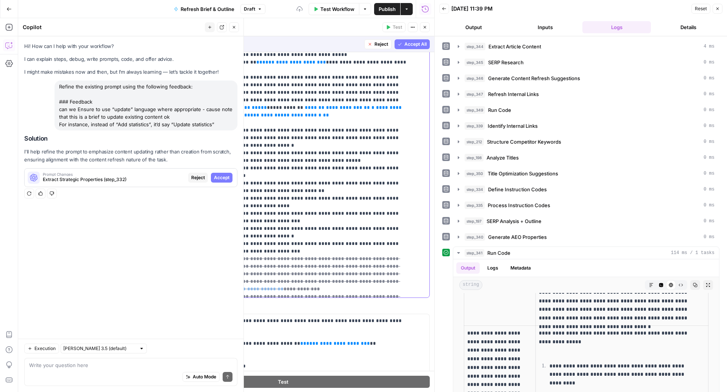
click at [269, 173] on p "**********" at bounding box center [275, 160] width 269 height 689
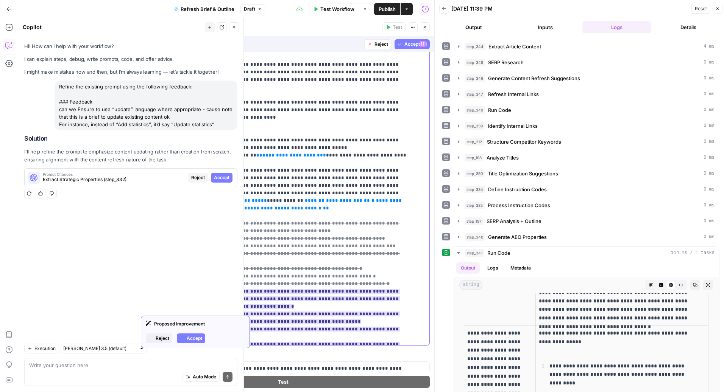
scroll to position [223, 0]
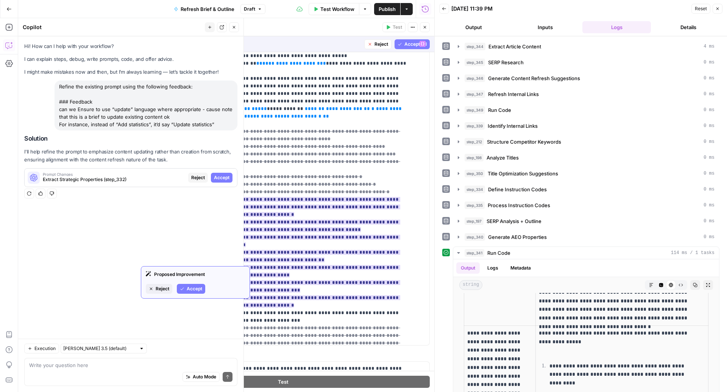
click at [165, 286] on span "Reject" at bounding box center [163, 289] width 14 height 7
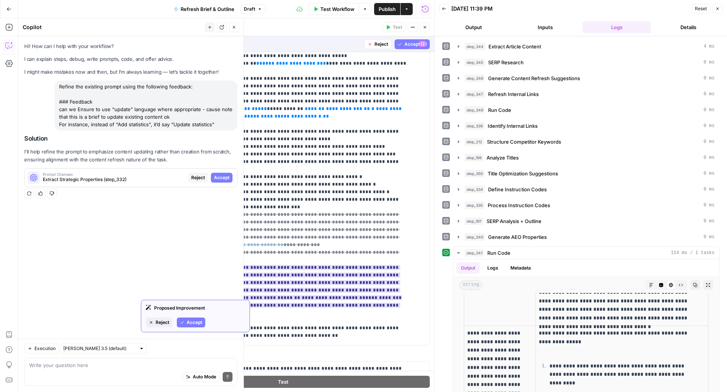
click at [166, 320] on span "Reject" at bounding box center [163, 322] width 14 height 7
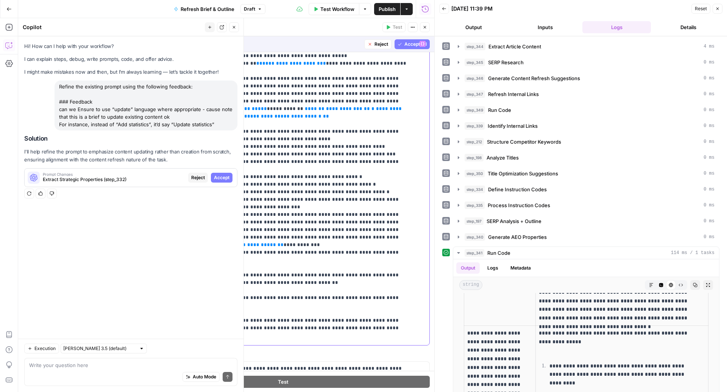
click at [383, 210] on p "**********" at bounding box center [275, 109] width 269 height 583
click at [378, 206] on p "**********" at bounding box center [275, 109] width 269 height 583
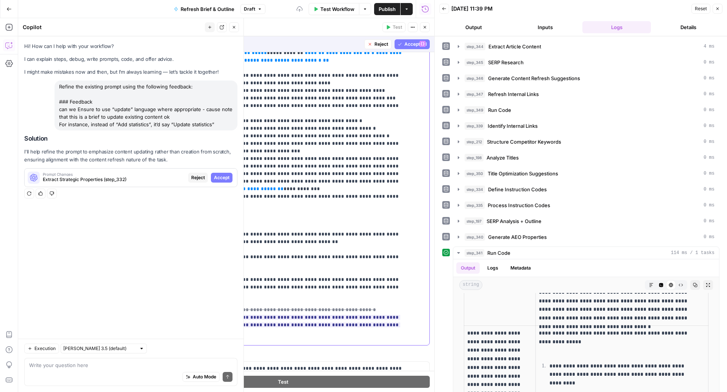
scroll to position [285, 0]
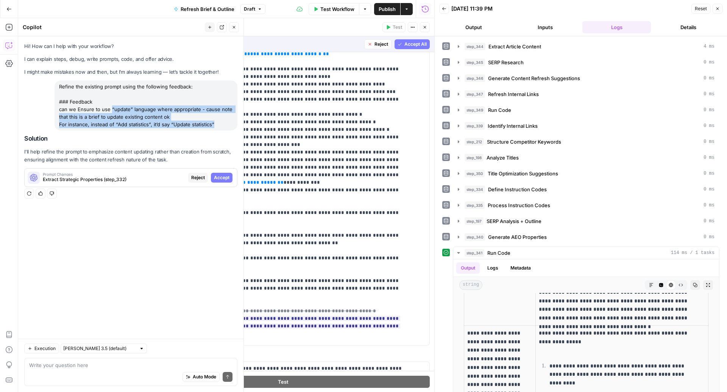
drag, startPoint x: 110, startPoint y: 110, endPoint x: 221, endPoint y: 124, distance: 111.8
click at [221, 124] on div "Refine the existing prompt using the following feedback: ### Feedback can we En…" at bounding box center [145, 106] width 183 height 50
copy div "“update” language where appropriate - cause note that this is a brief to update…"
click at [403, 160] on p "**********" at bounding box center [275, 54] width 269 height 598
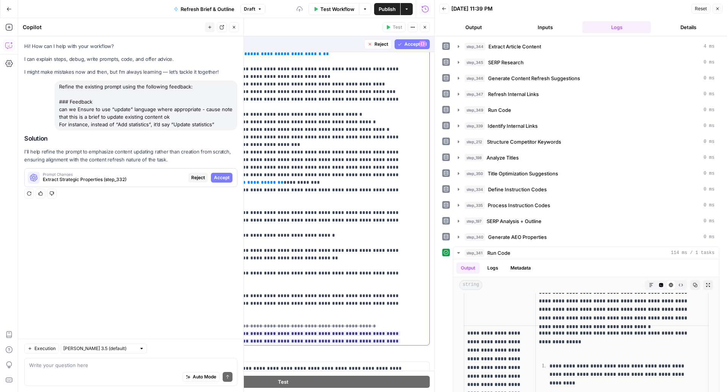
click at [139, 169] on div "**********" at bounding box center [279, 191] width 285 height 308
drag, startPoint x: 286, startPoint y: 169, endPoint x: 306, endPoint y: 167, distance: 19.8
click at [306, 167] on p "**********" at bounding box center [275, 61] width 269 height 613
click at [141, 177] on p "**********" at bounding box center [275, 61] width 269 height 613
click at [163, 179] on p "**********" at bounding box center [275, 61] width 269 height 613
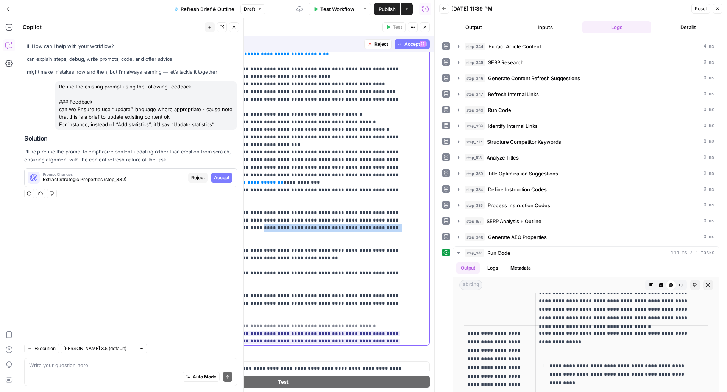
click at [162, 173] on p "**********" at bounding box center [275, 61] width 269 height 613
click at [162, 175] on p "**********" at bounding box center [275, 61] width 269 height 613
click at [396, 166] on p "**********" at bounding box center [275, 61] width 269 height 613
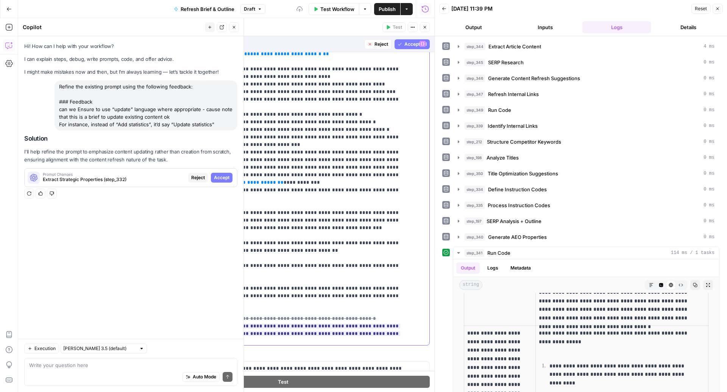
click at [285, 181] on p "**********" at bounding box center [275, 61] width 269 height 613
click at [276, 174] on p "**********" at bounding box center [275, 61] width 269 height 613
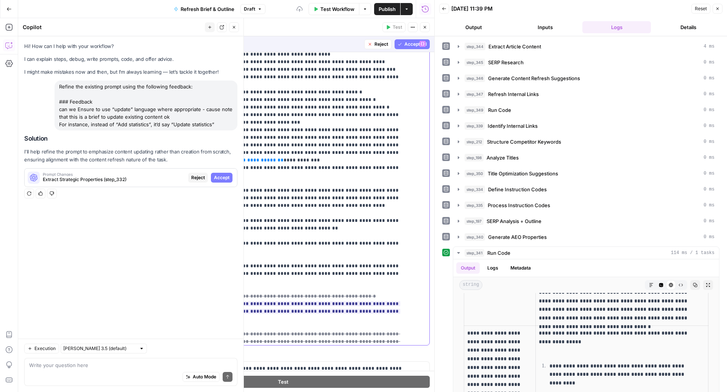
scroll to position [311, 0]
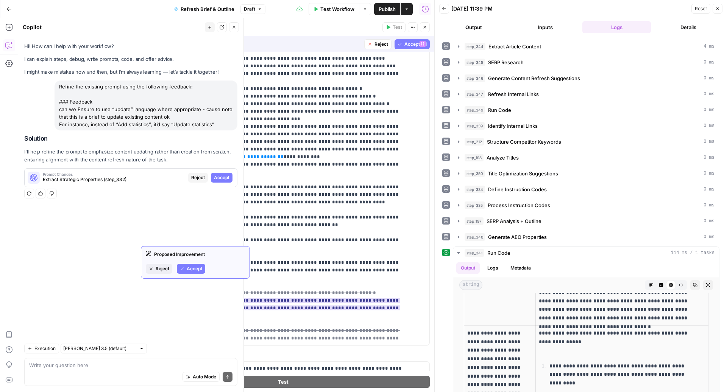
click at [157, 270] on span "Reject" at bounding box center [163, 269] width 14 height 7
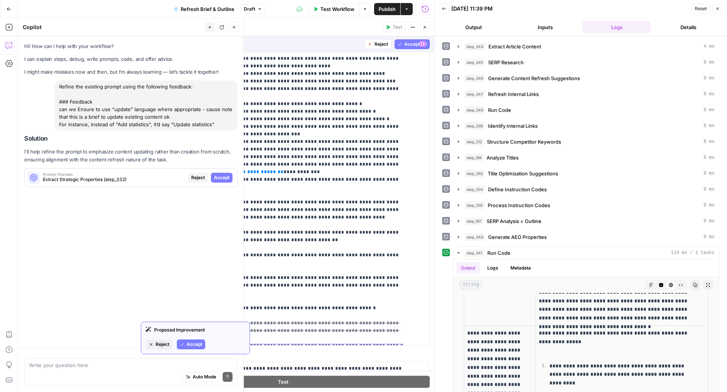
click at [156, 347] on span "Reject" at bounding box center [163, 344] width 14 height 7
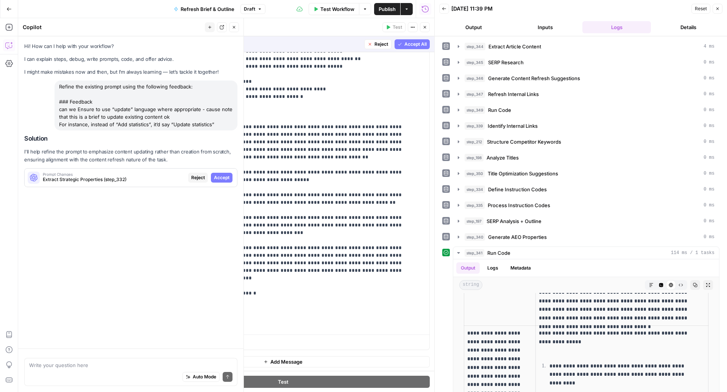
scroll to position [454, 0]
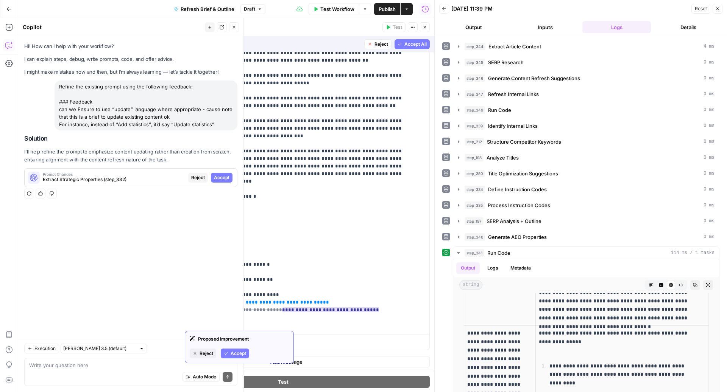
click at [231, 352] on span "Accept" at bounding box center [238, 353] width 16 height 7
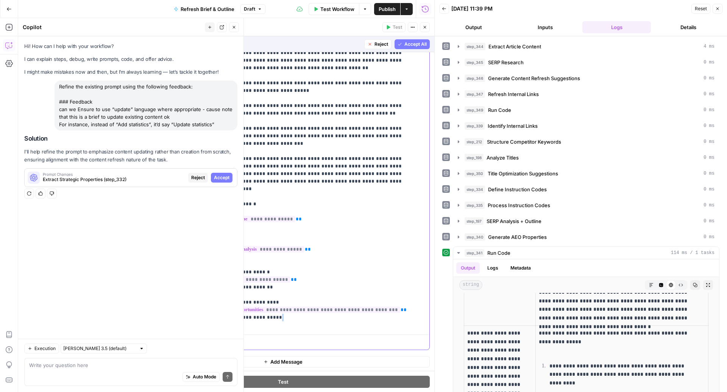
drag, startPoint x: 239, startPoint y: 324, endPoint x: 184, endPoint y: 302, distance: 58.7
click at [184, 302] on div "**********" at bounding box center [301, 178] width 241 height 308
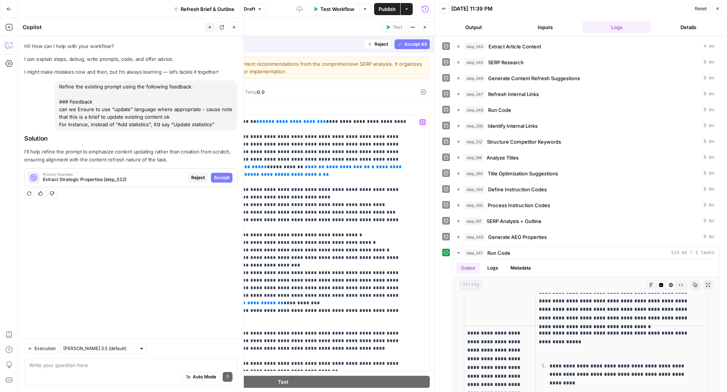
scroll to position [0, 0]
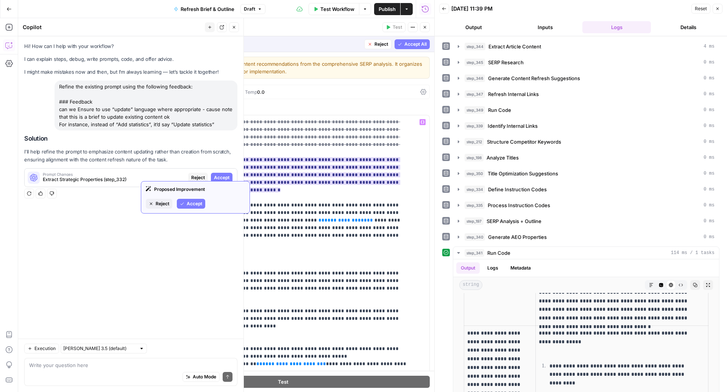
click at [195, 206] on span "Accept" at bounding box center [195, 204] width 16 height 7
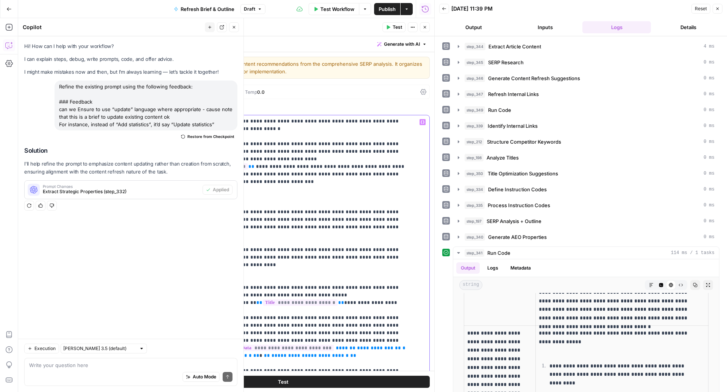
drag, startPoint x: 163, startPoint y: 151, endPoint x: 345, endPoint y: 153, distance: 181.7
click at [345, 153] on p "**********" at bounding box center [275, 356] width 269 height 522
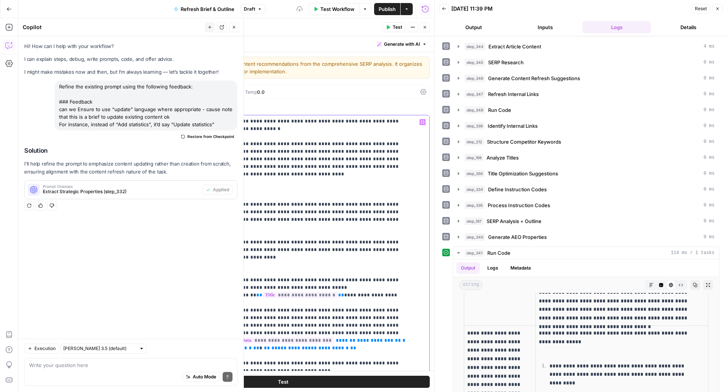
click at [196, 151] on p "**********" at bounding box center [275, 356] width 269 height 522
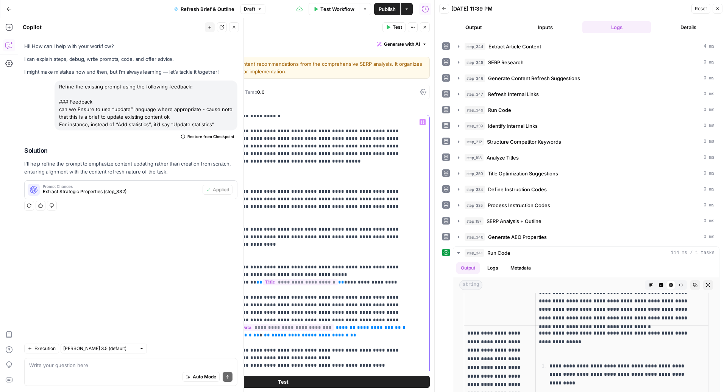
scroll to position [38, 0]
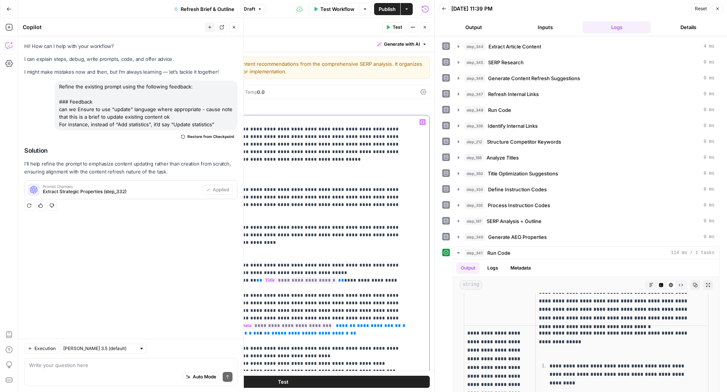
drag, startPoint x: 164, startPoint y: 135, endPoint x: 407, endPoint y: 139, distance: 243.4
click at [407, 139] on p "**********" at bounding box center [275, 341] width 269 height 522
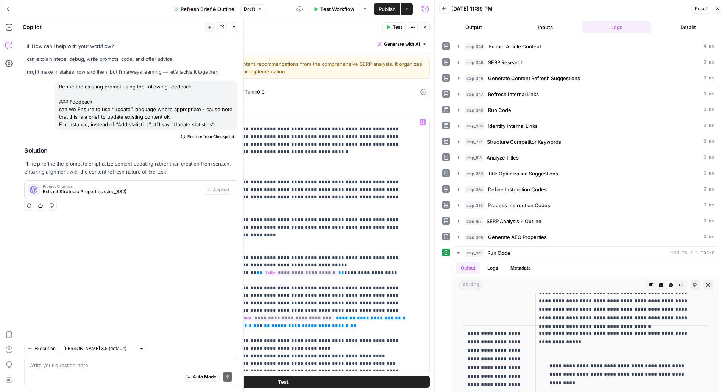
click at [389, 30] on button "Test" at bounding box center [393, 27] width 23 height 10
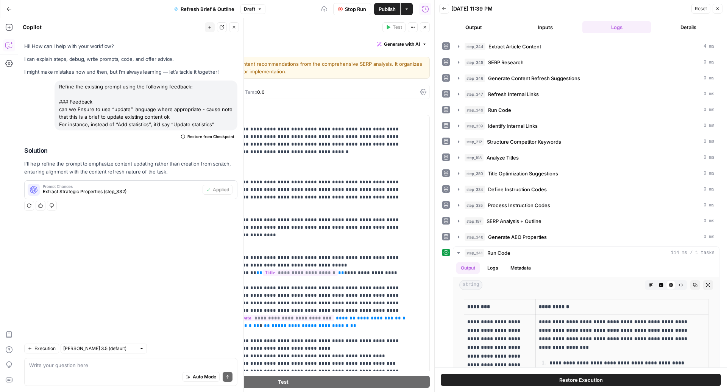
click at [232, 28] on icon "button" at bounding box center [234, 27] width 5 height 5
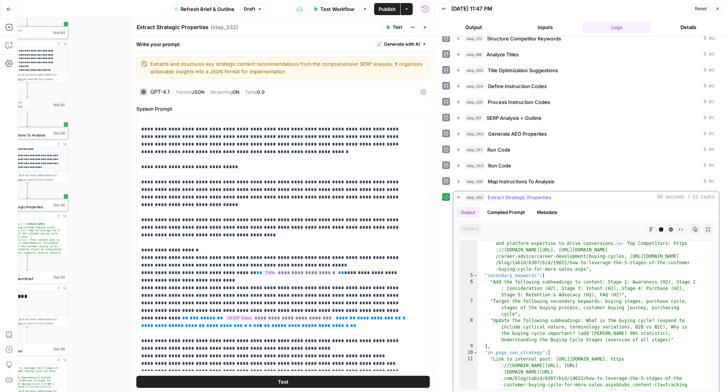
scroll to position [59, 0]
type textarea "**********"
click at [542, 299] on div ""strategic_vision" : "This content aims to provide a comprehensive, actionable …" at bounding box center [591, 347] width 227 height 278
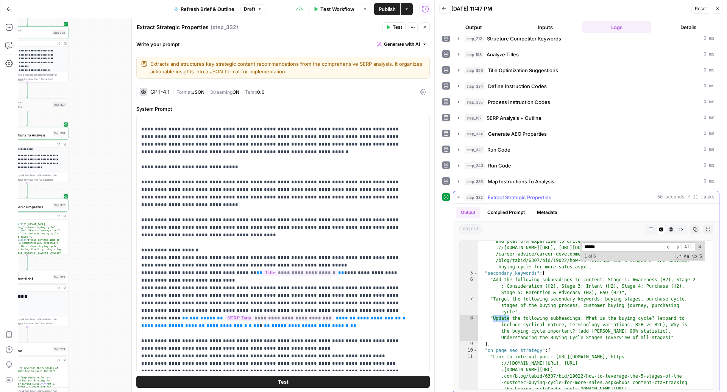
scroll to position [170, 0]
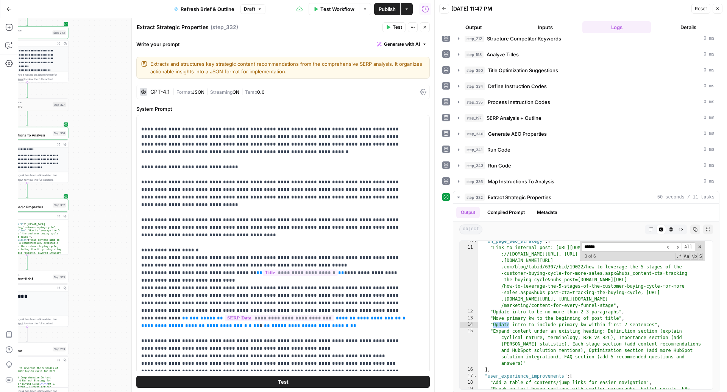
type input "******"
click at [383, 8] on span "Publish" at bounding box center [386, 9] width 17 height 8
click at [717, 11] on button "Close" at bounding box center [717, 9] width 10 height 10
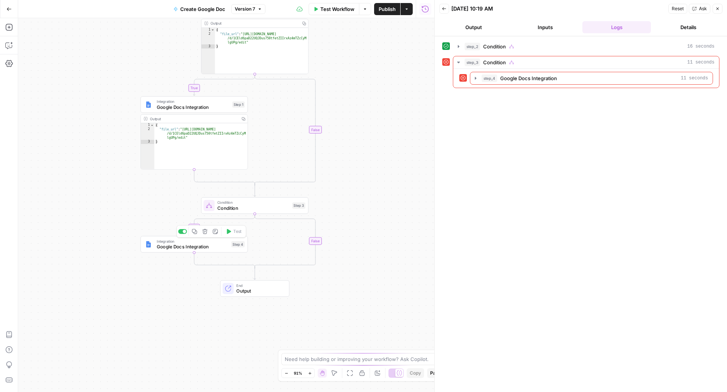
click at [185, 246] on span "Google Docs Integration" at bounding box center [193, 246] width 72 height 7
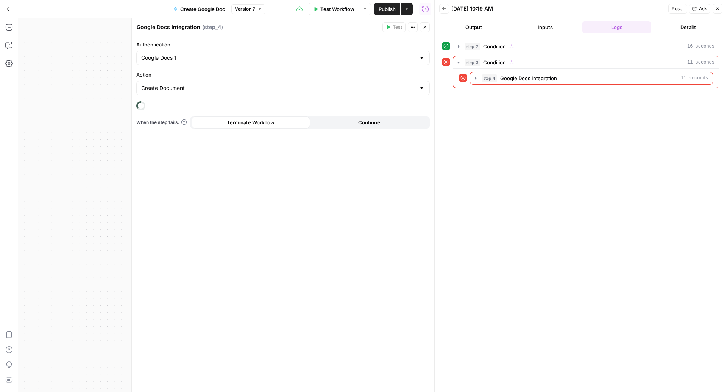
click at [429, 30] on button "Close" at bounding box center [425, 27] width 10 height 10
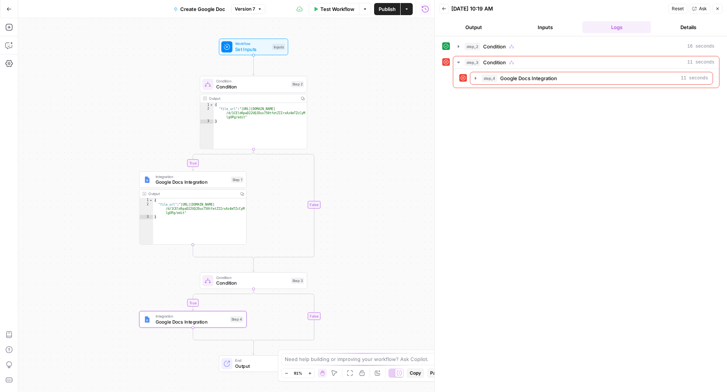
click at [226, 288] on div "Condition Condition Step 3 Copy step Delete step Add Note Test" at bounding box center [253, 280] width 107 height 17
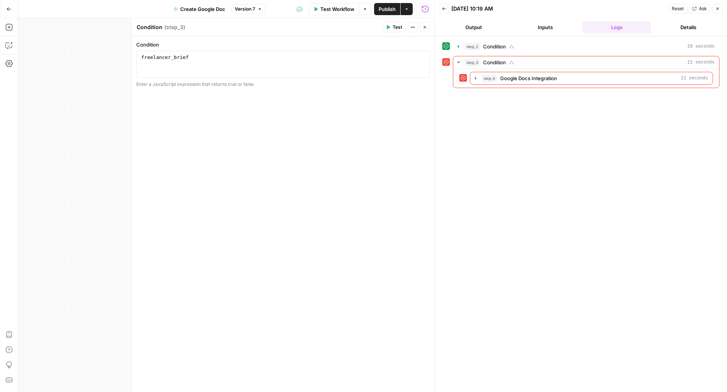
type textarea "**********"
click at [285, 68] on div "freelancer_brief" at bounding box center [283, 71] width 287 height 34
click at [426, 30] on button "Close" at bounding box center [425, 27] width 10 height 10
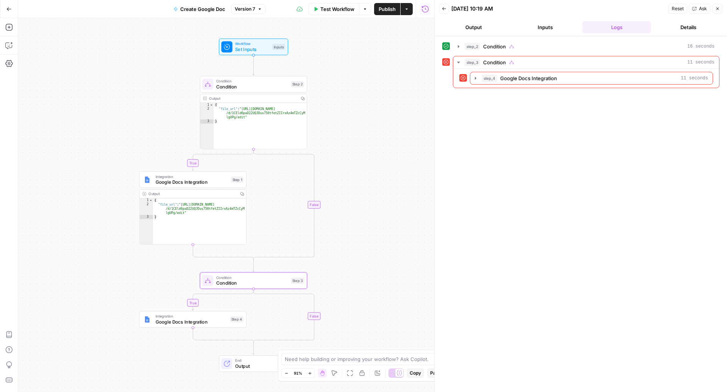
click at [252, 51] on span "Set Inputs" at bounding box center [252, 49] width 34 height 7
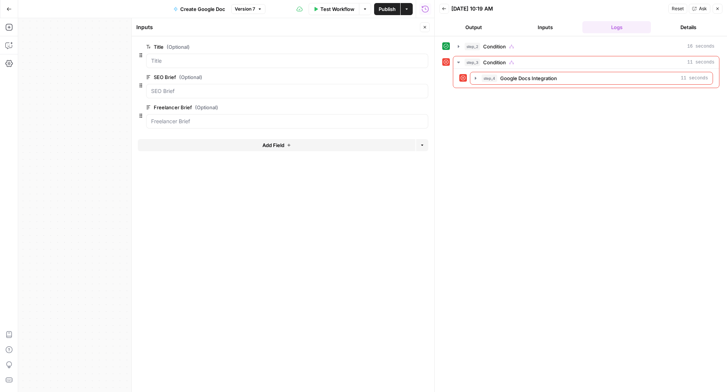
click at [423, 31] on button "Close" at bounding box center [425, 27] width 10 height 10
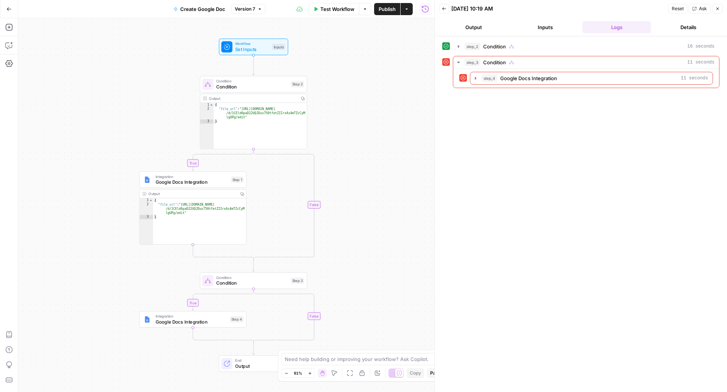
click at [547, 25] on button "Inputs" at bounding box center [545, 27] width 68 height 12
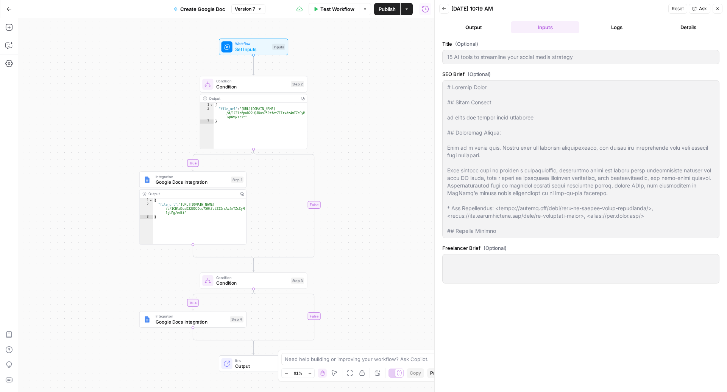
click at [265, 87] on span "Condition" at bounding box center [252, 86] width 72 height 7
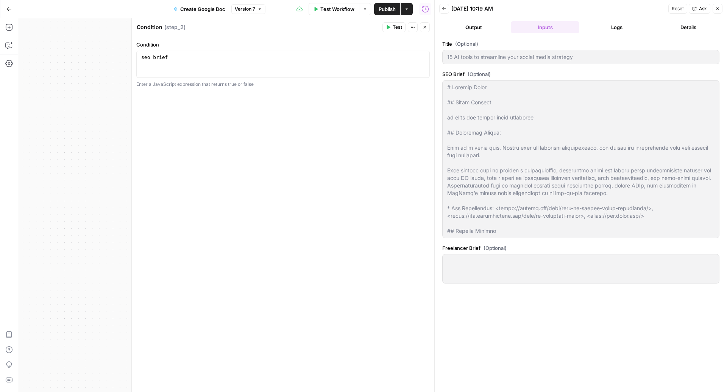
click at [214, 64] on div "seo_brief" at bounding box center [283, 71] width 287 height 34
click at [171, 58] on div "seo_brief != null" at bounding box center [283, 71] width 287 height 34
type textarea "**********"
click at [423, 27] on icon "button" at bounding box center [424, 27] width 5 height 5
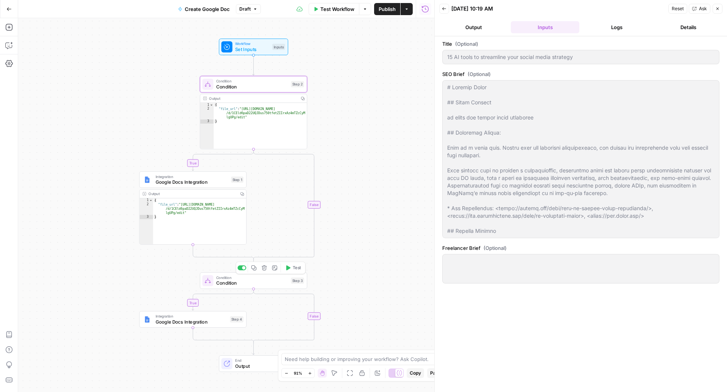
click at [233, 277] on span "Condition" at bounding box center [252, 278] width 72 height 6
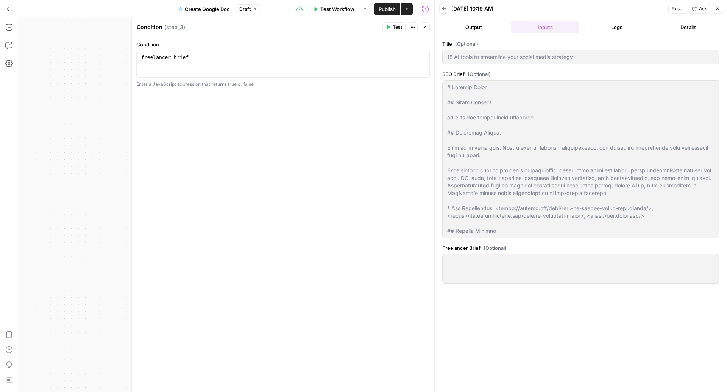
click at [229, 53] on div "**********" at bounding box center [282, 64] width 293 height 27
click at [218, 58] on div "freelancer_brief" at bounding box center [283, 71] width 287 height 34
paste textarea "********"
type textarea "**********"
click at [423, 28] on icon "button" at bounding box center [424, 27] width 5 height 5
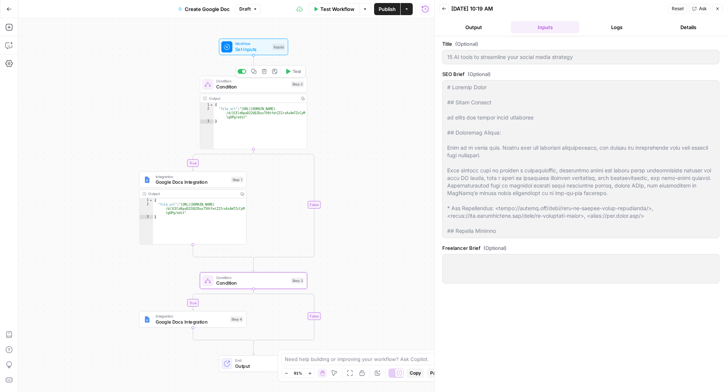
click at [292, 72] on button "Test" at bounding box center [293, 71] width 22 height 9
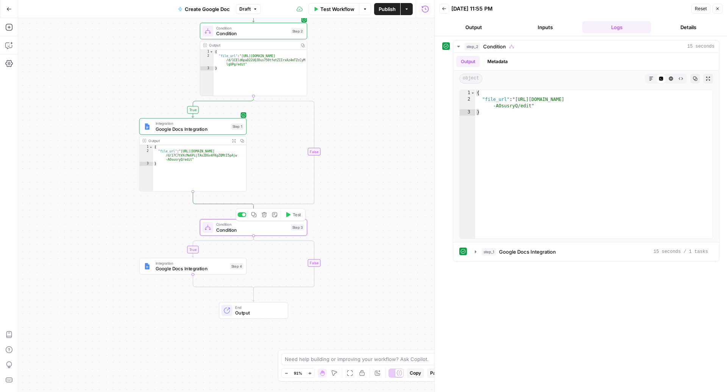
click at [294, 216] on span "Test" at bounding box center [297, 215] width 8 height 6
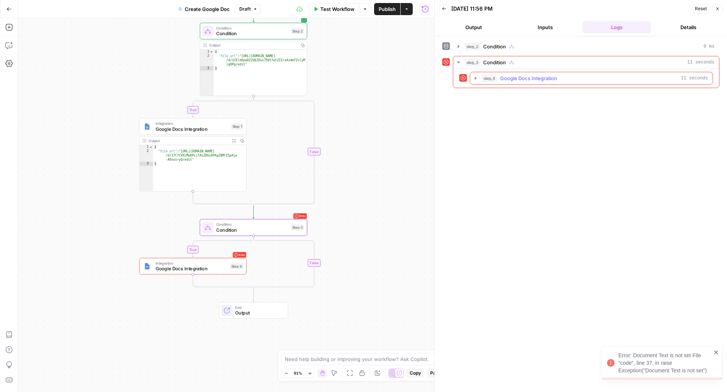
click at [536, 81] on button "step_4 Google Docs Integration 11 seconds" at bounding box center [591, 78] width 242 height 12
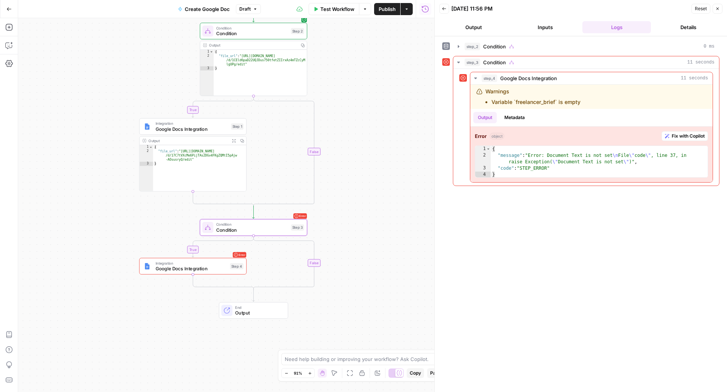
click at [272, 224] on span "Condition" at bounding box center [252, 225] width 72 height 6
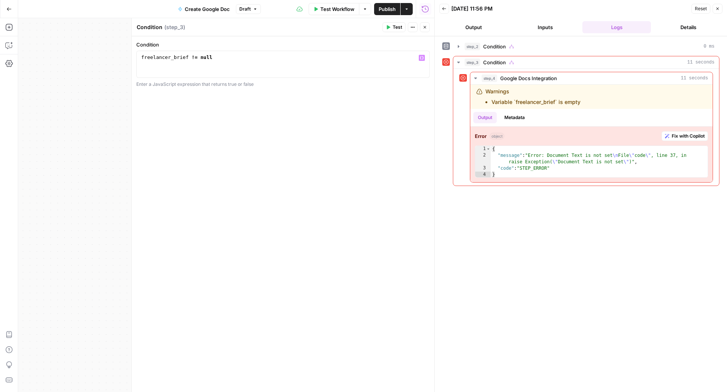
click at [210, 57] on div "freelancer_brief != null" at bounding box center [283, 71] width 287 height 34
click at [209, 58] on div "freelancer_brief != empty" at bounding box center [283, 71] width 287 height 34
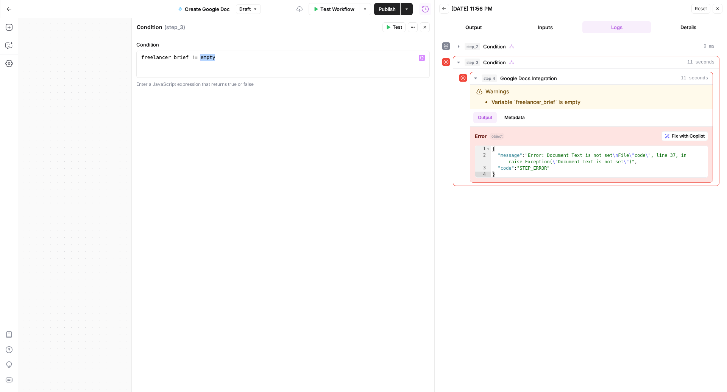
click at [527, 20] on header "Back 08/19/25 at 11:56 PM Reset Close Output Inputs Logs Details" at bounding box center [580, 18] width 292 height 36
click at [537, 25] on button "Inputs" at bounding box center [545, 27] width 68 height 12
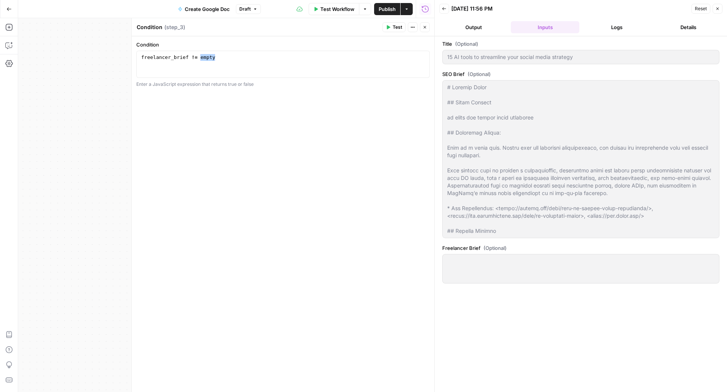
click at [613, 28] on button "Logs" at bounding box center [616, 27] width 68 height 12
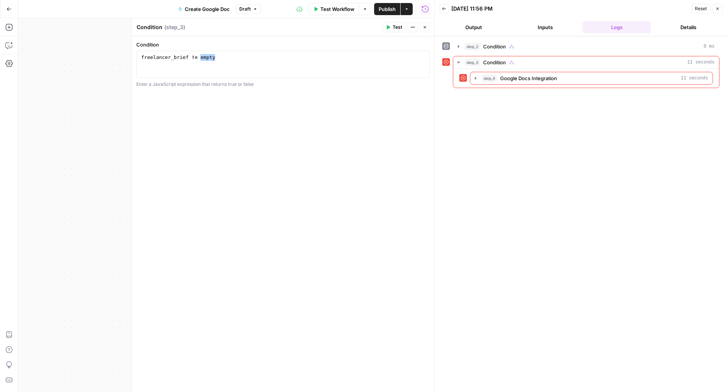
click at [220, 55] on div "freelancer_brief != empty" at bounding box center [283, 71] width 287 height 34
click at [187, 58] on div "freelancer_brief != empty" at bounding box center [283, 71] width 287 height 34
click at [188, 60] on div "freelancer_brief . length > 0" at bounding box center [283, 71] width 287 height 34
type textarea "**********"
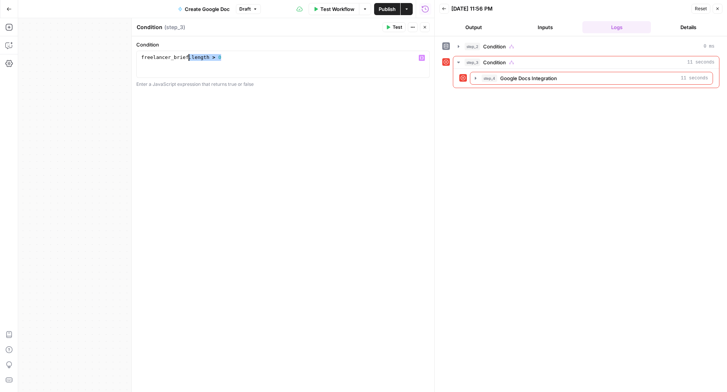
click at [429, 27] on button "Close" at bounding box center [425, 27] width 10 height 10
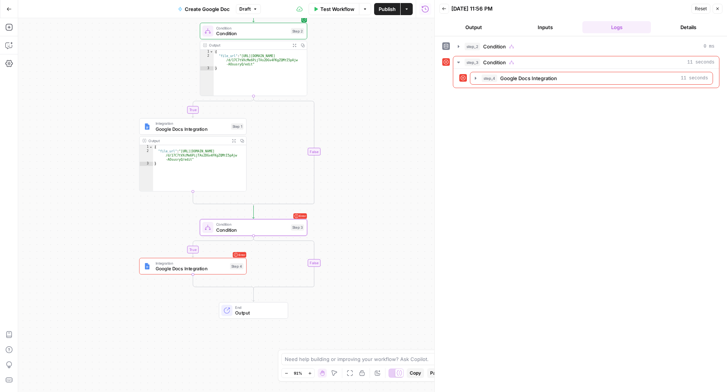
click at [261, 29] on span "Condition" at bounding box center [252, 28] width 72 height 6
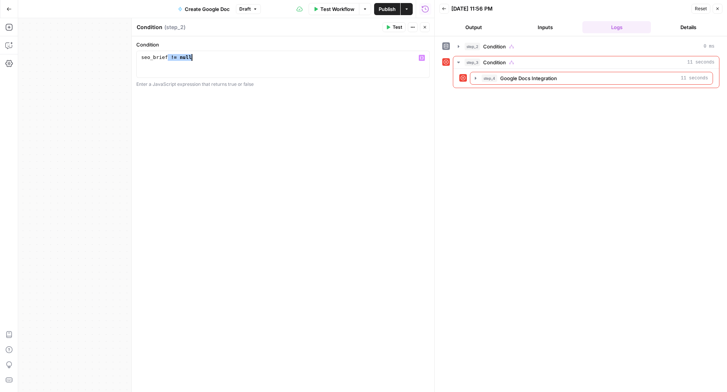
drag, startPoint x: 166, startPoint y: 59, endPoint x: 236, endPoint y: 59, distance: 70.0
click at [237, 59] on div "seo_brief != null" at bounding box center [283, 71] width 287 height 34
paste textarea "***"
type textarea "**********"
click at [423, 25] on icon "button" at bounding box center [424, 27] width 5 height 5
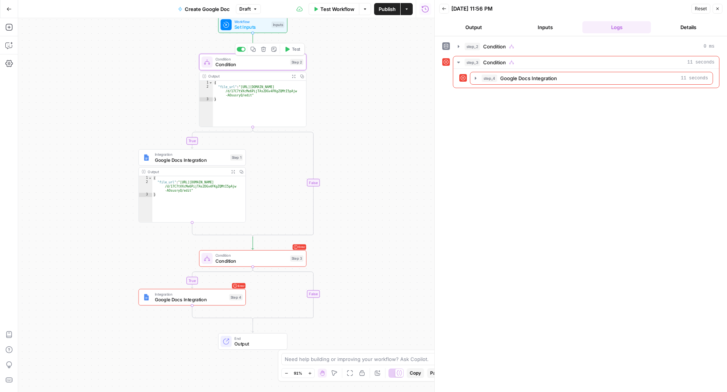
click at [290, 52] on button "Test" at bounding box center [292, 49] width 22 height 9
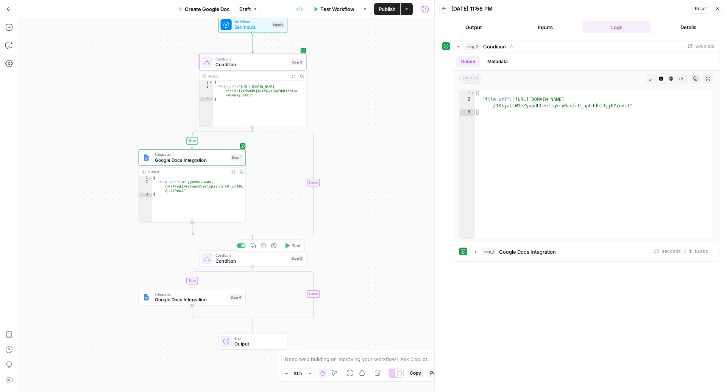
click at [290, 249] on button "Test" at bounding box center [292, 245] width 22 height 9
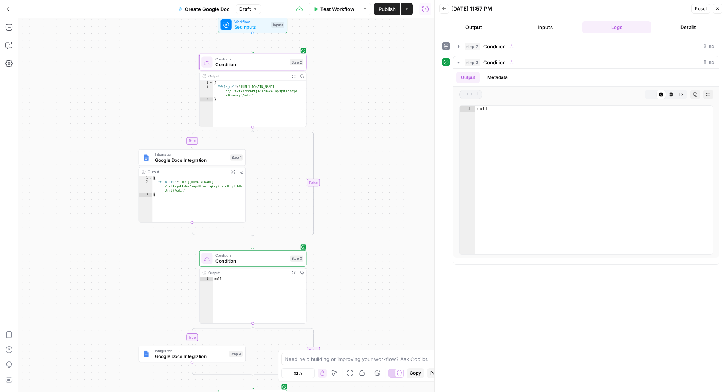
click at [383, 13] on button "Publish" at bounding box center [387, 9] width 26 height 12
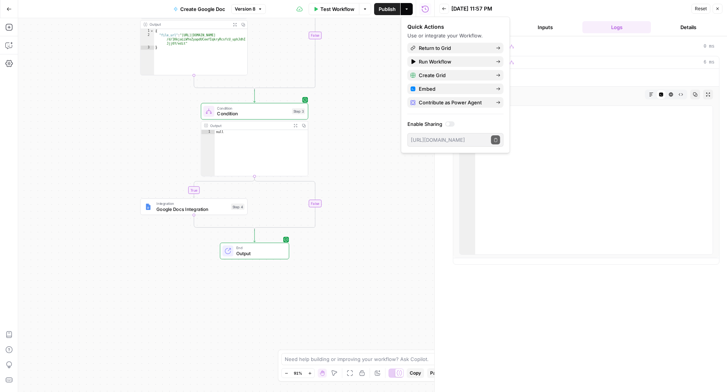
click at [11, 22] on button "Add Steps" at bounding box center [9, 27] width 12 height 12
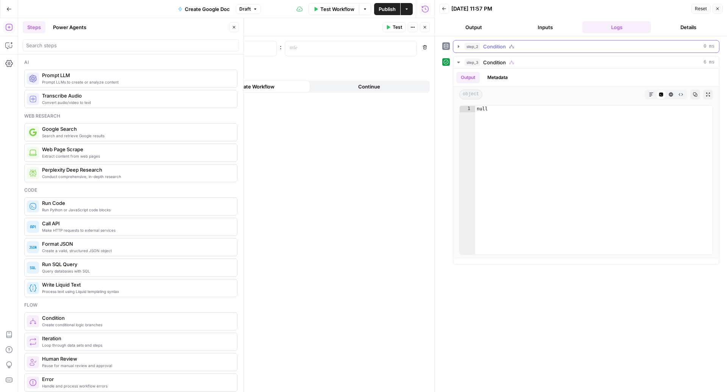
click at [594, 47] on div "step_2 Condition 0 ms" at bounding box center [589, 47] width 250 height 8
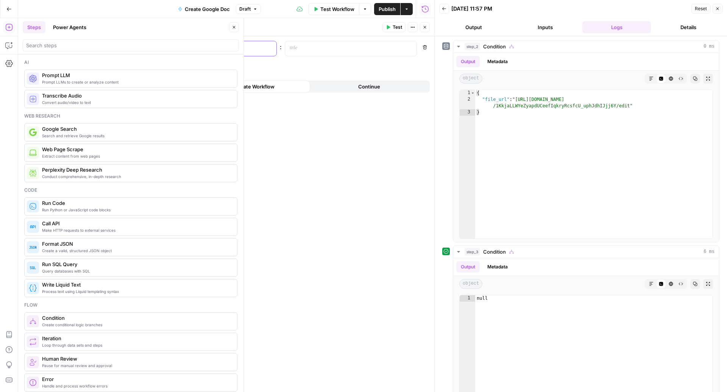
click at [181, 46] on p at bounding box center [204, 48] width 110 height 8
click at [160, 65] on span "Add variable" at bounding box center [162, 69] width 29 height 8
click at [175, 67] on p at bounding box center [204, 67] width 110 height 8
click at [304, 49] on p at bounding box center [345, 48] width 110 height 8
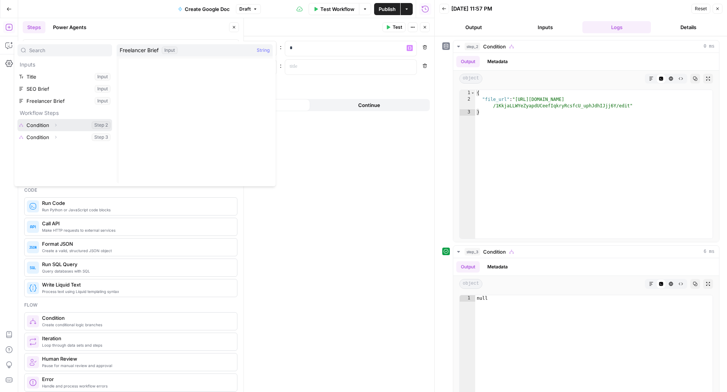
click at [58, 125] on span "Expand" at bounding box center [58, 125] width 0 height 0
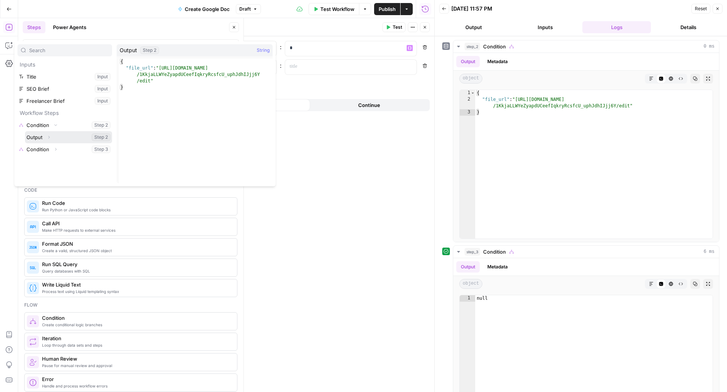
click at [50, 136] on icon "button" at bounding box center [49, 137] width 5 height 5
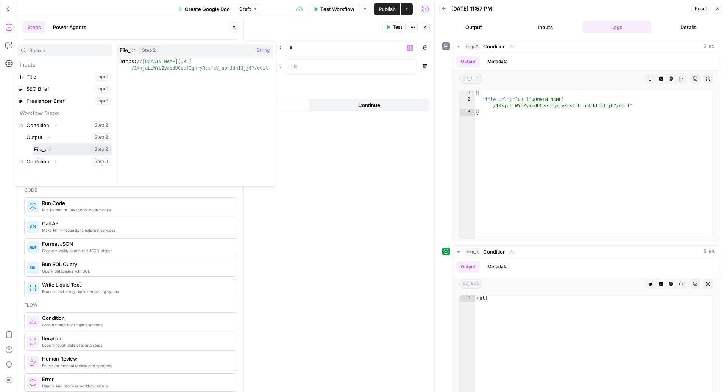
click at [51, 147] on button "Select variable File_url" at bounding box center [72, 149] width 79 height 12
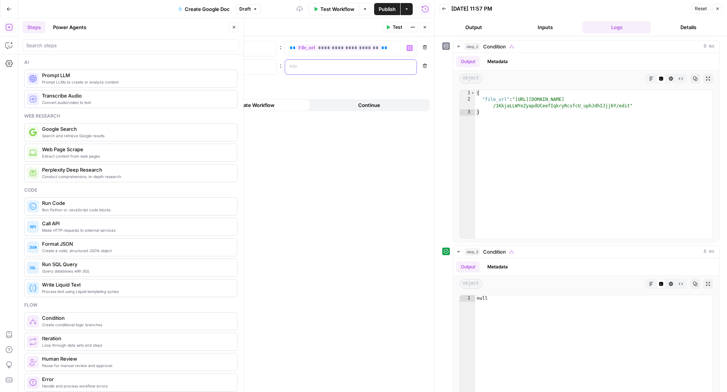
click at [350, 65] on p at bounding box center [345, 67] width 110 height 8
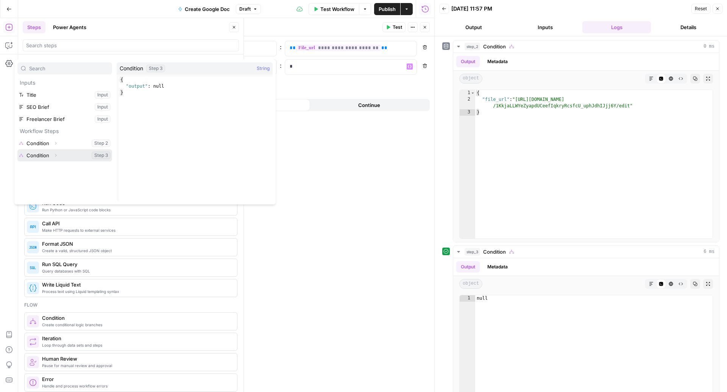
click at [54, 153] on icon "button" at bounding box center [55, 155] width 5 height 5
click at [378, 45] on p "**********" at bounding box center [351, 48] width 123 height 8
click at [378, 45] on p "**********" at bounding box center [345, 48] width 111 height 8
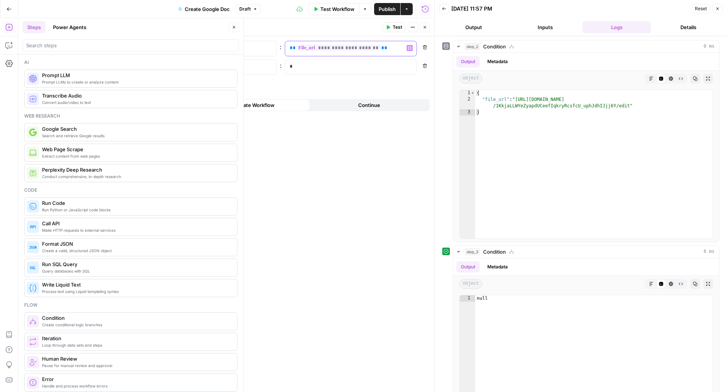
copy p "**********"
click at [345, 67] on p "*" at bounding box center [345, 67] width 111 height 8
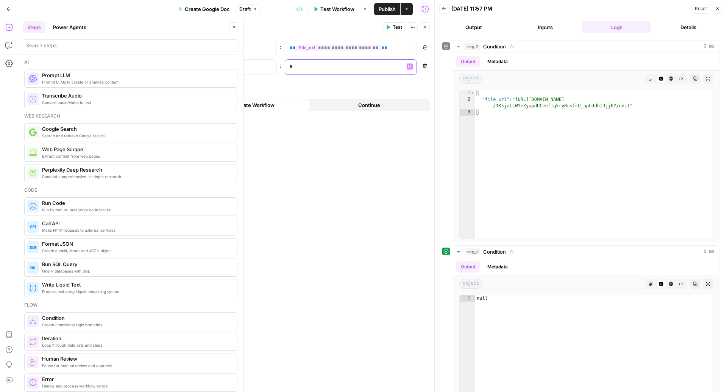
click at [345, 67] on p "*" at bounding box center [345, 67] width 111 height 8
click at [333, 68] on span "**********" at bounding box center [338, 66] width 85 height 6
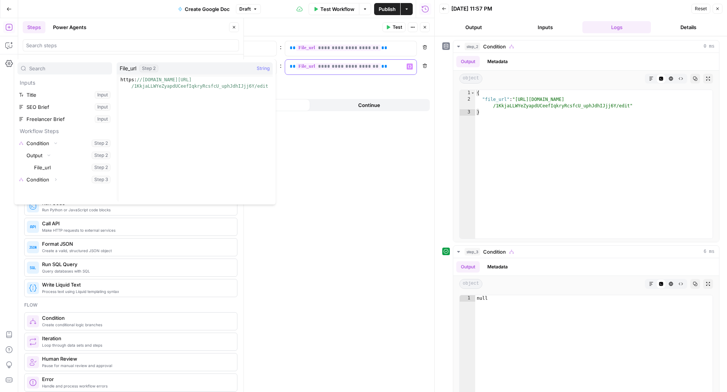
click at [333, 70] on div "**********" at bounding box center [344, 67] width 119 height 15
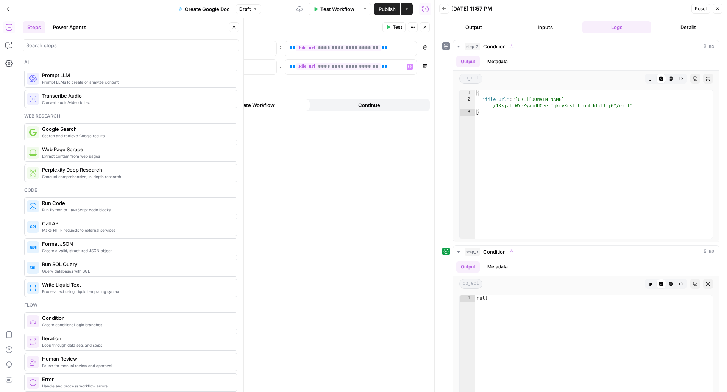
click at [332, 162] on div "**********" at bounding box center [283, 214] width 302 height 356
click at [393, 67] on p "**********" at bounding box center [351, 67] width 123 height 8
click at [391, 28] on button "Test" at bounding box center [393, 27] width 23 height 10
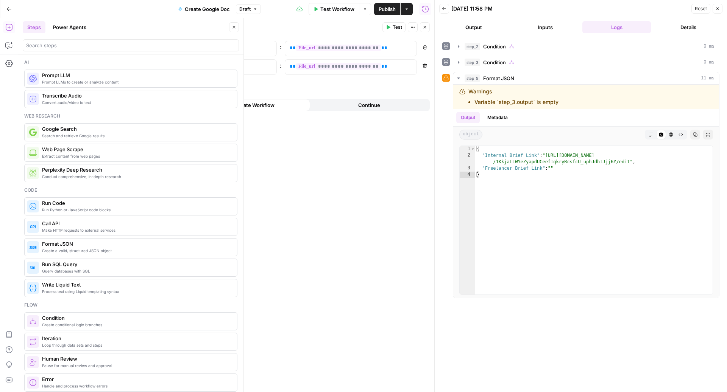
click at [425, 28] on icon "button" at bounding box center [424, 27] width 3 height 3
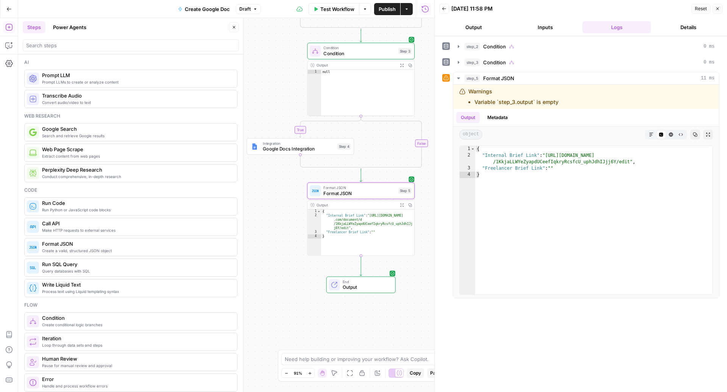
click at [377, 8] on button "Publish" at bounding box center [387, 9] width 26 height 12
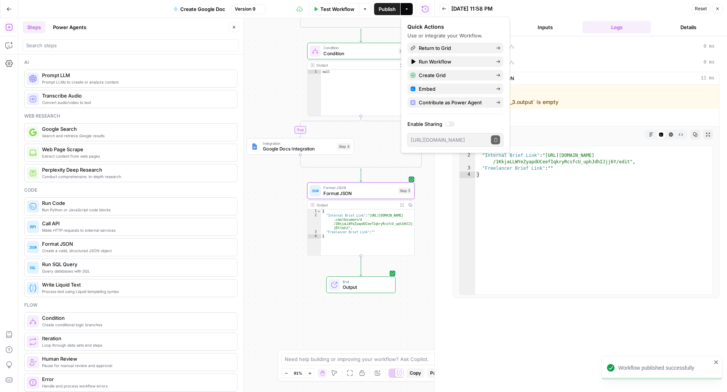
click at [718, 6] on icon "button" at bounding box center [717, 8] width 5 height 5
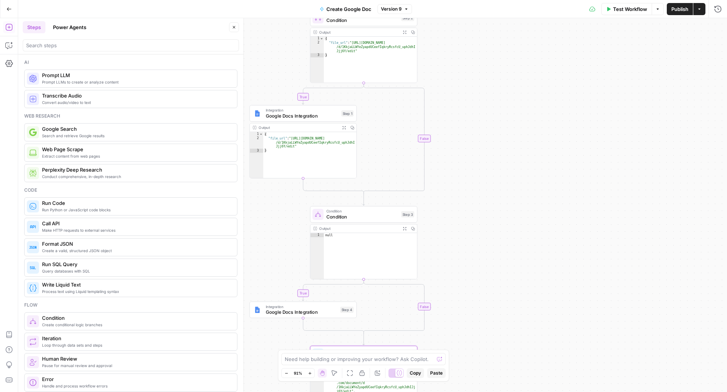
click at [311, 119] on span "Google Docs Integration" at bounding box center [302, 115] width 73 height 7
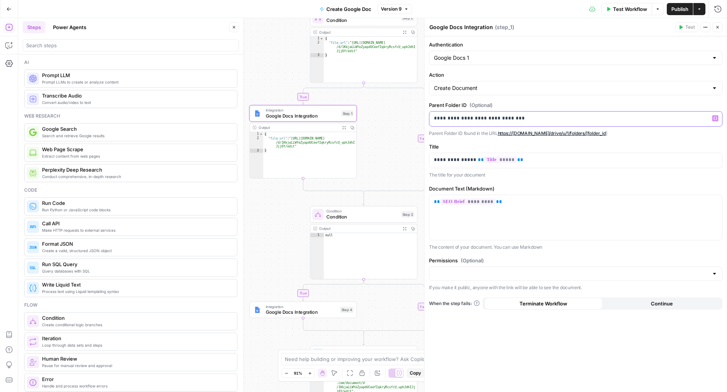
click at [521, 120] on p "**********" at bounding box center [576, 119] width 284 height 8
copy p "**********"
click at [531, 131] on link "https://drive.google.com/drive/u/1/folders/[folder_id" at bounding box center [552, 134] width 108 height 6
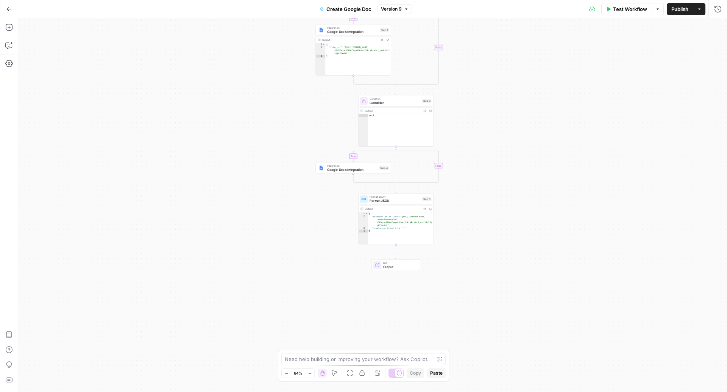
click at [334, 169] on span "Google Docs Integration" at bounding box center [352, 169] width 50 height 5
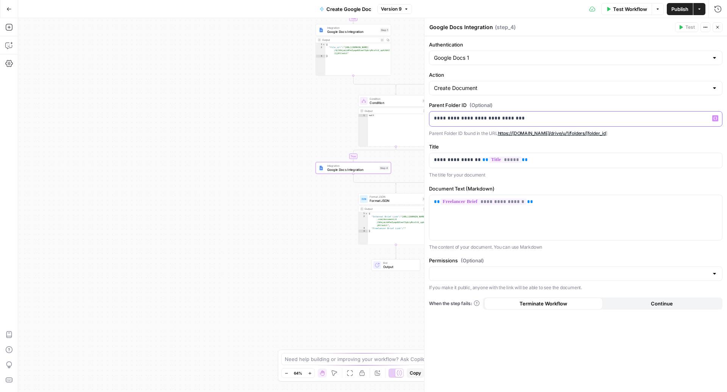
click at [519, 119] on p "**********" at bounding box center [576, 119] width 284 height 8
copy p "**********"
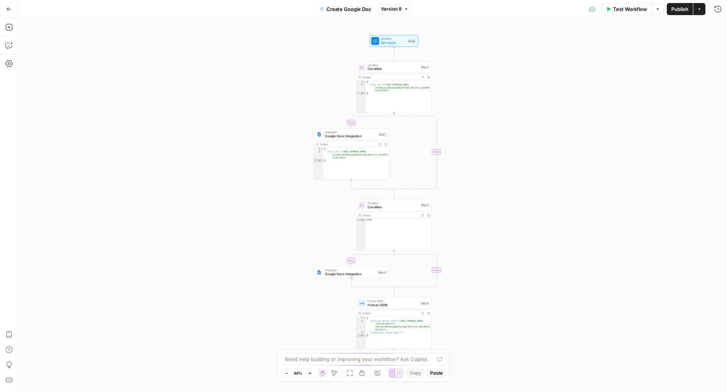
click at [381, 11] on span "Version 9" at bounding box center [391, 9] width 21 height 7
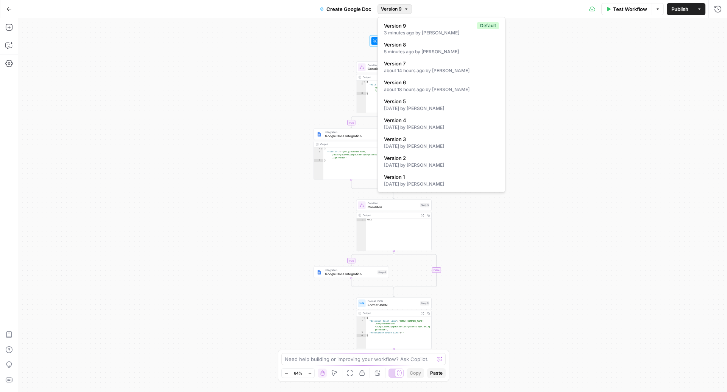
click at [381, 11] on span "Version 9" at bounding box center [391, 9] width 21 height 7
